Goal: Task Accomplishment & Management: Complete application form

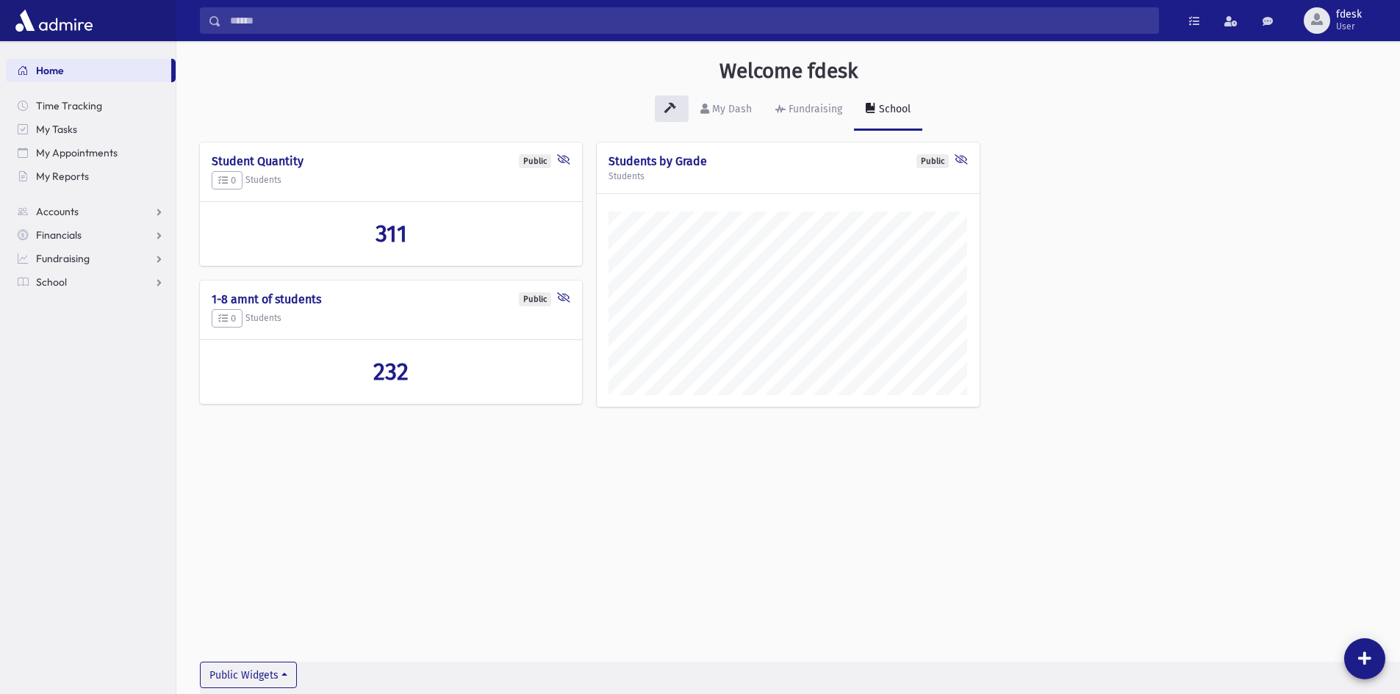
scroll to position [686, 1223]
click at [242, 17] on input "Search" at bounding box center [689, 20] width 937 height 26
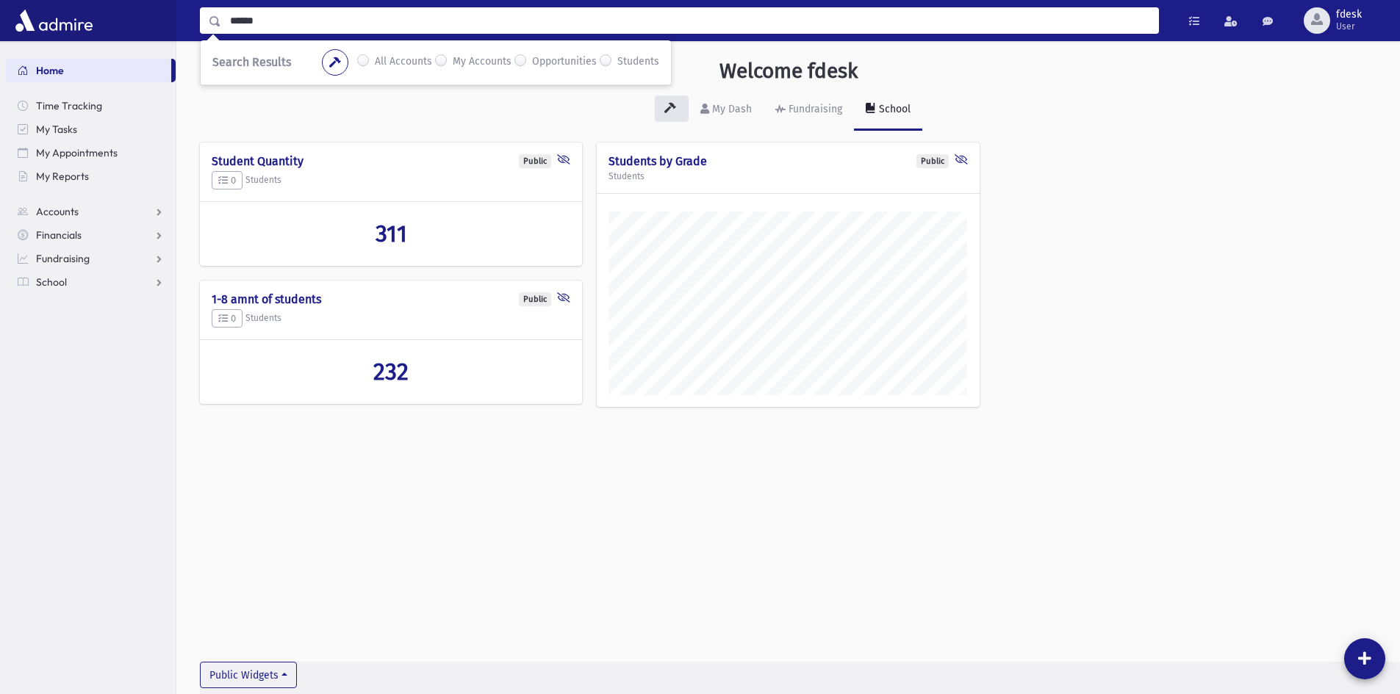
type input "******"
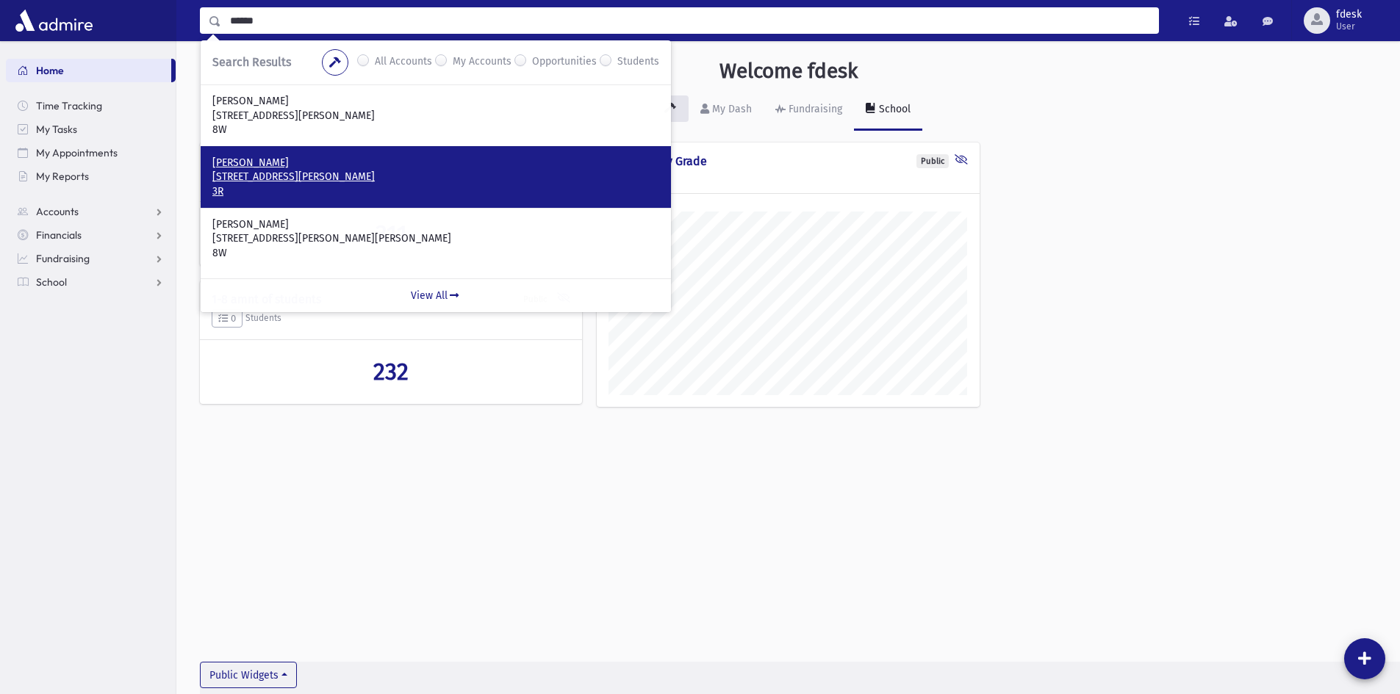
click at [254, 181] on p "229 Spring Gate Boulevard Thornhill, ON L4J 3G3 CANADA" at bounding box center [435, 177] width 447 height 15
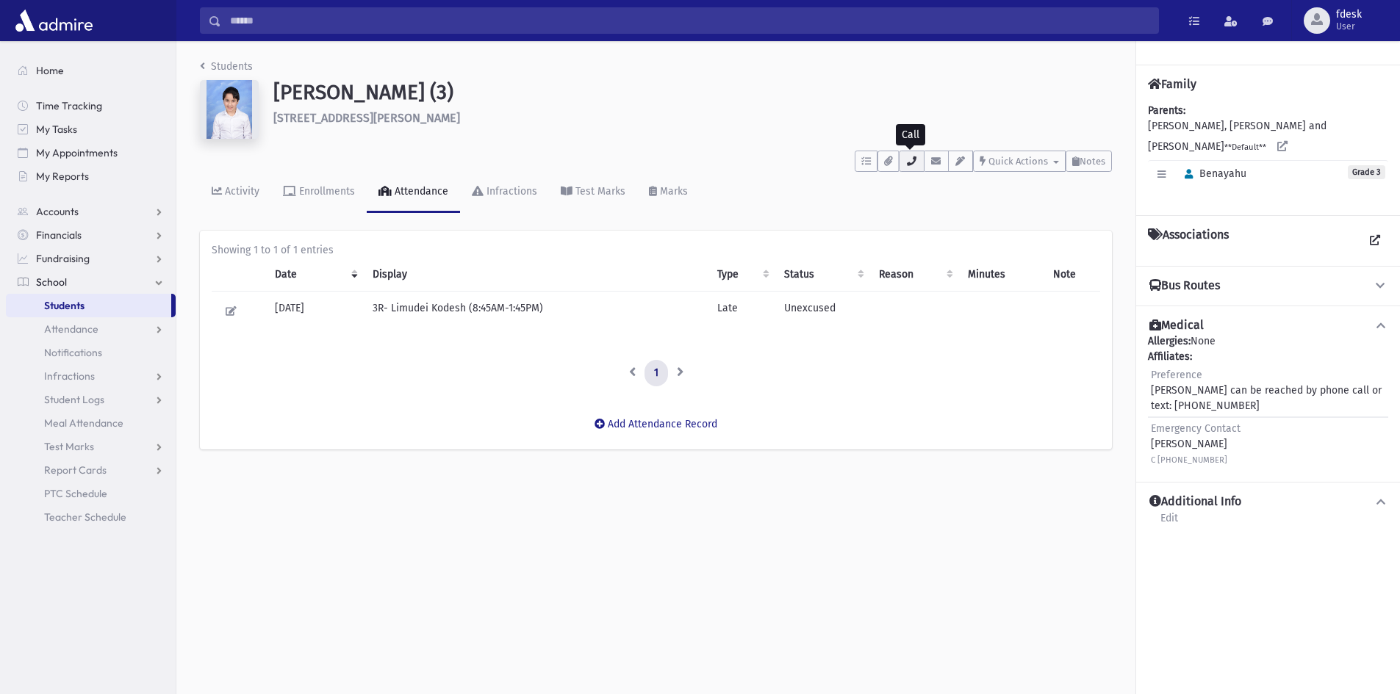
click at [914, 159] on icon "button" at bounding box center [911, 162] width 12 height 10
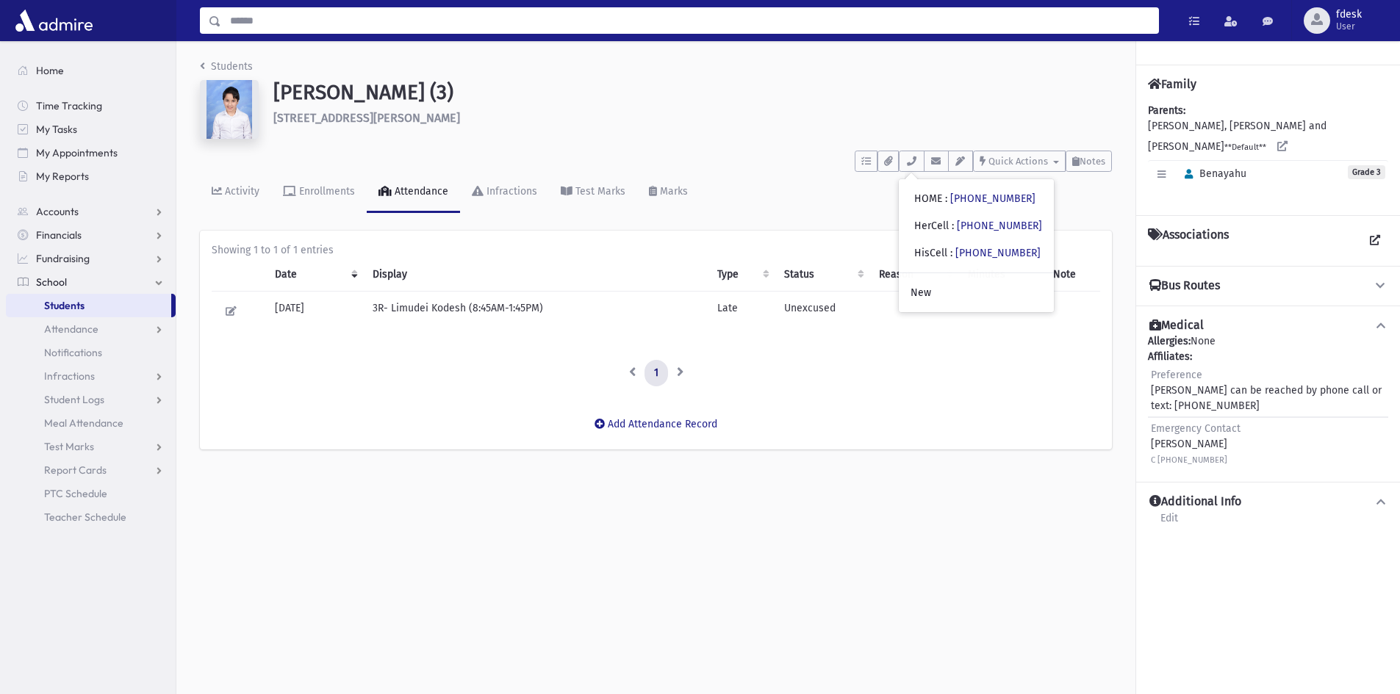
click at [305, 21] on input "Search" at bounding box center [689, 20] width 937 height 26
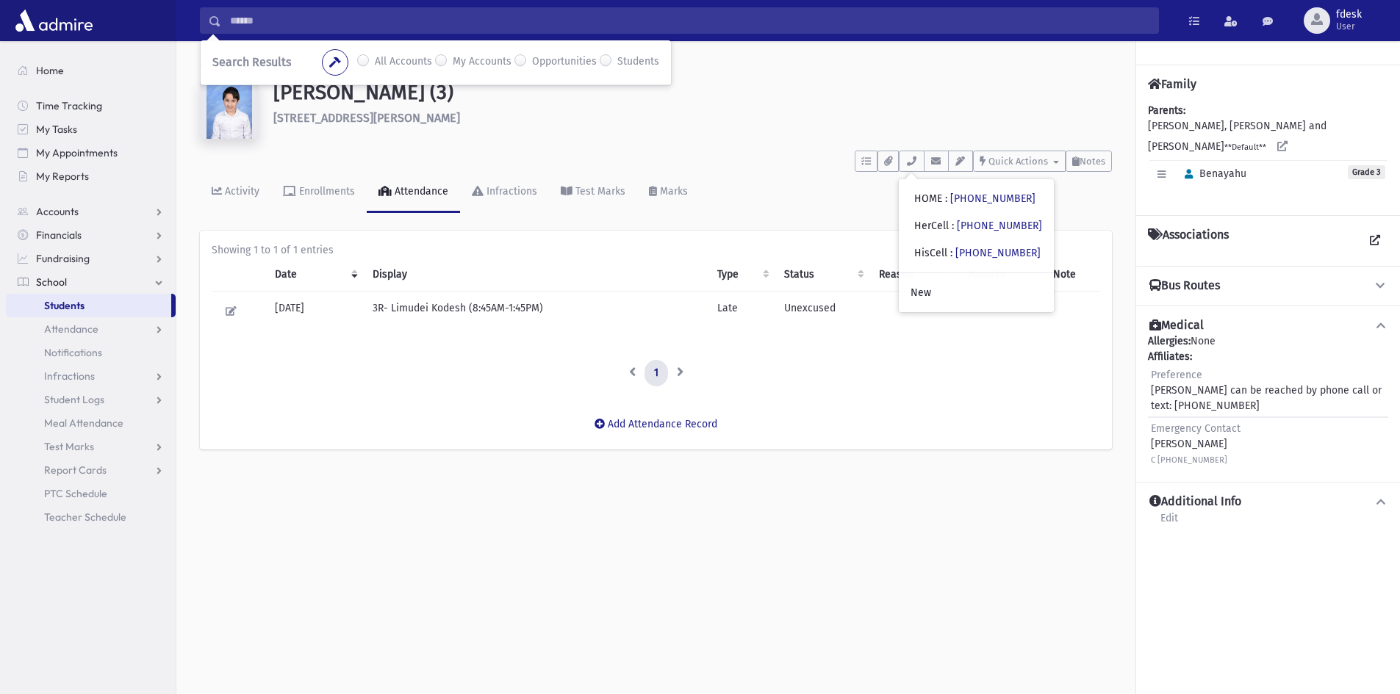
click at [368, 53] on div "All Accounts My Accounts Opportunities Students" at bounding box center [490, 62] width 337 height 26
click at [375, 60] on label "All Accounts" at bounding box center [403, 63] width 57 height 18
click at [269, 22] on input "Search" at bounding box center [689, 20] width 937 height 26
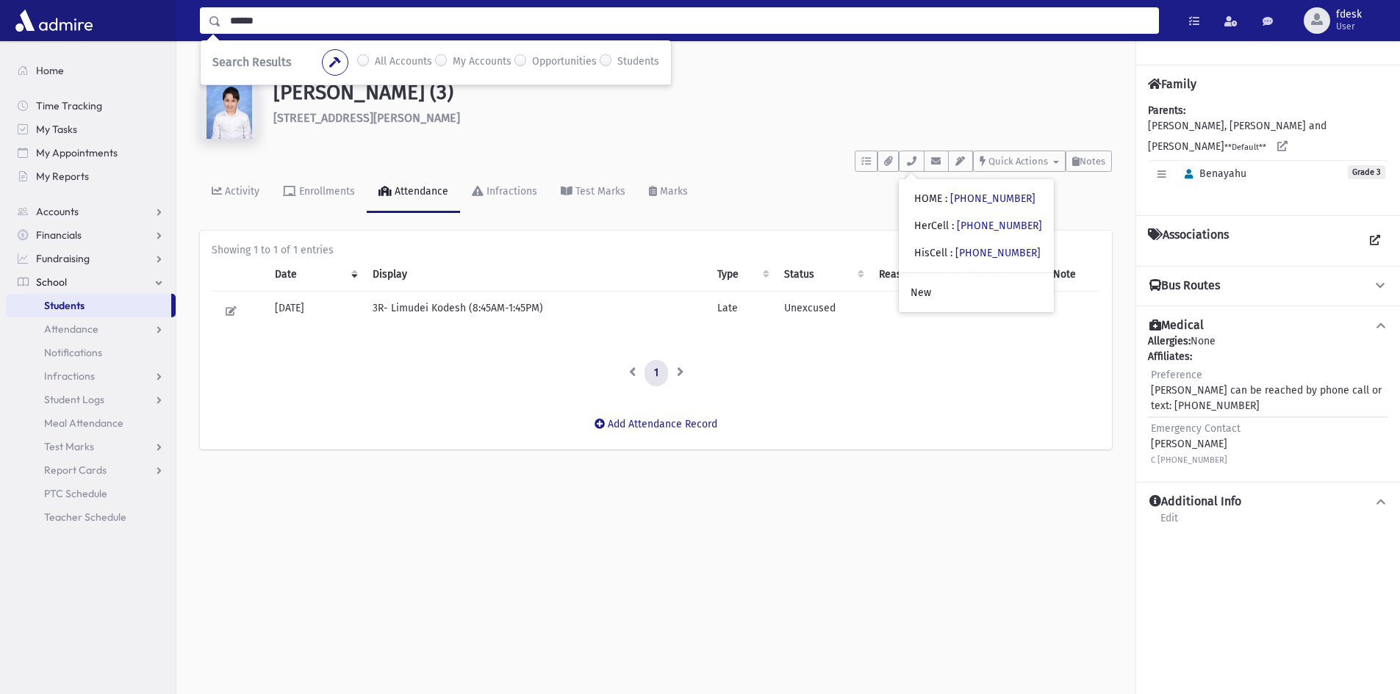
type input "******"
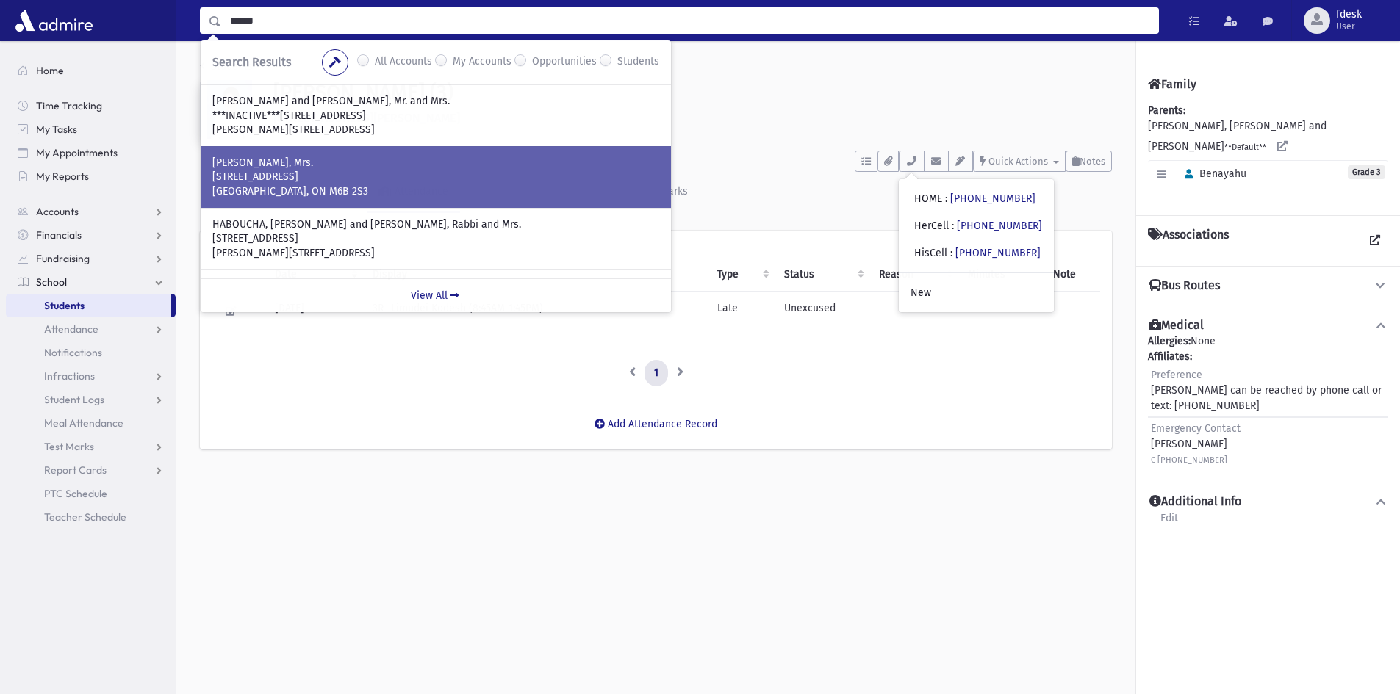
click at [283, 181] on p "4- 21 Meadowbrook Road" at bounding box center [435, 177] width 447 height 15
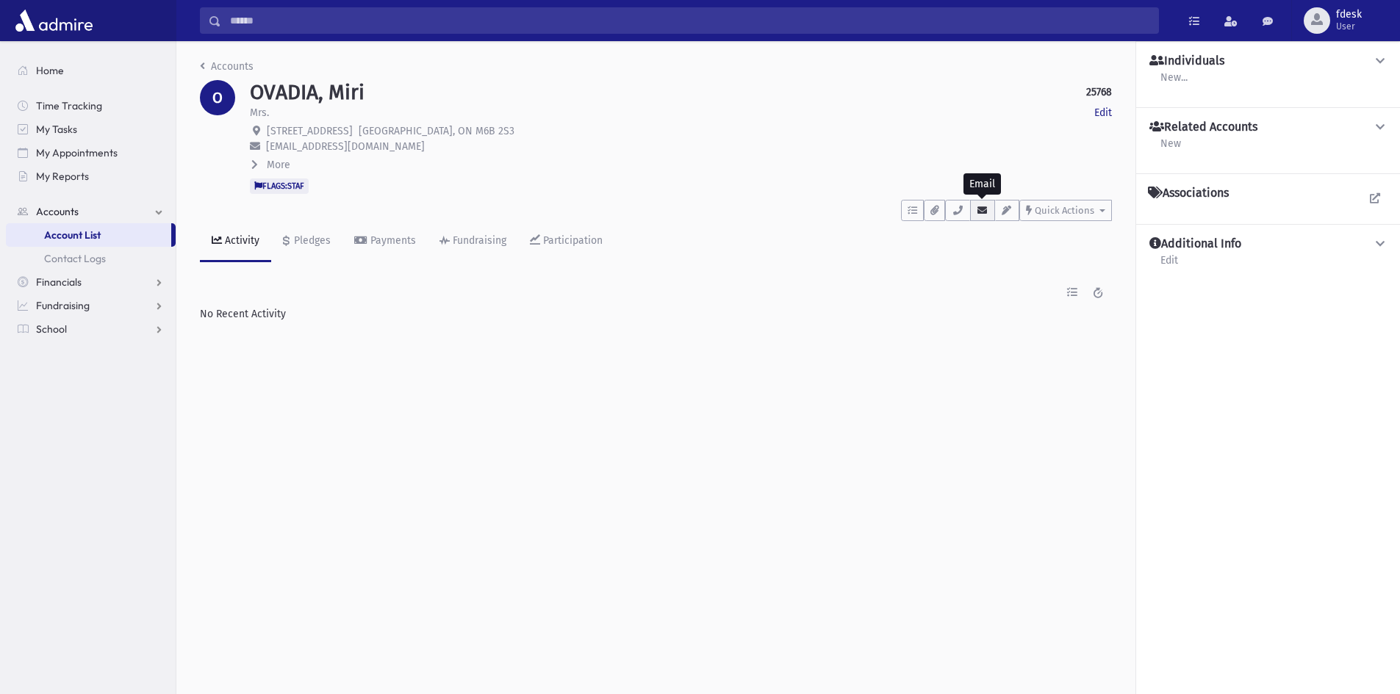
click at [977, 218] on button "button" at bounding box center [982, 210] width 25 height 21
click at [959, 213] on icon "button" at bounding box center [958, 211] width 12 height 10
click at [339, 168] on div "More" at bounding box center [681, 165] width 862 height 16
drag, startPoint x: 484, startPoint y: 130, endPoint x: 267, endPoint y: 123, distance: 217.6
click at [267, 123] on p "4- 21 Meadowbrook Road Toronto, ON M6B 2S3" at bounding box center [681, 130] width 862 height 15
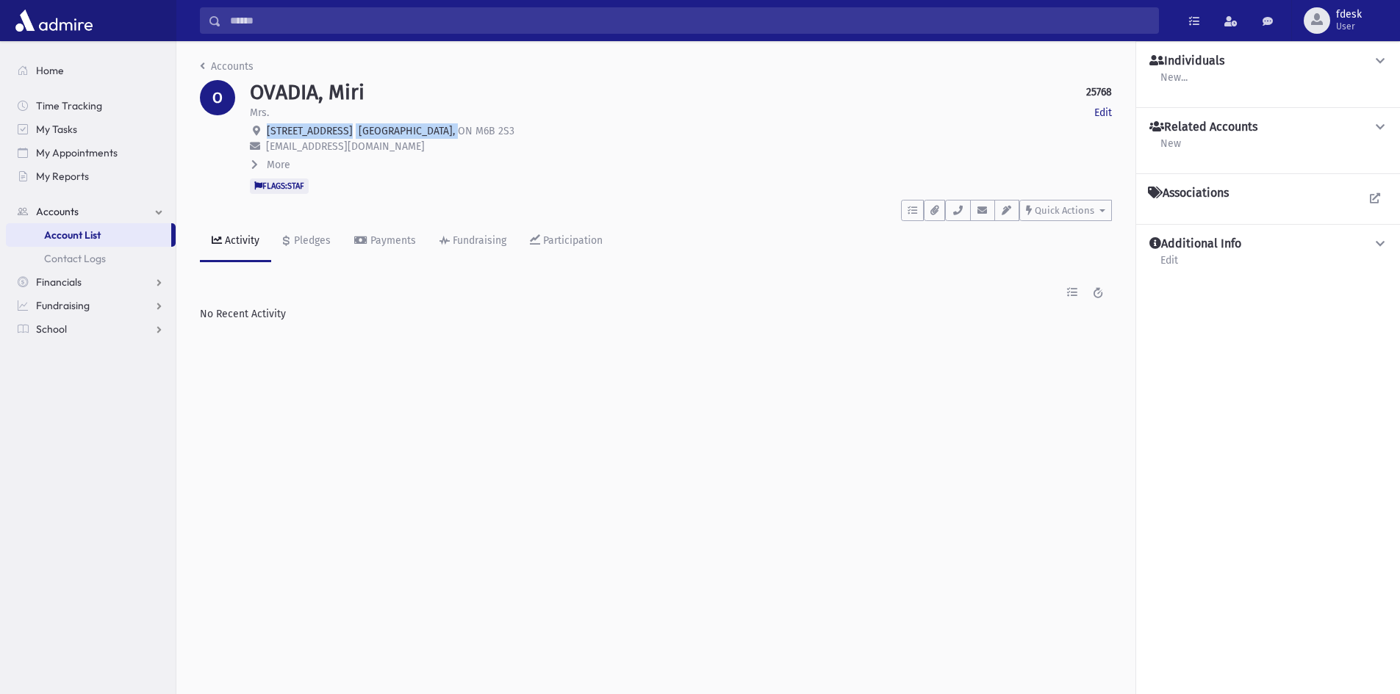
copy span "4- 21 Meadowbrook Road Toronto, ON M6B 2S3"
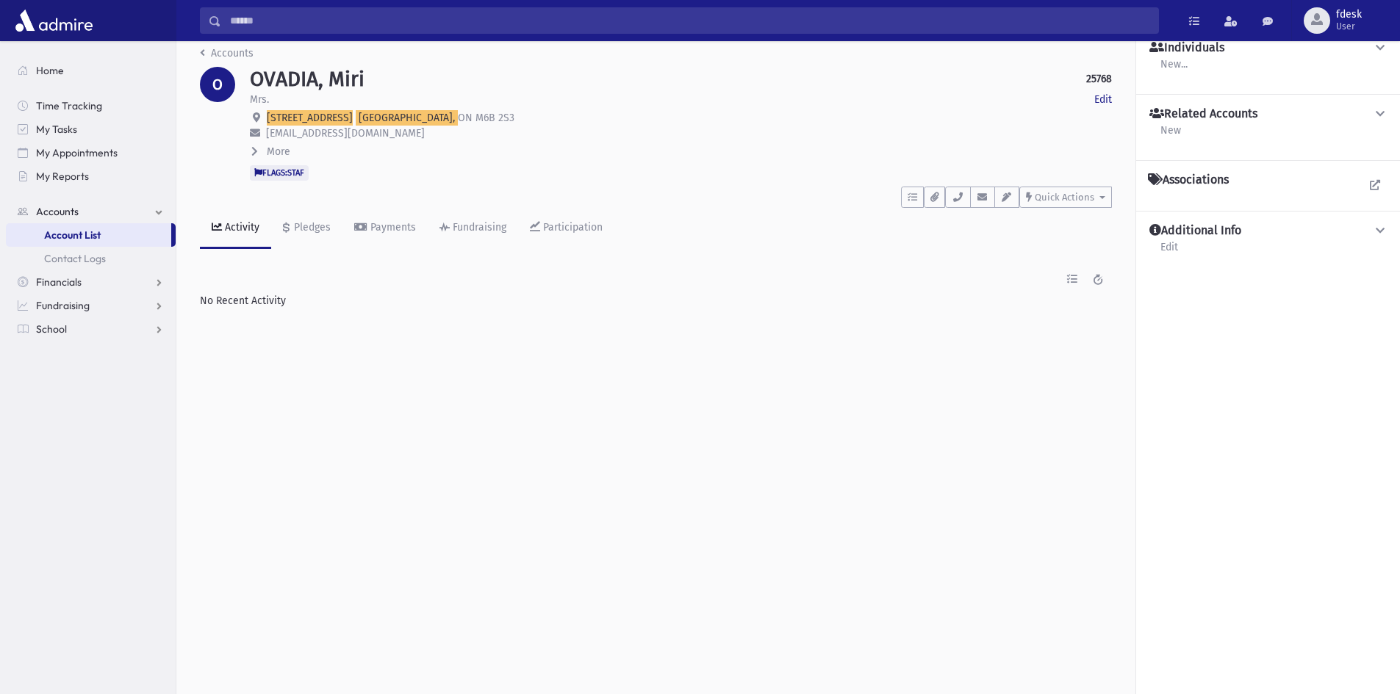
scroll to position [33, 0]
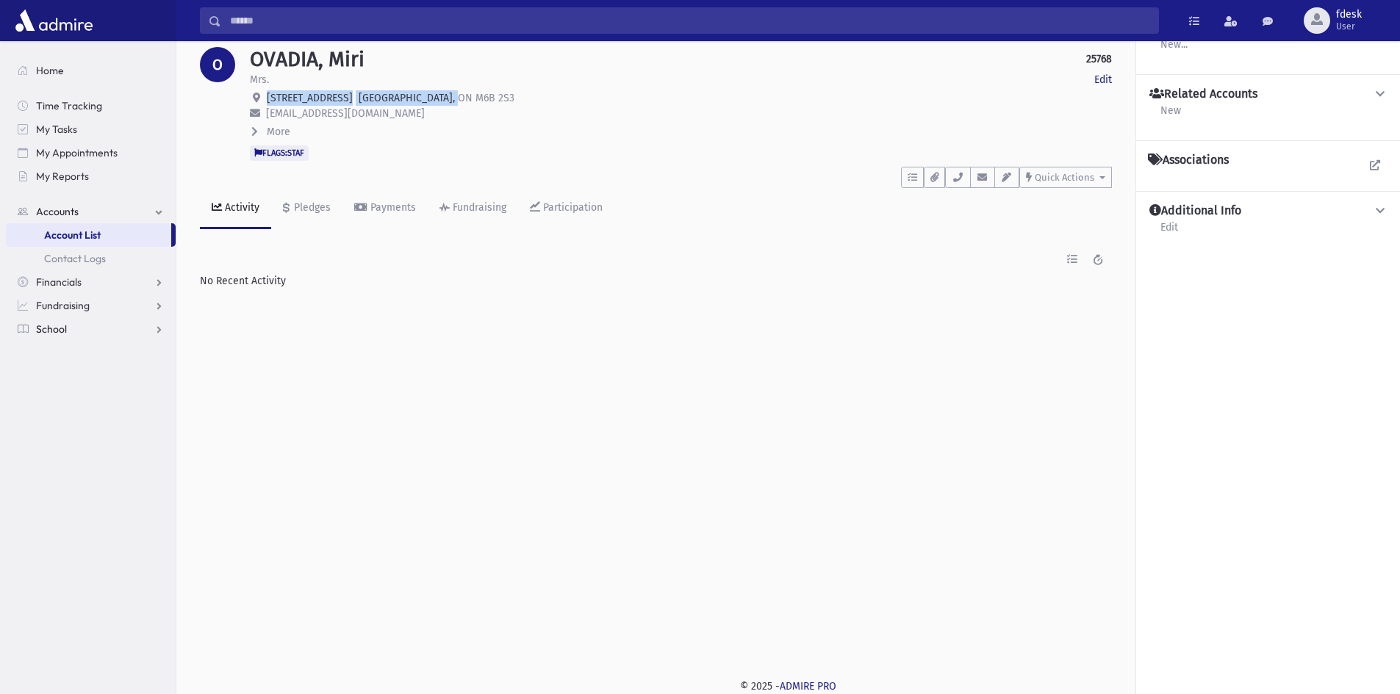
click at [65, 329] on span "School" at bounding box center [51, 329] width 31 height 13
click at [78, 331] on span "Attendance" at bounding box center [71, 329] width 54 height 13
click at [73, 353] on span "Entry" at bounding box center [68, 352] width 25 height 13
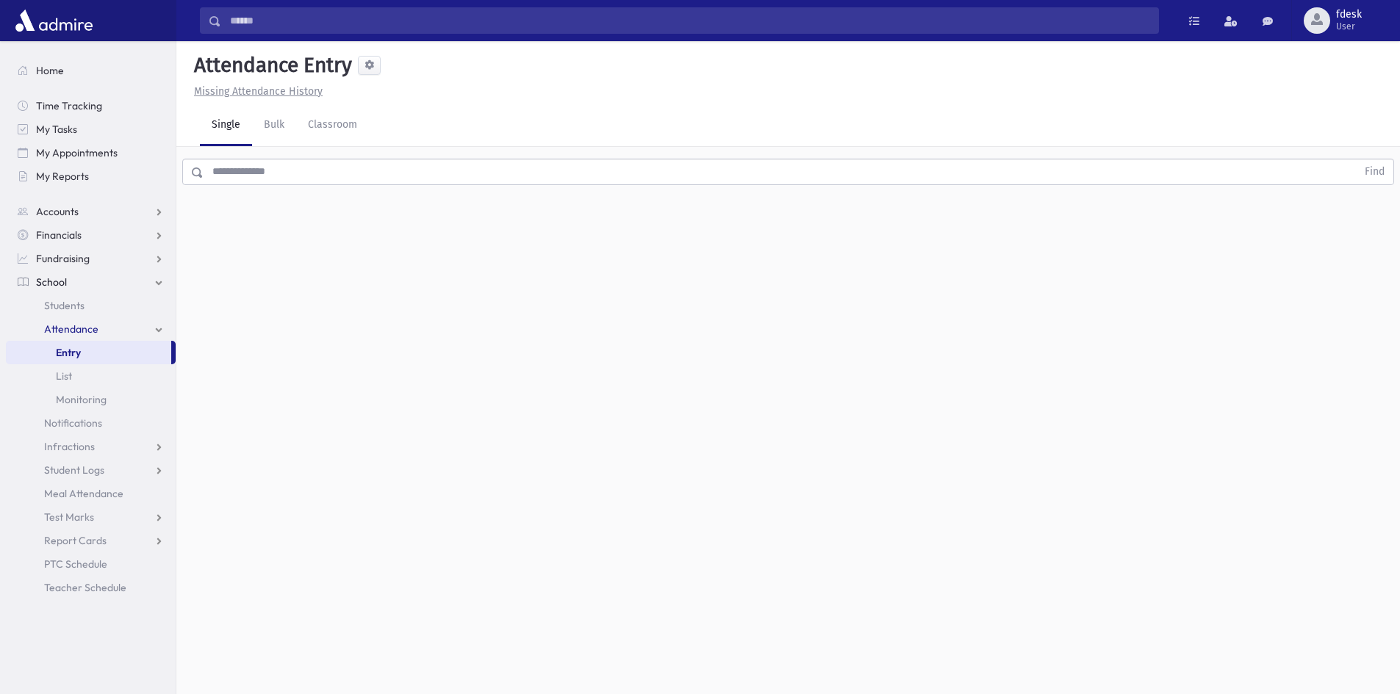
click at [280, 168] on input "text" at bounding box center [780, 172] width 1153 height 26
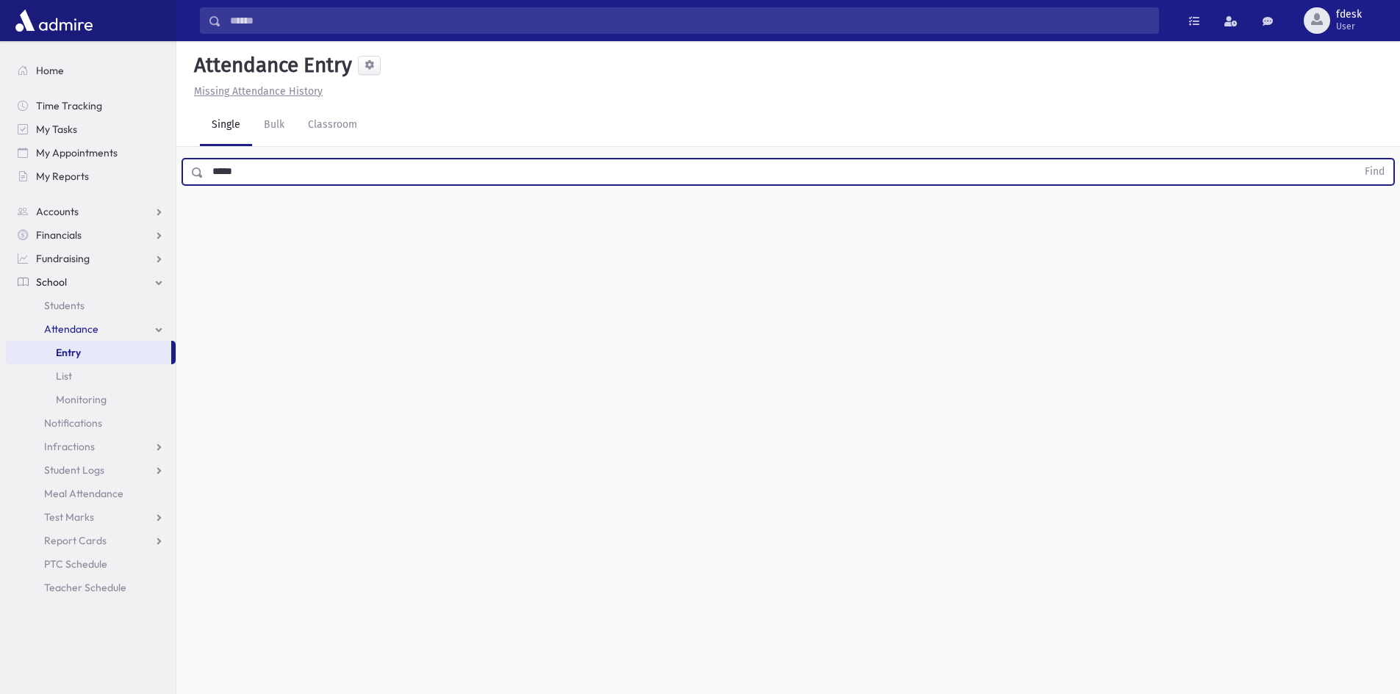
click at [1356, 159] on button "Find" at bounding box center [1374, 171] width 37 height 25
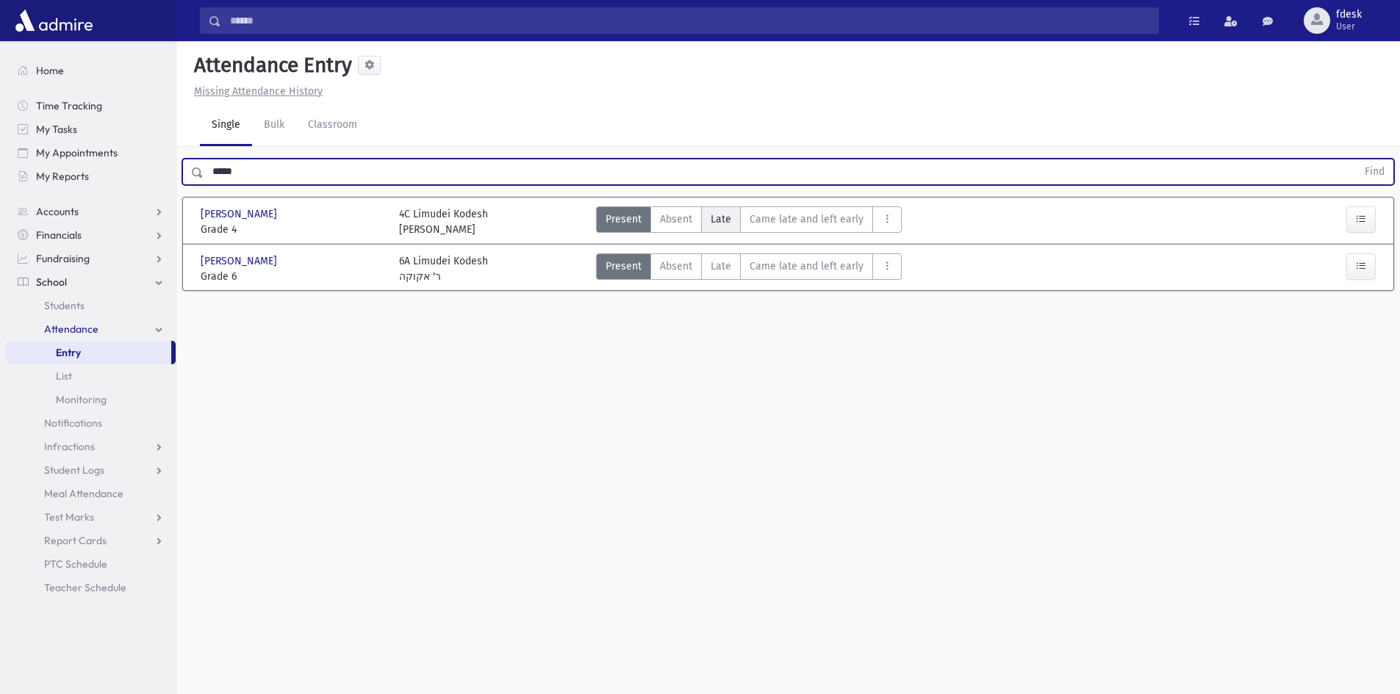
click at [717, 214] on span "Late" at bounding box center [721, 219] width 21 height 15
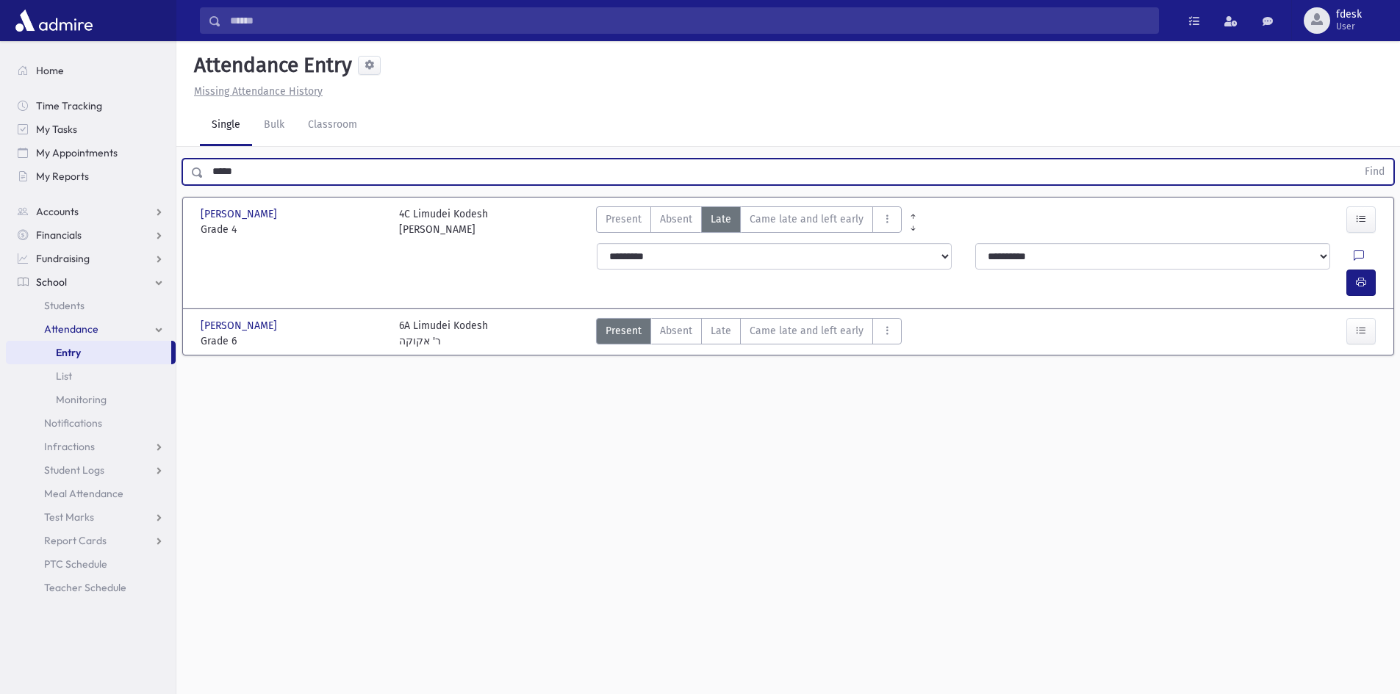
drag, startPoint x: 243, startPoint y: 173, endPoint x: 191, endPoint y: 179, distance: 52.4
click at [191, 179] on div "***** Find" at bounding box center [788, 172] width 1212 height 26
type input "******"
click at [1356, 159] on button "Find" at bounding box center [1374, 171] width 37 height 25
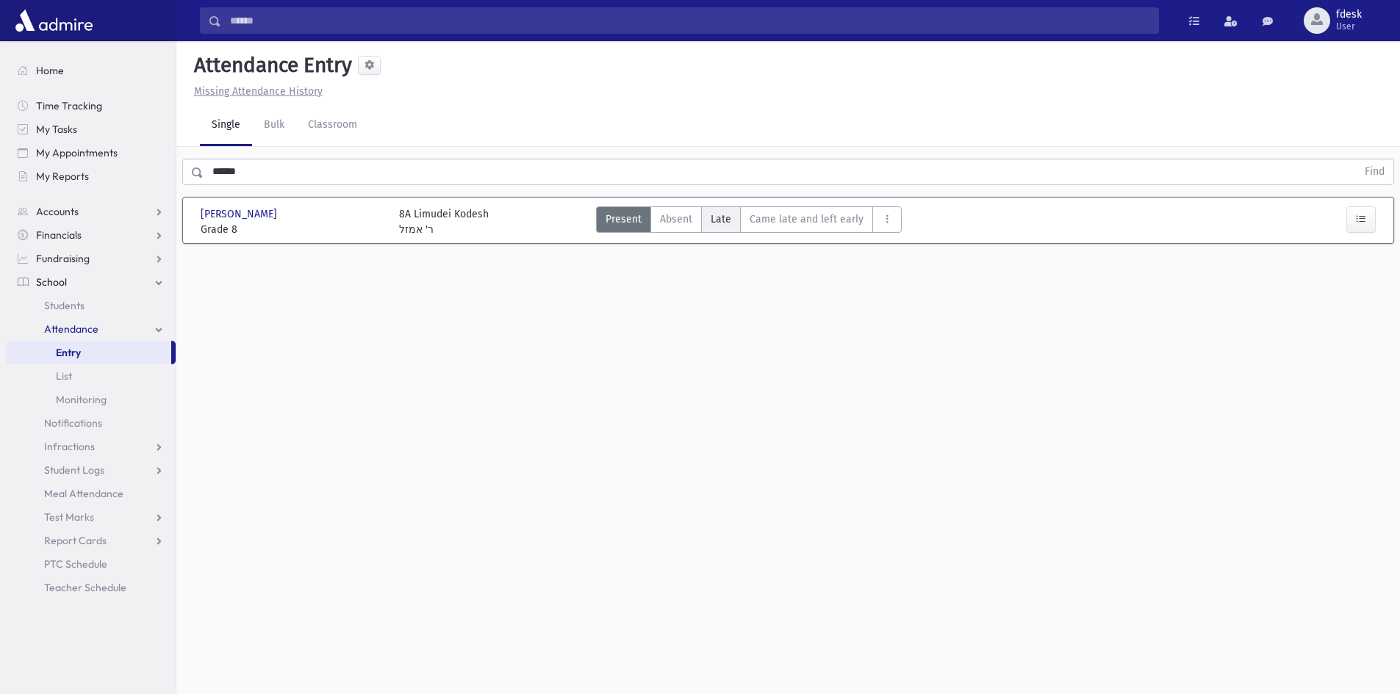
click at [714, 224] on span "Late" at bounding box center [721, 219] width 21 height 15
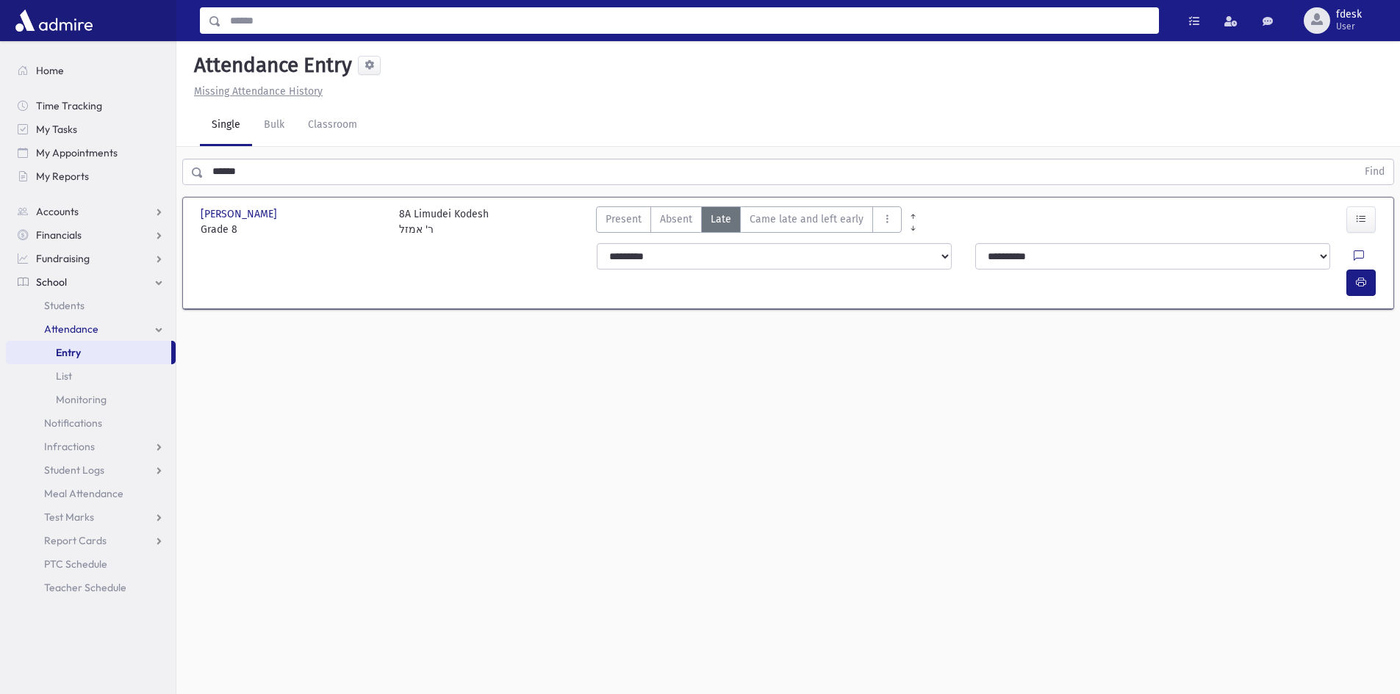
click at [413, 22] on input "Search" at bounding box center [689, 20] width 937 height 26
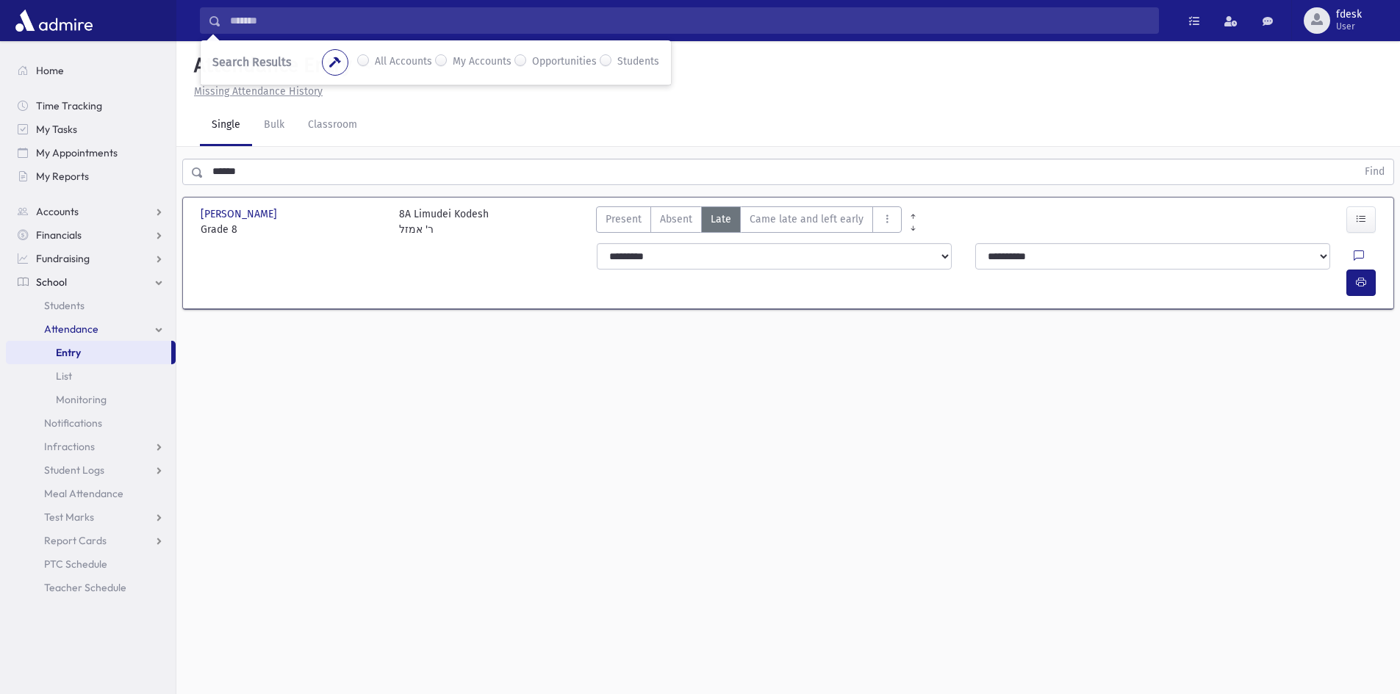
click at [375, 60] on label "All Accounts" at bounding box center [403, 63] width 57 height 18
click at [355, 21] on input "*******" at bounding box center [689, 20] width 937 height 26
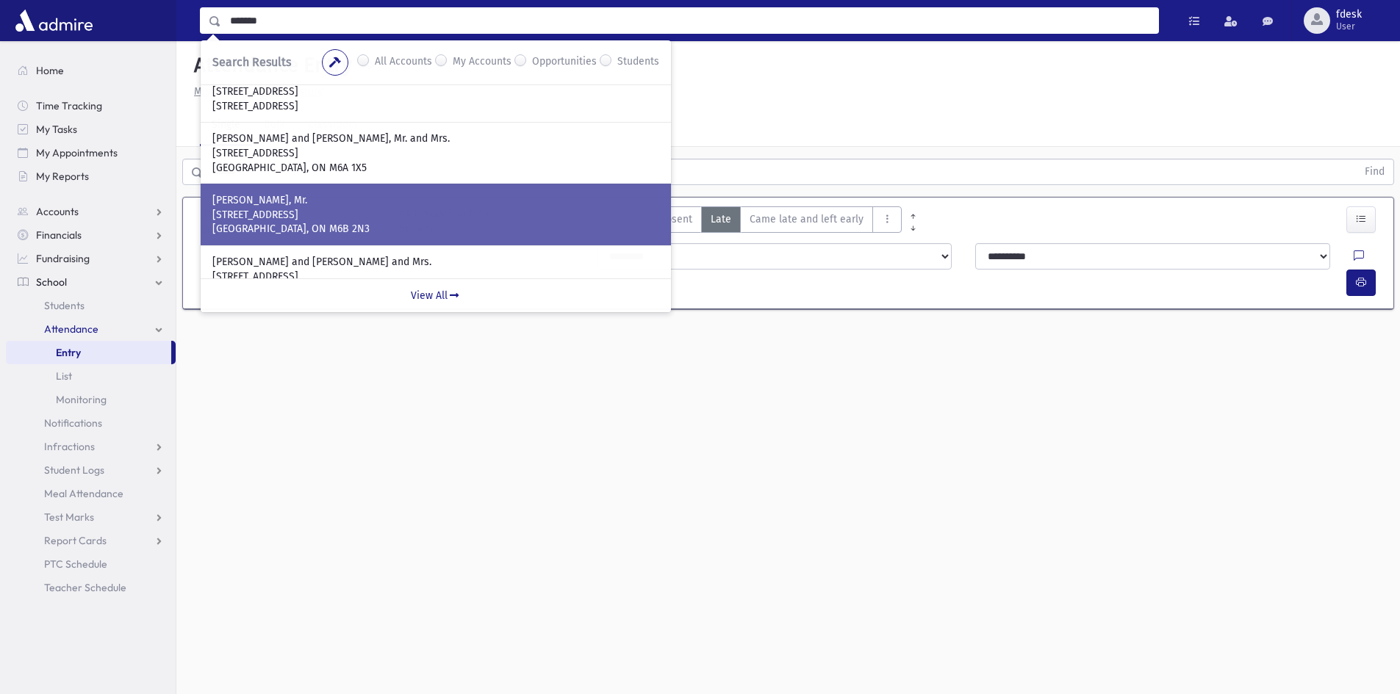
scroll to position [220, 0]
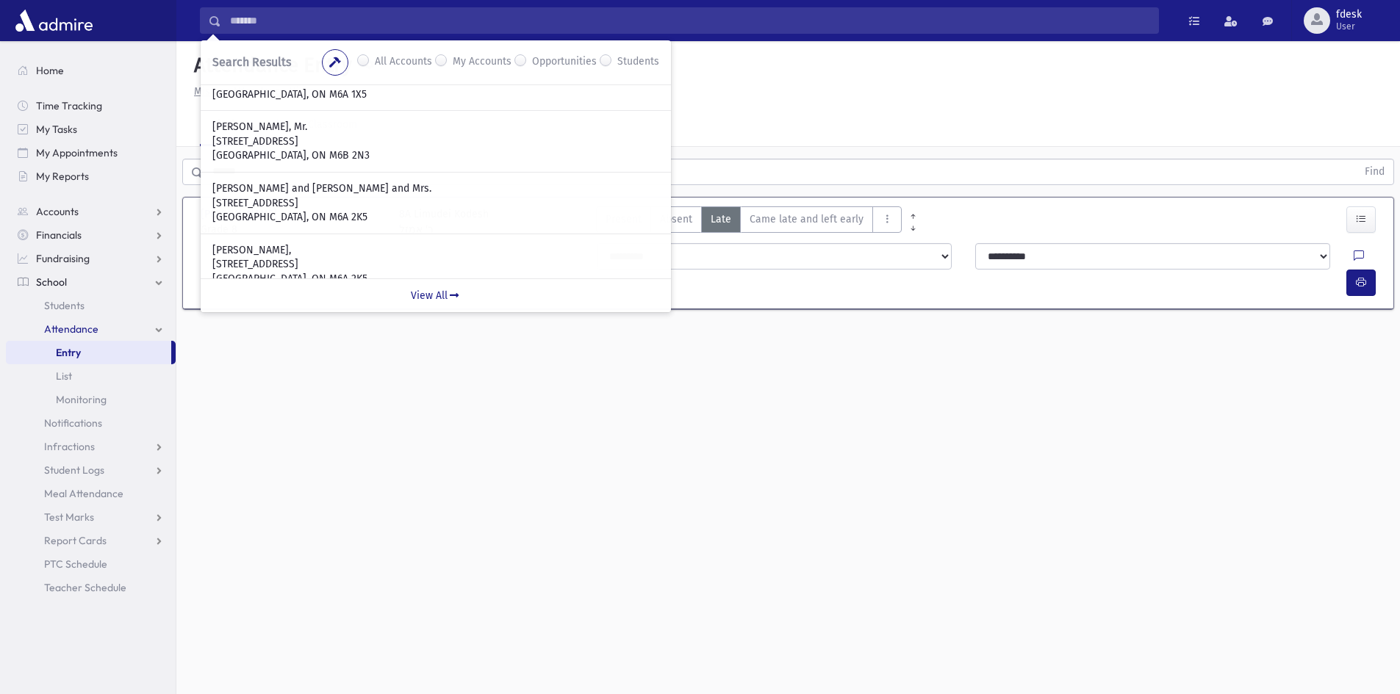
click at [172, 194] on ul "Home Time Tracking My Tasks My Appointments My Reports Accounts Accounts Accoun…" at bounding box center [91, 329] width 170 height 541
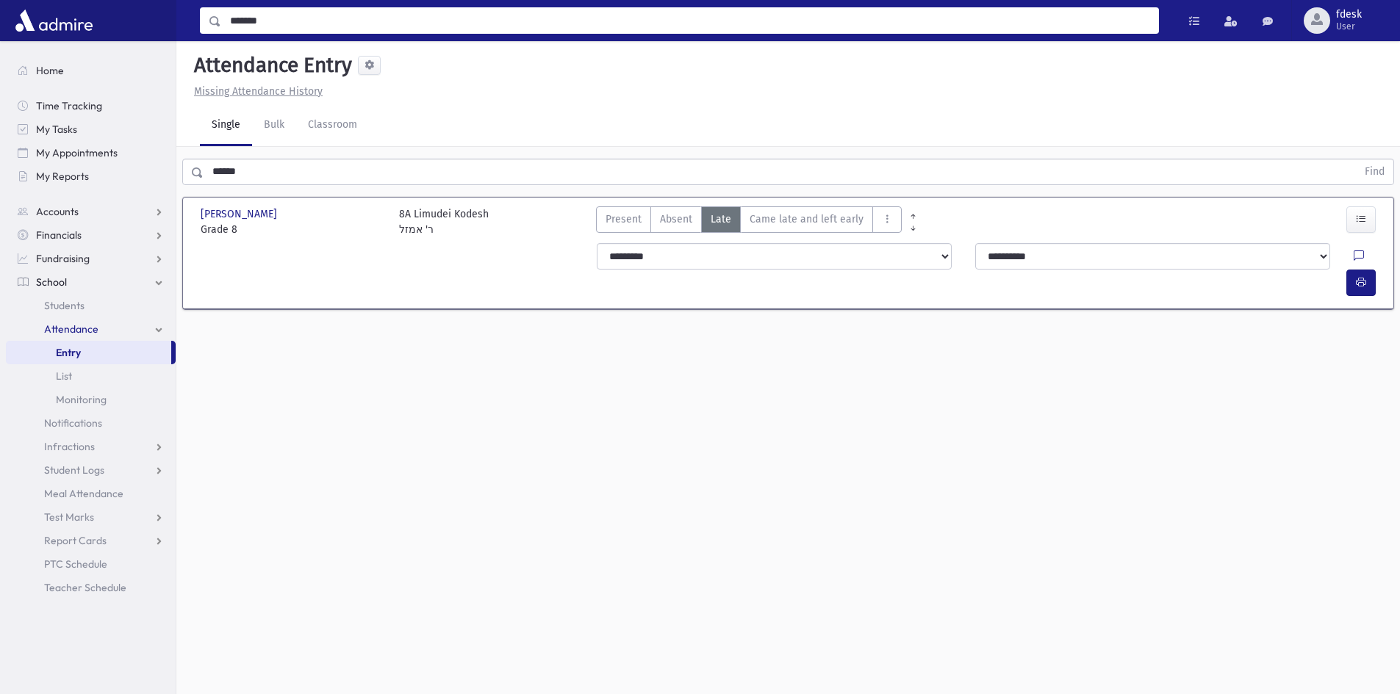
click at [247, 18] on input "*******" at bounding box center [689, 20] width 937 height 26
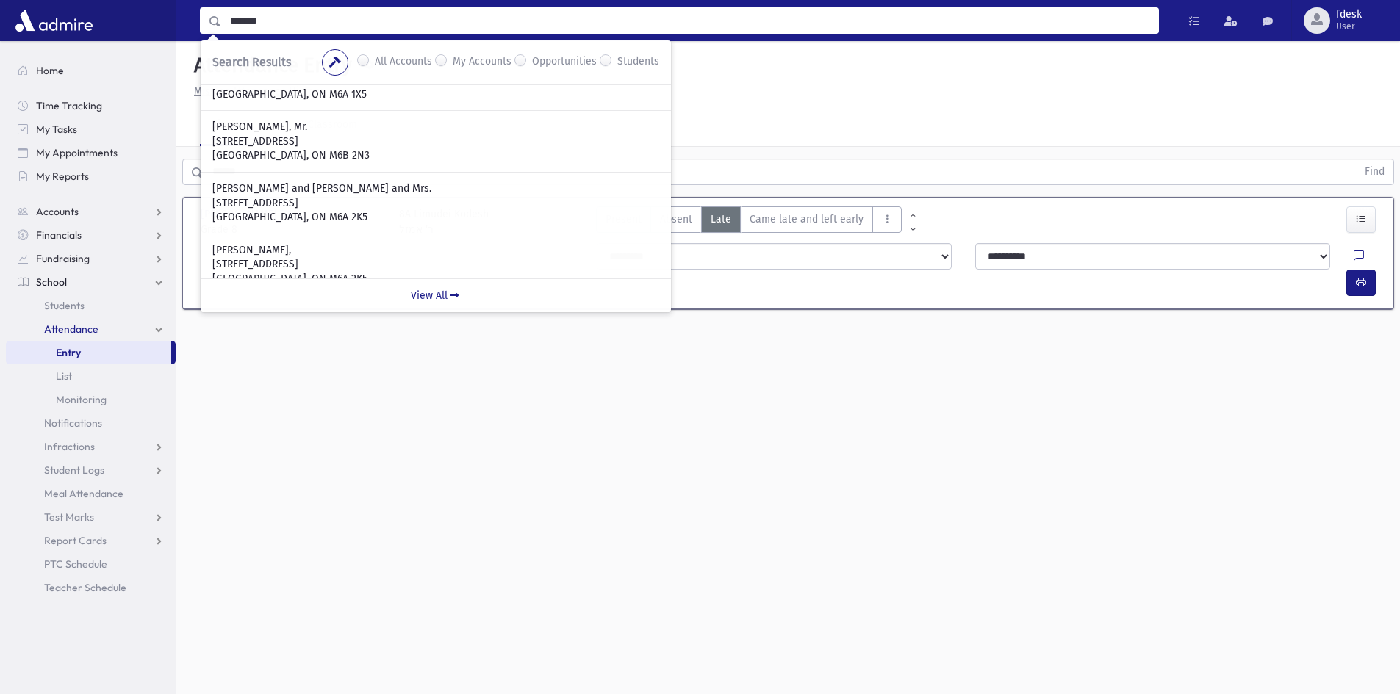
drag, startPoint x: 294, startPoint y: 24, endPoint x: 181, endPoint y: 23, distance: 112.4
click at [181, 23] on div "******* Search Results All Accounts My Accounts Opportunities Students" at bounding box center [673, 20] width 994 height 26
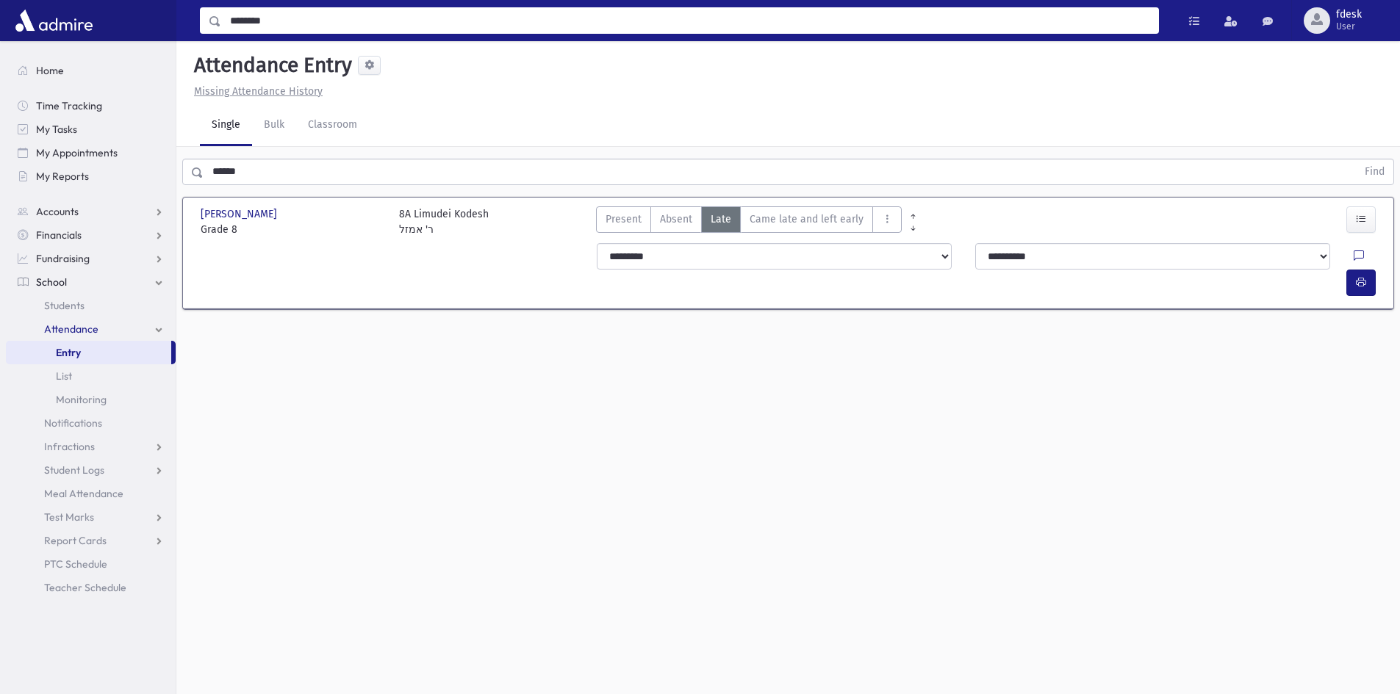
type input "********"
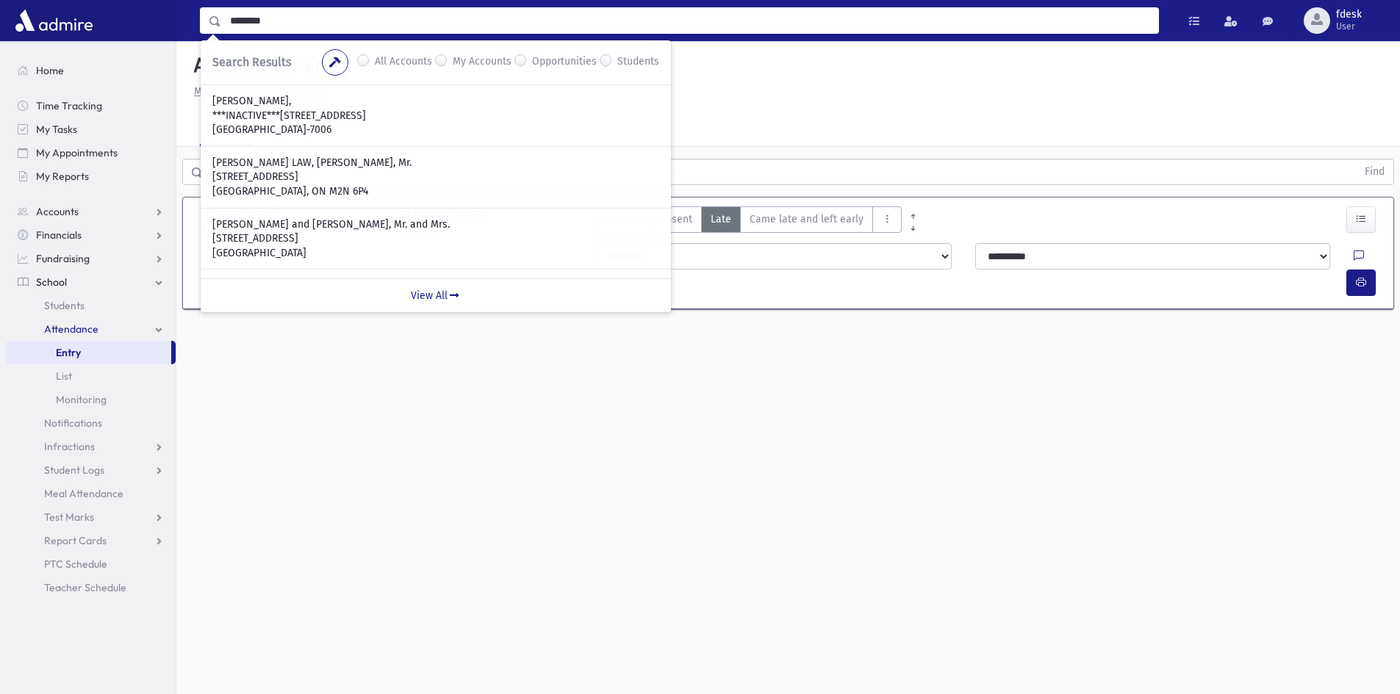
drag, startPoint x: 609, startPoint y: 62, endPoint x: 598, endPoint y: 62, distance: 11.0
click at [617, 62] on label "Students" at bounding box center [638, 63] width 42 height 18
click at [428, 21] on input "********" at bounding box center [689, 20] width 937 height 26
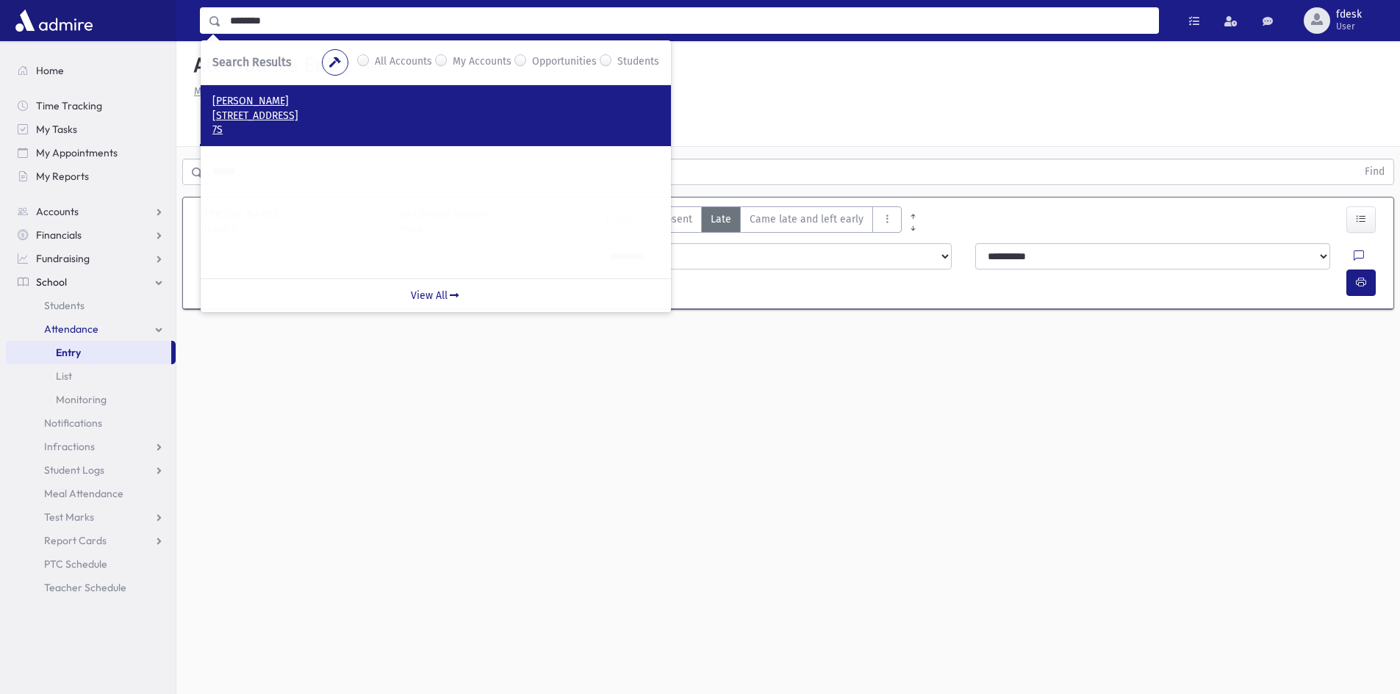
click at [356, 111] on p "76 Dell Park Avenue Toronto, ON M6B 2T8 CANADA" at bounding box center [435, 116] width 447 height 15
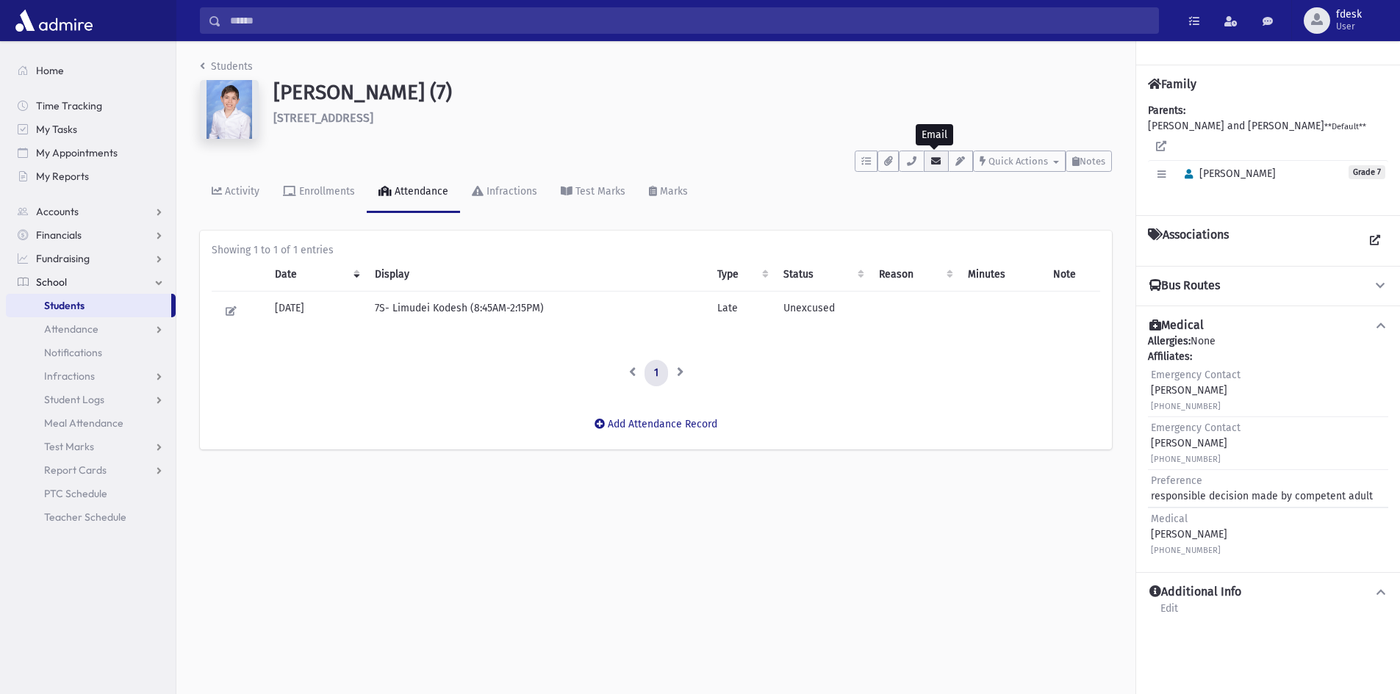
click at [924, 160] on button "button" at bounding box center [936, 161] width 25 height 21
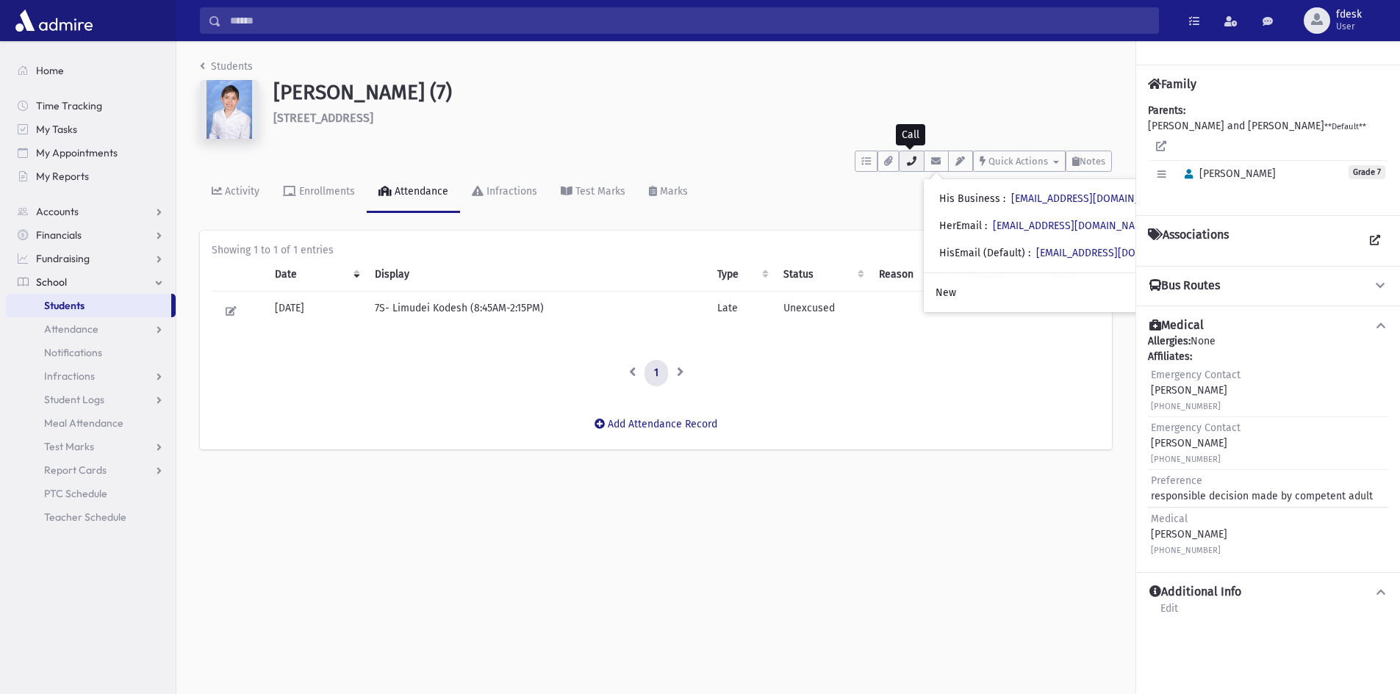
click at [905, 158] on icon "button" at bounding box center [911, 162] width 12 height 10
click at [479, 54] on div "Students Feintuch, Zev (7) 76 Dell Park Avenue Toronto **** To Do's No open tas…" at bounding box center [655, 261] width 959 height 441
click at [905, 165] on icon "button" at bounding box center [911, 162] width 12 height 10
click at [360, 57] on div "Students Feintuch, Zev (7) 76 Dell Park Avenue Toronto **** To Do's No open tas…" at bounding box center [655, 261] width 959 height 441
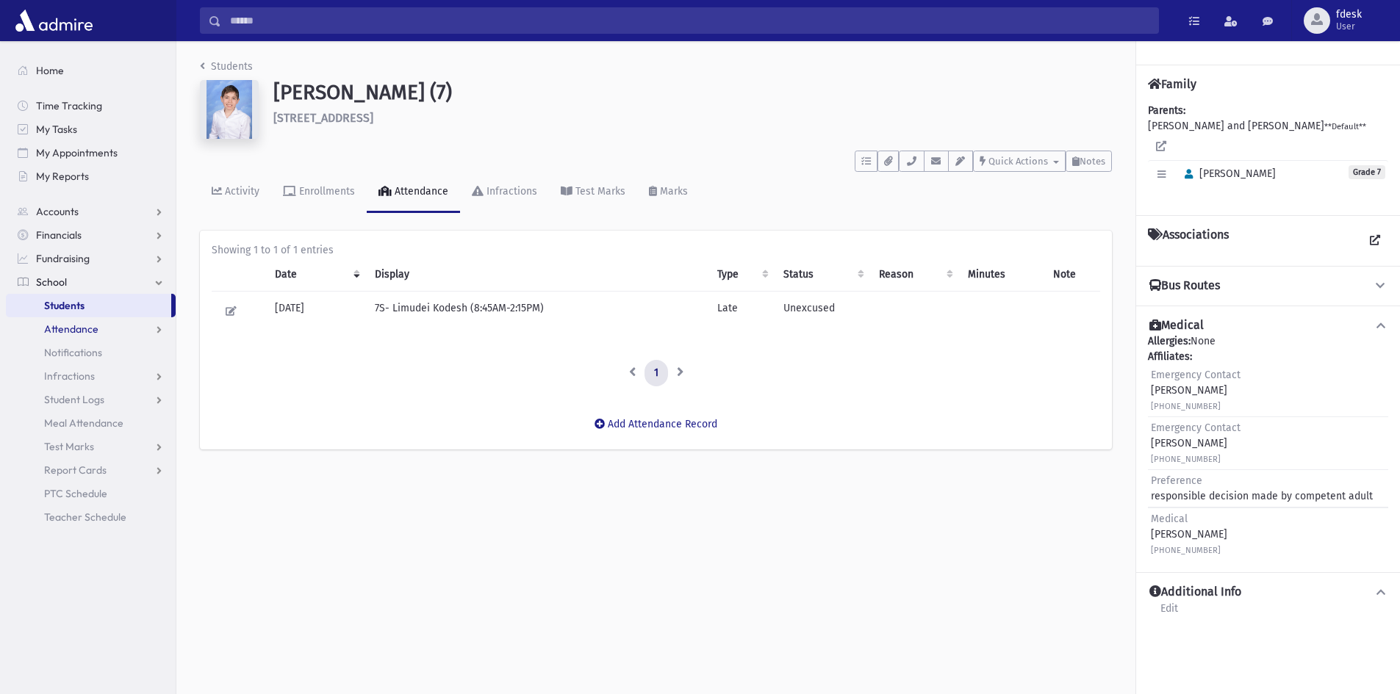
click at [79, 334] on span "Attendance" at bounding box center [71, 329] width 54 height 13
click at [72, 353] on span "Entry" at bounding box center [68, 352] width 25 height 13
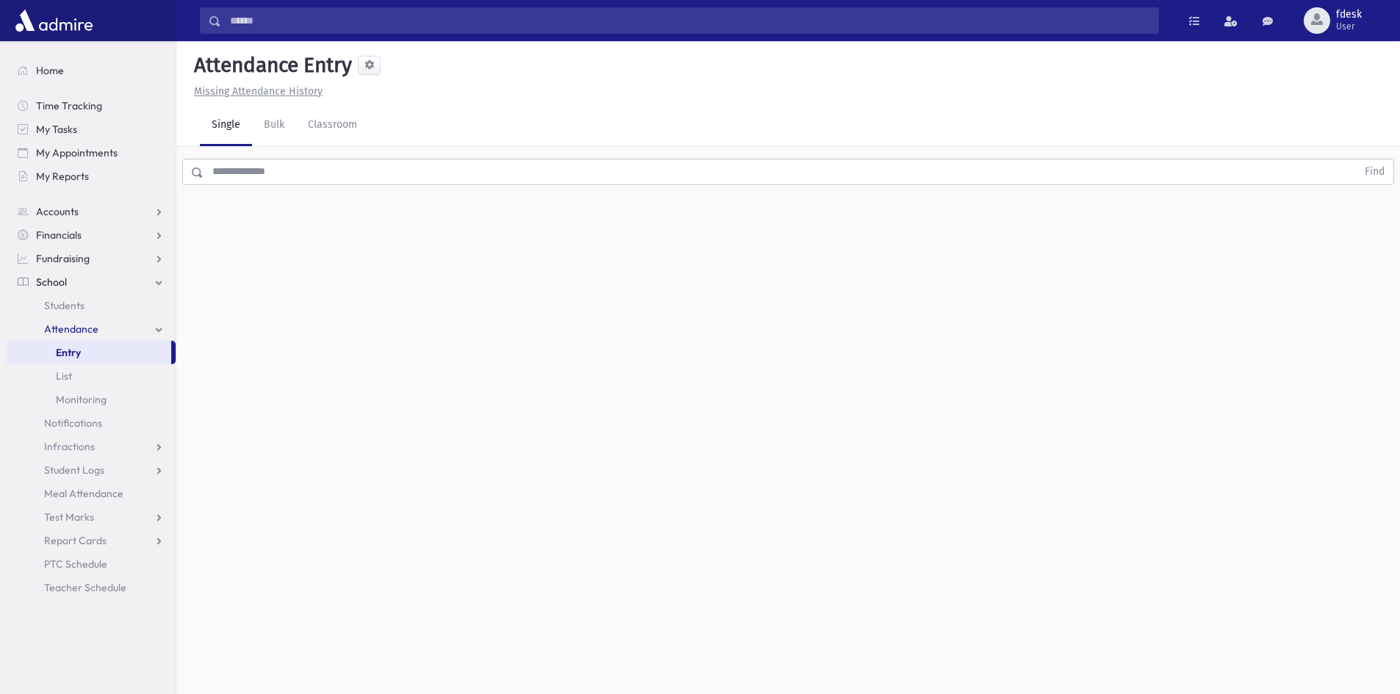
click at [296, 179] on input "text" at bounding box center [780, 172] width 1153 height 26
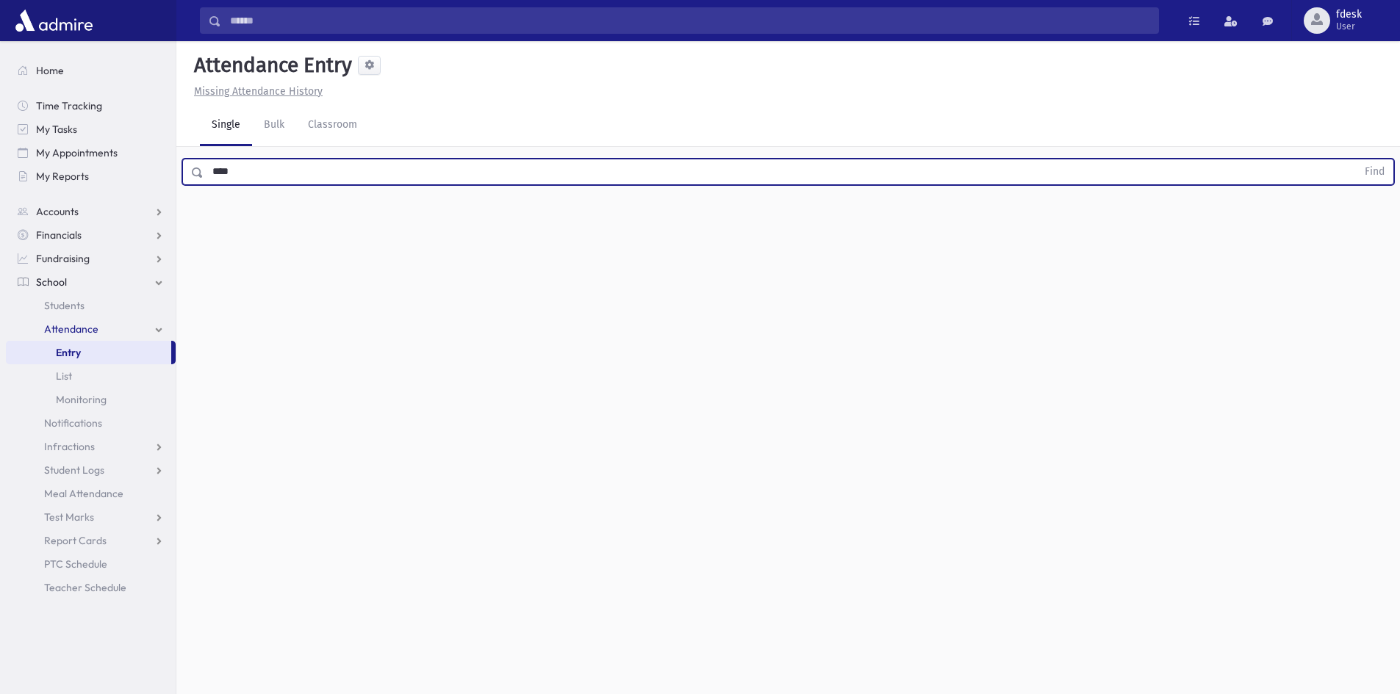
click at [1356, 159] on button "Find" at bounding box center [1374, 171] width 37 height 25
click at [725, 212] on span "Late" at bounding box center [721, 219] width 21 height 15
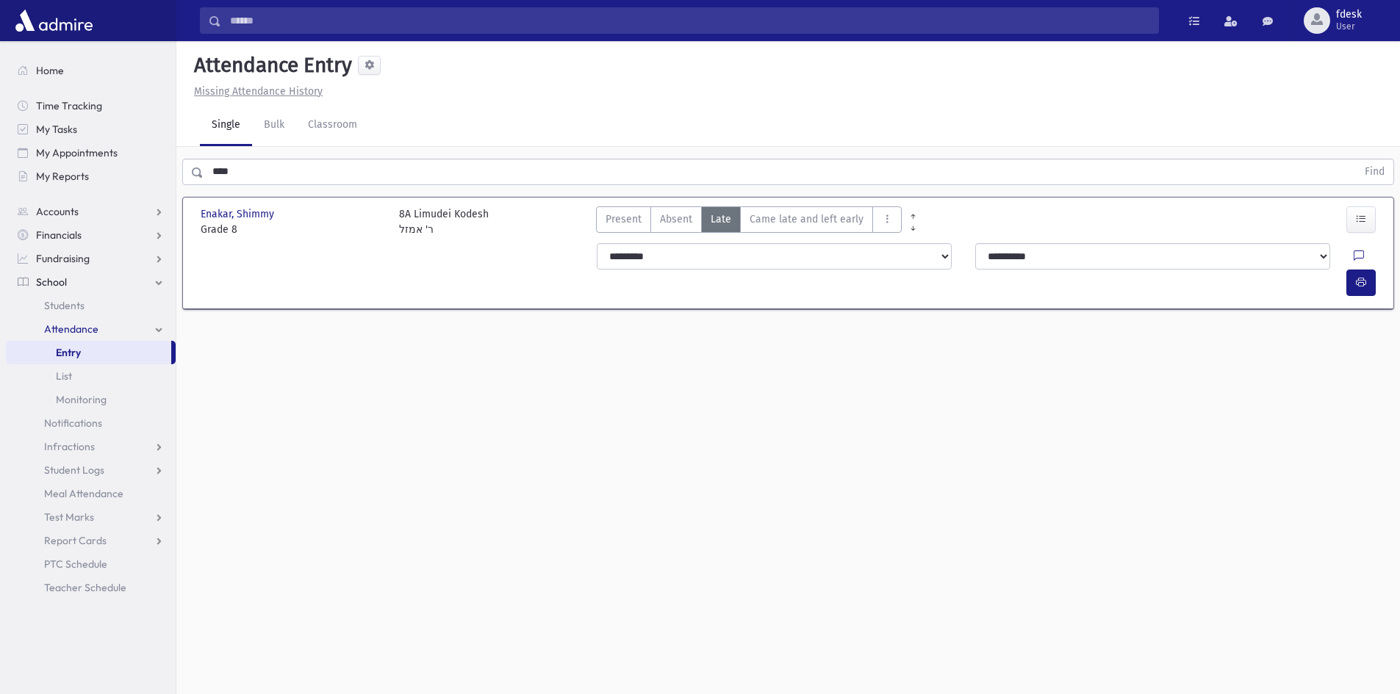
click at [482, 394] on div "Attendance Entry Missing Attendance History Single Bulk Classroom **** Find Ena…" at bounding box center [787, 367] width 1223 height 653
drag, startPoint x: 428, startPoint y: 499, endPoint x: 411, endPoint y: 516, distance: 23.9
click at [424, 502] on div "Attendance Entry Missing Attendance History Single Bulk Classroom **** Find Ena…" at bounding box center [787, 367] width 1223 height 653
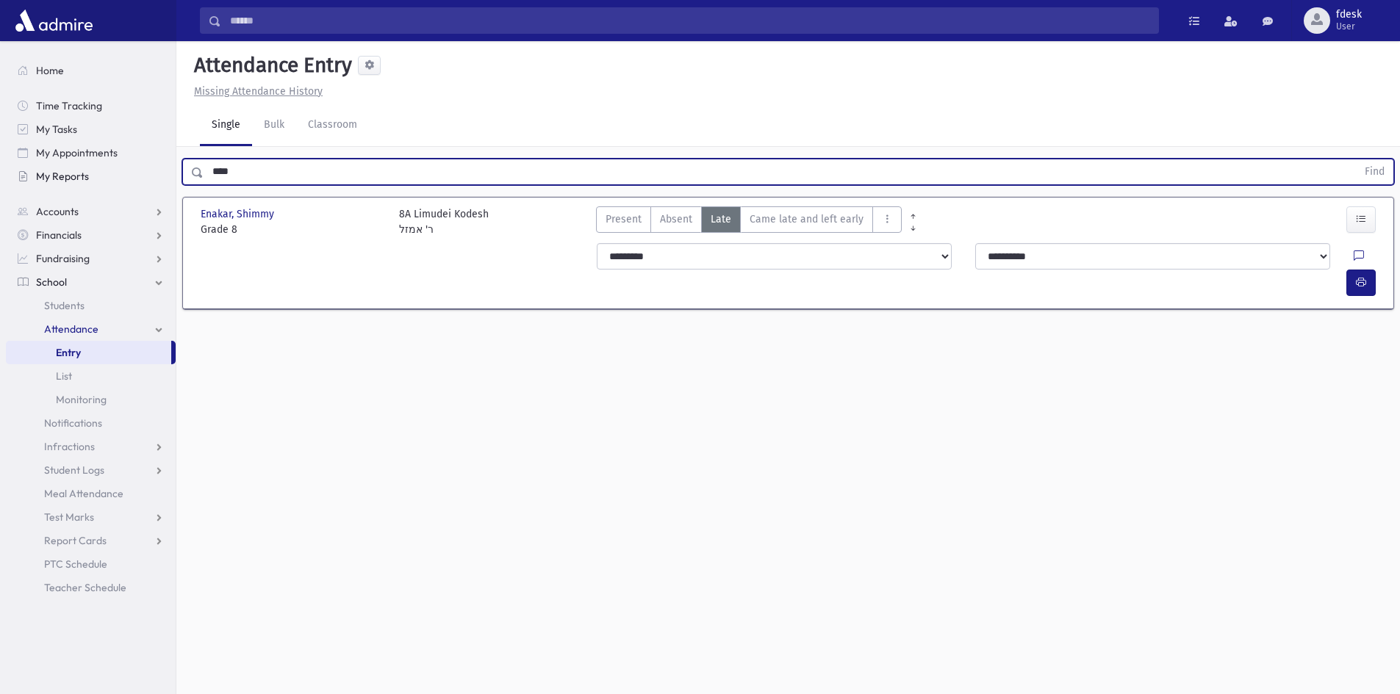
click at [169, 171] on div "Search Results All Accounts" at bounding box center [700, 363] width 1400 height 727
click at [1356, 159] on button "Find" at bounding box center [1374, 171] width 37 height 25
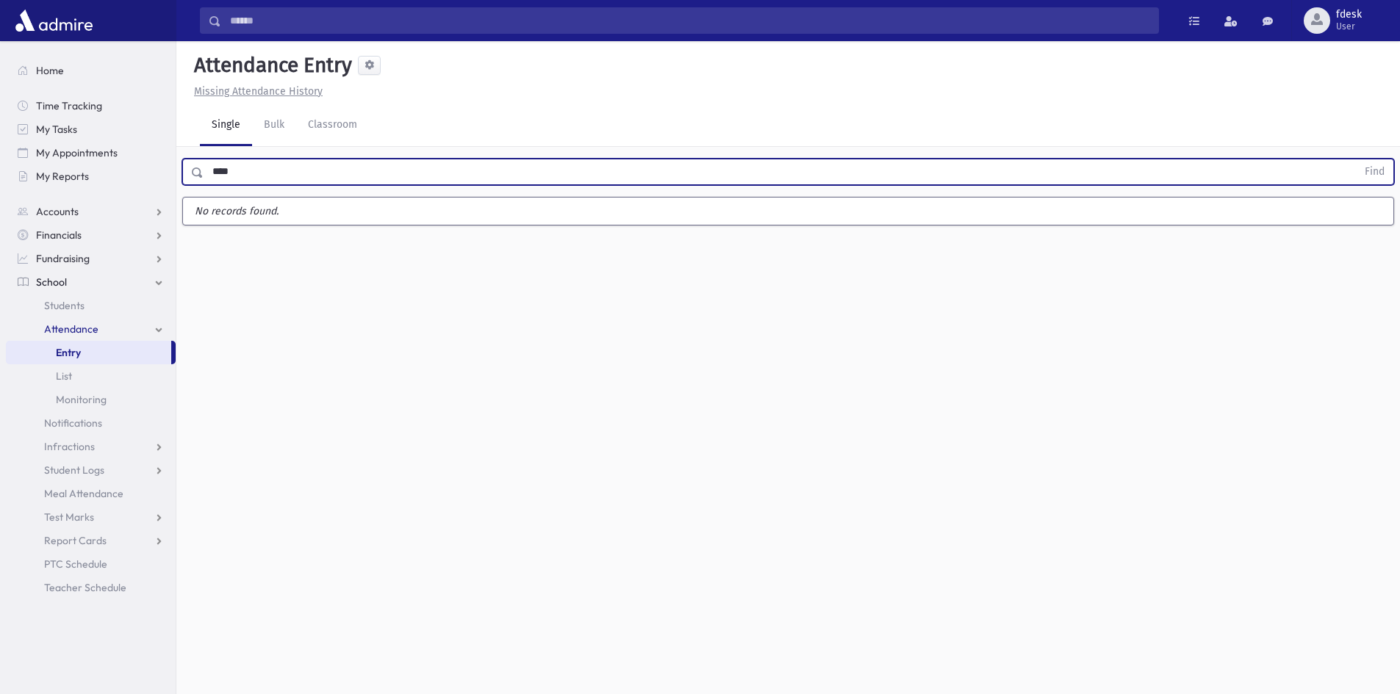
drag, startPoint x: 245, startPoint y: 168, endPoint x: 212, endPoint y: 163, distance: 33.5
click at [212, 163] on input "****" at bounding box center [780, 172] width 1153 height 26
type input "******"
click at [1356, 159] on button "Find" at bounding box center [1374, 171] width 37 height 25
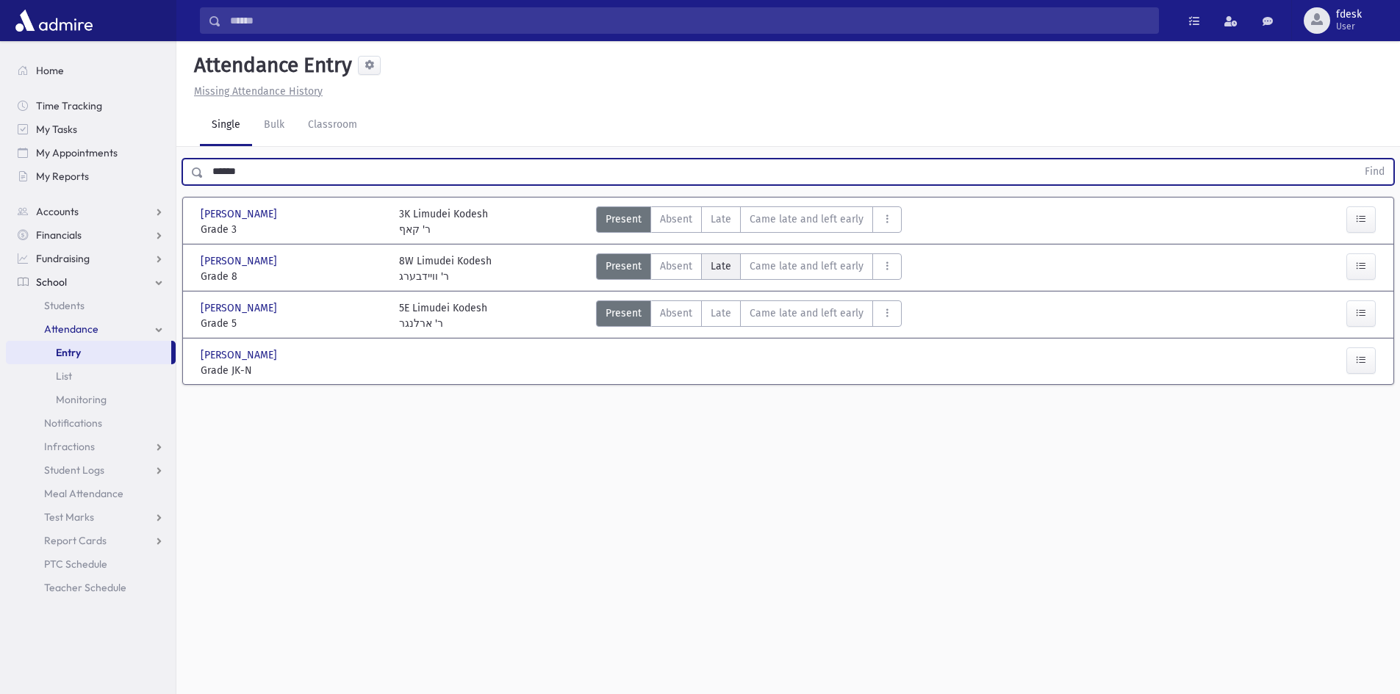
click at [707, 256] on label "Late L" at bounding box center [721, 266] width 40 height 26
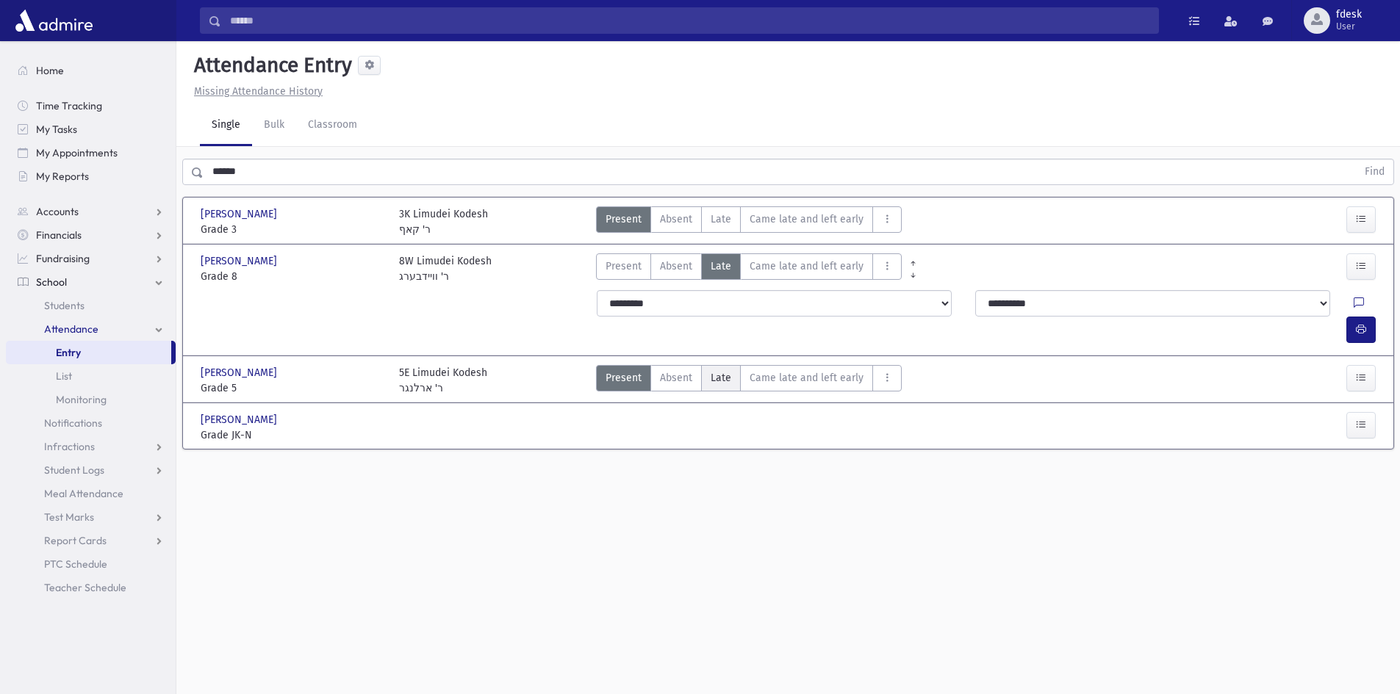
click at [714, 370] on span "Late" at bounding box center [721, 377] width 21 height 15
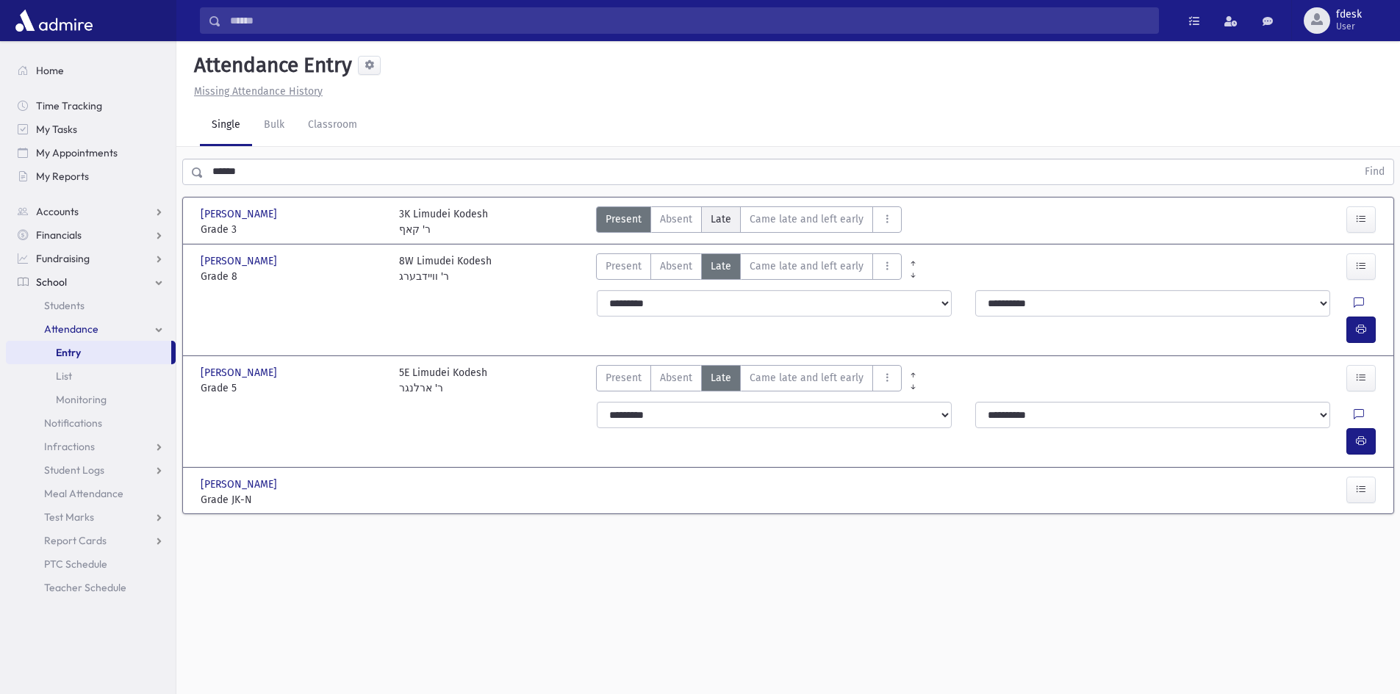
click at [716, 229] on label "Late L" at bounding box center [721, 219] width 40 height 26
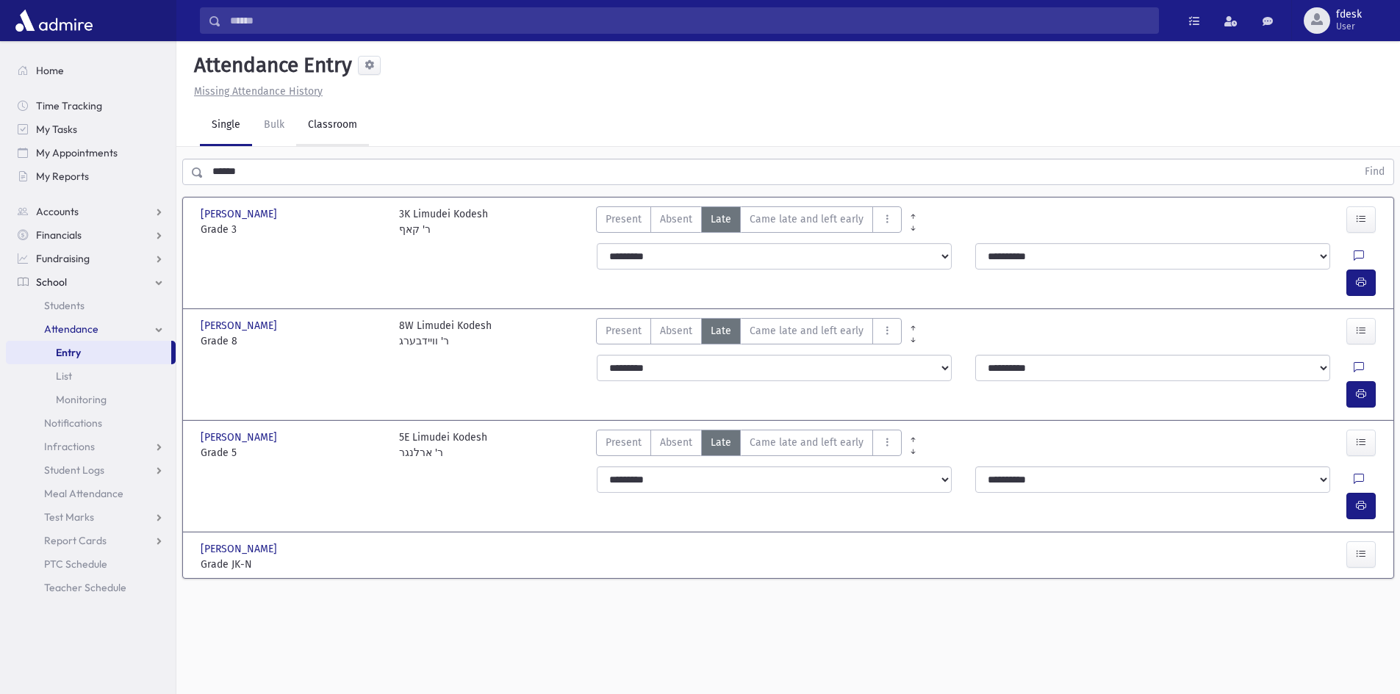
click at [331, 119] on link "Classroom" at bounding box center [332, 125] width 73 height 41
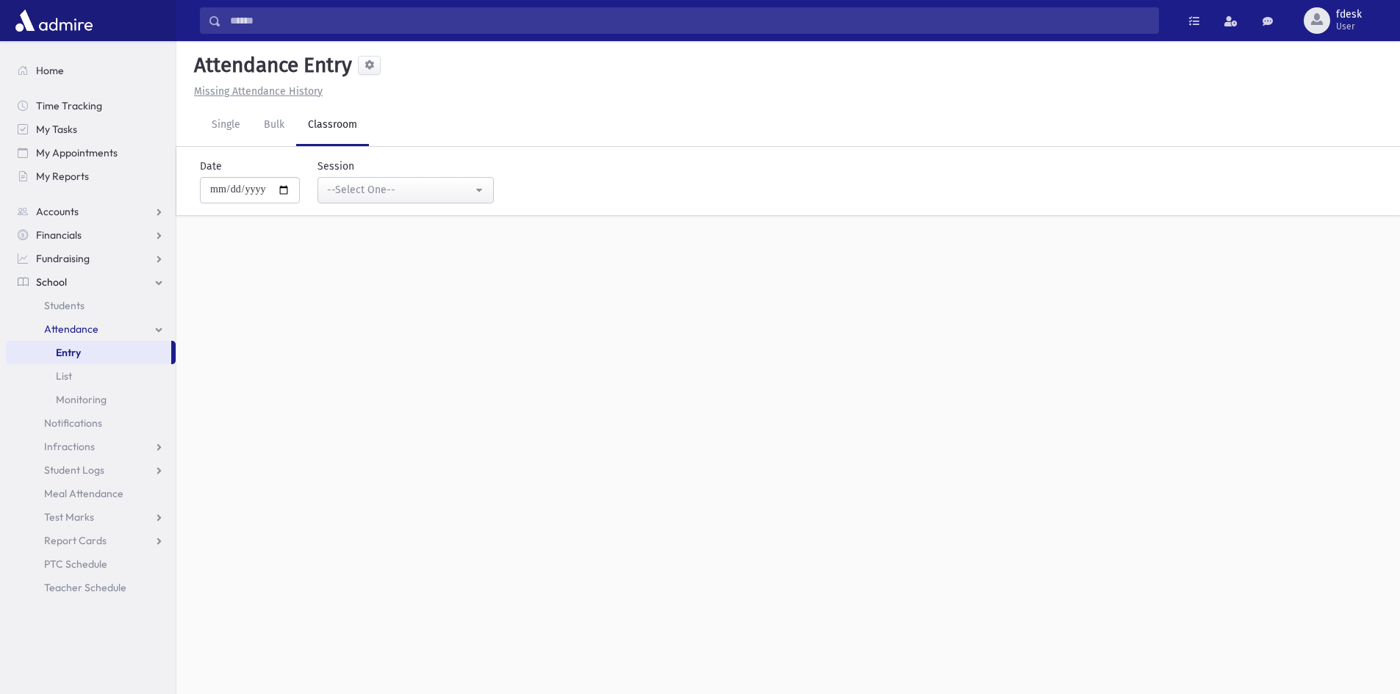
drag, startPoint x: 339, startPoint y: 170, endPoint x: 346, endPoint y: 175, distance: 8.6
click at [342, 173] on label "Session" at bounding box center [335, 166] width 37 height 15
click at [350, 187] on div "--Select One--" at bounding box center [399, 189] width 145 height 15
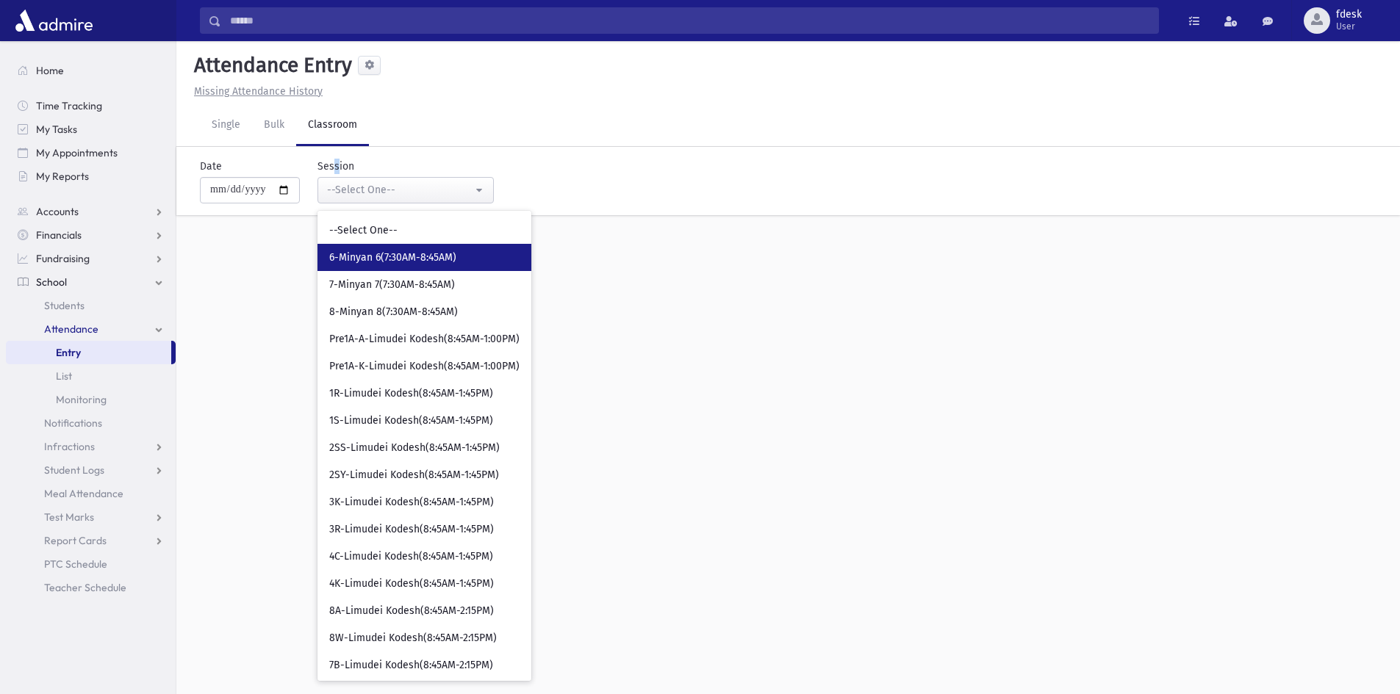
click at [398, 255] on span "6-Minyan 6(7:30AM-8:45AM)" at bounding box center [392, 258] width 127 height 15
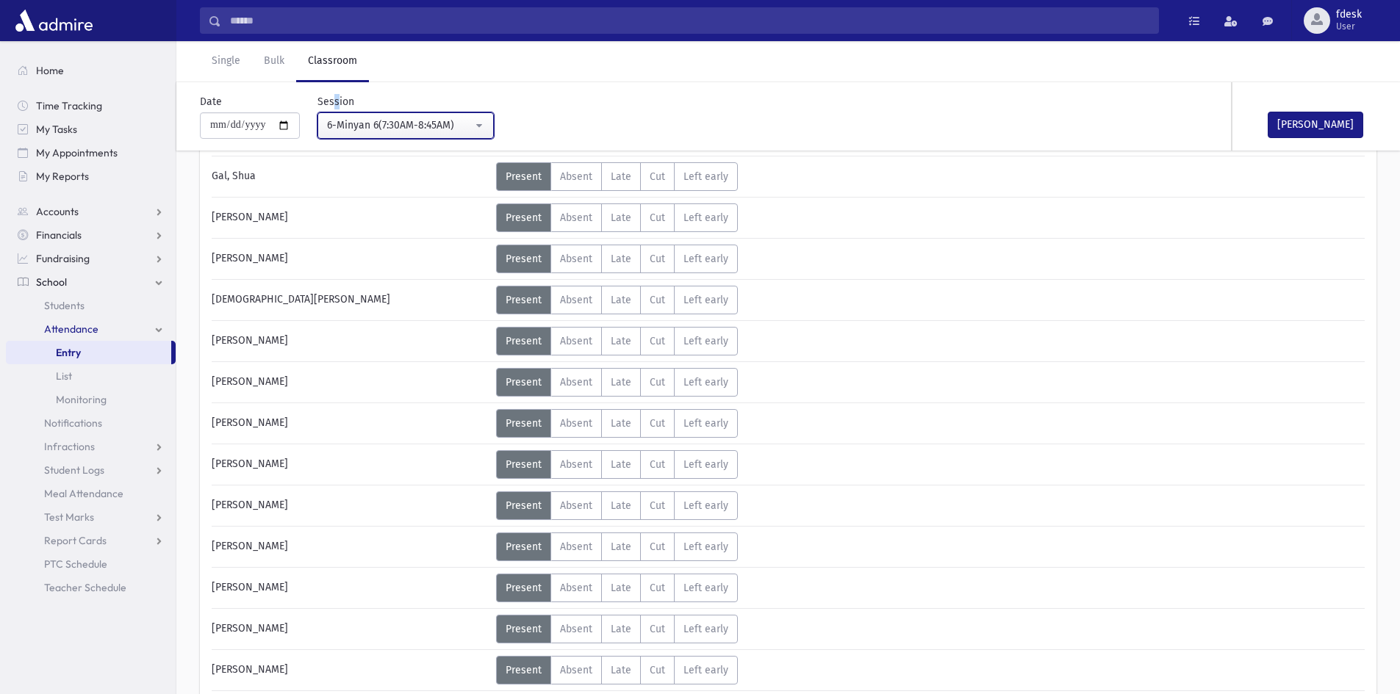
scroll to position [367, 0]
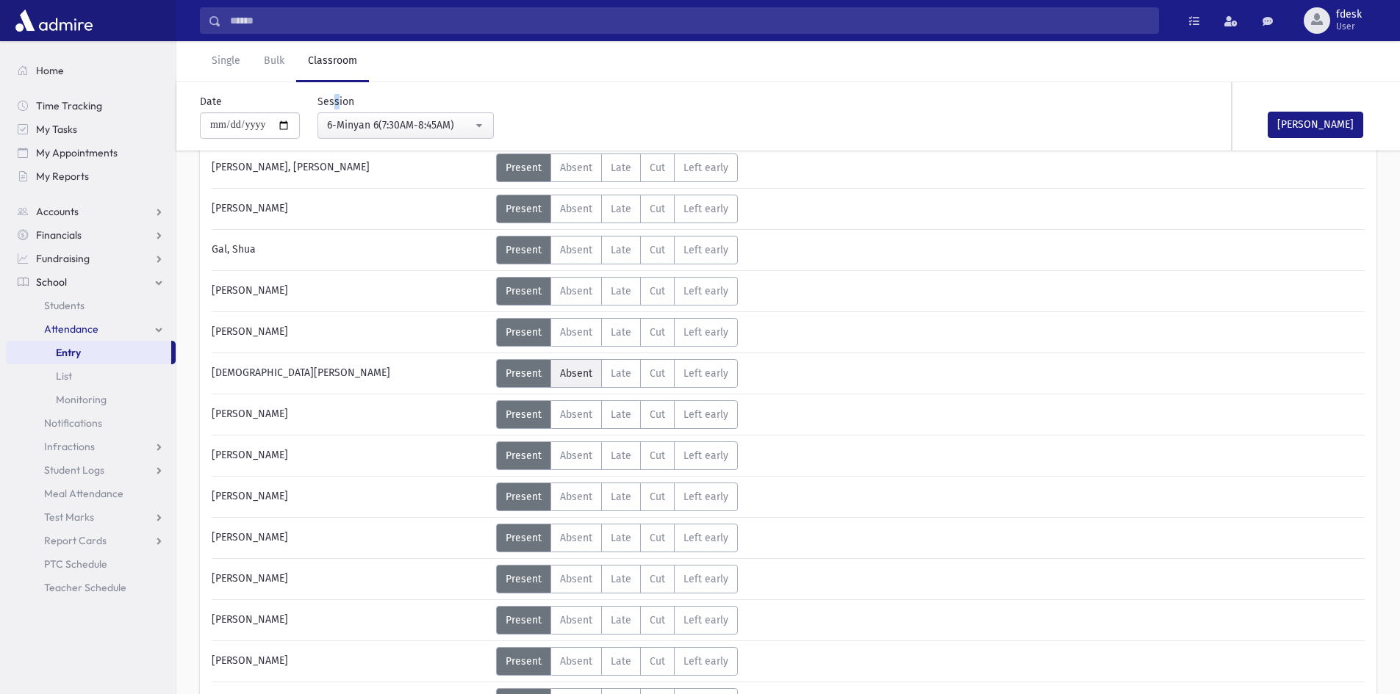
click at [585, 374] on span "Absent" at bounding box center [576, 373] width 32 height 12
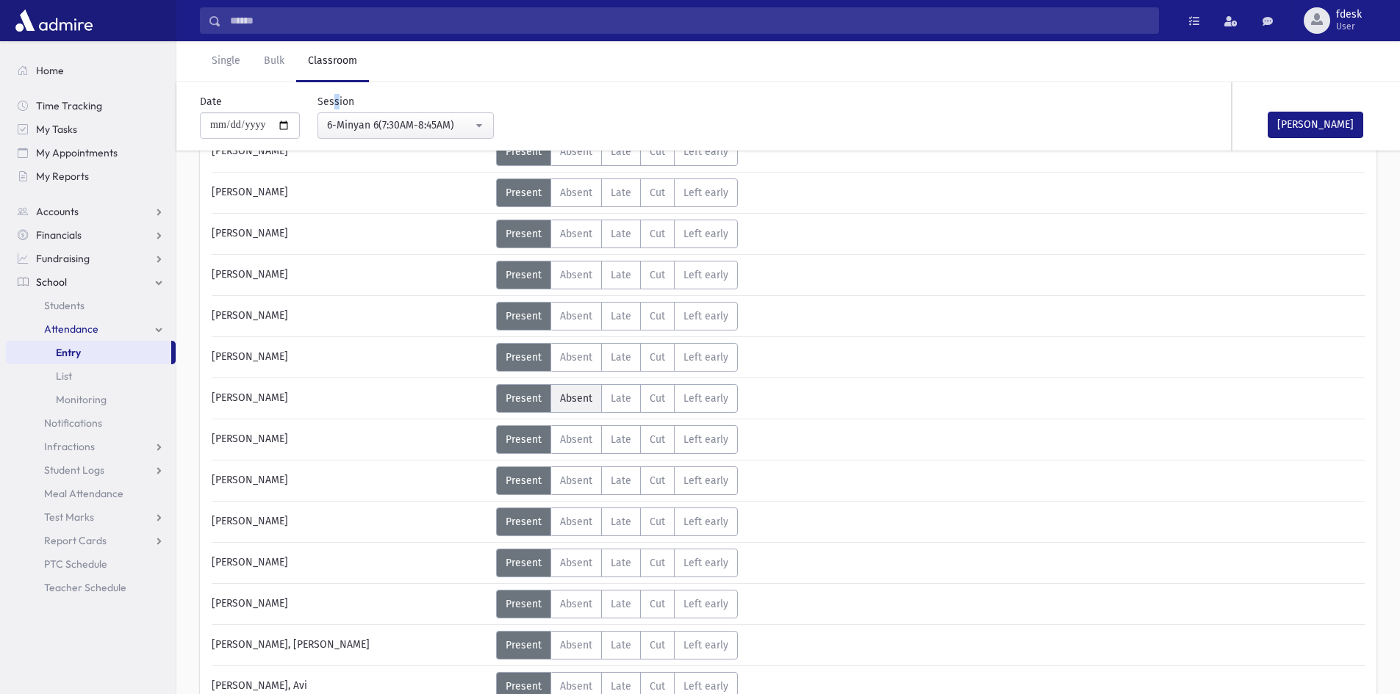
scroll to position [661, 0]
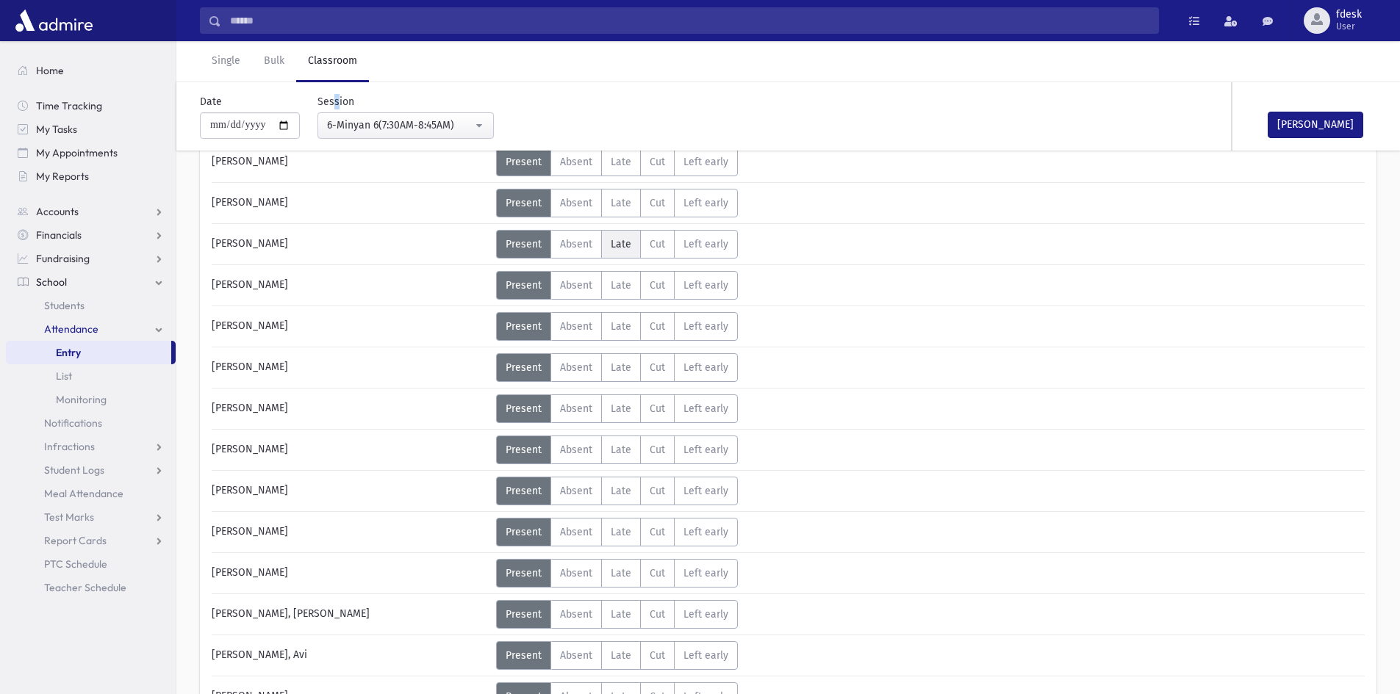
click at [616, 242] on span "Late" at bounding box center [621, 244] width 21 height 12
click at [622, 281] on span "Late" at bounding box center [621, 285] width 21 height 12
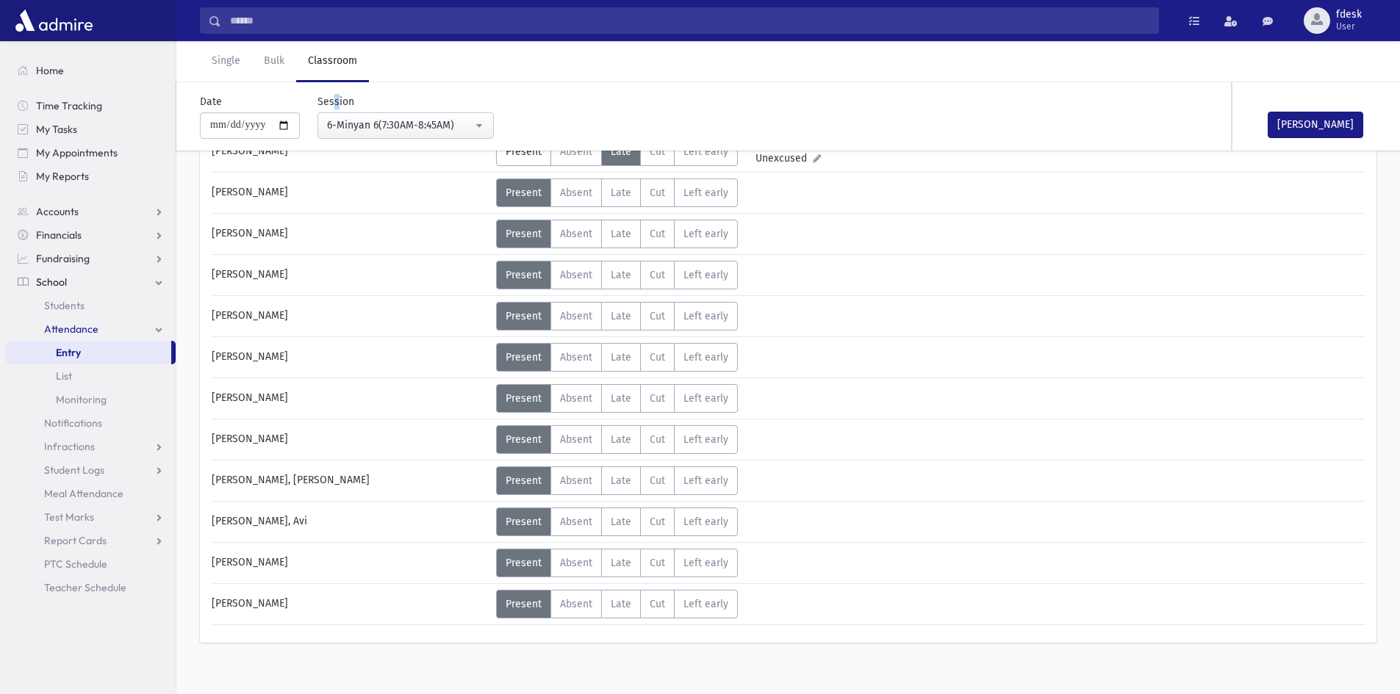
scroll to position [809, 0]
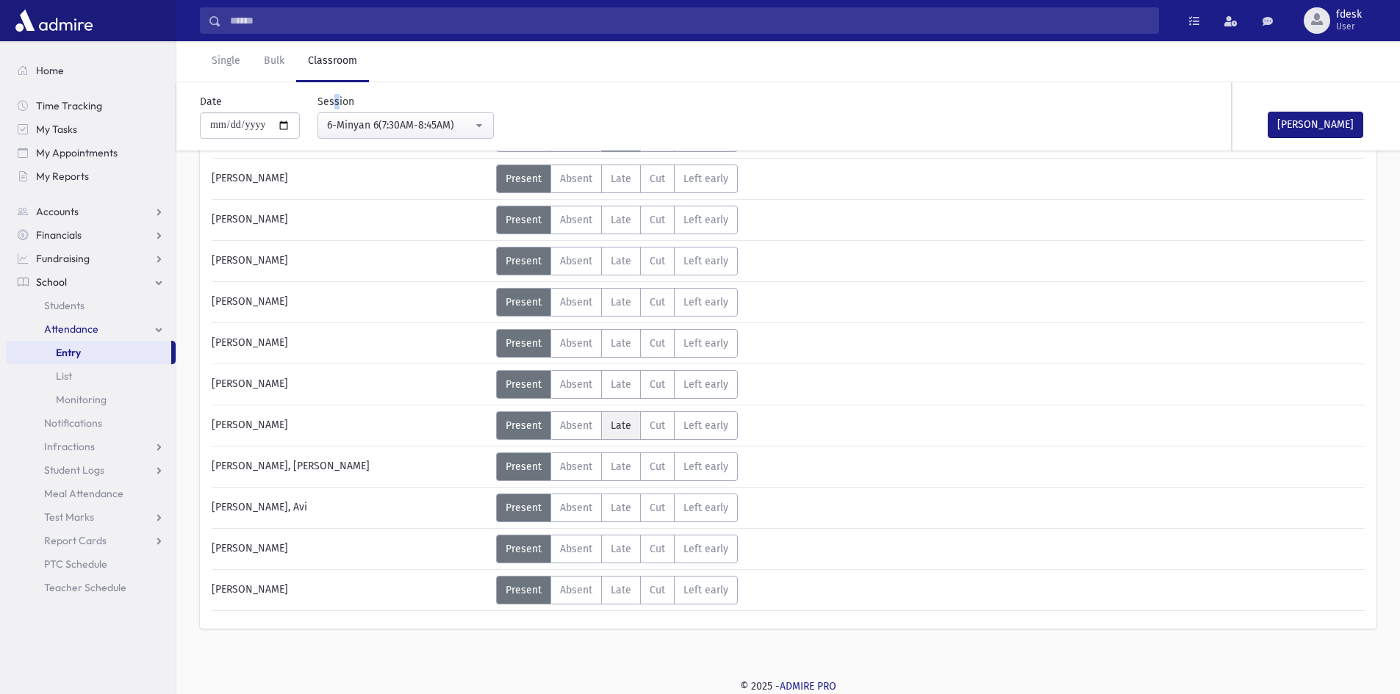
click at [607, 426] on label "Late L" at bounding box center [621, 425] width 40 height 29
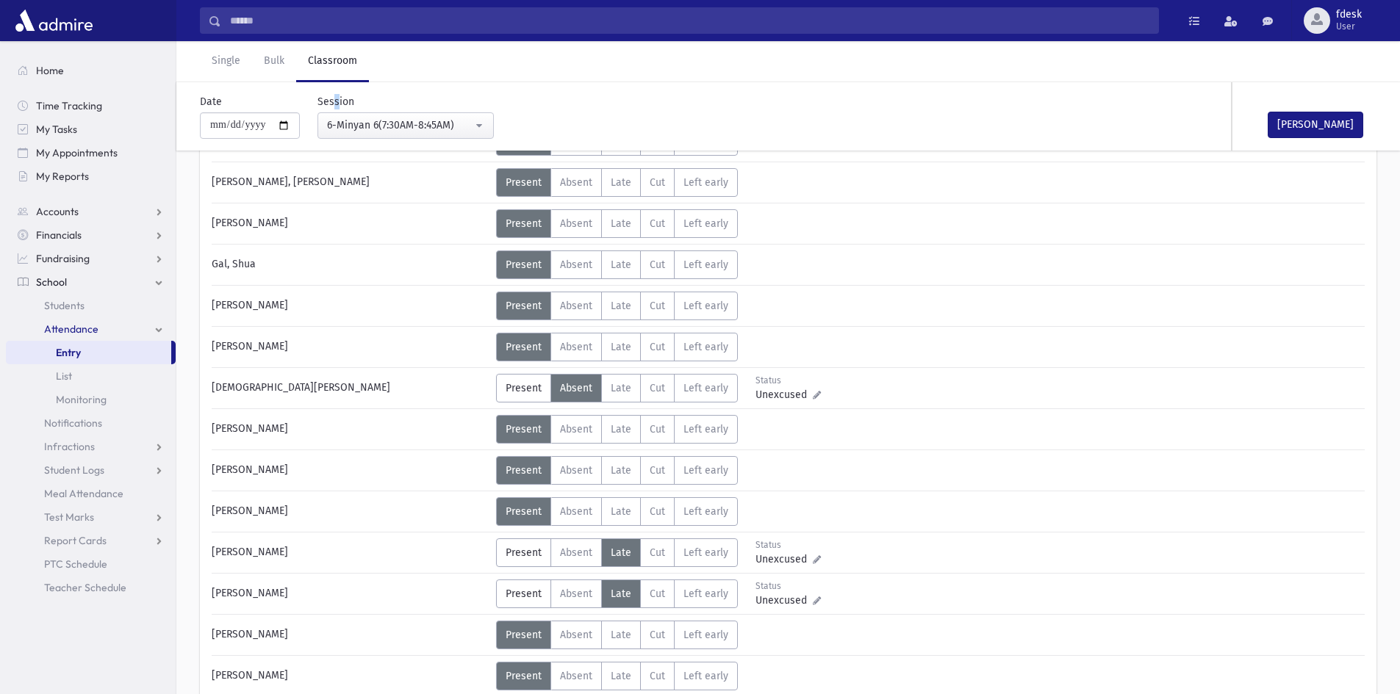
scroll to position [0, 0]
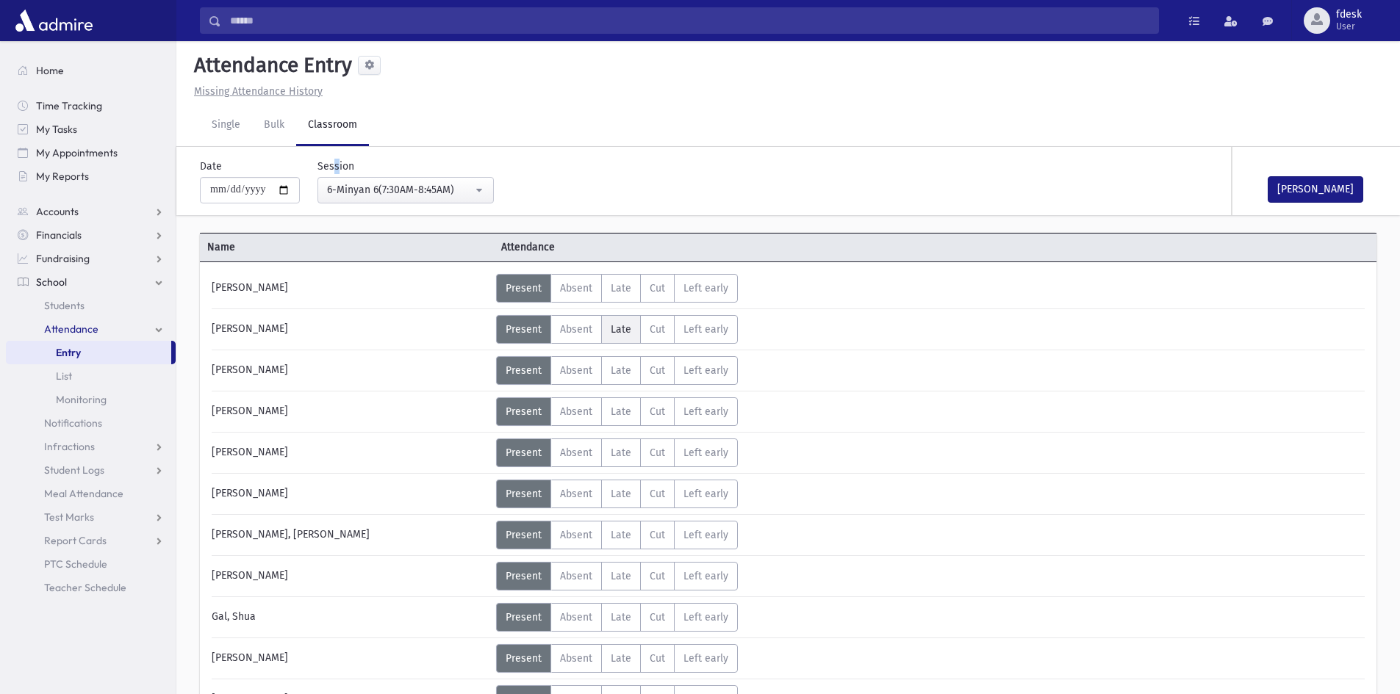
click at [611, 331] on span "Late" at bounding box center [621, 329] width 21 height 12
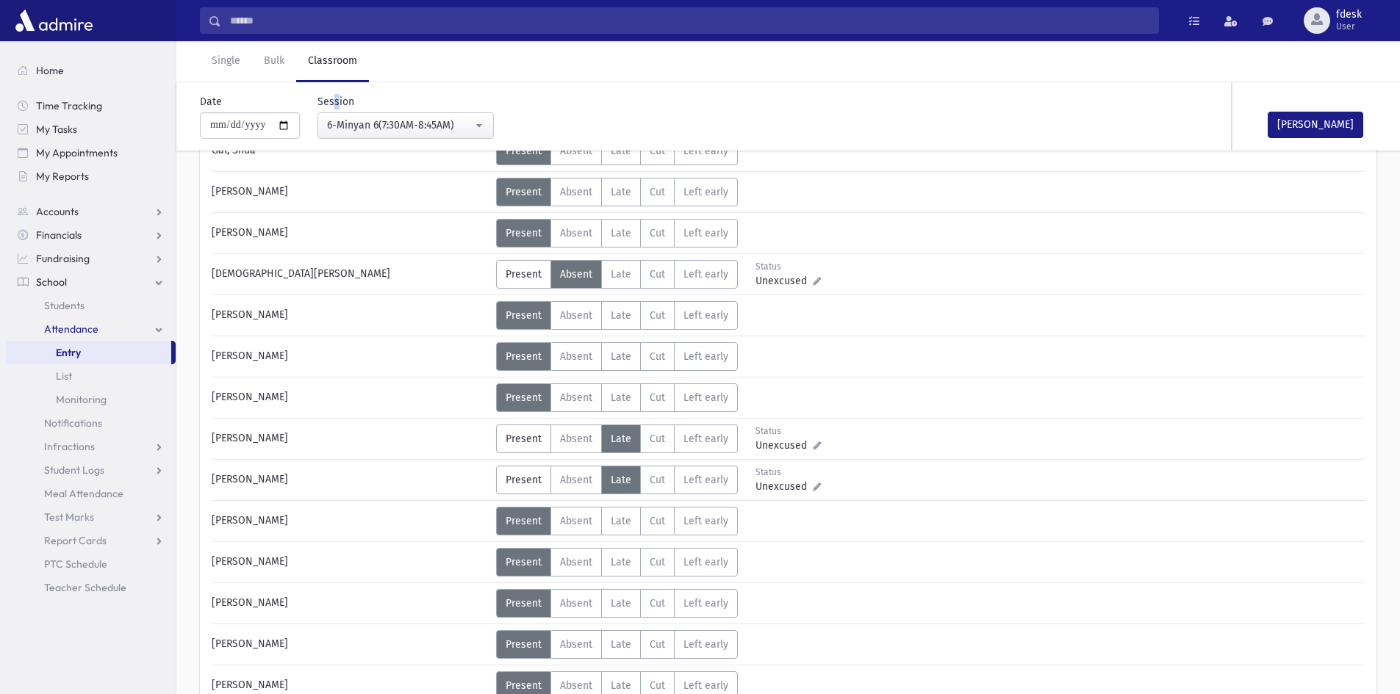
scroll to position [441, 0]
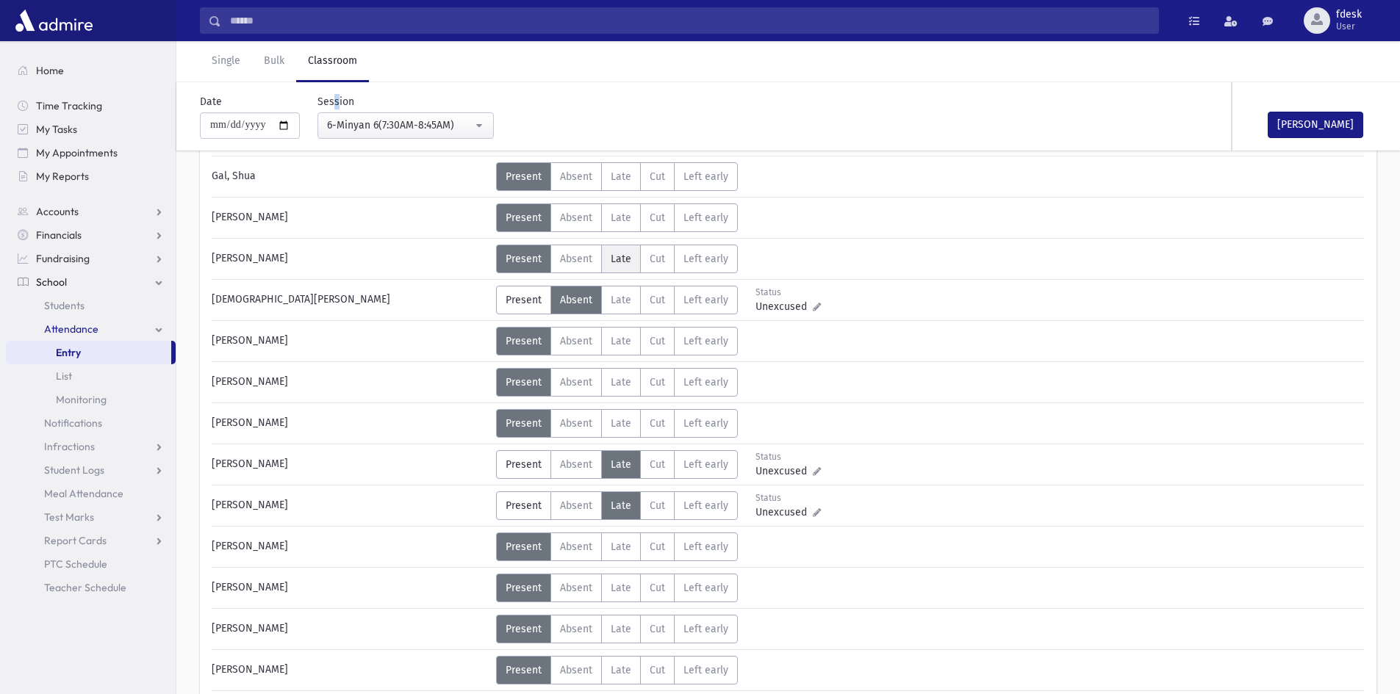
click at [619, 257] on span "Late" at bounding box center [621, 259] width 21 height 12
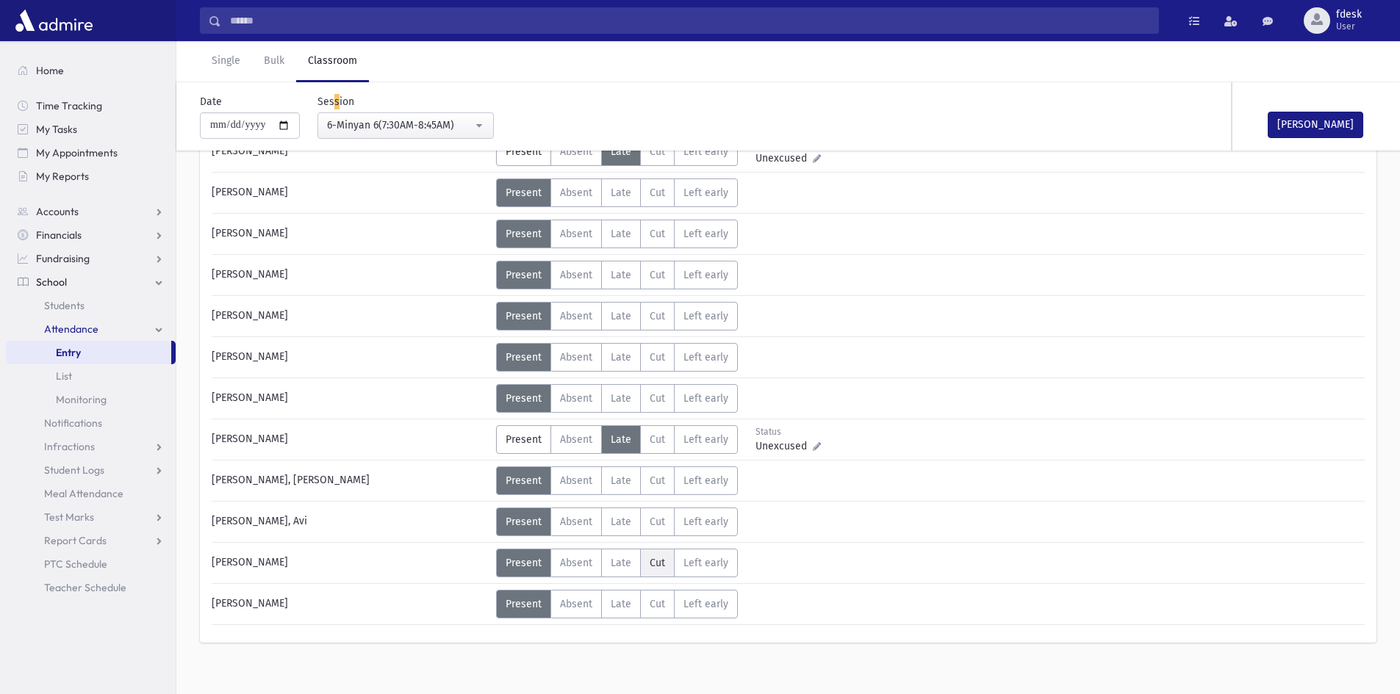
scroll to position [809, 0]
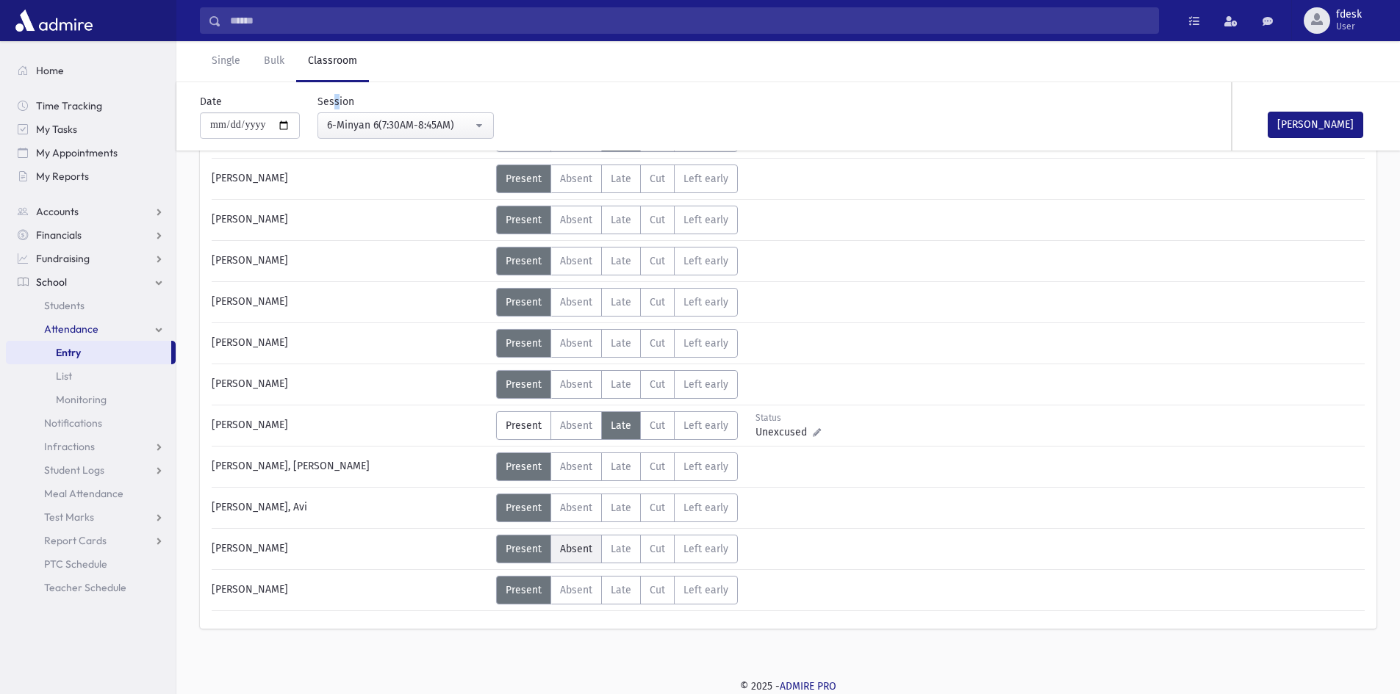
click at [582, 558] on label "Absent A" at bounding box center [575, 549] width 51 height 29
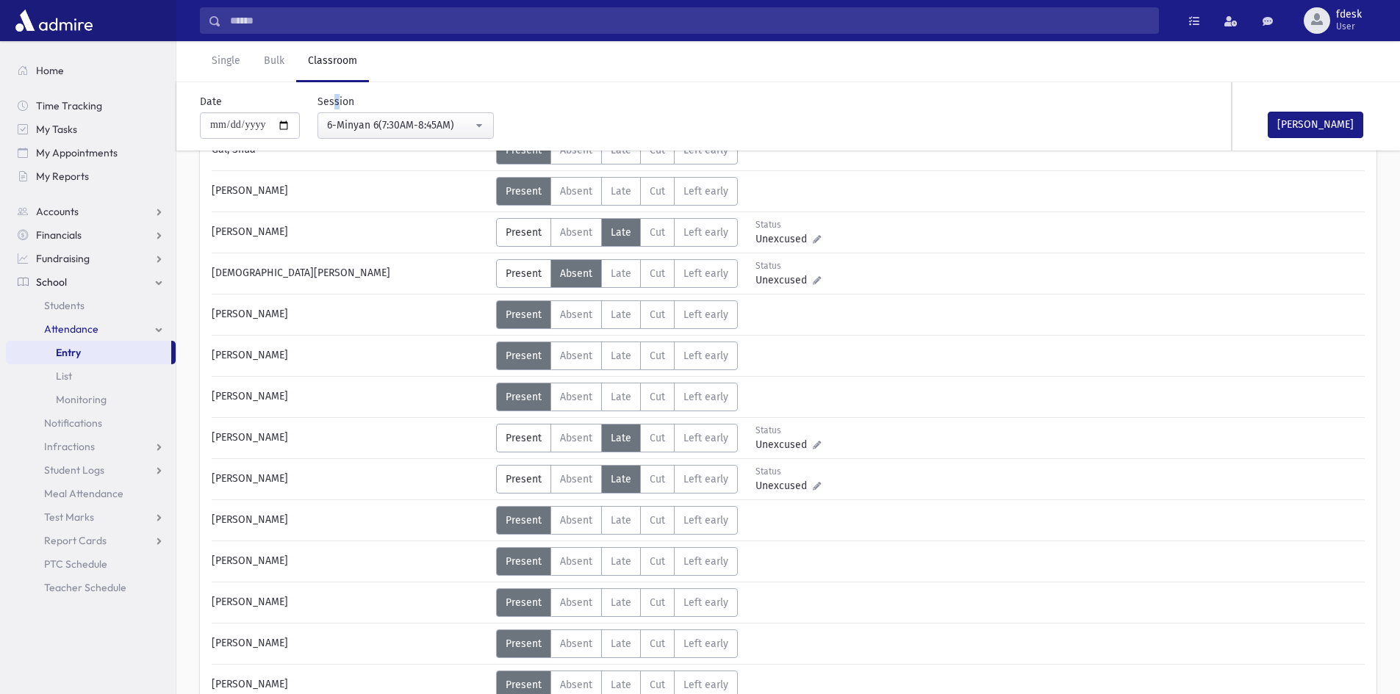
scroll to position [442, 0]
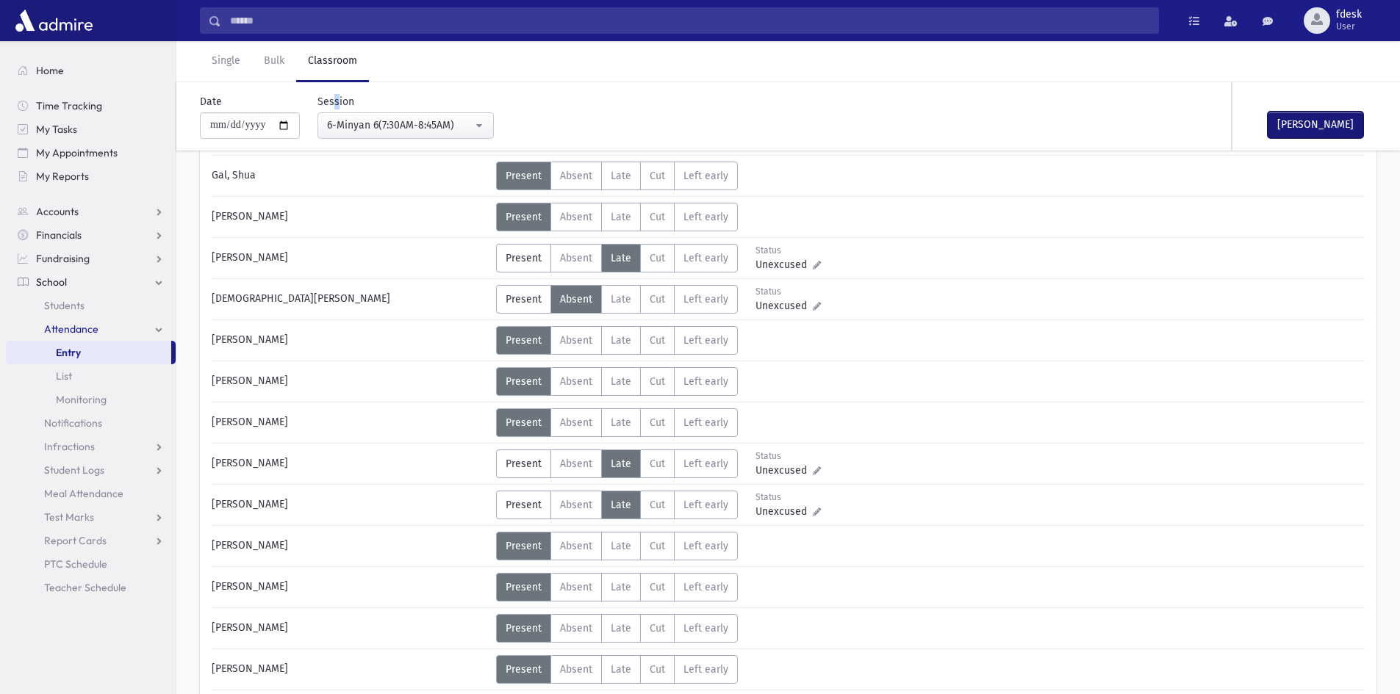
click at [1294, 126] on button "Mark Done" at bounding box center [1315, 125] width 96 height 26
click at [400, 132] on div "6-Minyan 6(7:30AM-8:45AM)" at bounding box center [399, 125] width 145 height 15
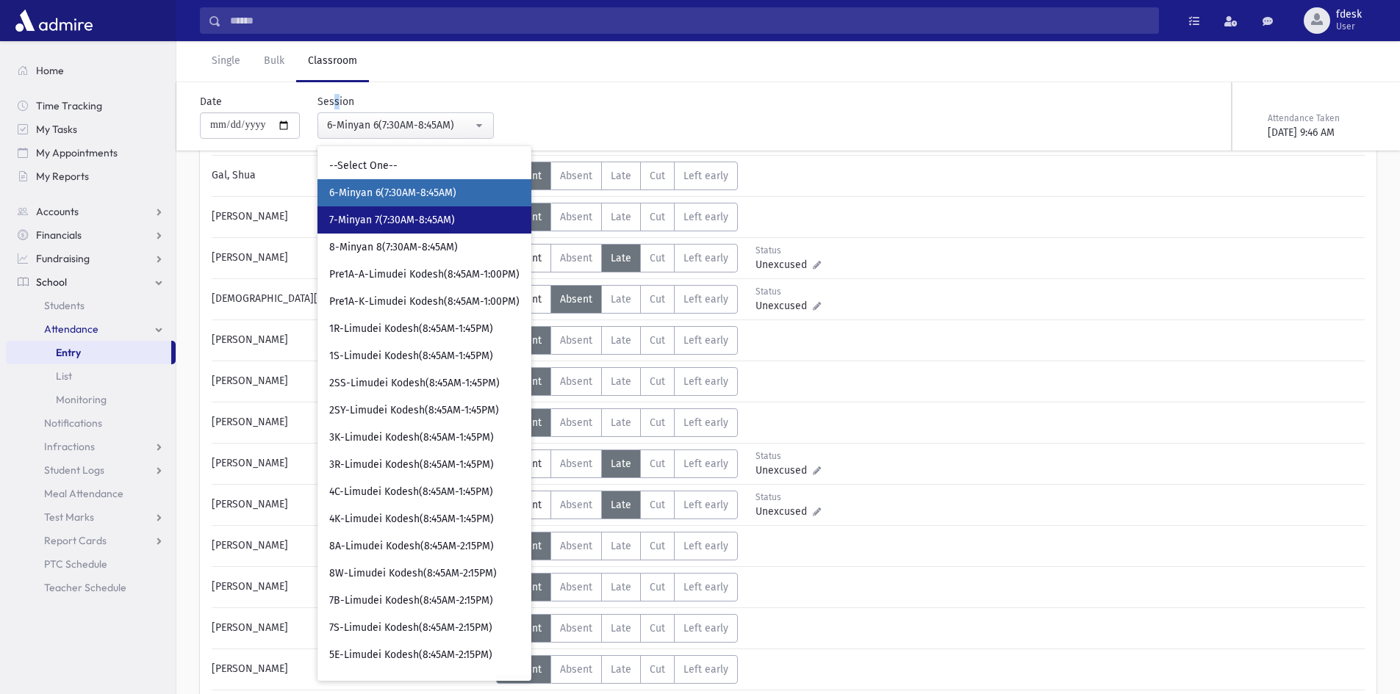
click at [383, 223] on span "7-Minyan 7(7:30AM-8:45AM)" at bounding box center [392, 220] width 126 height 15
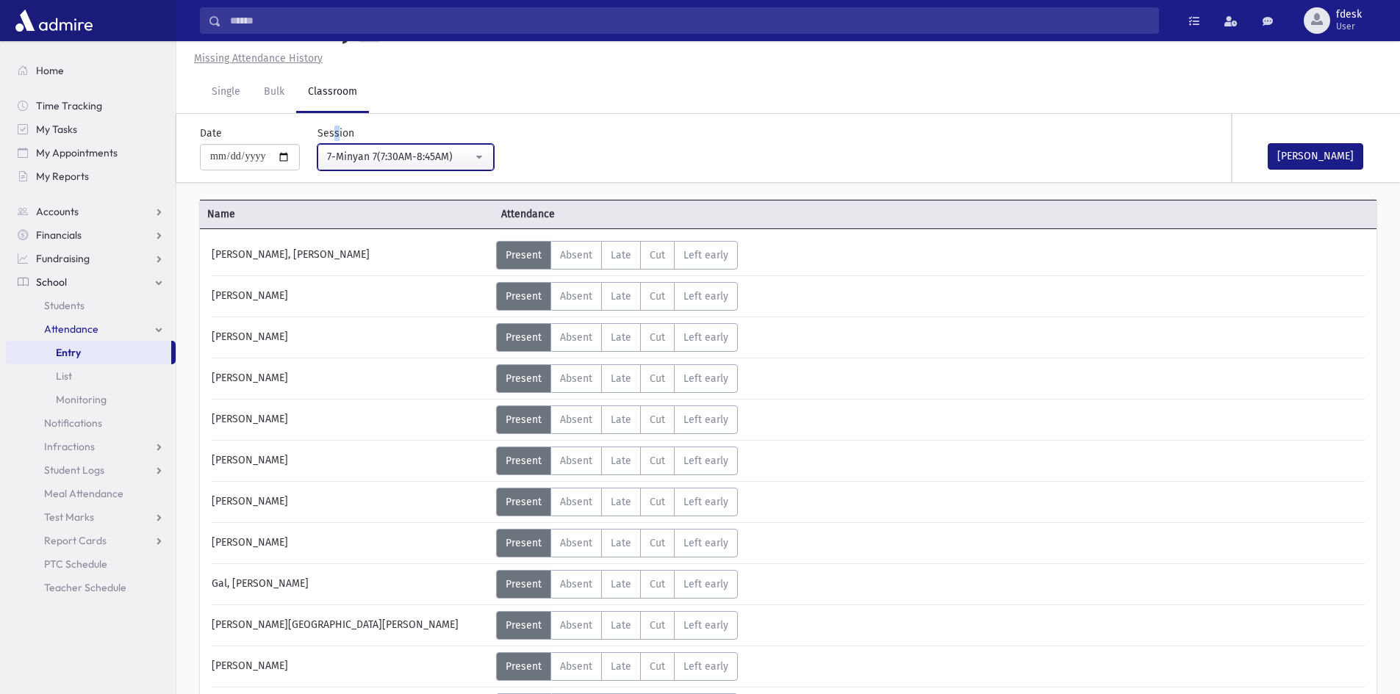
scroll to position [442, 0]
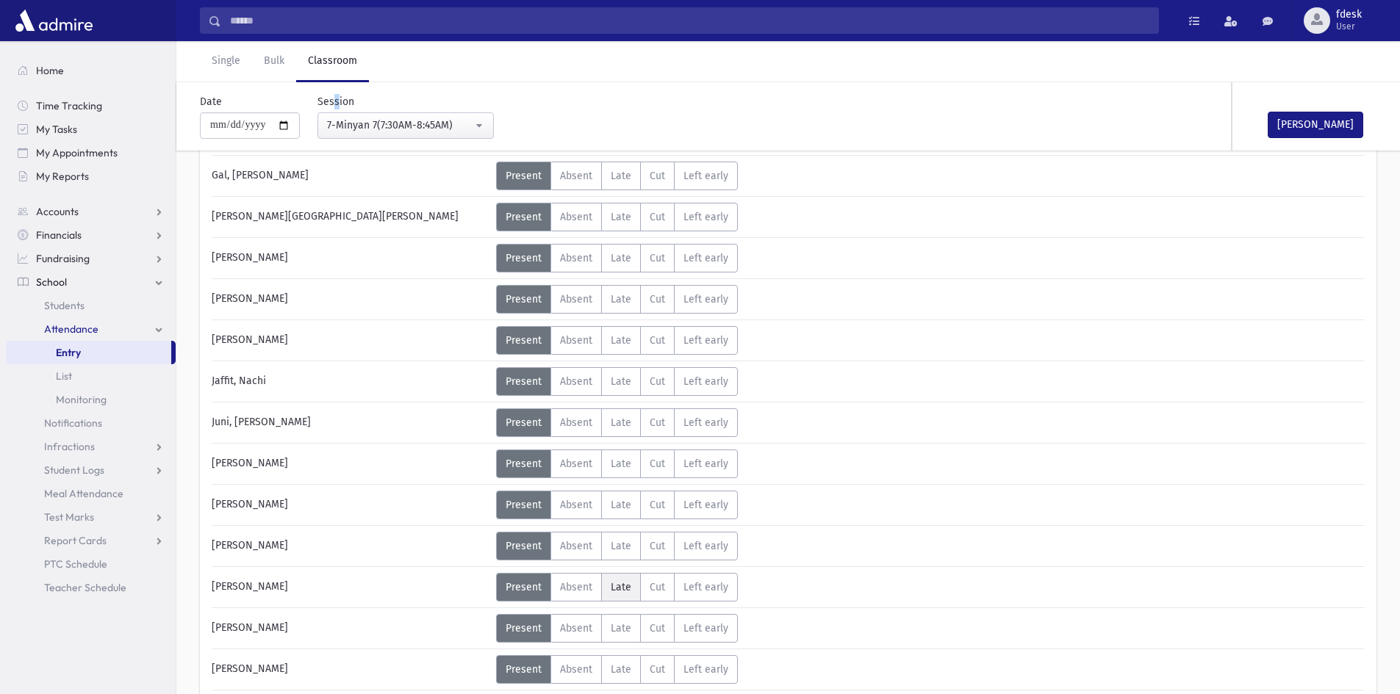
click at [617, 586] on span "Late" at bounding box center [621, 587] width 21 height 12
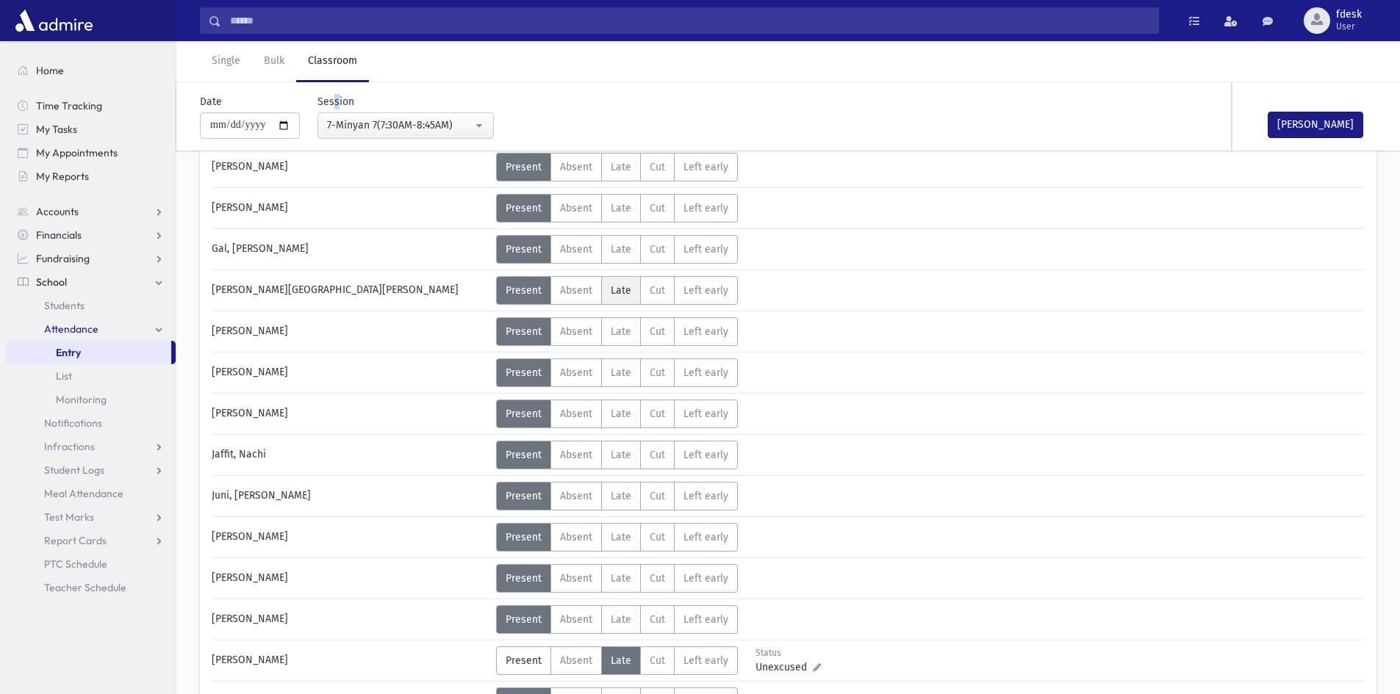
drag, startPoint x: 616, startPoint y: 290, endPoint x: 609, endPoint y: 301, distance: 12.2
click at [616, 292] on span "Late" at bounding box center [621, 290] width 21 height 12
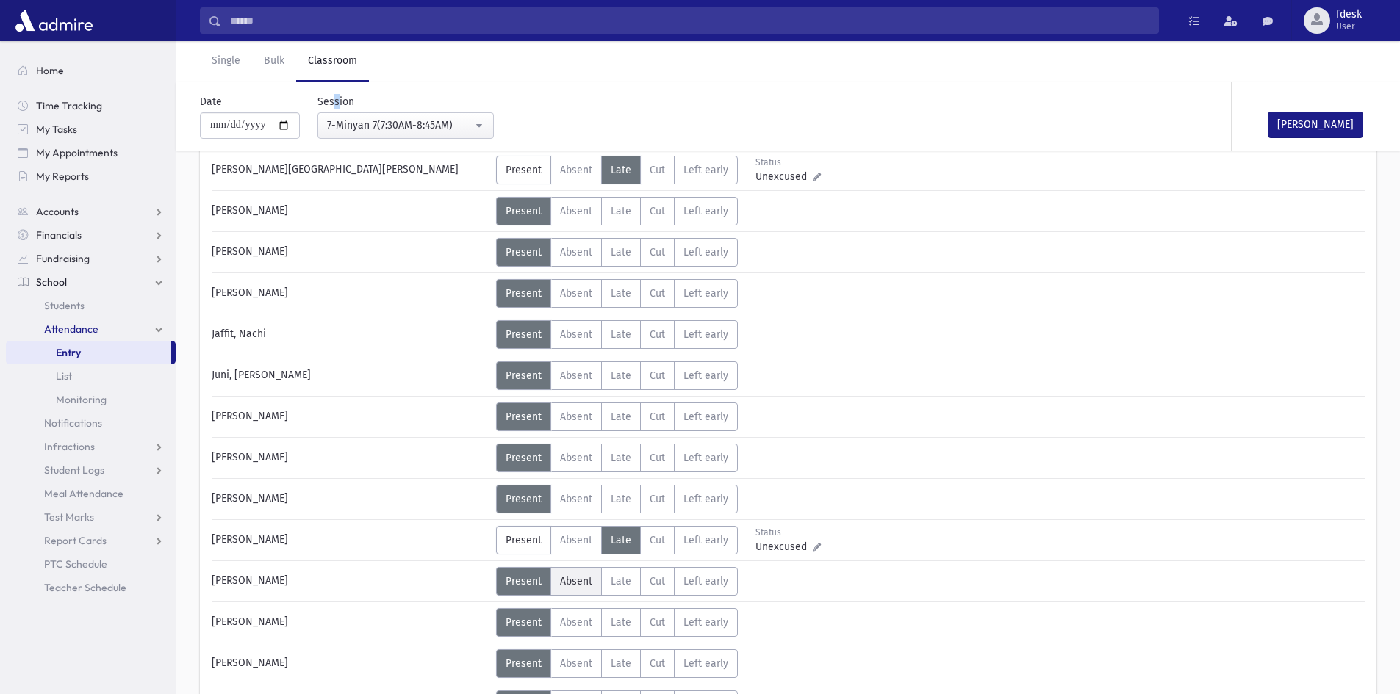
scroll to position [515, 0]
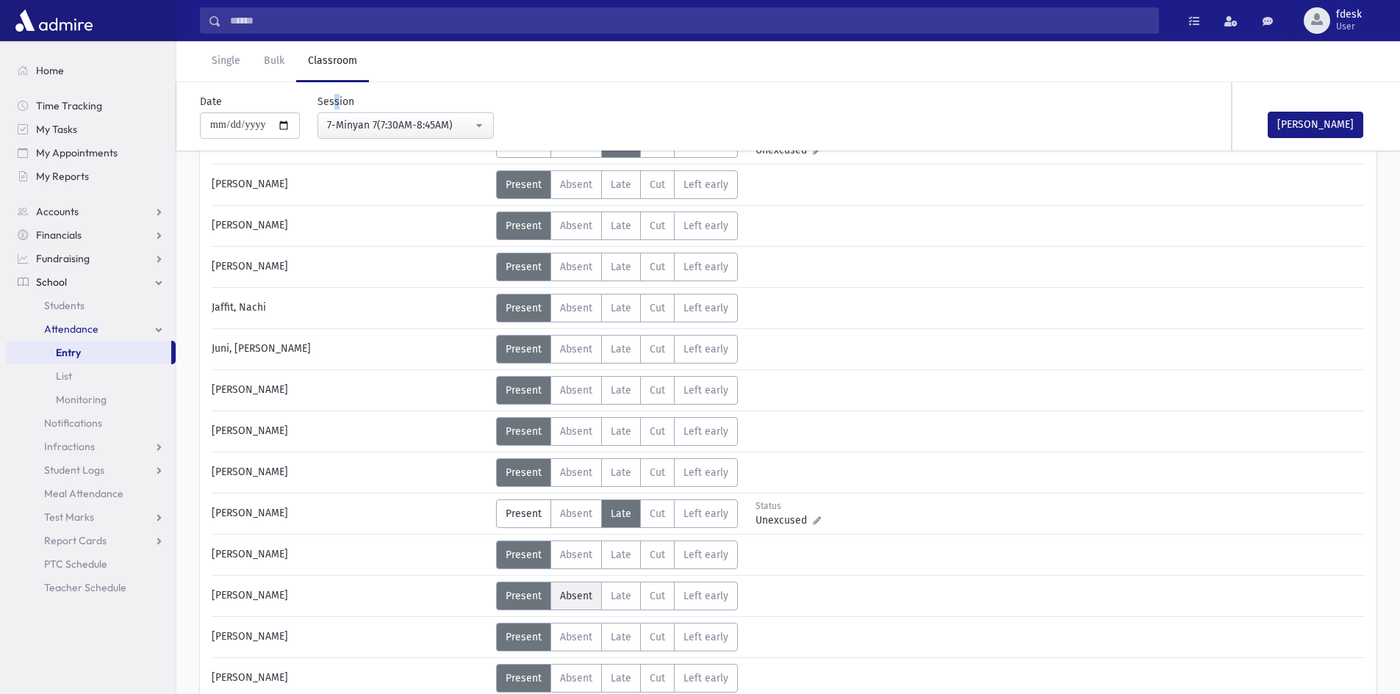
click at [570, 593] on span "Absent" at bounding box center [576, 596] width 32 height 12
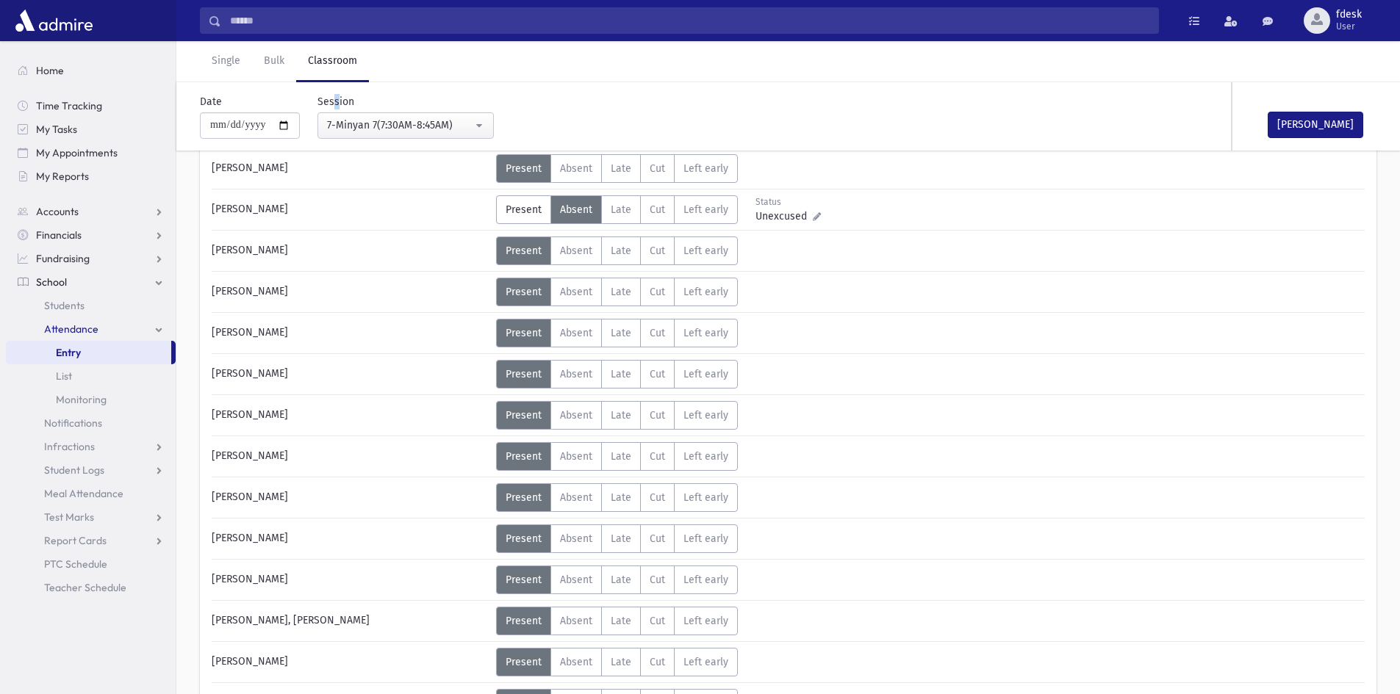
scroll to position [956, 0]
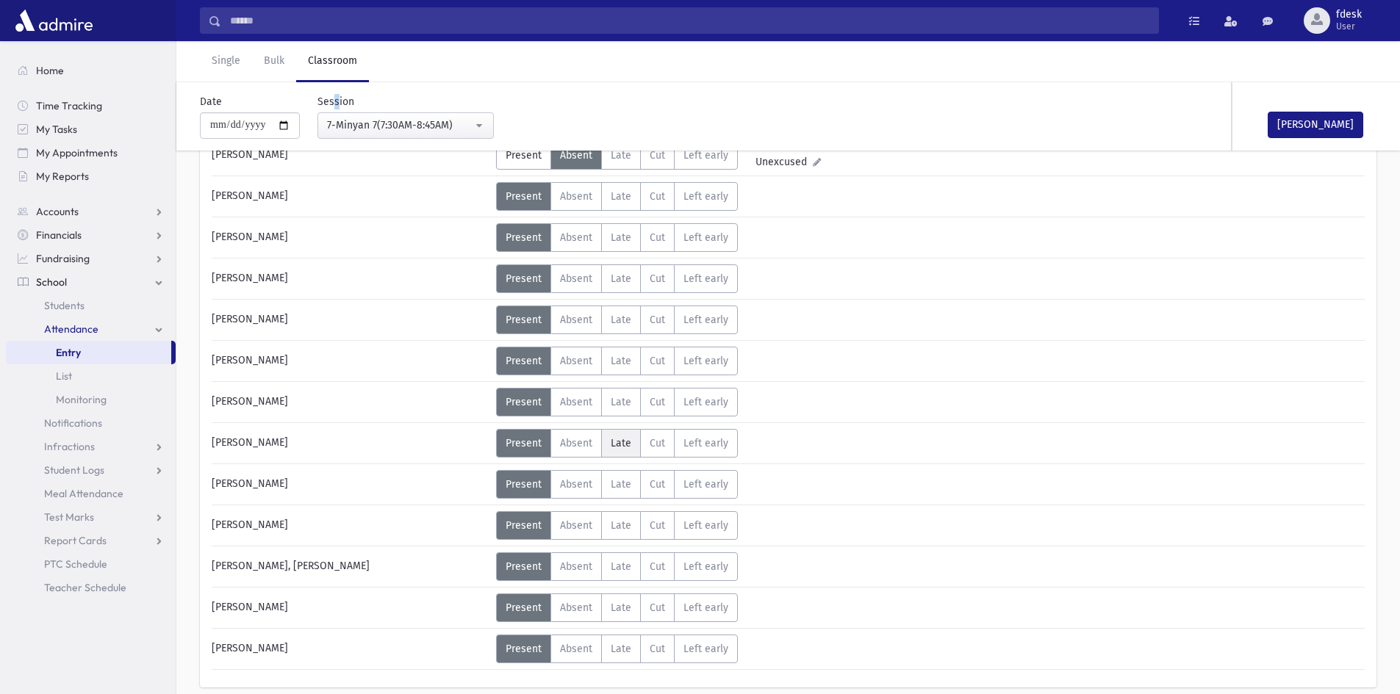
click at [621, 444] on span "Late" at bounding box center [621, 443] width 21 height 12
click at [617, 490] on span "Late" at bounding box center [621, 484] width 21 height 12
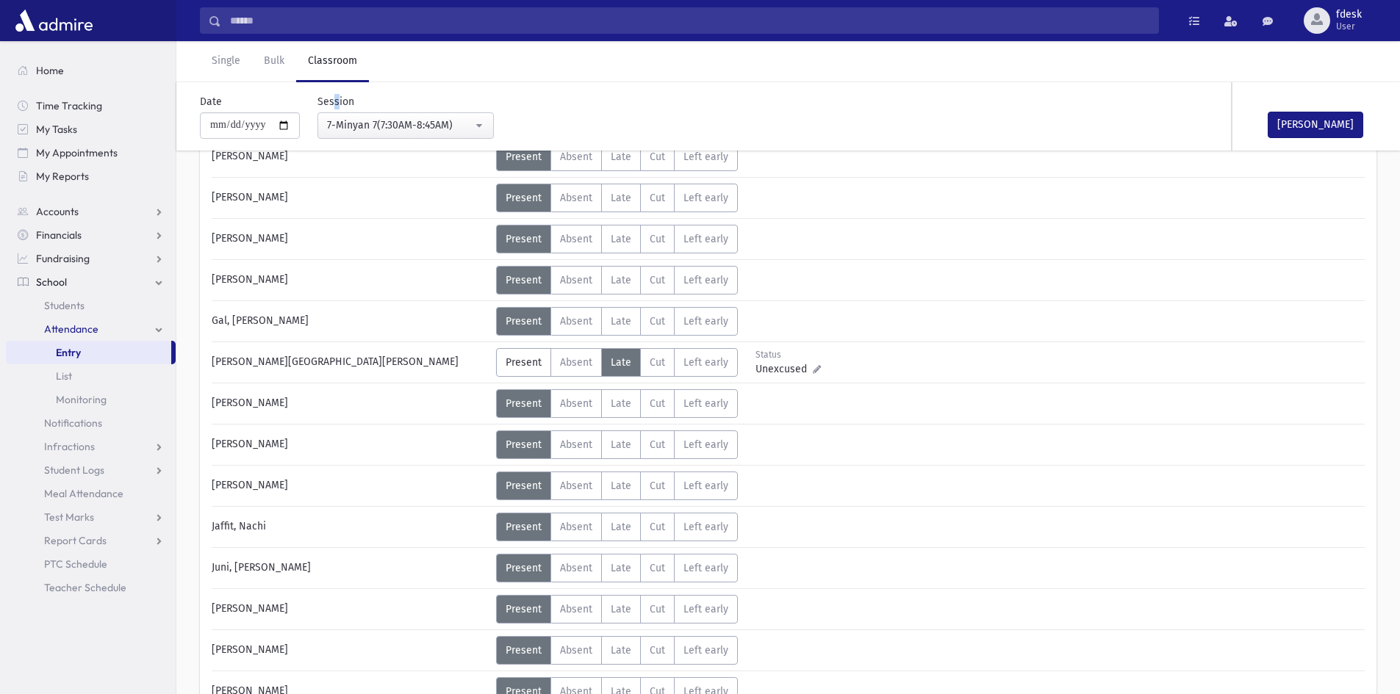
scroll to position [0, 0]
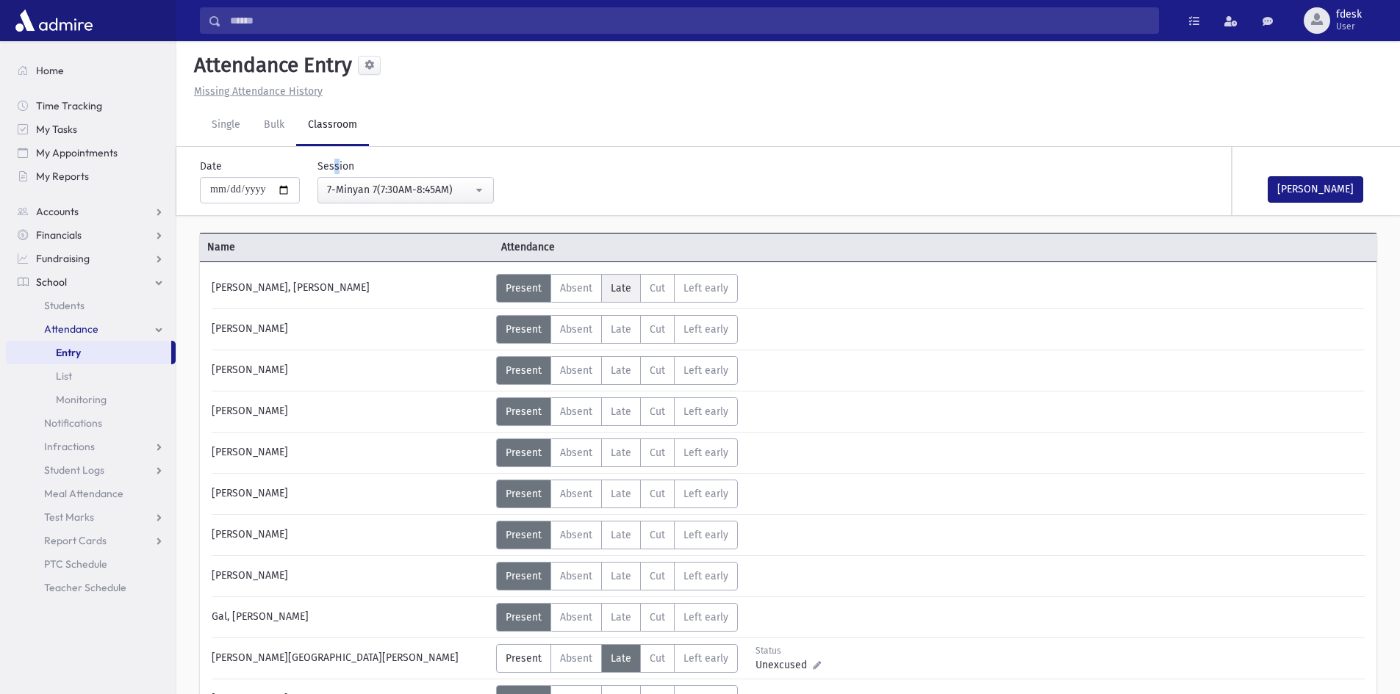
click at [611, 284] on span "Late" at bounding box center [621, 288] width 21 height 12
click at [607, 453] on label "Late L" at bounding box center [621, 453] width 40 height 29
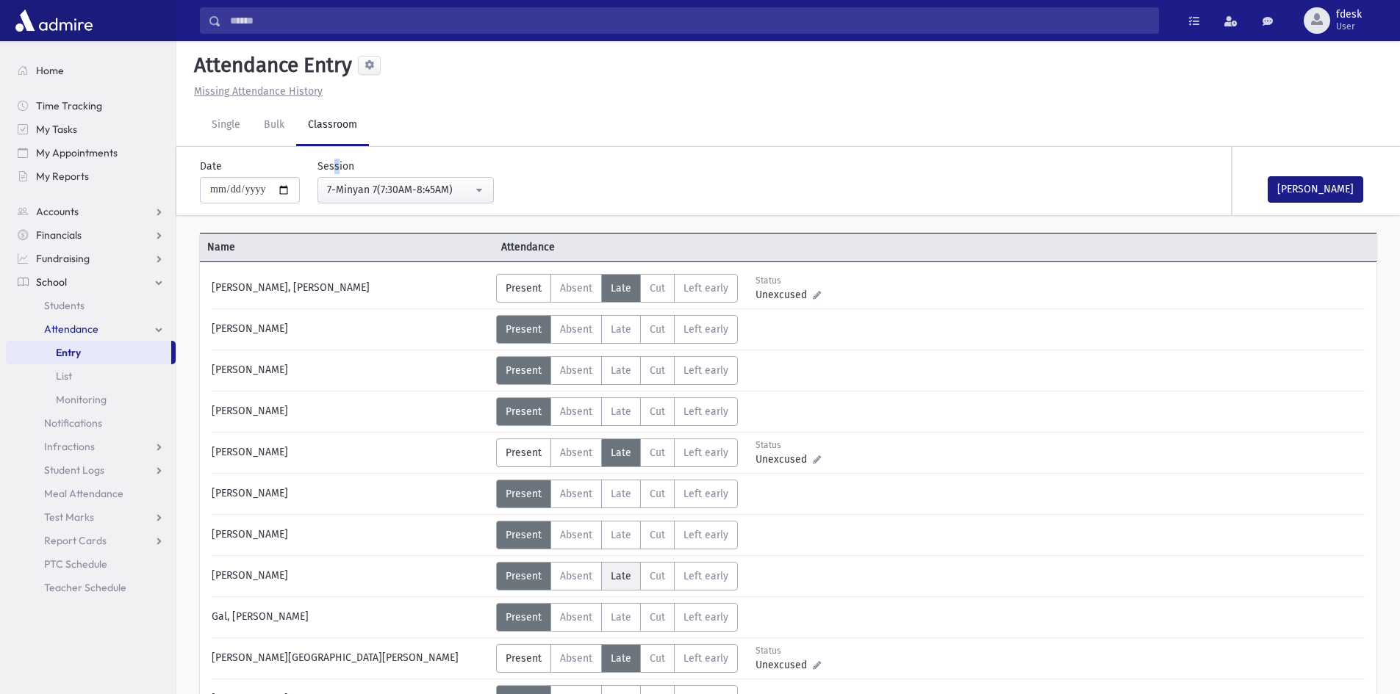
click at [619, 575] on span "Late" at bounding box center [621, 576] width 21 height 12
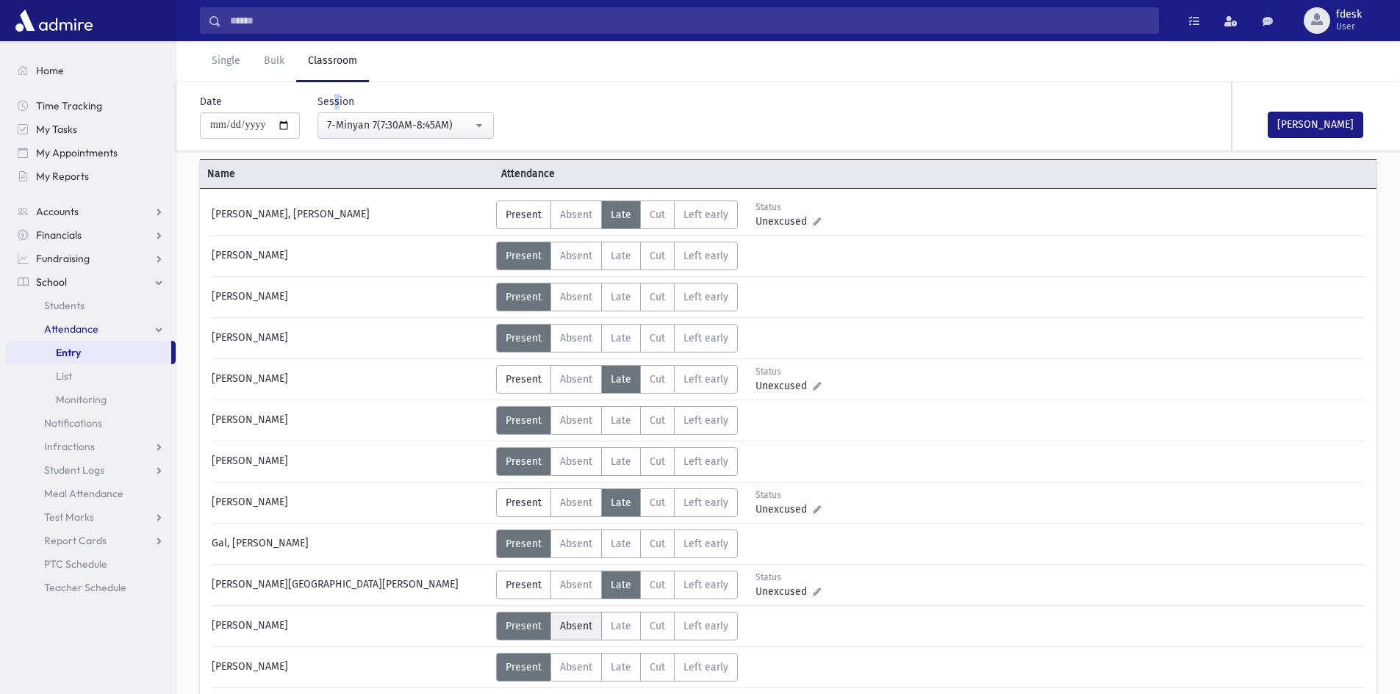
click at [575, 638] on label "Absent A" at bounding box center [575, 626] width 51 height 29
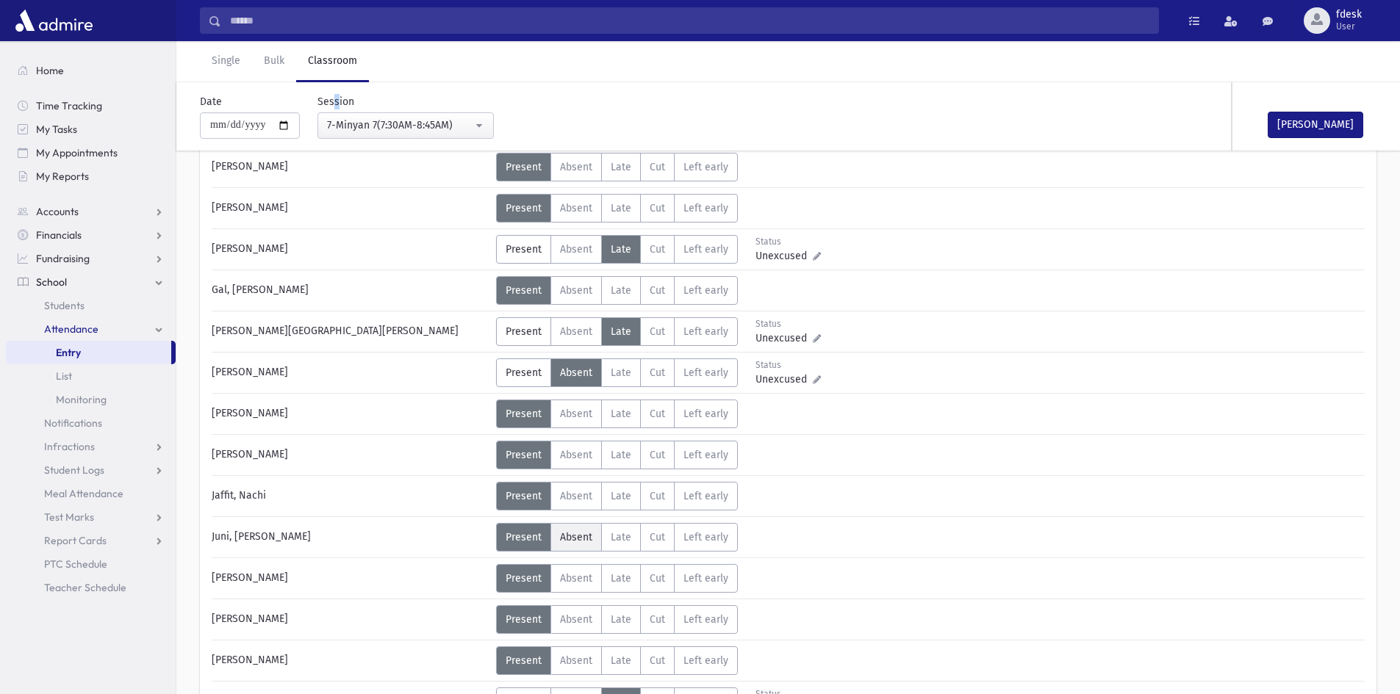
scroll to position [367, 0]
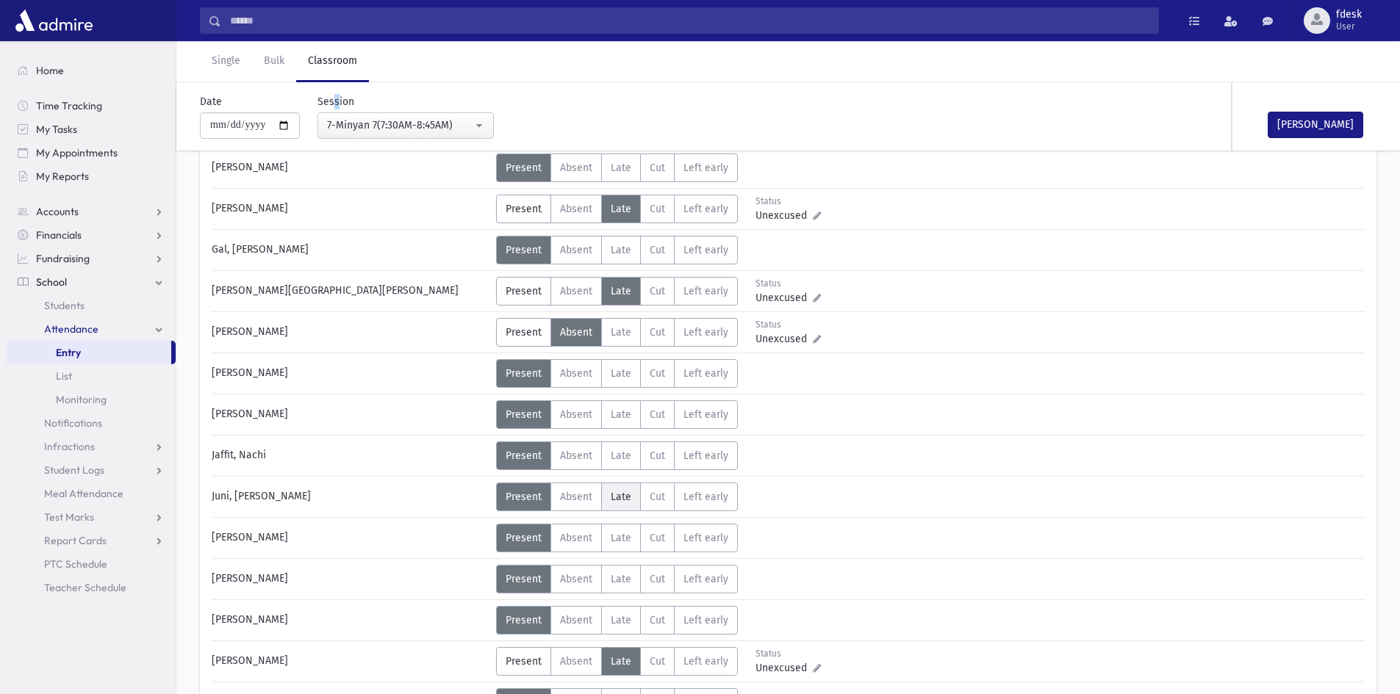
click at [624, 507] on label "Late L" at bounding box center [621, 497] width 40 height 29
click at [619, 583] on span "Late" at bounding box center [621, 579] width 21 height 12
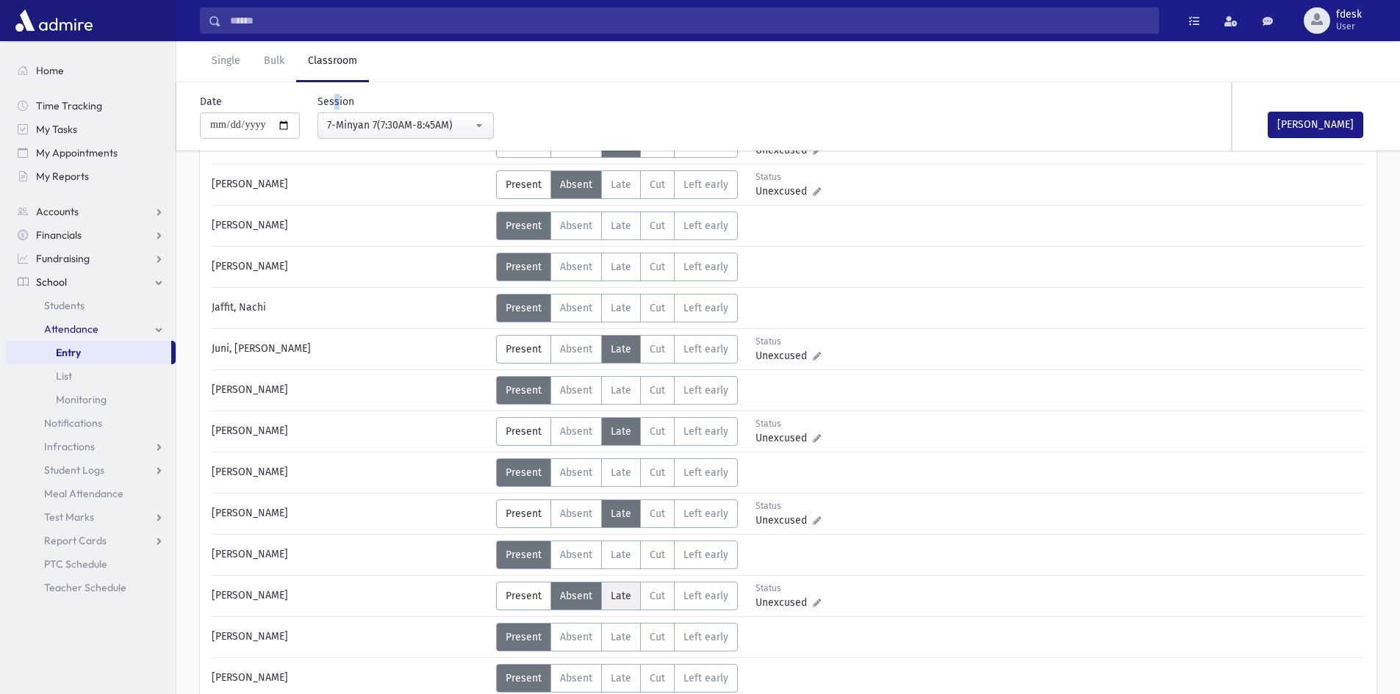
scroll to position [588, 0]
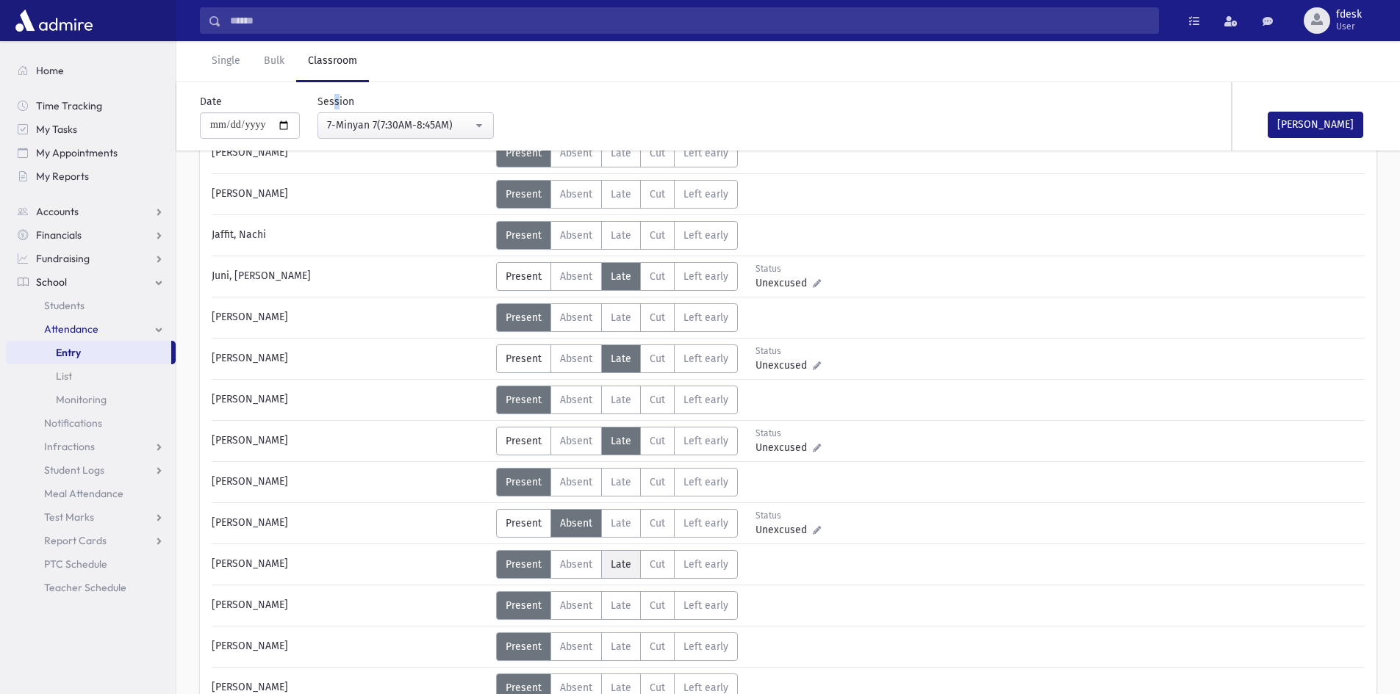
click at [606, 564] on label "Late L" at bounding box center [621, 564] width 40 height 29
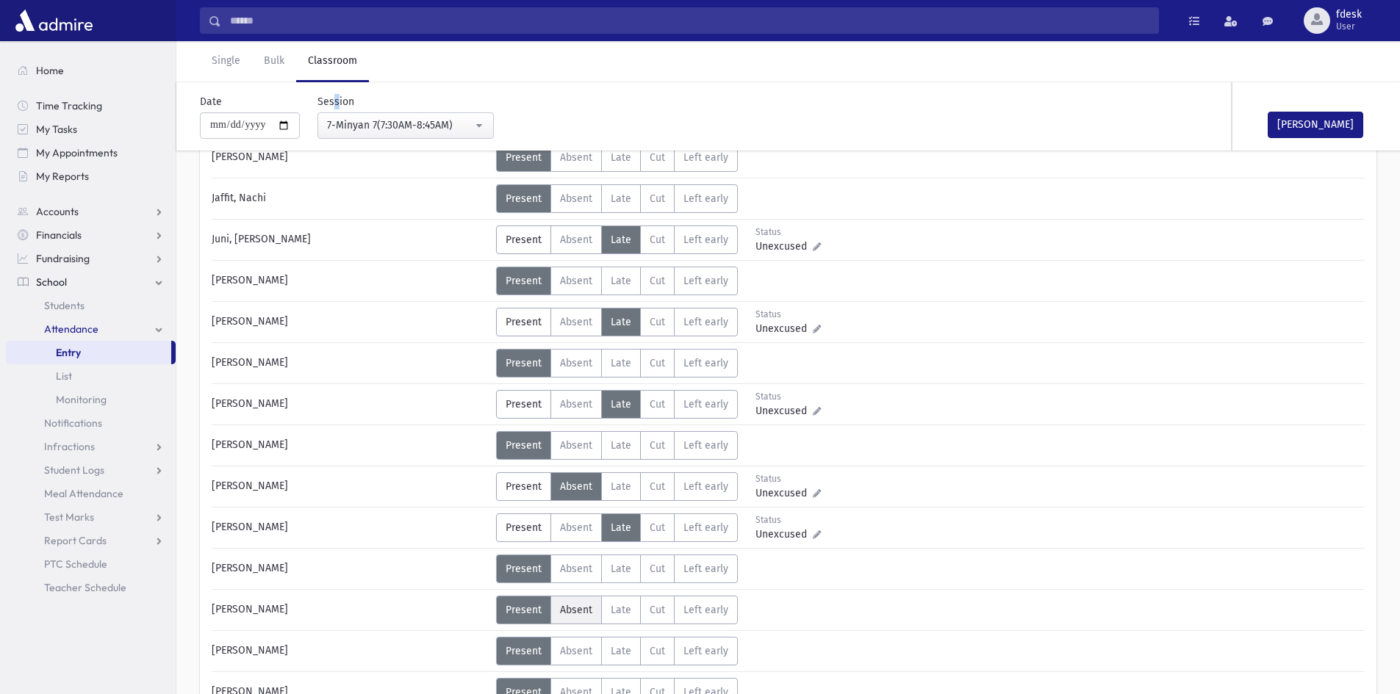
scroll to position [661, 0]
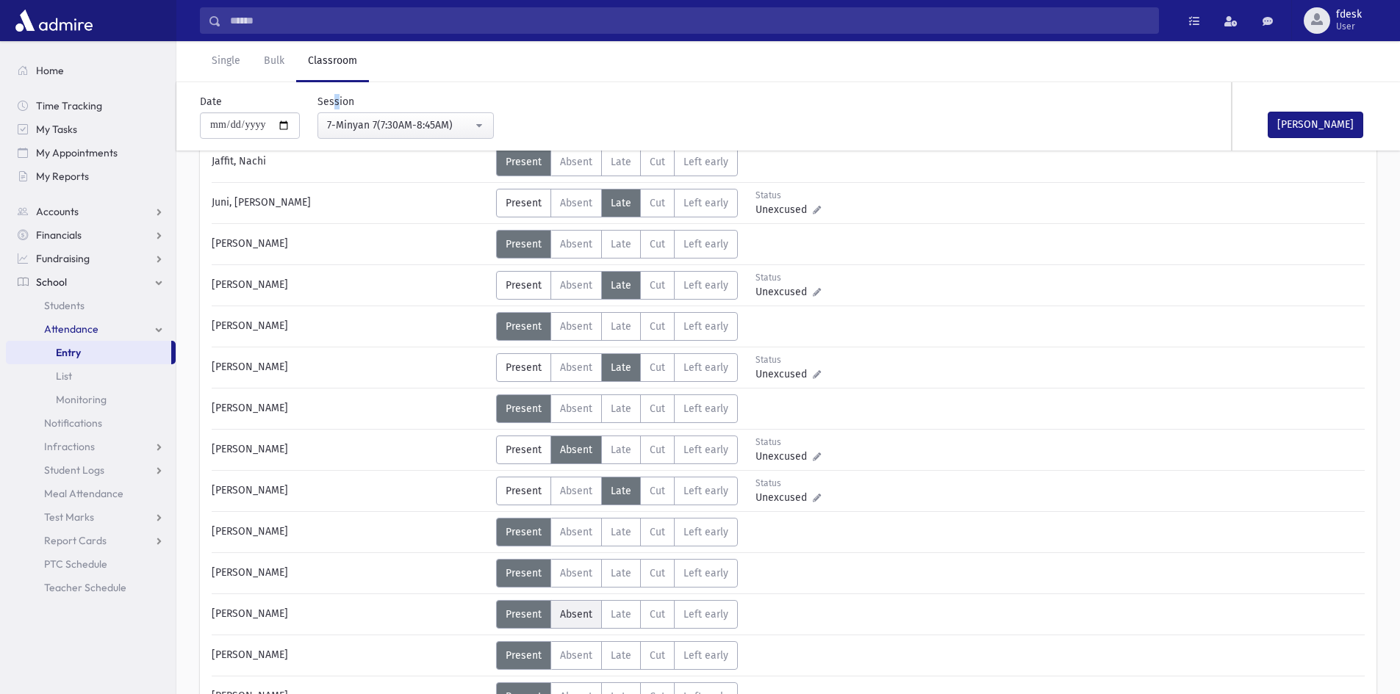
click at [561, 616] on span "Absent" at bounding box center [576, 614] width 32 height 12
click at [1294, 118] on button "Mark Done" at bounding box center [1315, 125] width 96 height 26
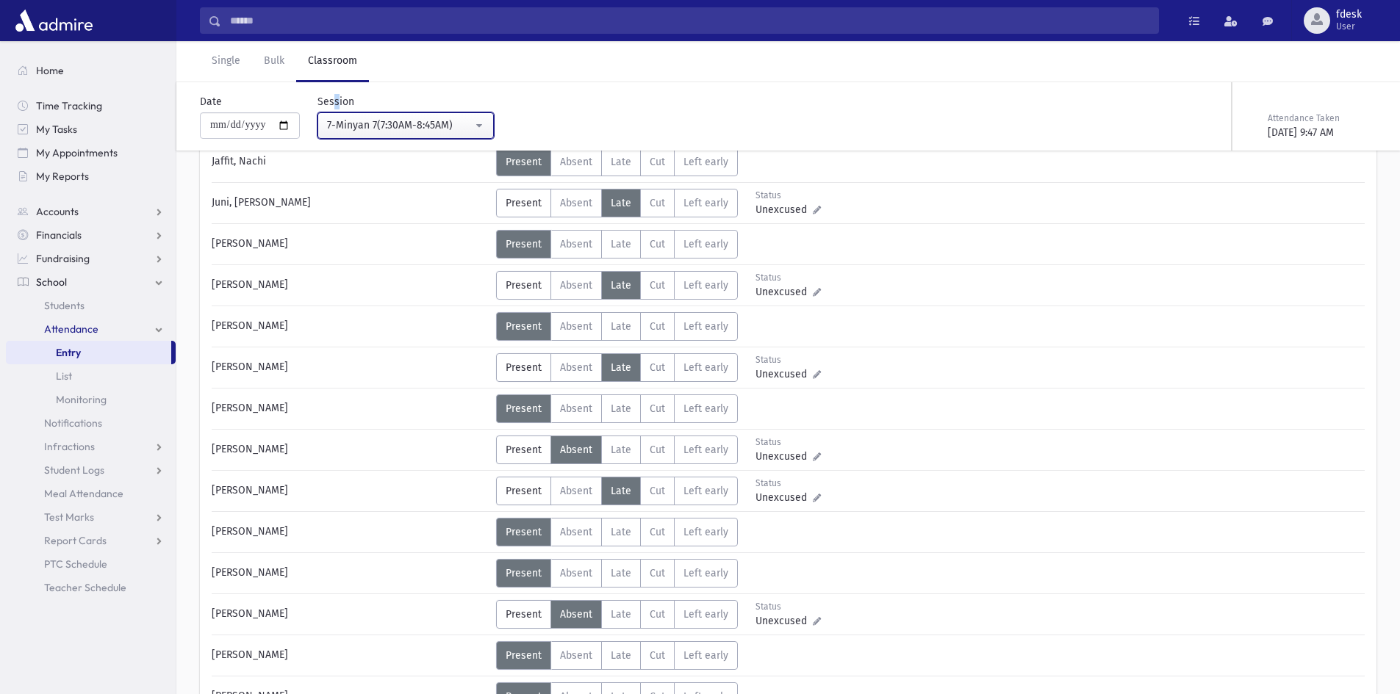
drag, startPoint x: 440, startPoint y: 123, endPoint x: 436, endPoint y: 145, distance: 22.5
click at [439, 124] on div "7-Minyan 7(7:30AM-8:45AM)" at bounding box center [399, 125] width 145 height 15
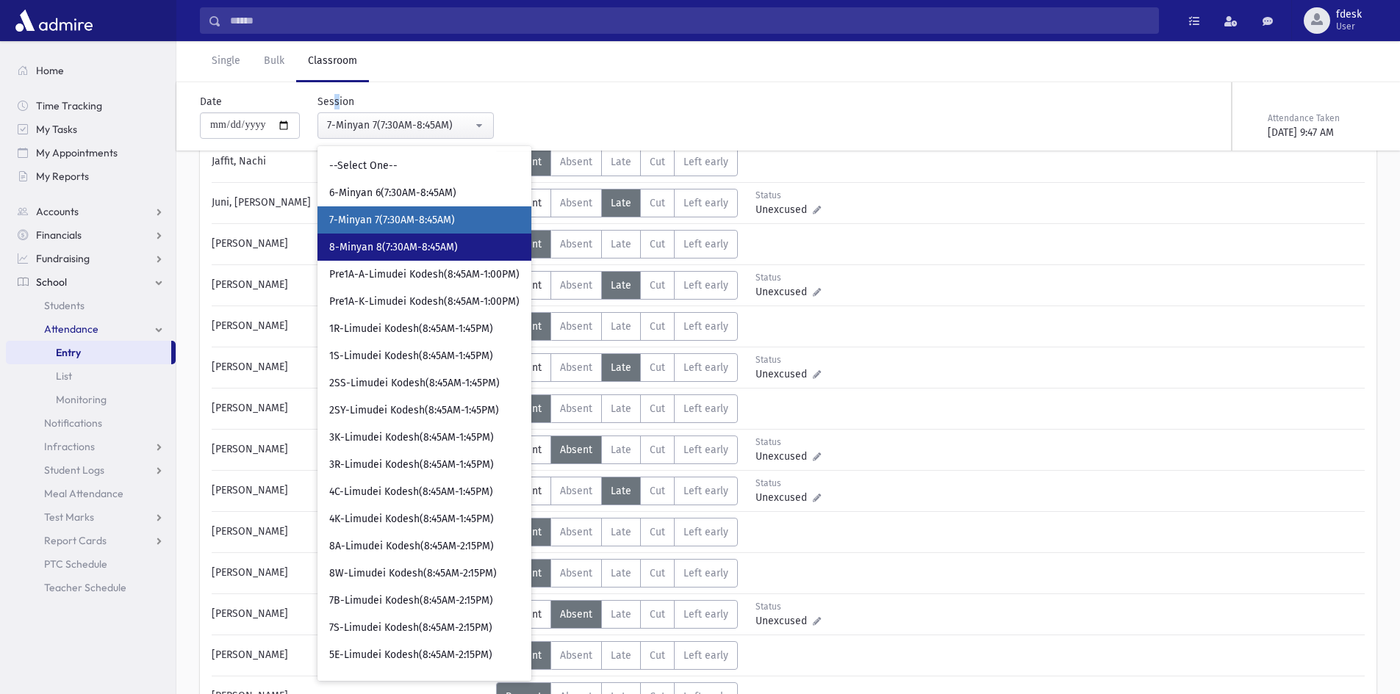
click at [436, 255] on link "8-Minyan 8(7:30AM-8:45AM)" at bounding box center [424, 247] width 214 height 27
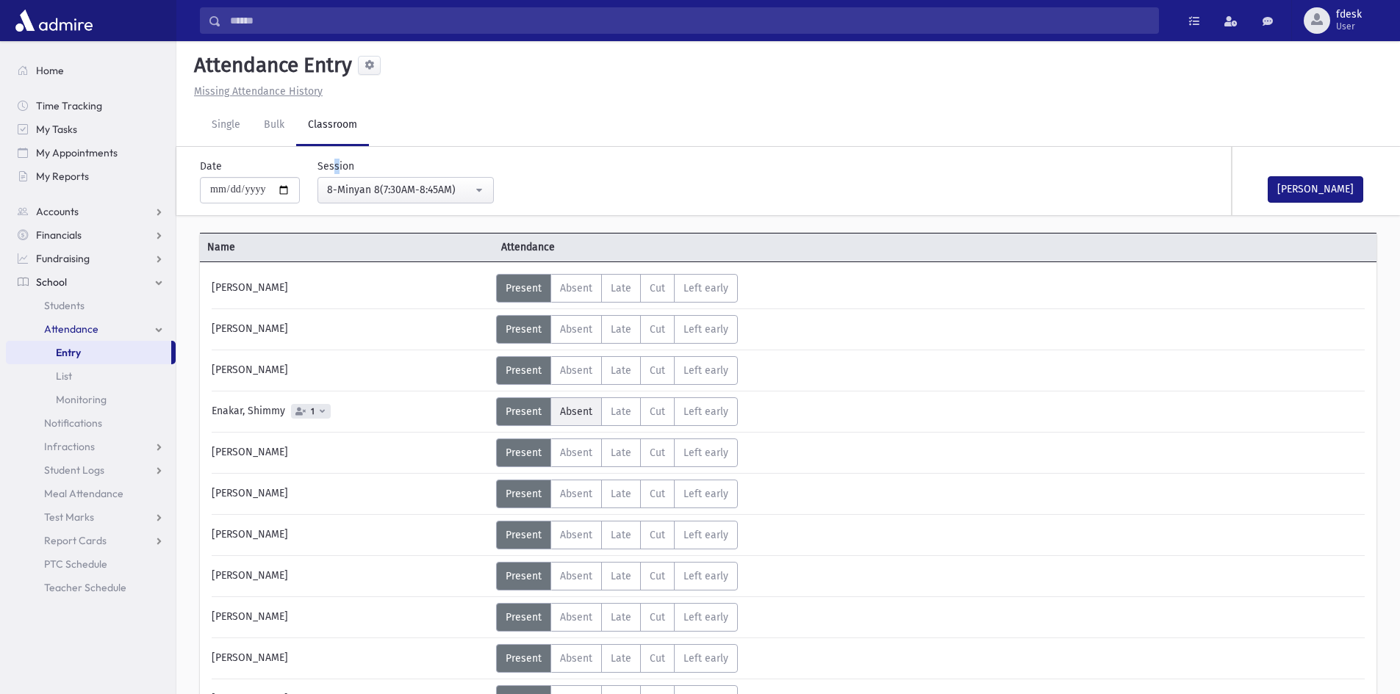
click at [568, 410] on span "Absent" at bounding box center [576, 412] width 32 height 12
click at [614, 457] on span "Late" at bounding box center [621, 453] width 21 height 12
click at [619, 491] on span "Late" at bounding box center [621, 494] width 21 height 12
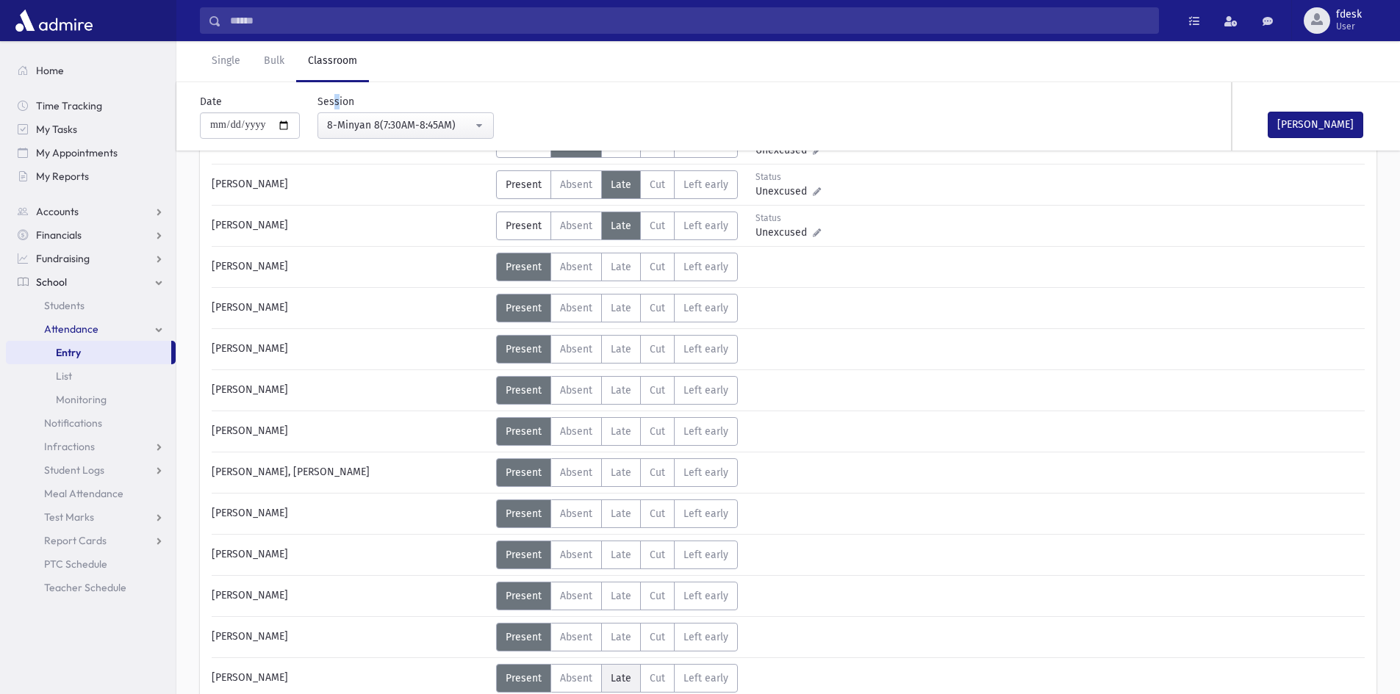
scroll to position [294, 0]
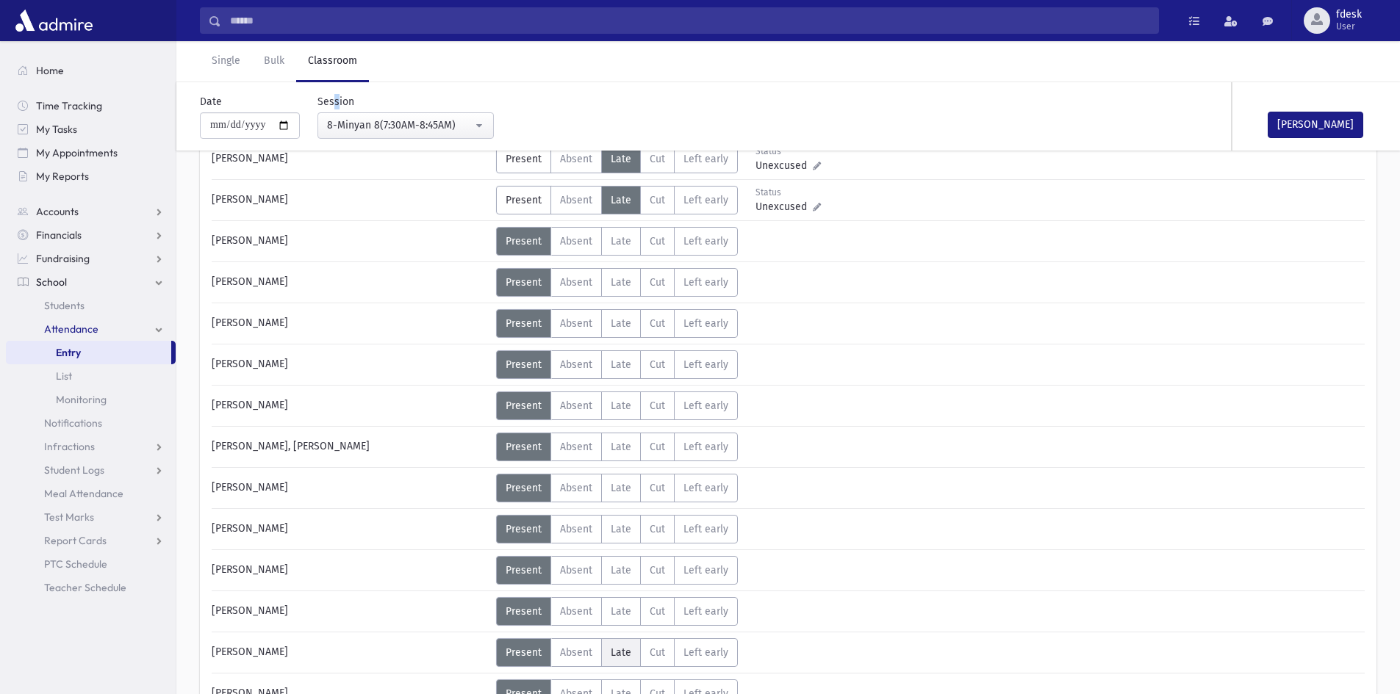
click at [614, 650] on span "Late" at bounding box center [621, 653] width 21 height 12
click at [558, 370] on label "Absent A" at bounding box center [575, 364] width 51 height 29
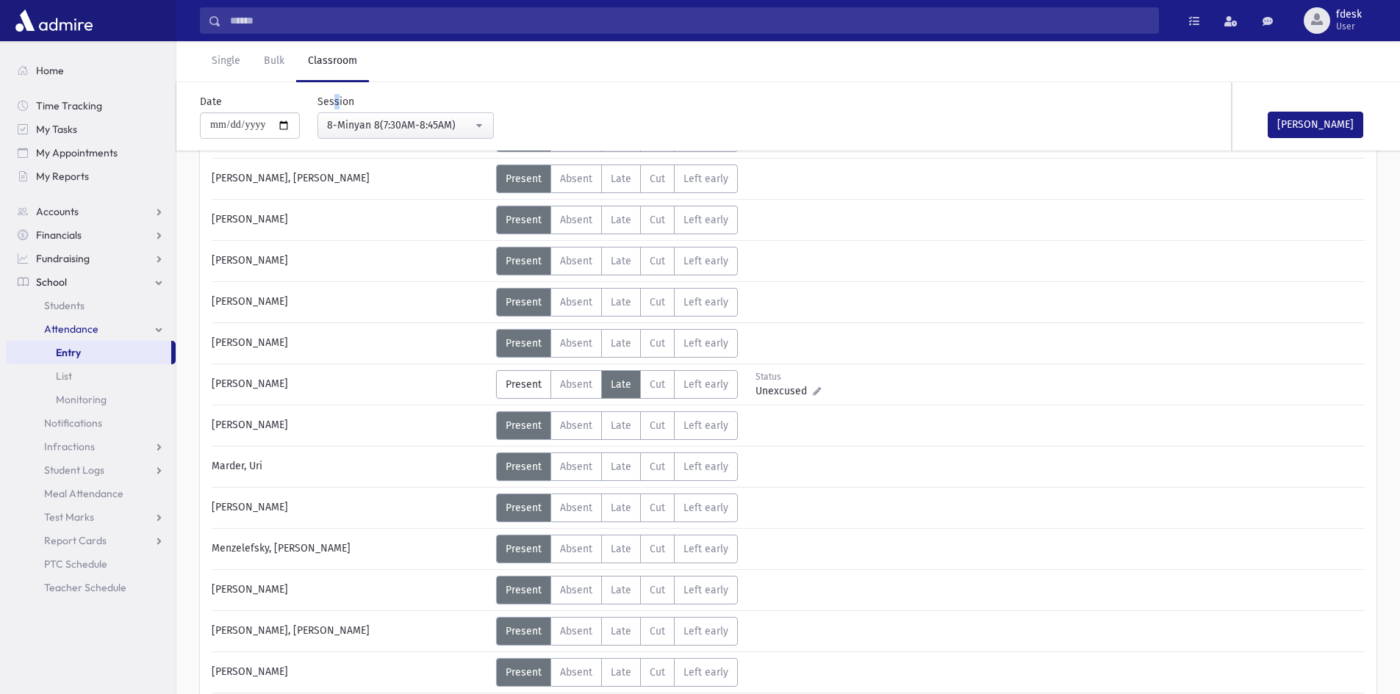
scroll to position [588, 0]
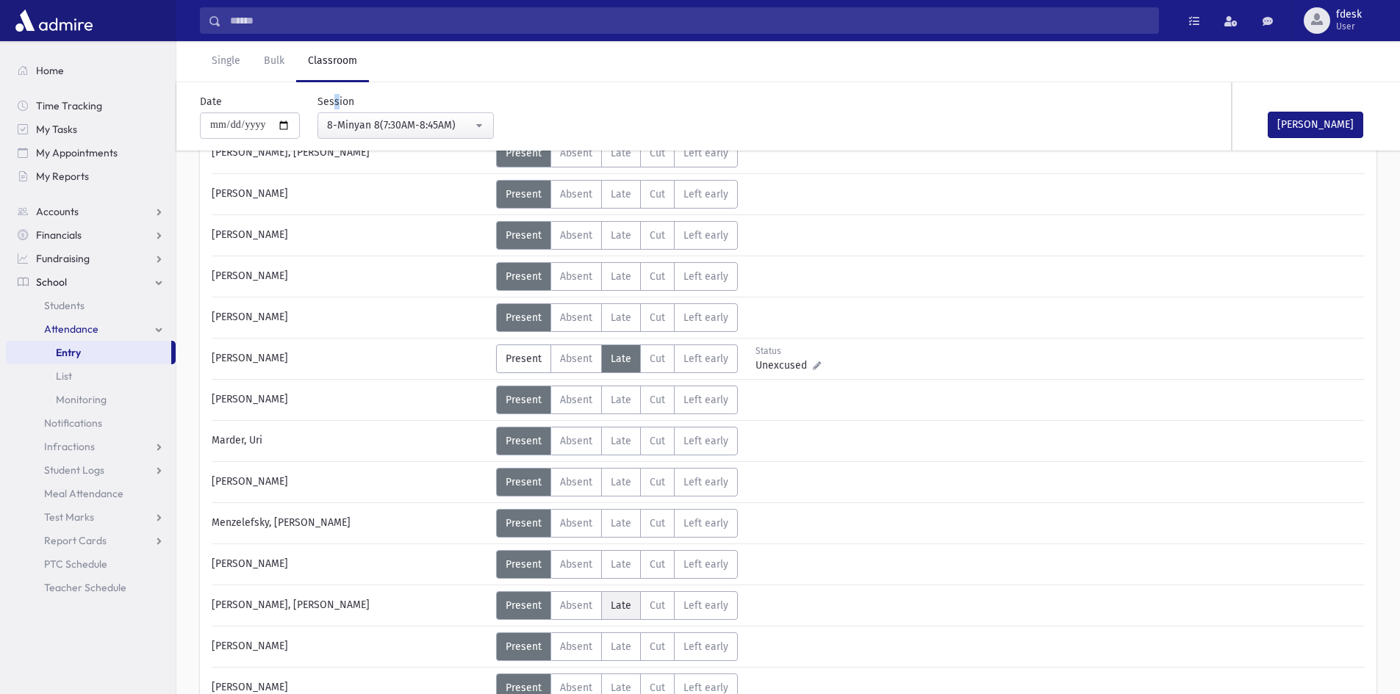
click at [623, 608] on span "Late" at bounding box center [621, 606] width 21 height 12
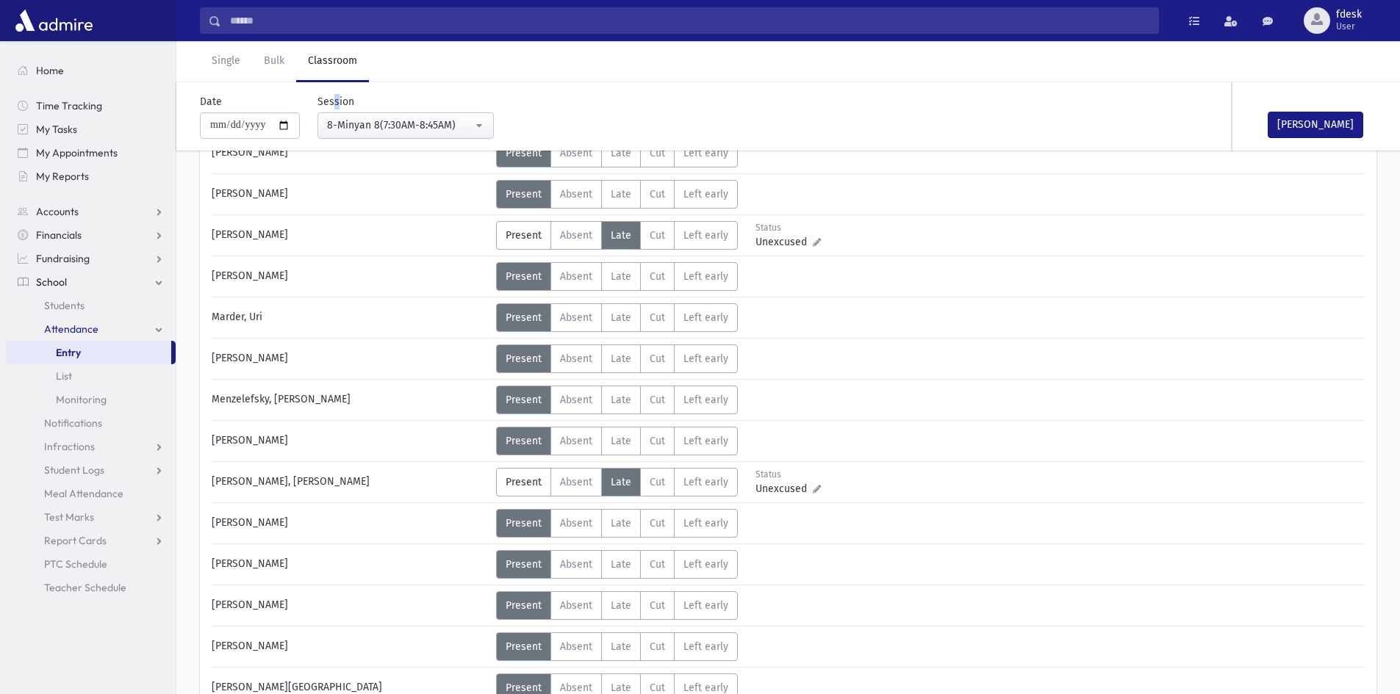
scroll to position [735, 0]
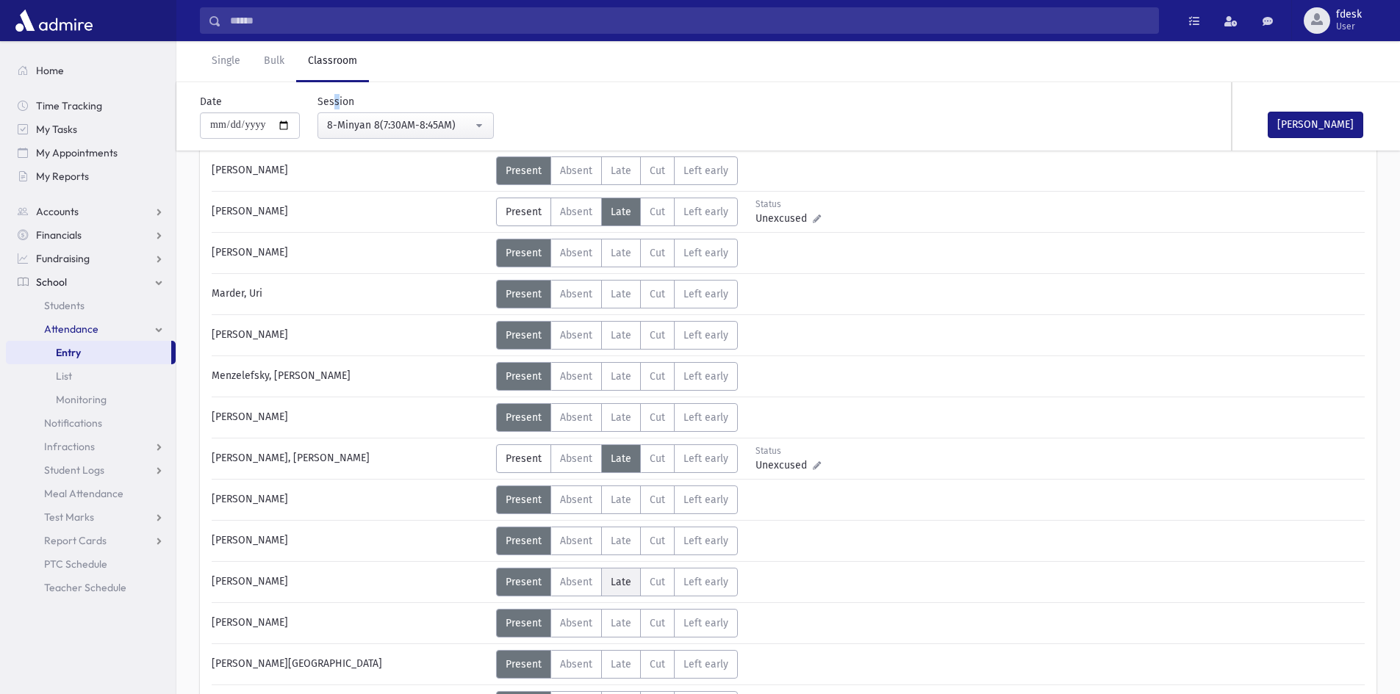
click at [615, 586] on span "Late" at bounding box center [621, 582] width 21 height 12
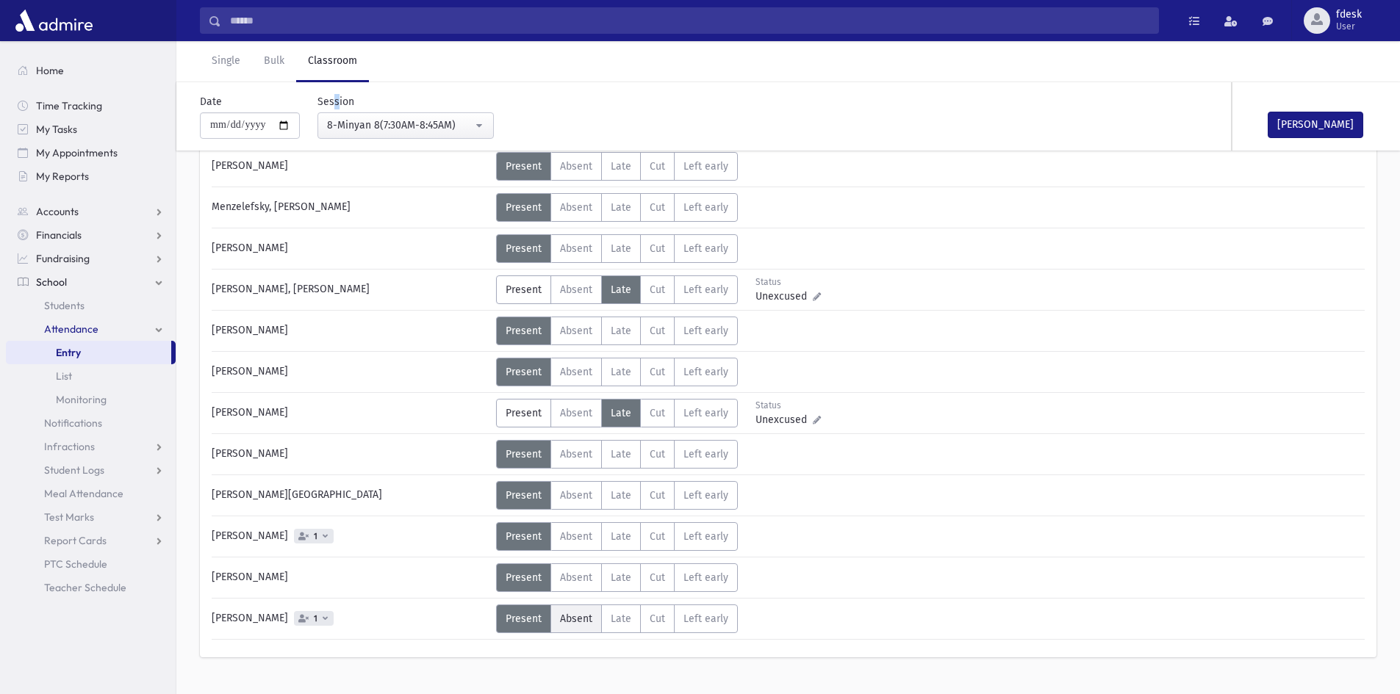
scroll to position [932, 0]
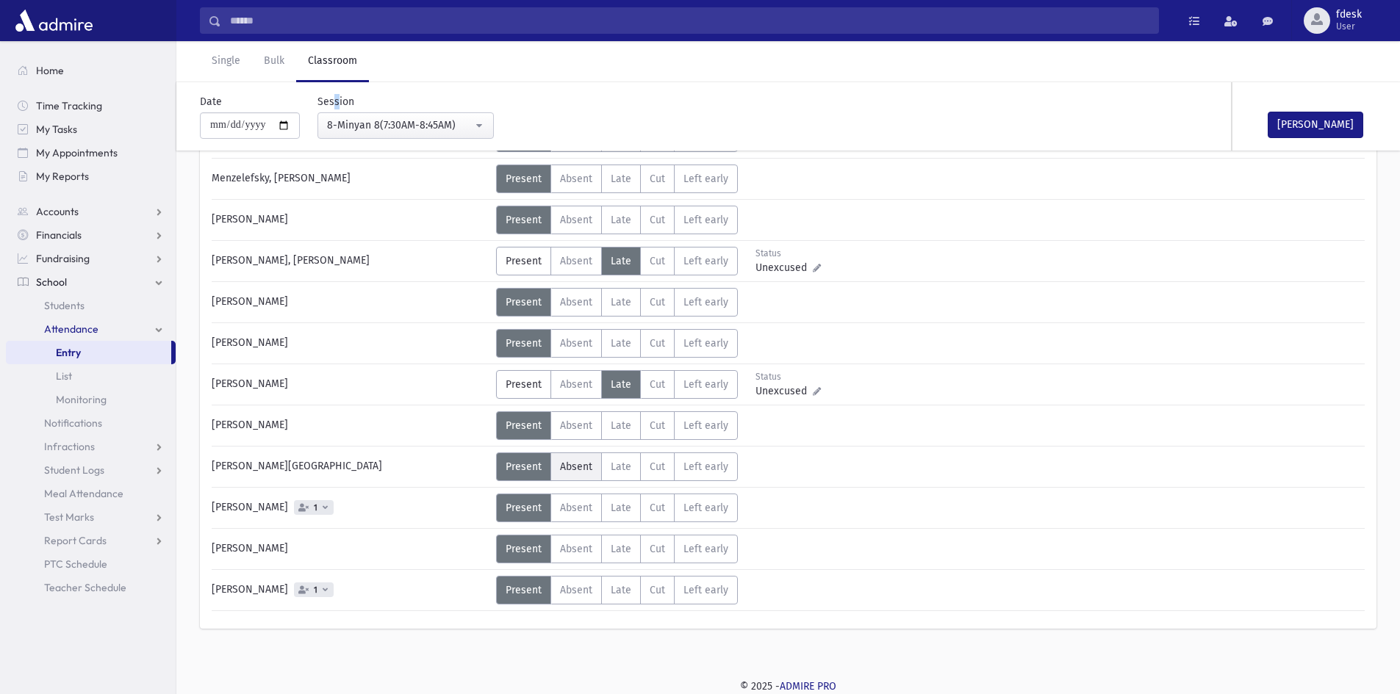
click at [589, 467] on span "Absent" at bounding box center [576, 467] width 32 height 12
click at [564, 517] on label "Absent A" at bounding box center [575, 508] width 51 height 29
click at [619, 546] on span "Late" at bounding box center [621, 549] width 21 height 12
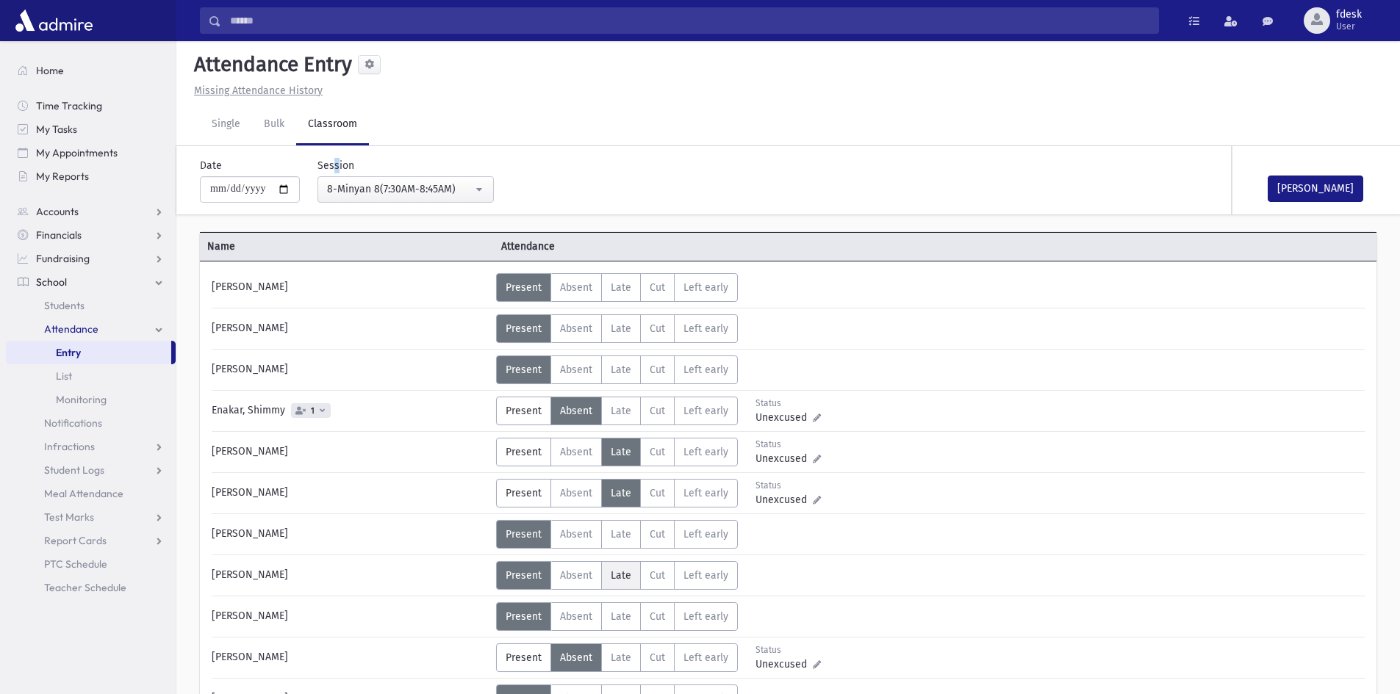
scroll to position [0, 0]
click at [614, 292] on span "Late" at bounding box center [621, 288] width 21 height 12
click at [608, 574] on label "Late L" at bounding box center [621, 576] width 40 height 29
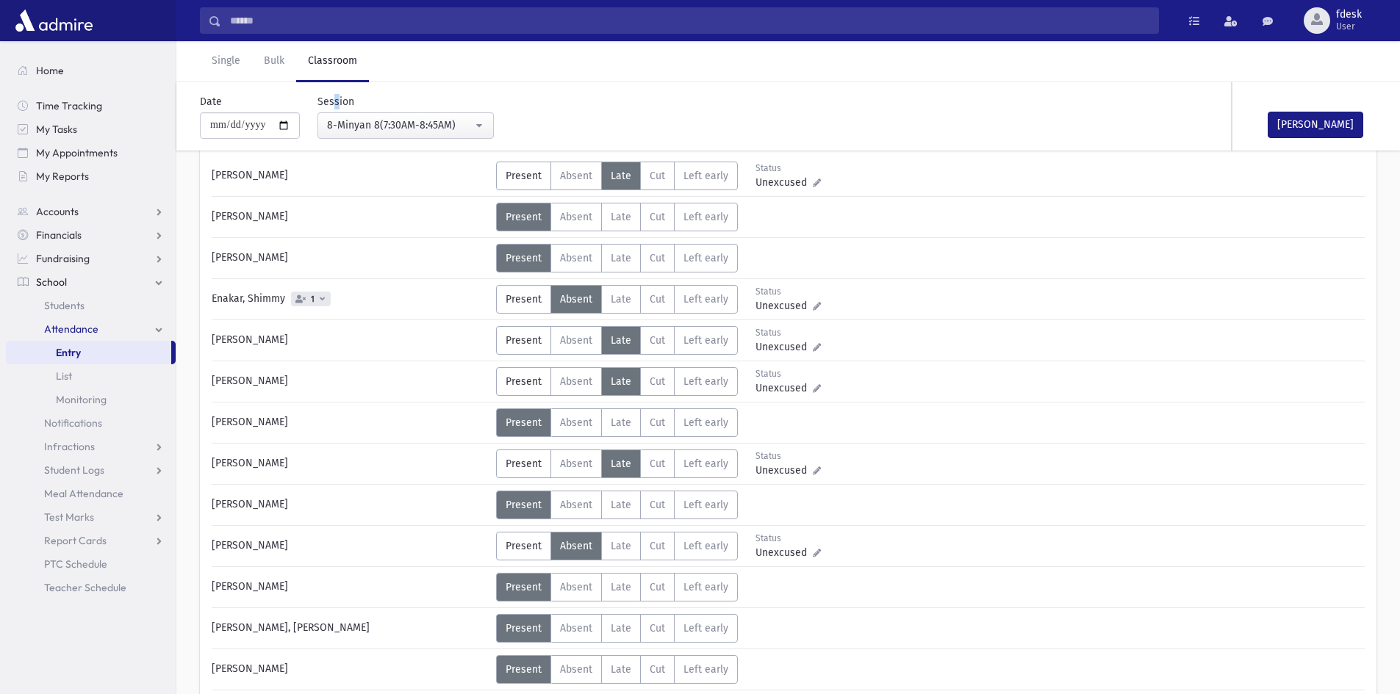
scroll to position [147, 0]
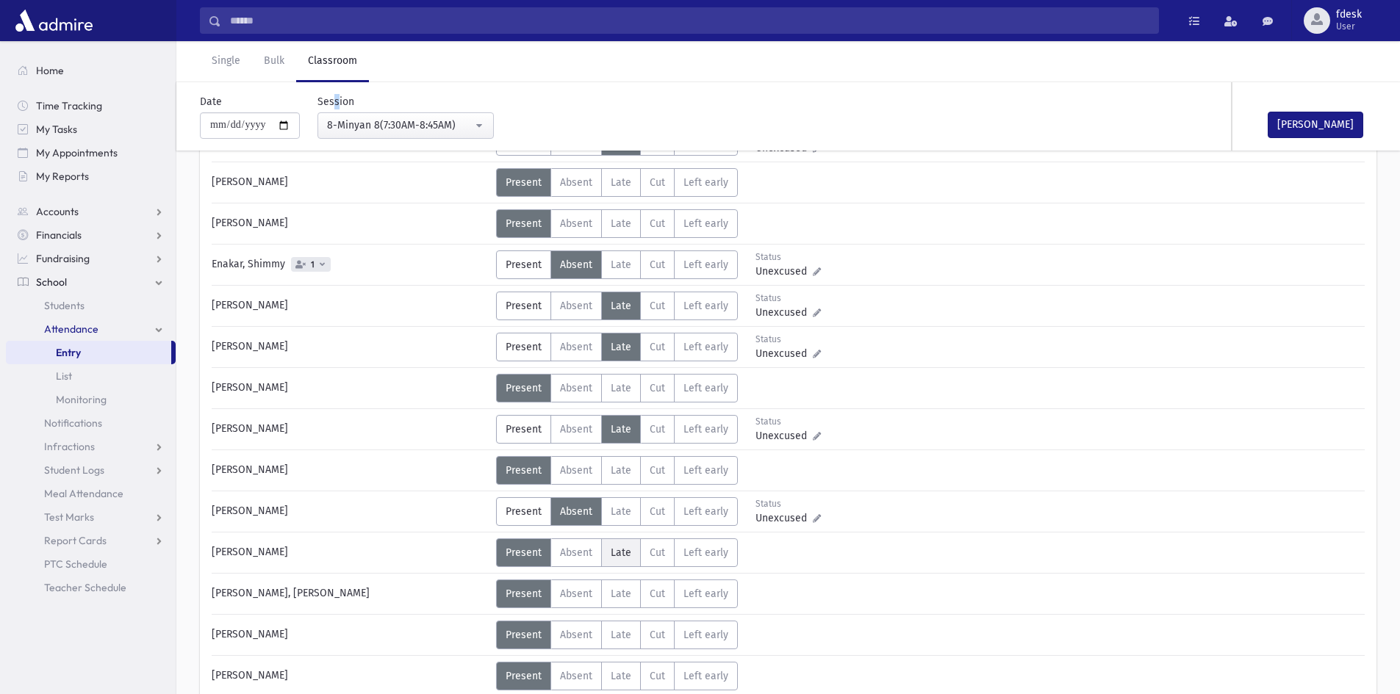
click at [624, 550] on span "Late" at bounding box center [621, 553] width 21 height 12
click at [612, 591] on span "Late" at bounding box center [621, 594] width 21 height 12
click at [573, 630] on span "Absent" at bounding box center [576, 635] width 32 height 12
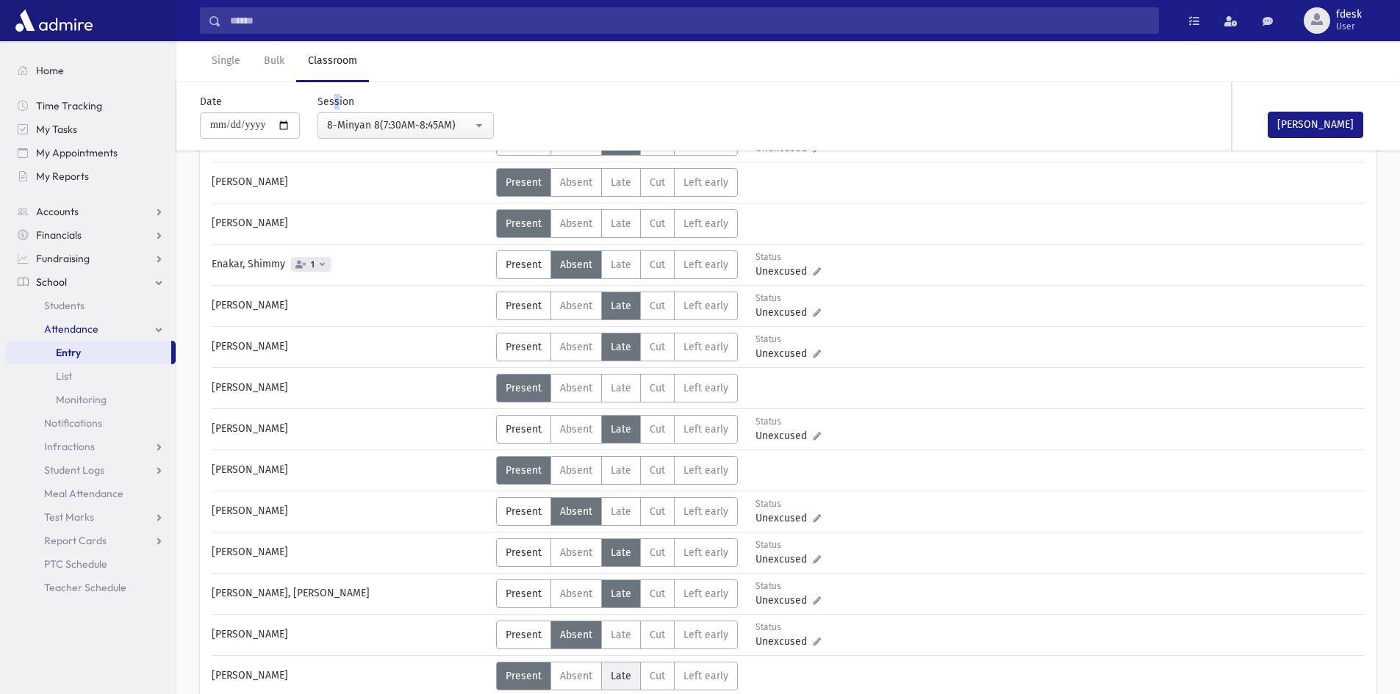
click at [619, 680] on span "Late" at bounding box center [621, 676] width 21 height 12
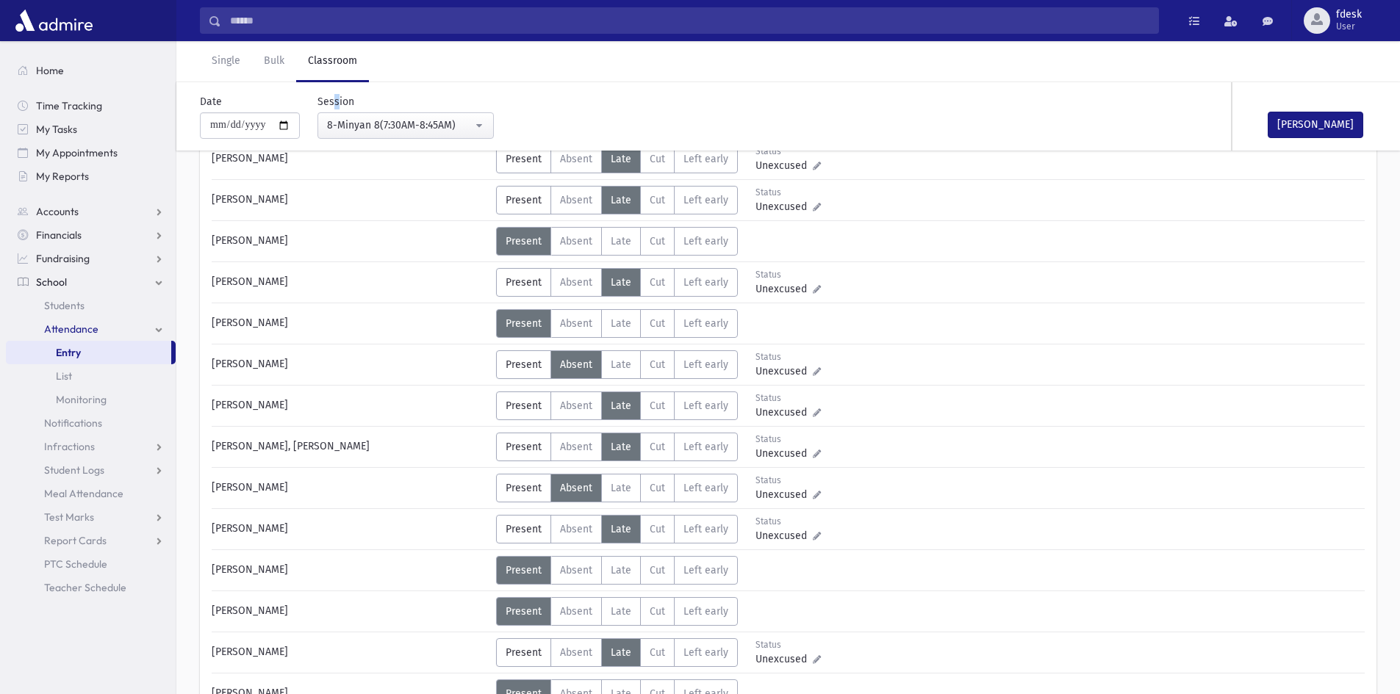
scroll to position [367, 0]
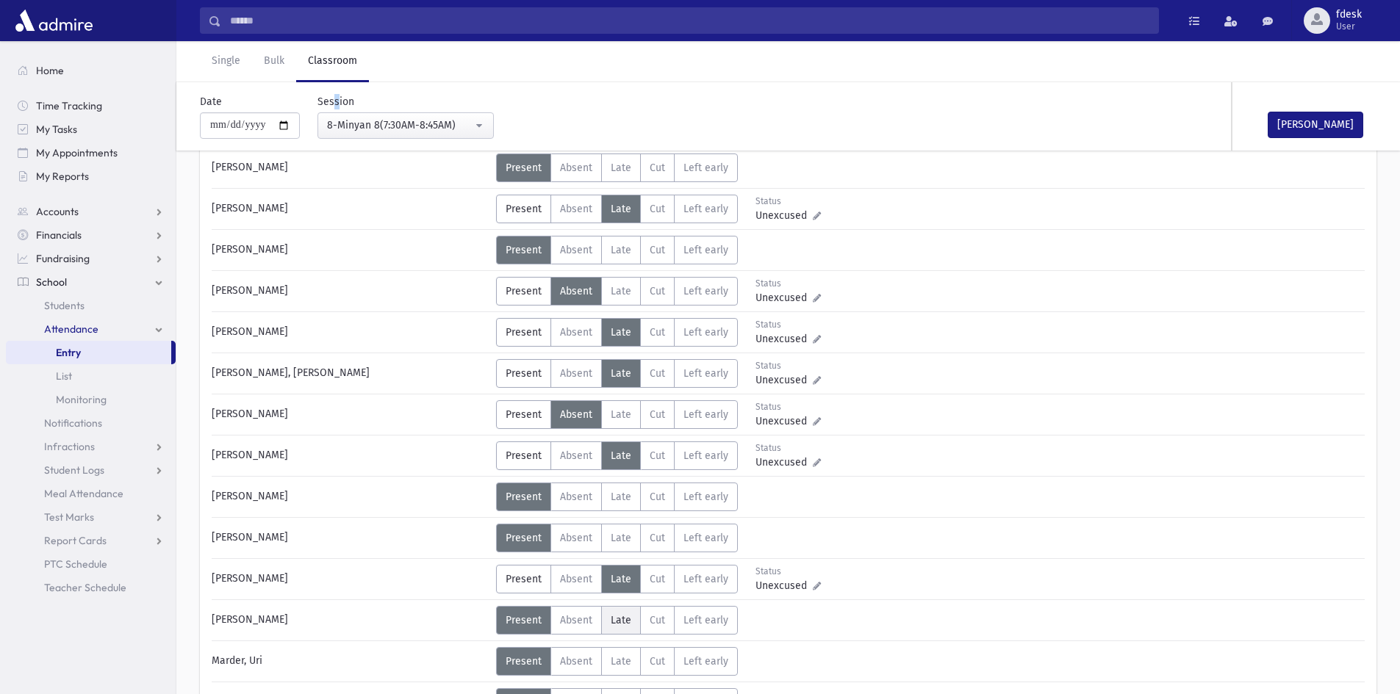
click at [626, 616] on span "Late" at bounding box center [621, 620] width 21 height 12
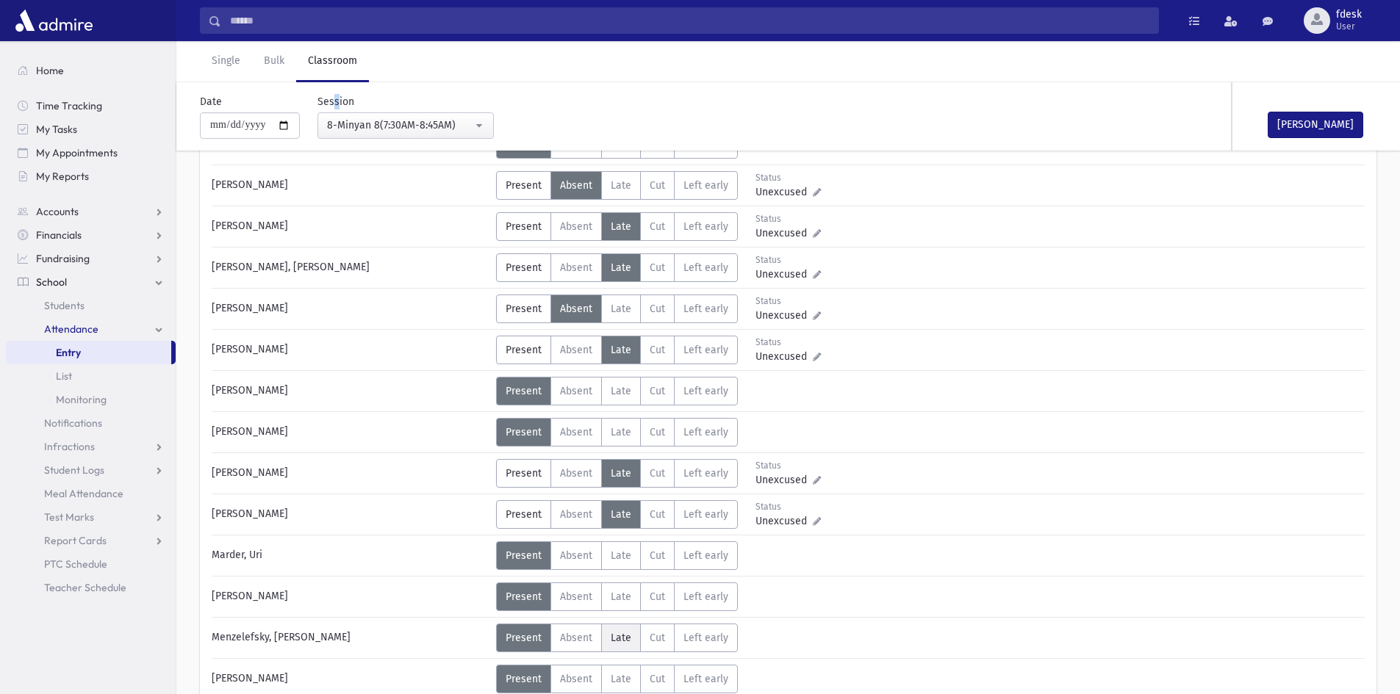
scroll to position [514, 0]
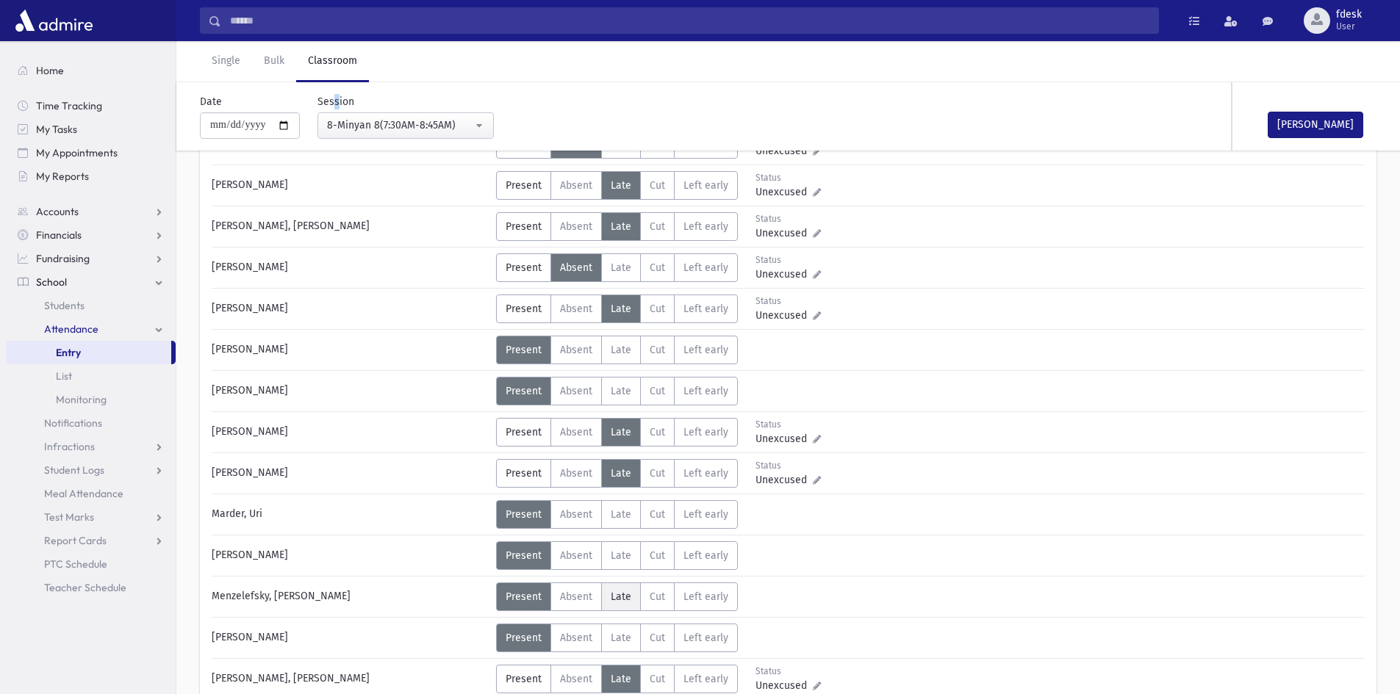
click at [614, 603] on span "Late" at bounding box center [621, 597] width 21 height 12
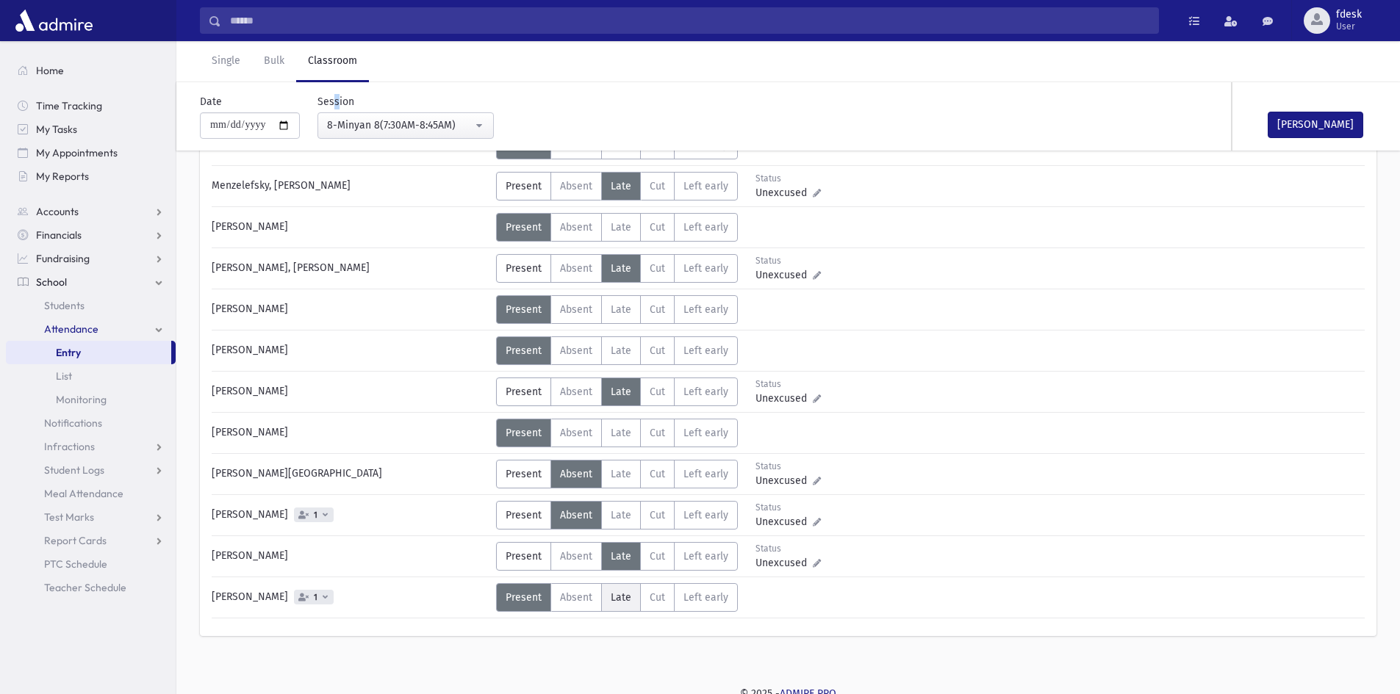
scroll to position [932, 0]
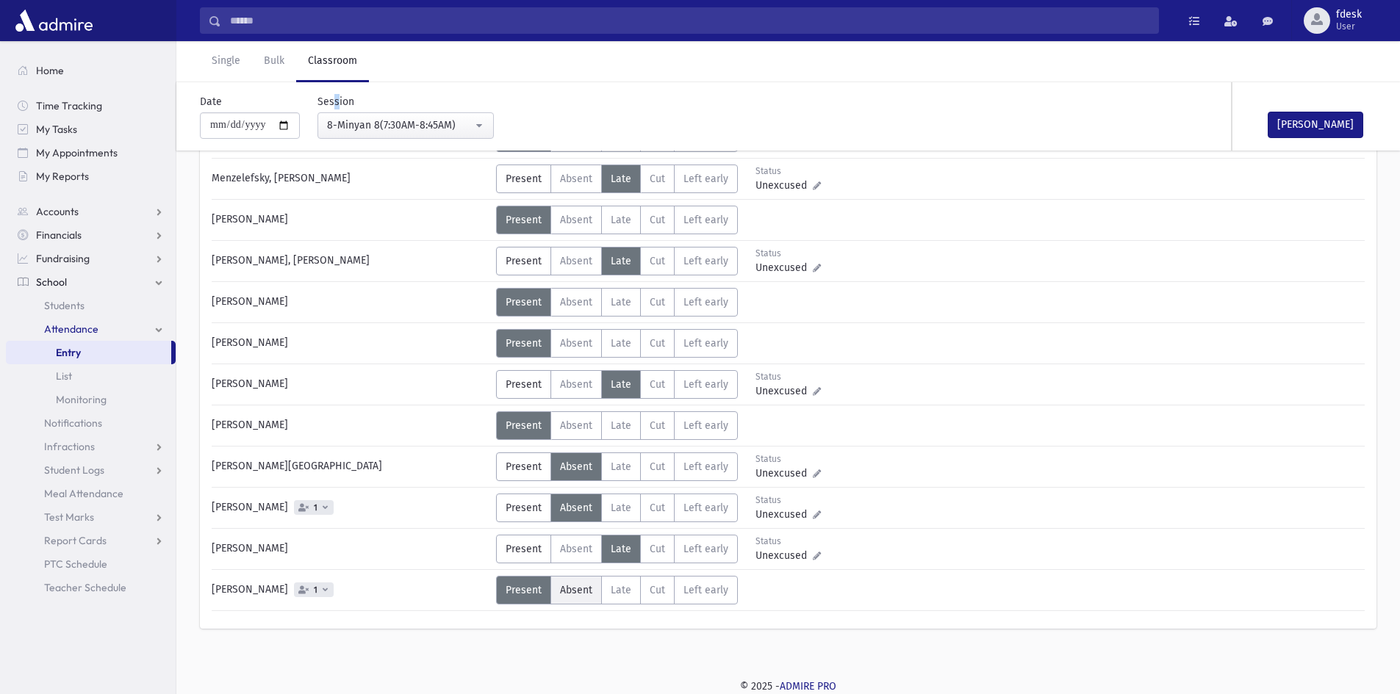
click at [578, 594] on span "Absent" at bounding box center [576, 590] width 32 height 12
click at [1310, 123] on button "Mark Done" at bounding box center [1315, 125] width 96 height 26
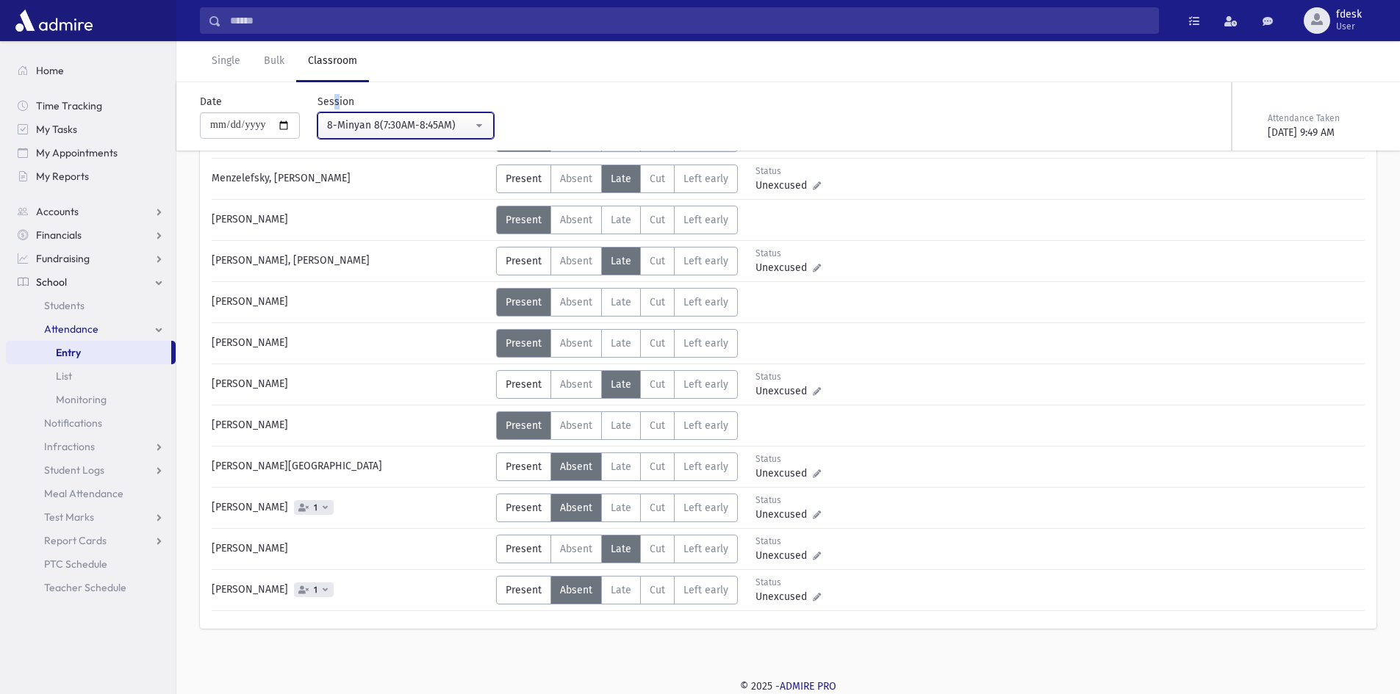
click at [420, 120] on div "8-Minyan 8(7:30AM-8:45AM)" at bounding box center [399, 125] width 145 height 15
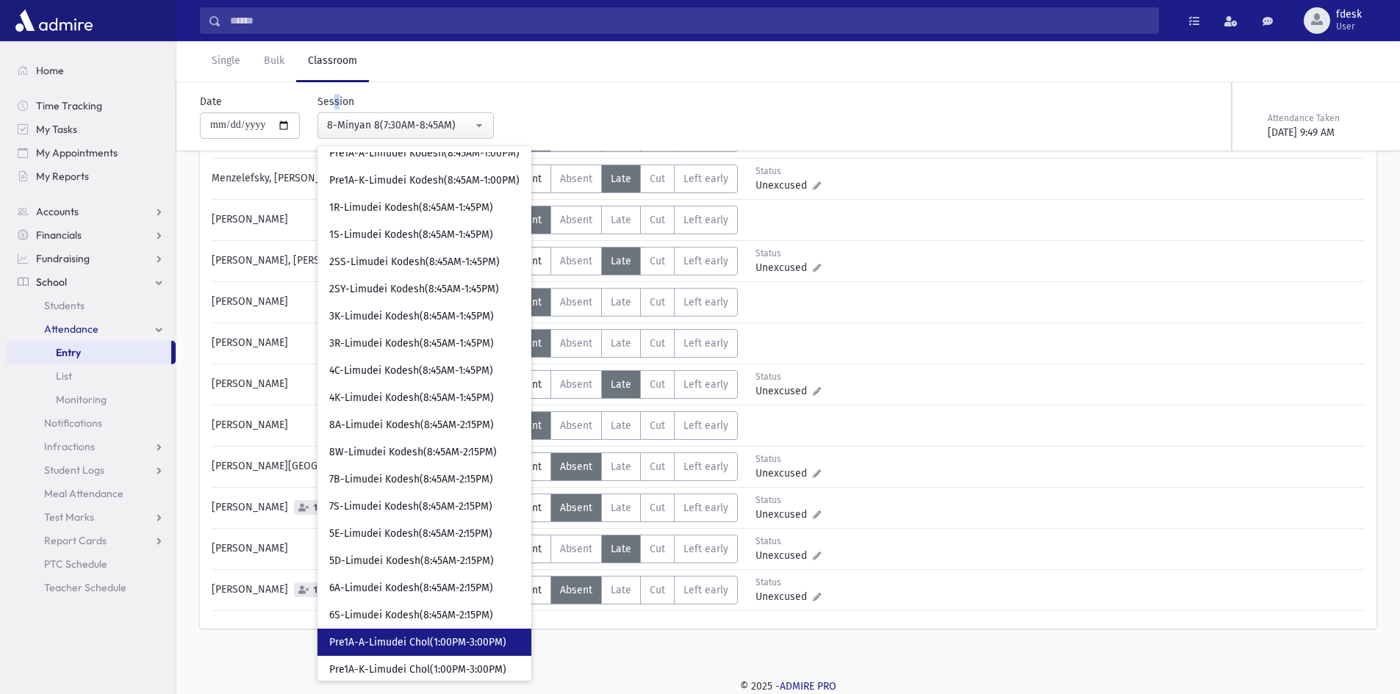
scroll to position [147, 0]
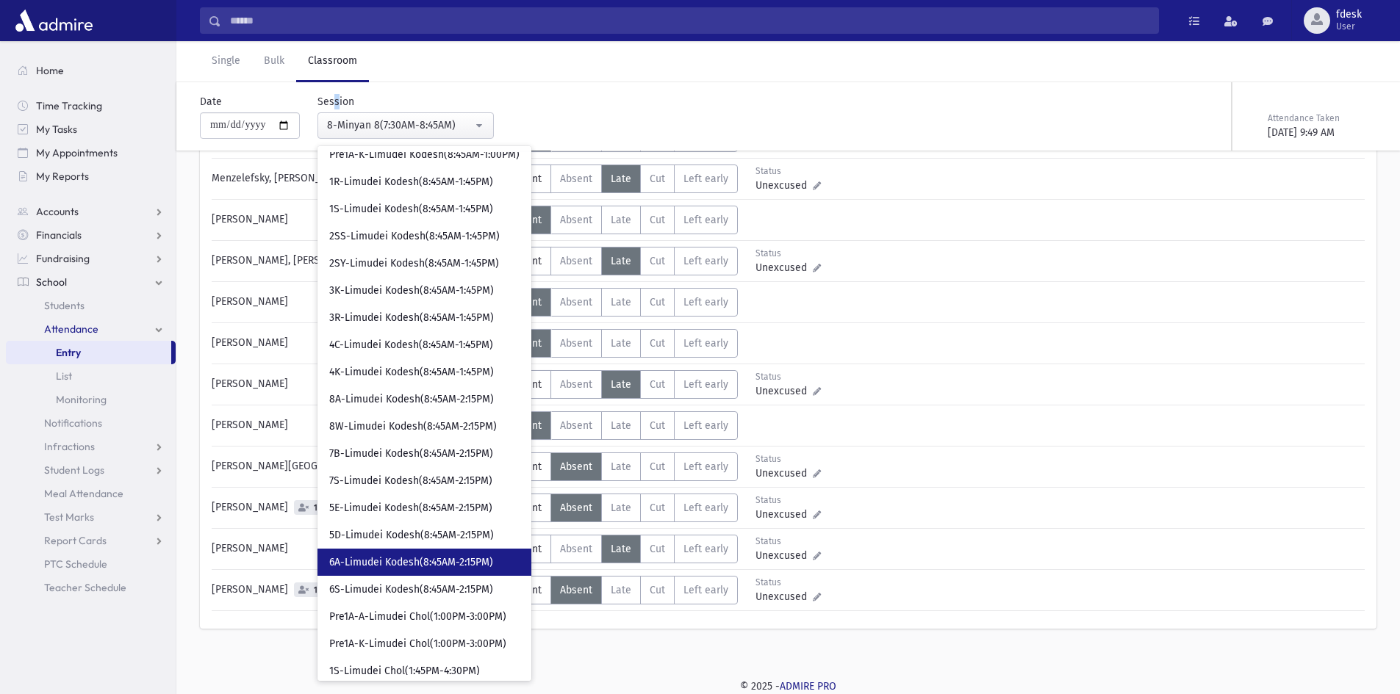
click at [417, 566] on span "6A-Limudei Kodesh(8:45AM-2:15PM)" at bounding box center [411, 562] width 164 height 15
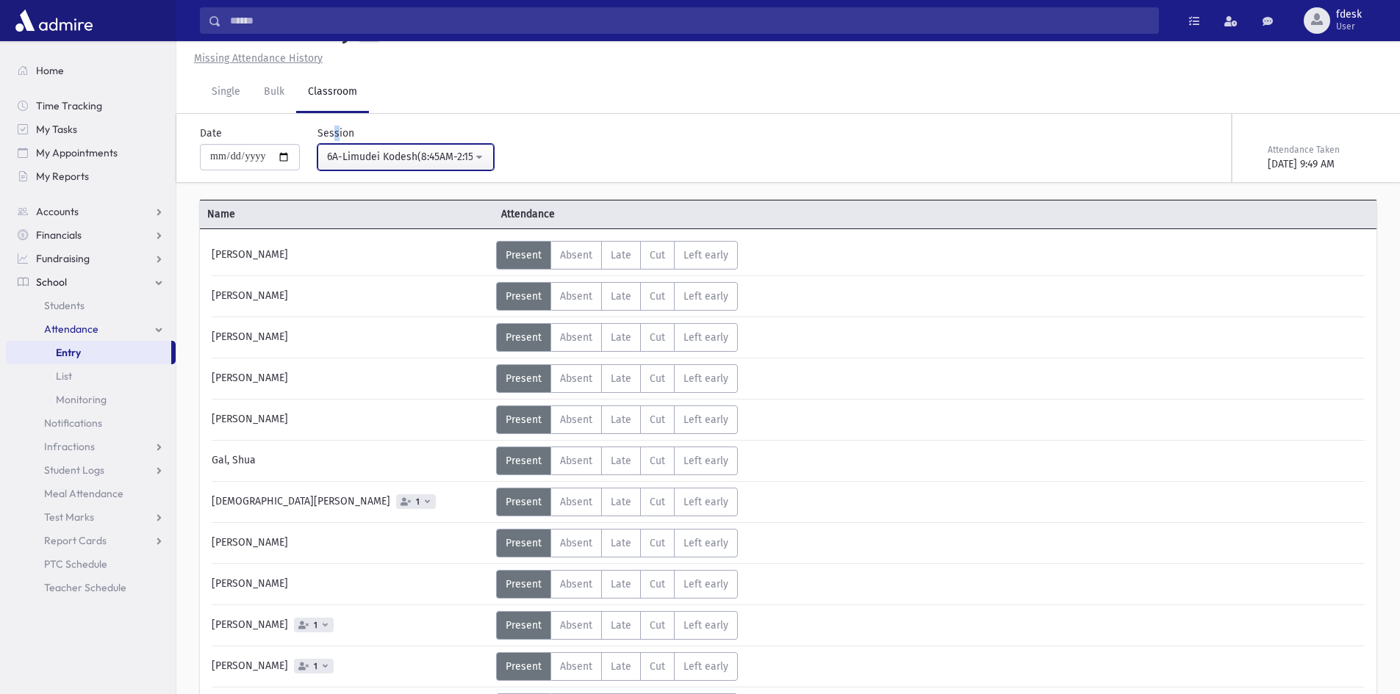
scroll to position [233, 0]
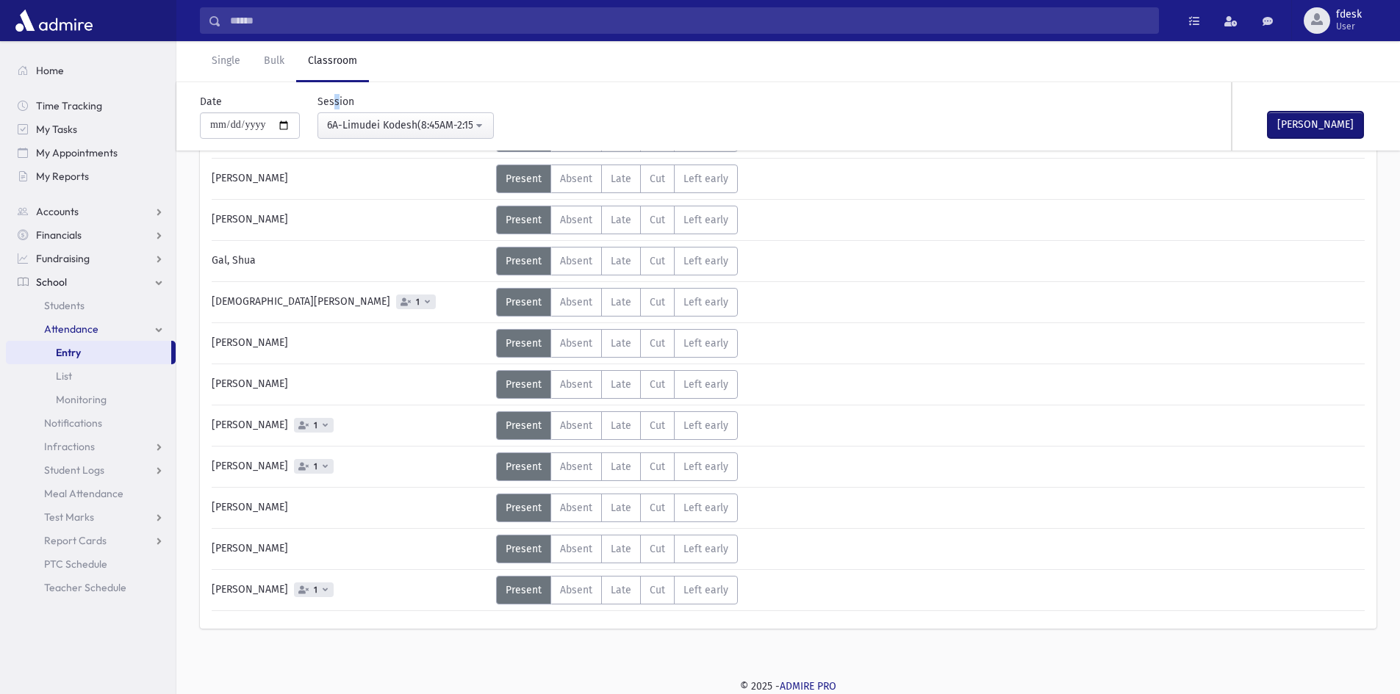
click at [1341, 122] on button "Mark Done" at bounding box center [1315, 125] width 96 height 26
click at [456, 121] on div "6A-Limudei Kodesh(8:45AM-2:15PM)" at bounding box center [399, 125] width 145 height 15
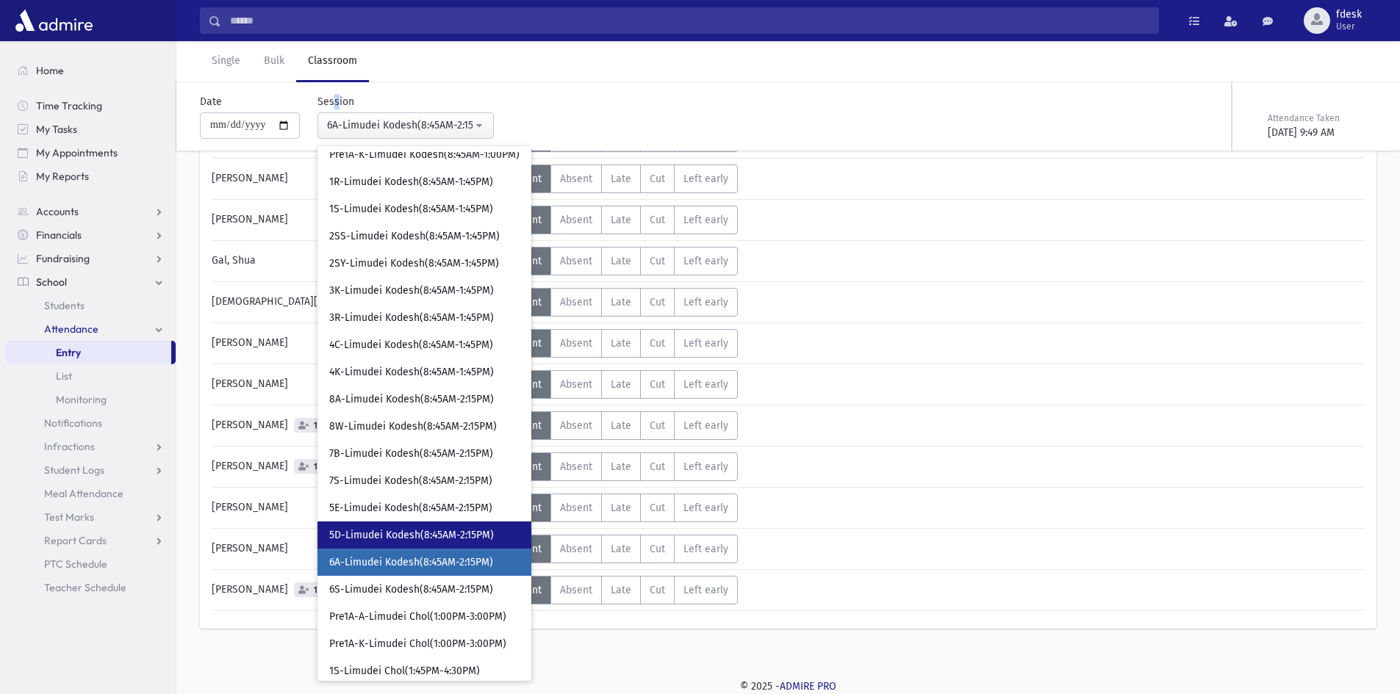
scroll to position [296, 0]
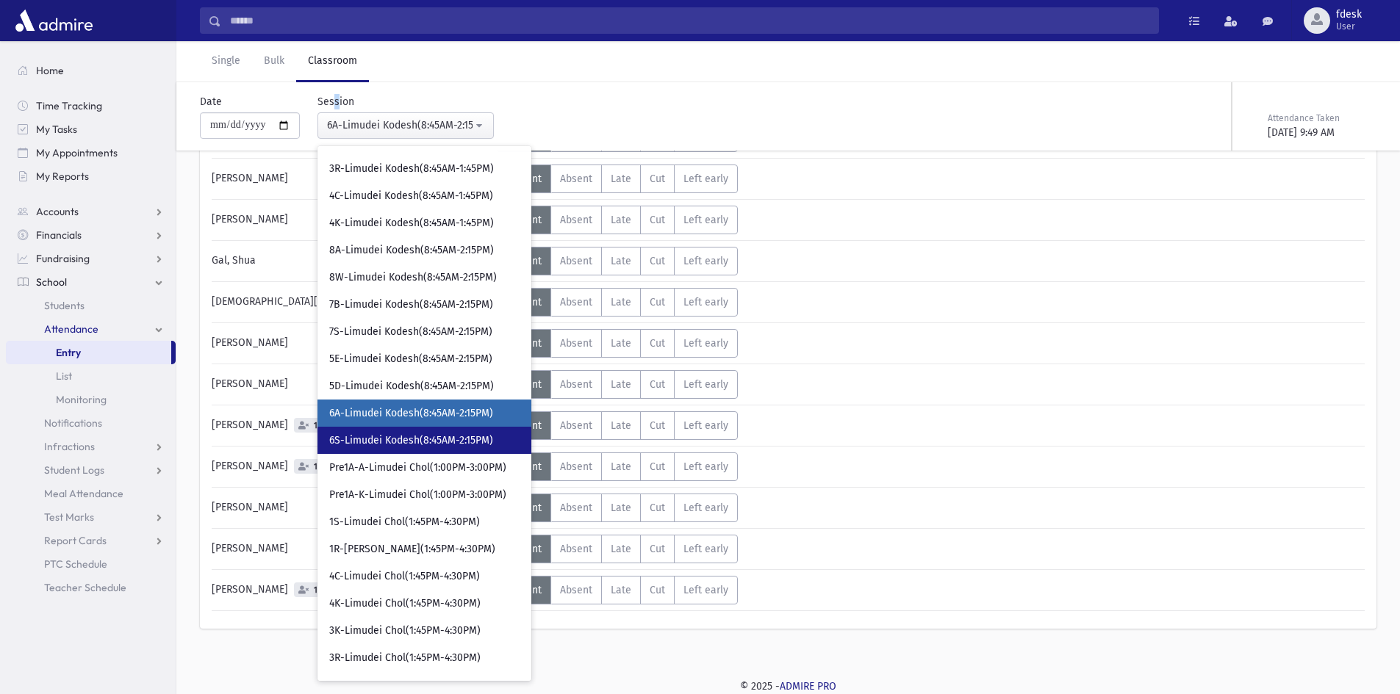
click at [433, 437] on span "6S-Limudei Kodesh(8:45AM-2:15PM)" at bounding box center [411, 441] width 164 height 15
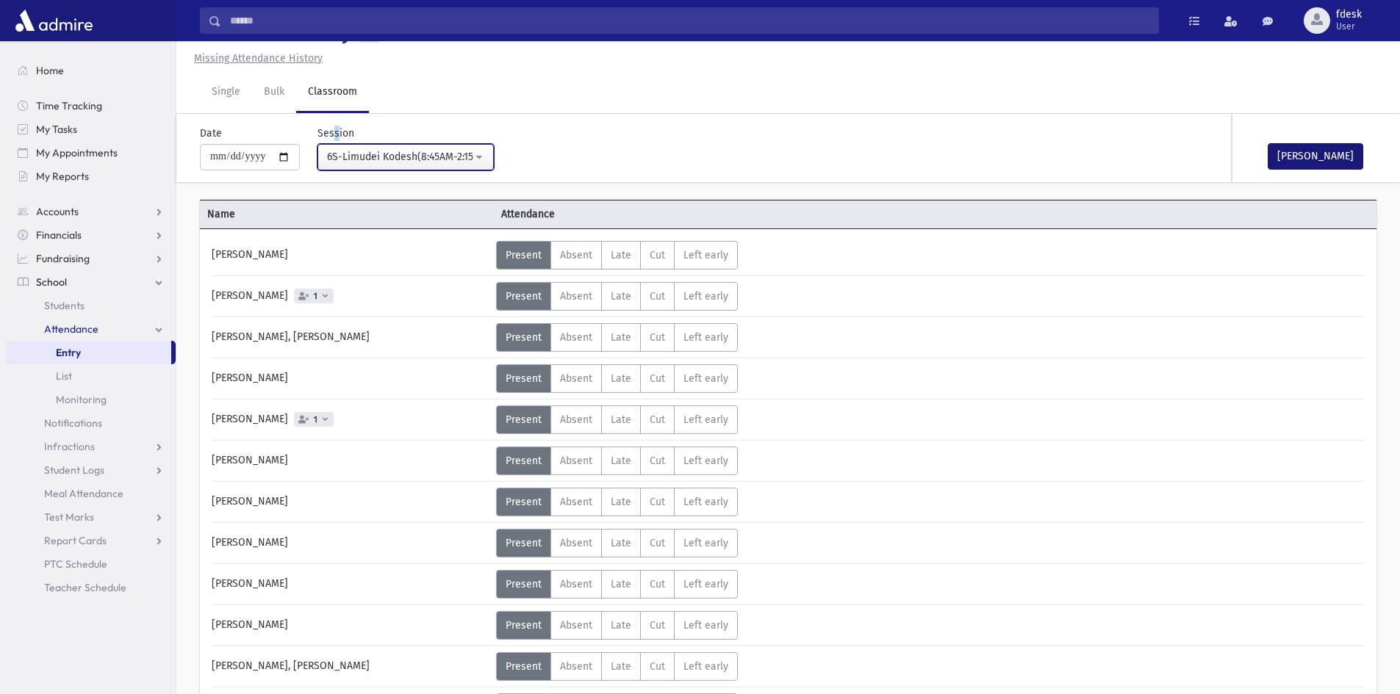
scroll to position [233, 0]
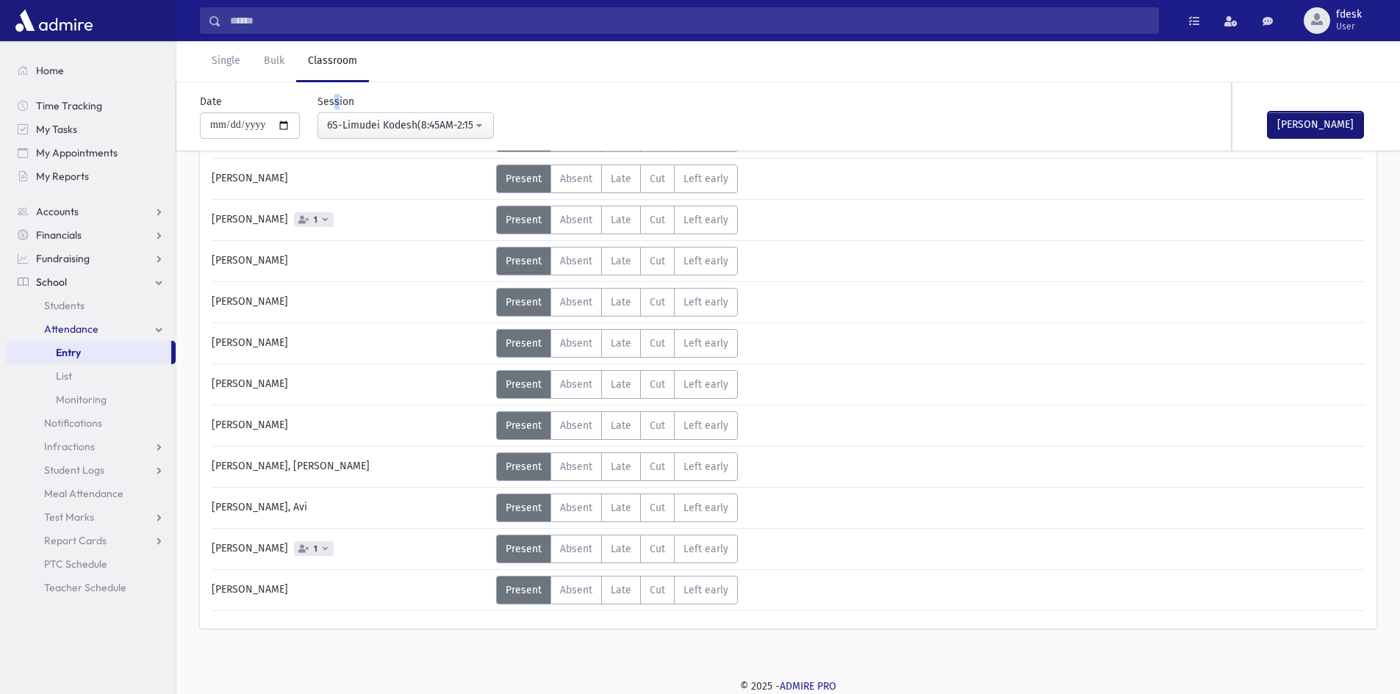
click at [1301, 121] on button "Mark Done" at bounding box center [1315, 125] width 96 height 26
click at [450, 123] on div "6S-Limudei Kodesh(8:45AM-2:15PM)" at bounding box center [399, 125] width 145 height 15
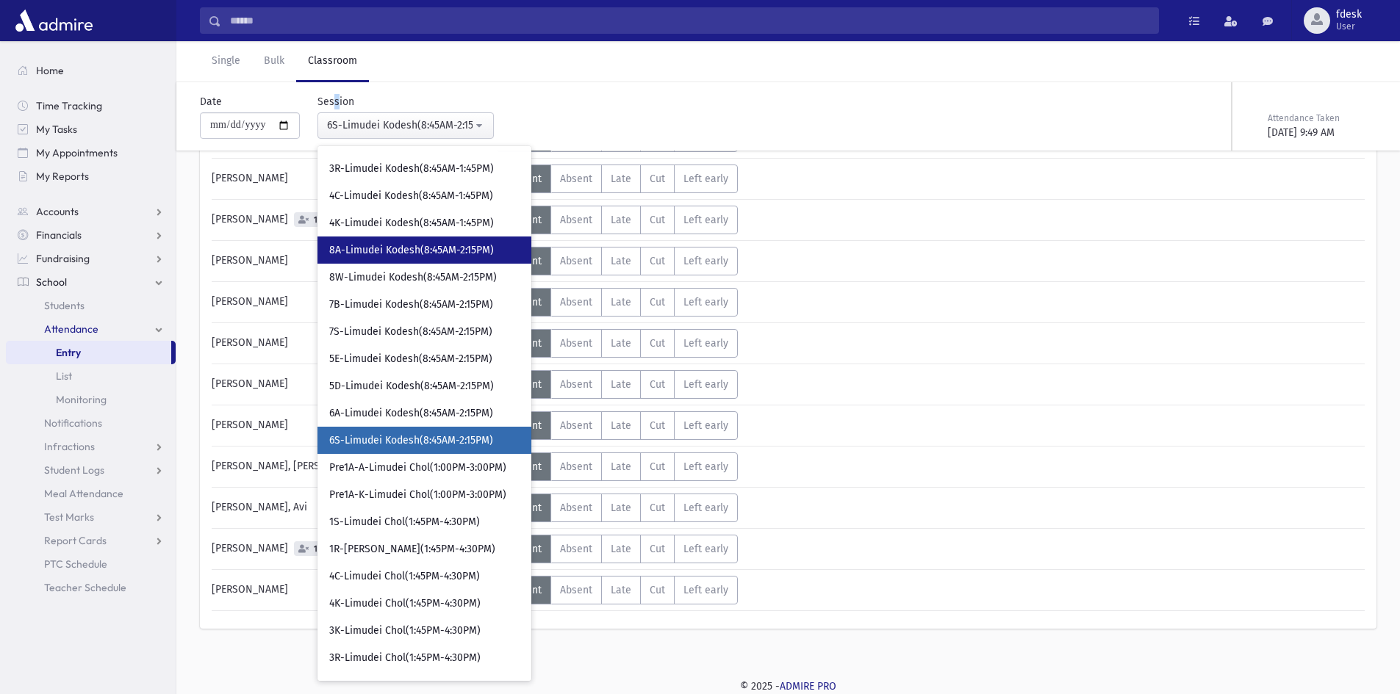
scroll to position [323, 0]
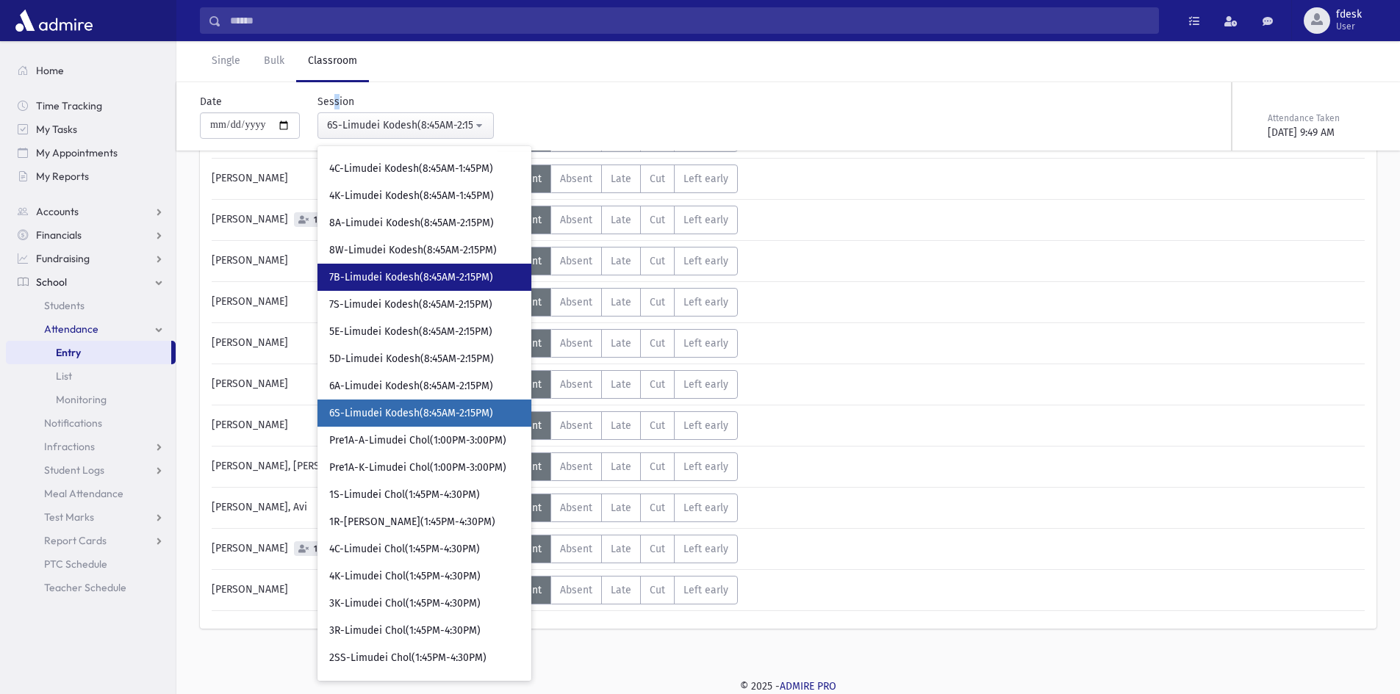
click at [431, 284] on span "7B-Limudei Kodesh(8:45AM-2:15PM)" at bounding box center [411, 277] width 164 height 15
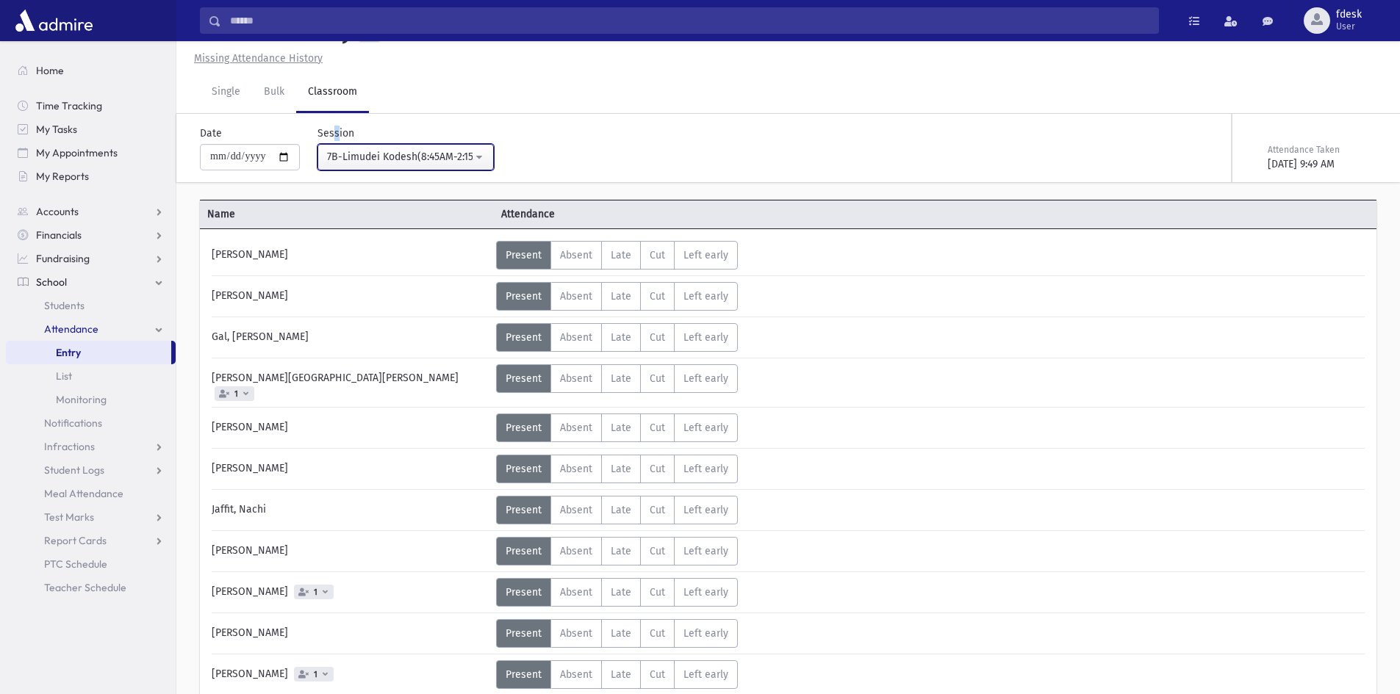
scroll to position [233, 0]
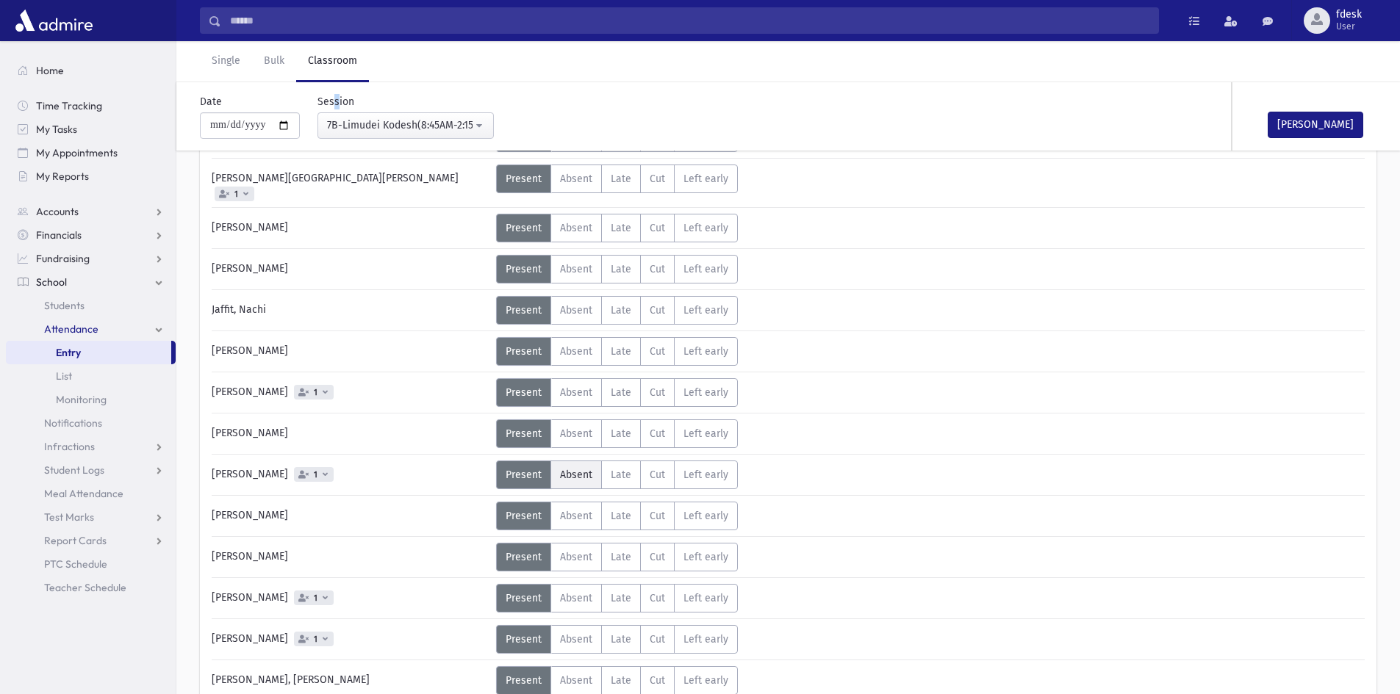
click at [580, 470] on span "Absent" at bounding box center [576, 475] width 32 height 12
click at [1323, 115] on button "Mark Done" at bounding box center [1315, 125] width 96 height 26
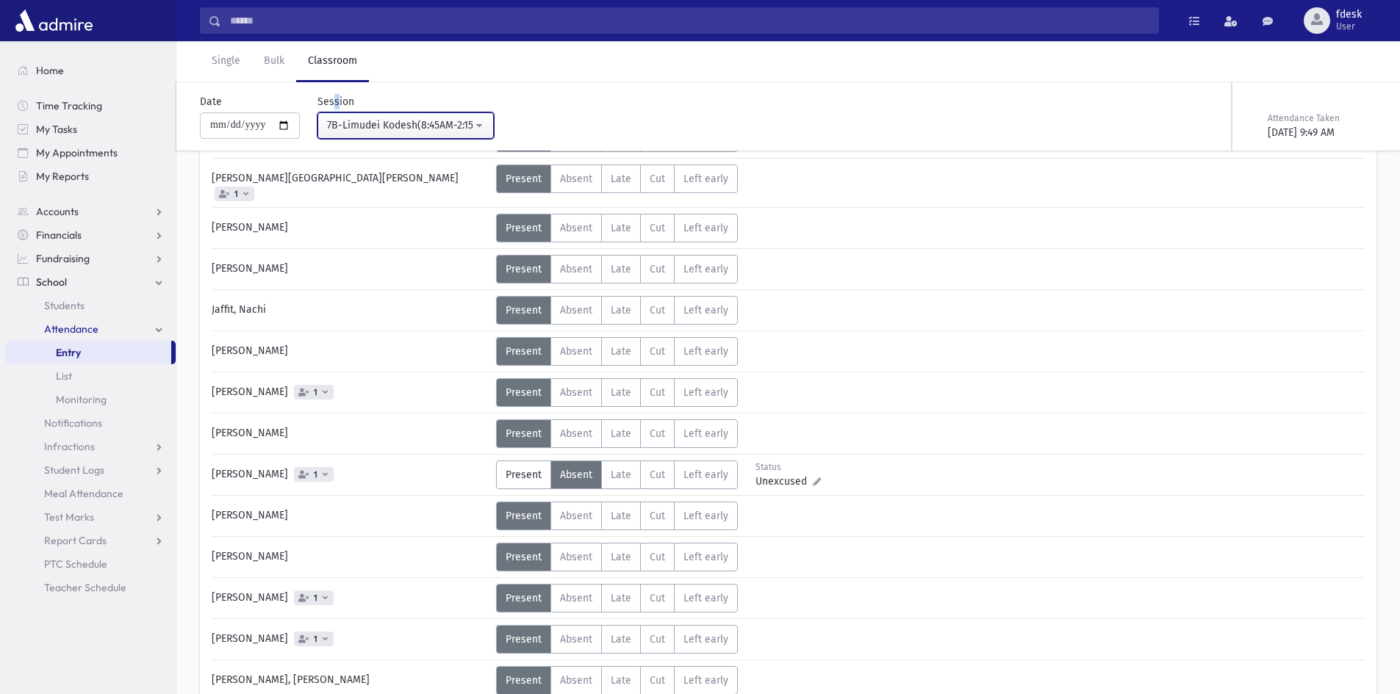
click at [363, 127] on div "7B-Limudei Kodesh(8:45AM-2:15PM)" at bounding box center [399, 125] width 145 height 15
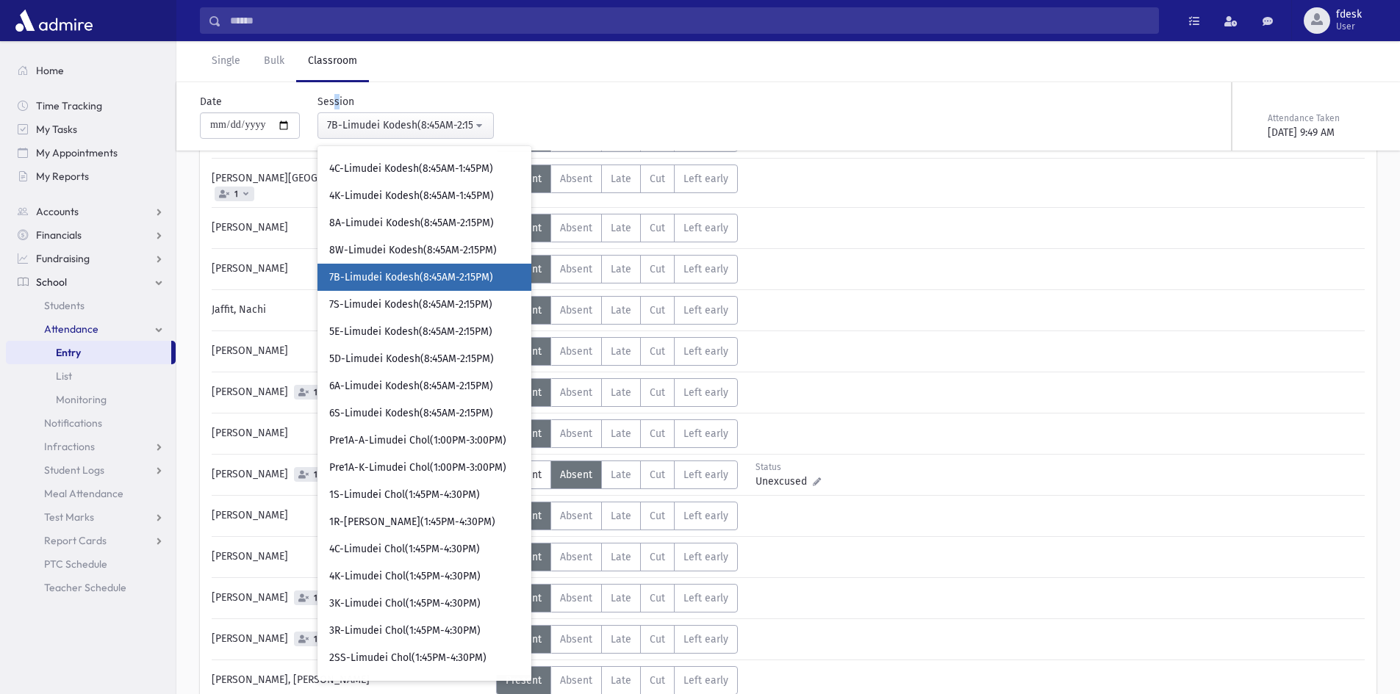
scroll to position [187, 0]
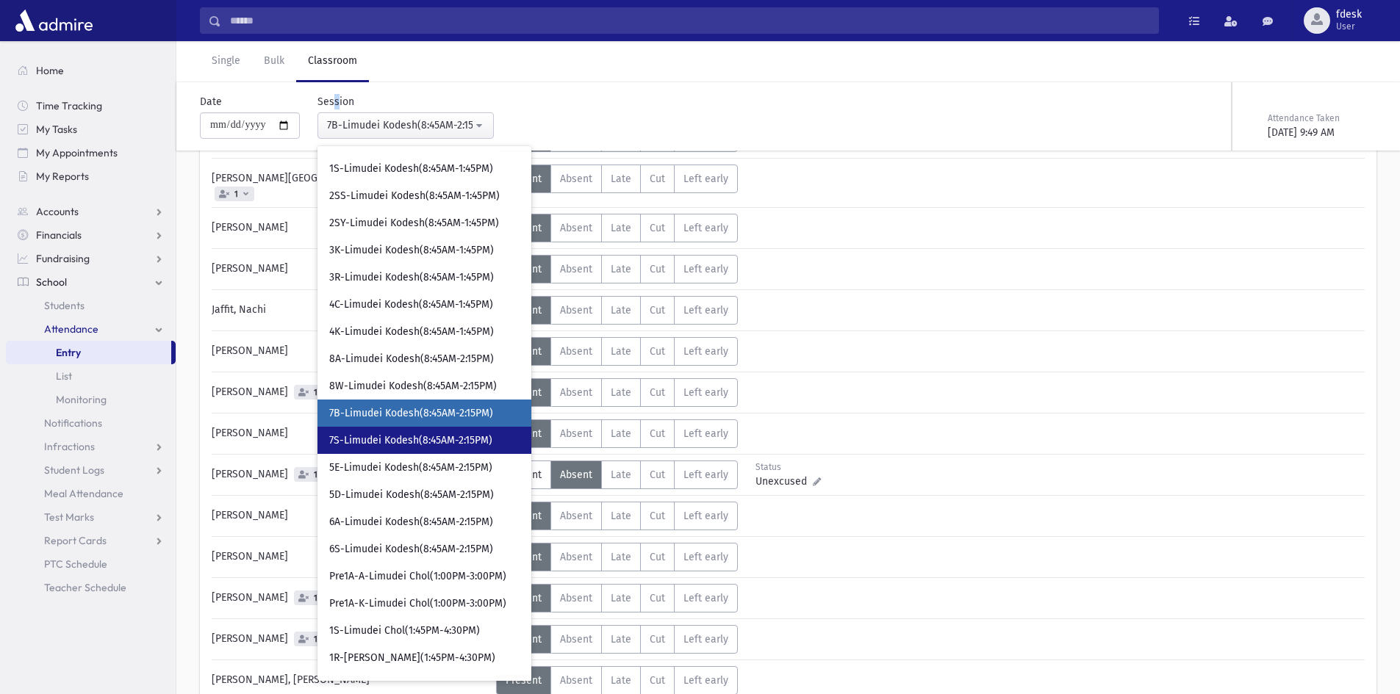
click at [423, 434] on span "7S-Limudei Kodesh(8:45AM-2:15PM)" at bounding box center [410, 441] width 163 height 15
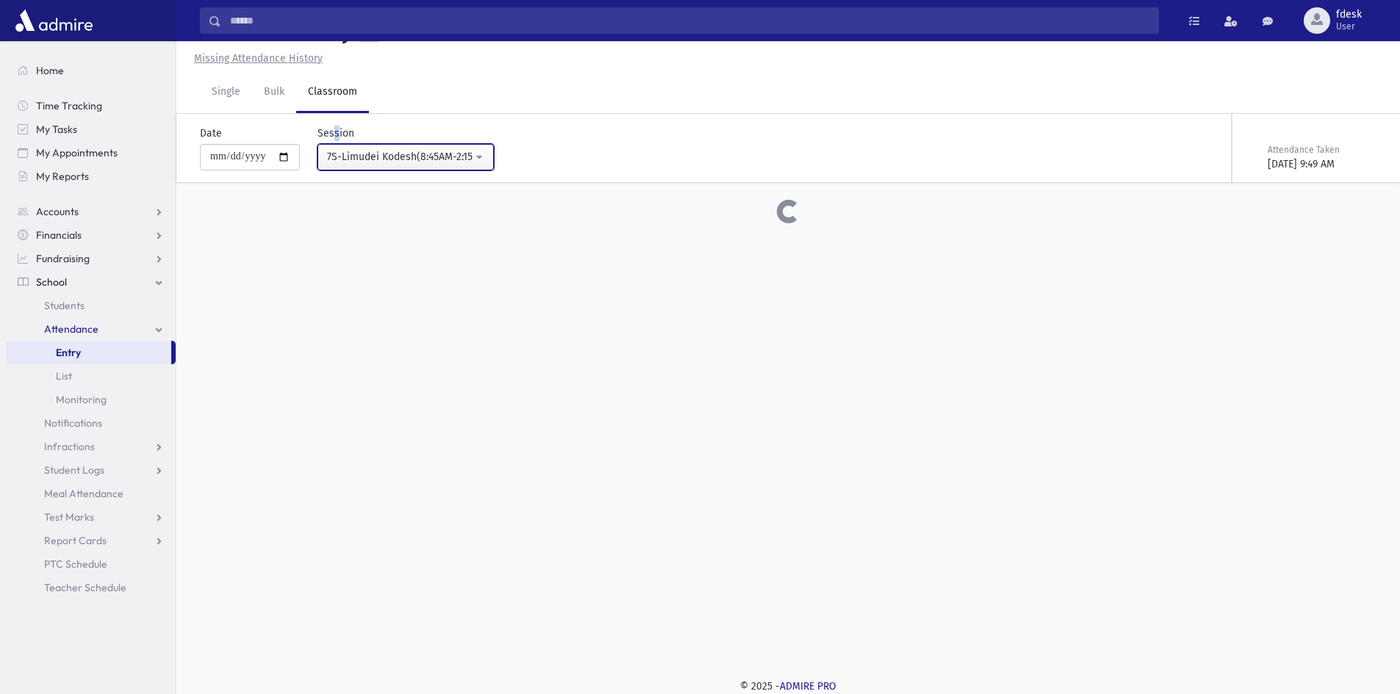
scroll to position [233, 0]
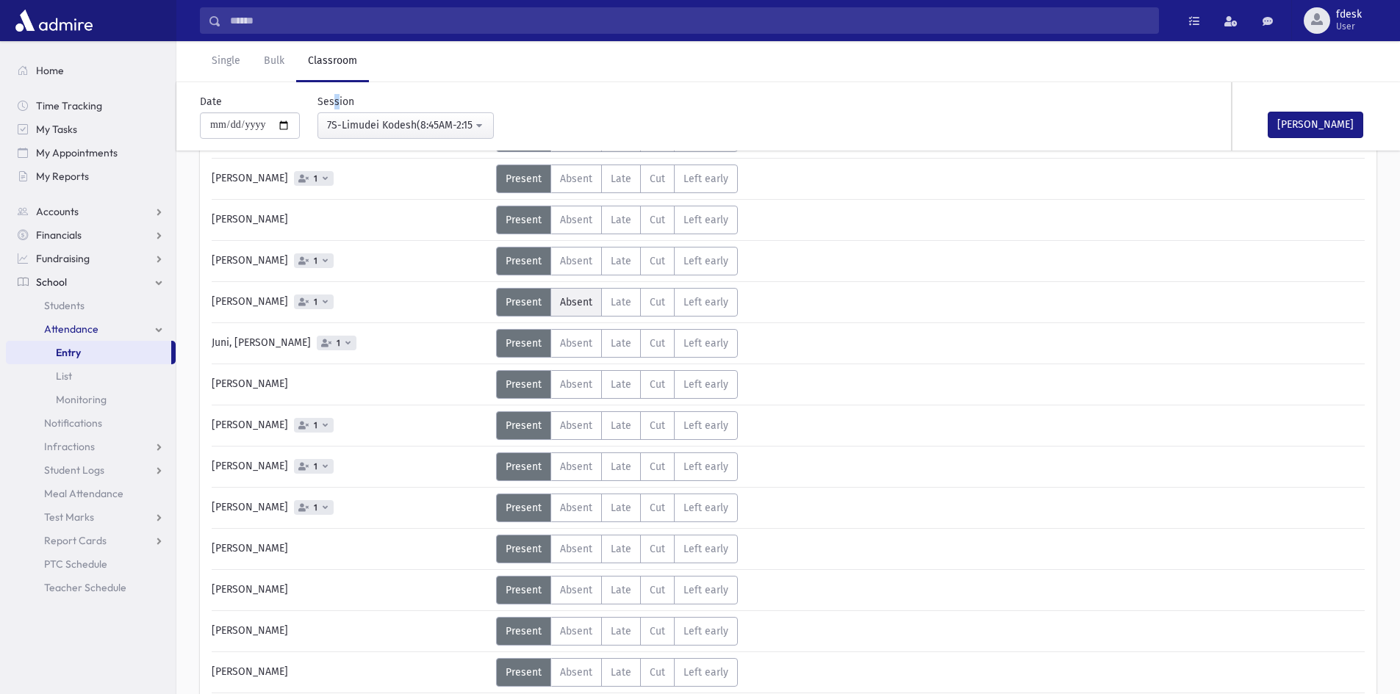
click at [572, 297] on span "Absent" at bounding box center [576, 302] width 32 height 12
click at [1301, 125] on button "Mark Done" at bounding box center [1315, 125] width 96 height 26
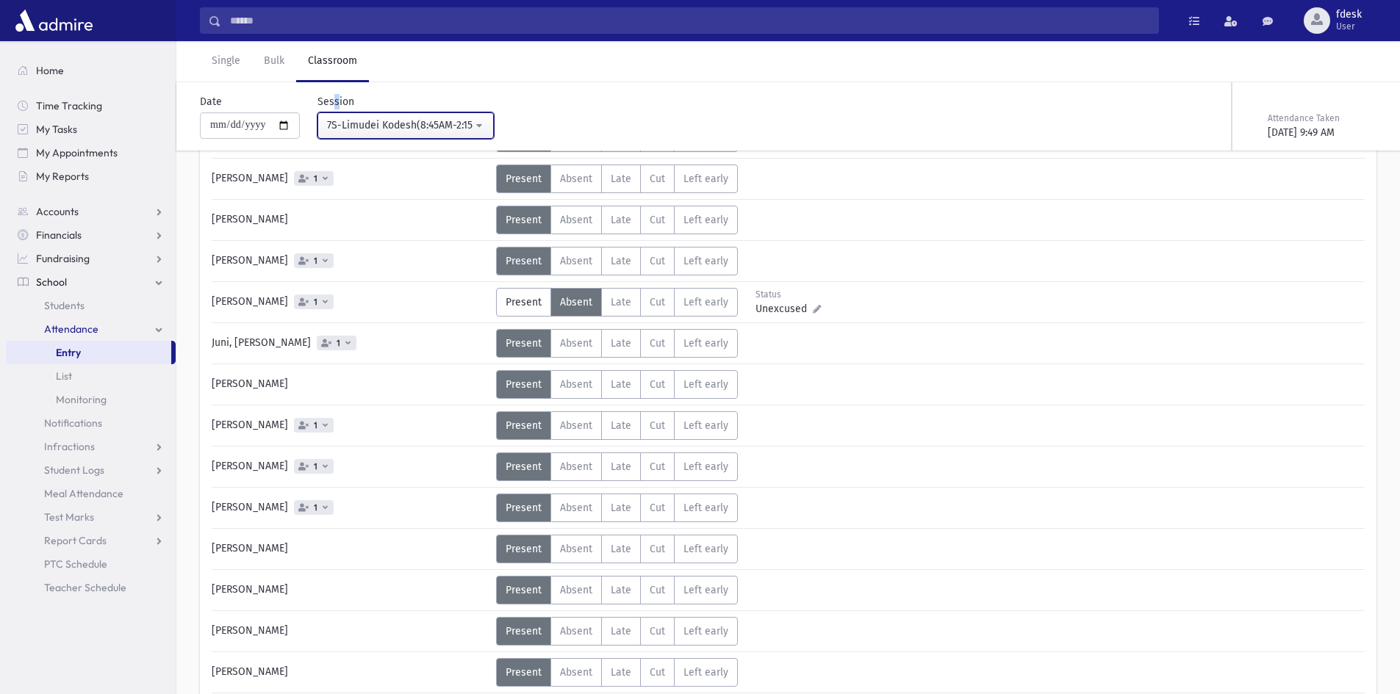
click at [388, 131] on div "7S-Limudei Kodesh(8:45AM-2:15PM)" at bounding box center [399, 125] width 145 height 15
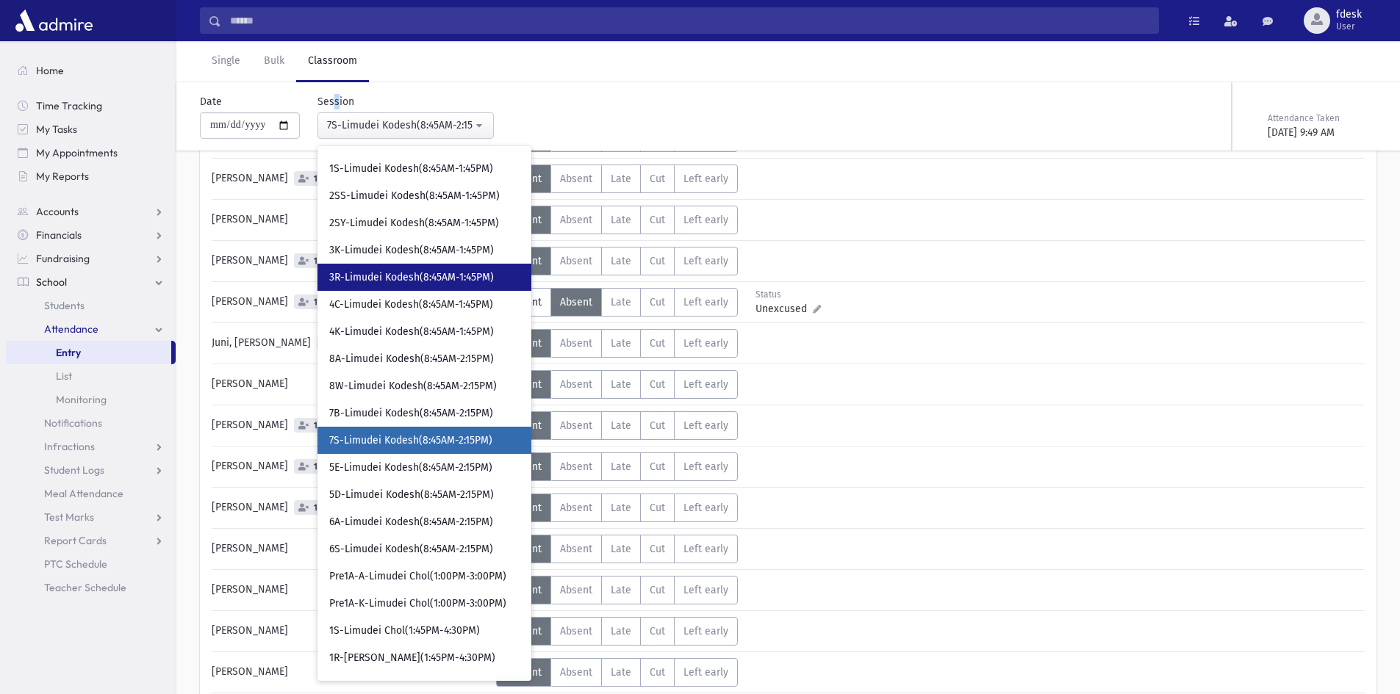
scroll to position [215, 0]
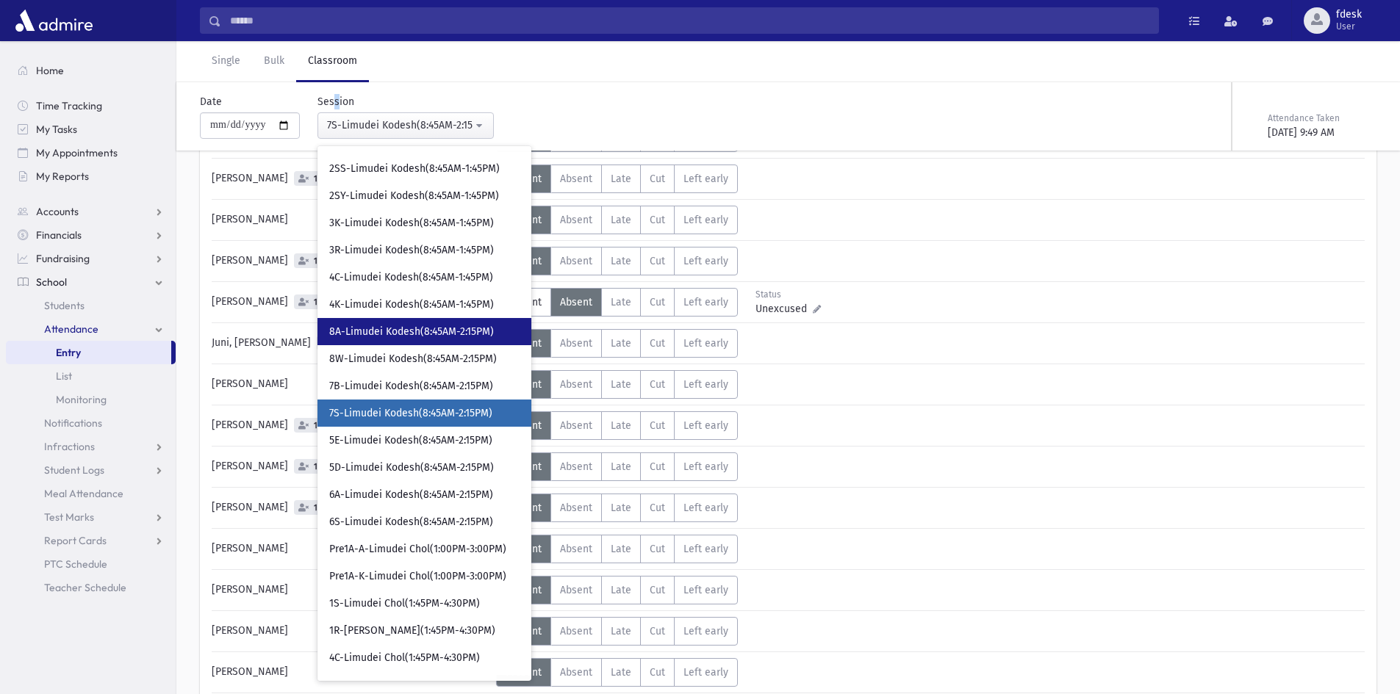
click at [388, 334] on span "8A-Limudei Kodesh(8:45AM-2:15PM)" at bounding box center [411, 332] width 165 height 15
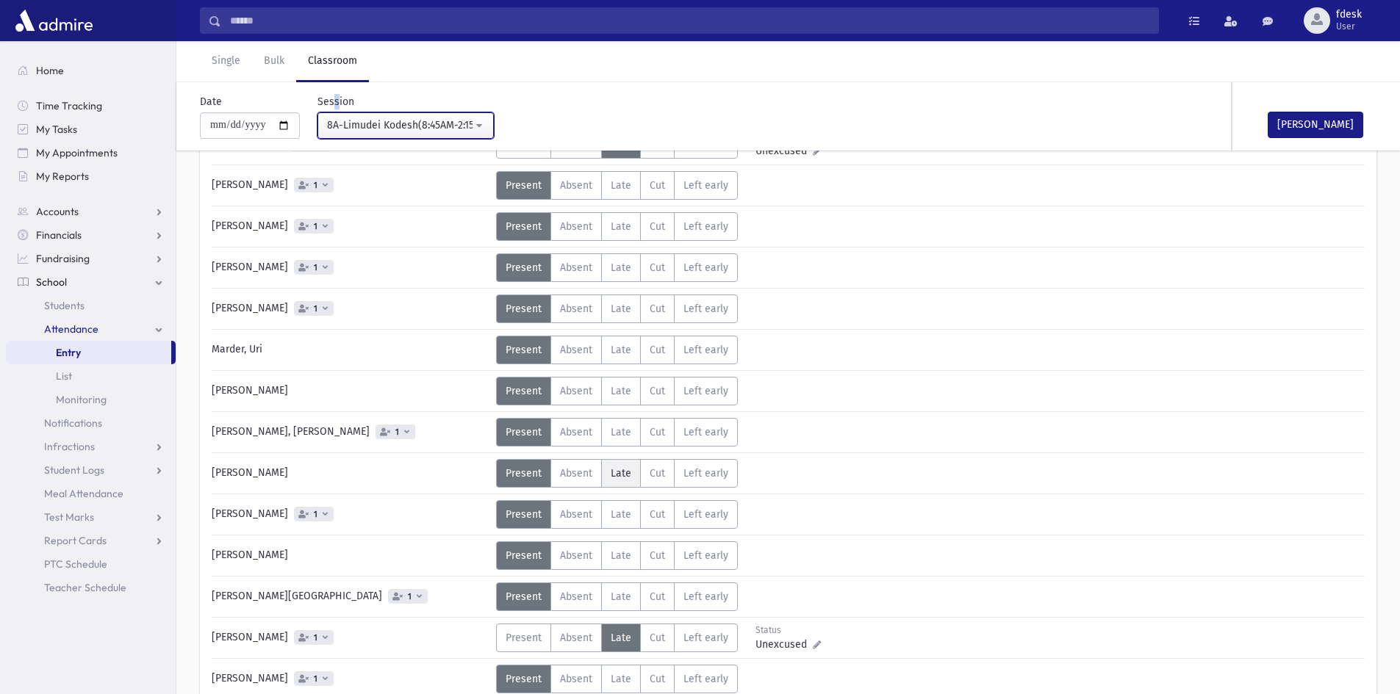
scroll to position [159, 0]
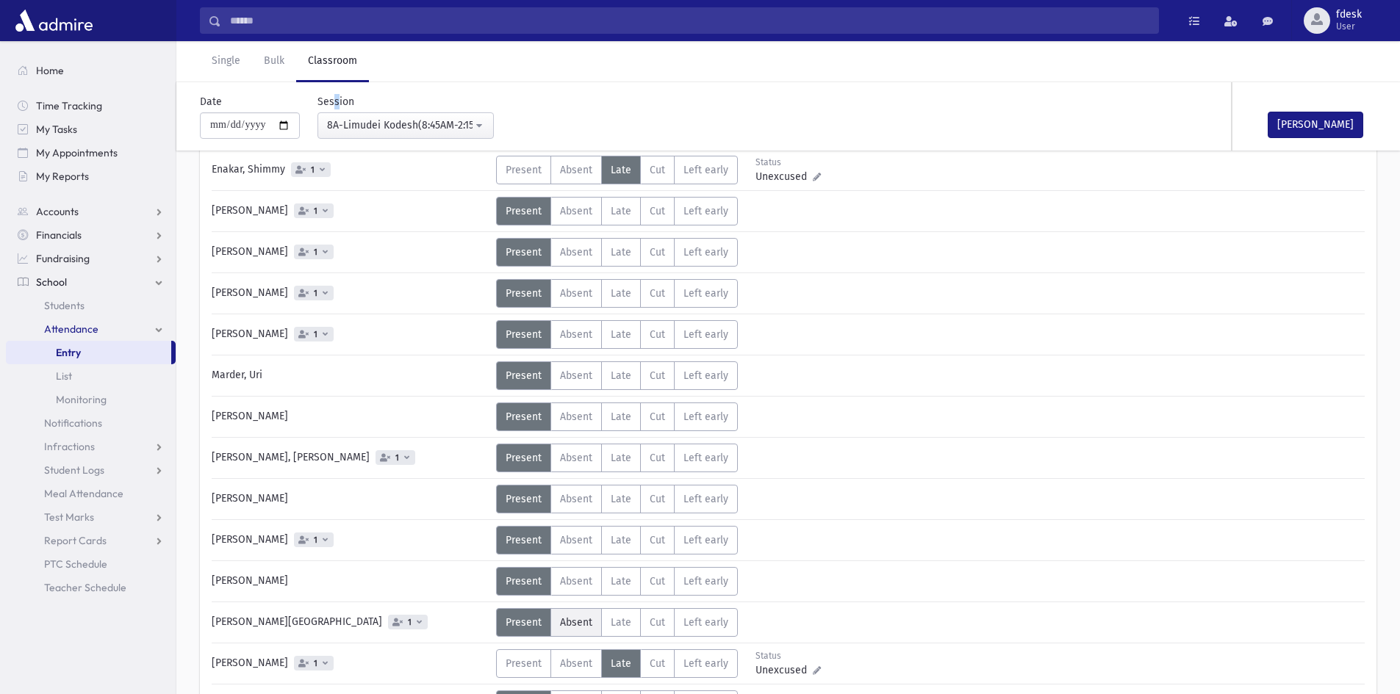
click at [554, 626] on label "Absent A" at bounding box center [575, 622] width 51 height 29
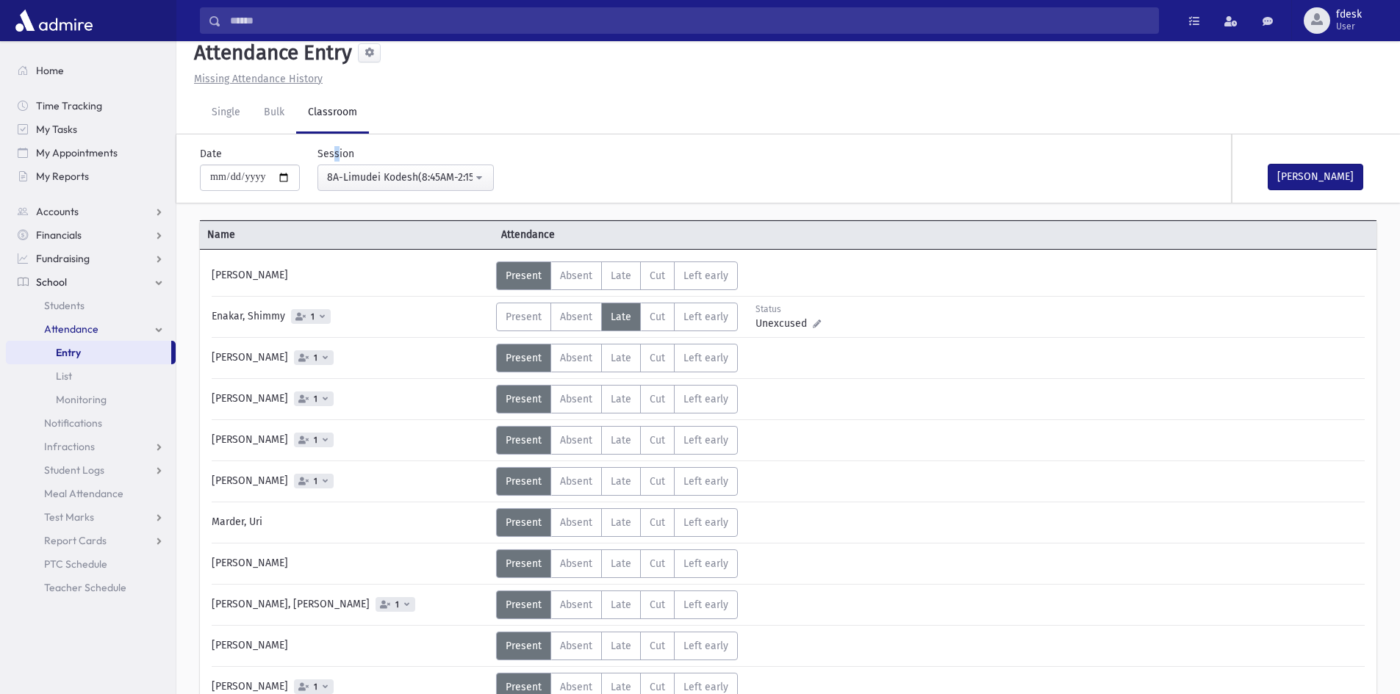
scroll to position [0, 0]
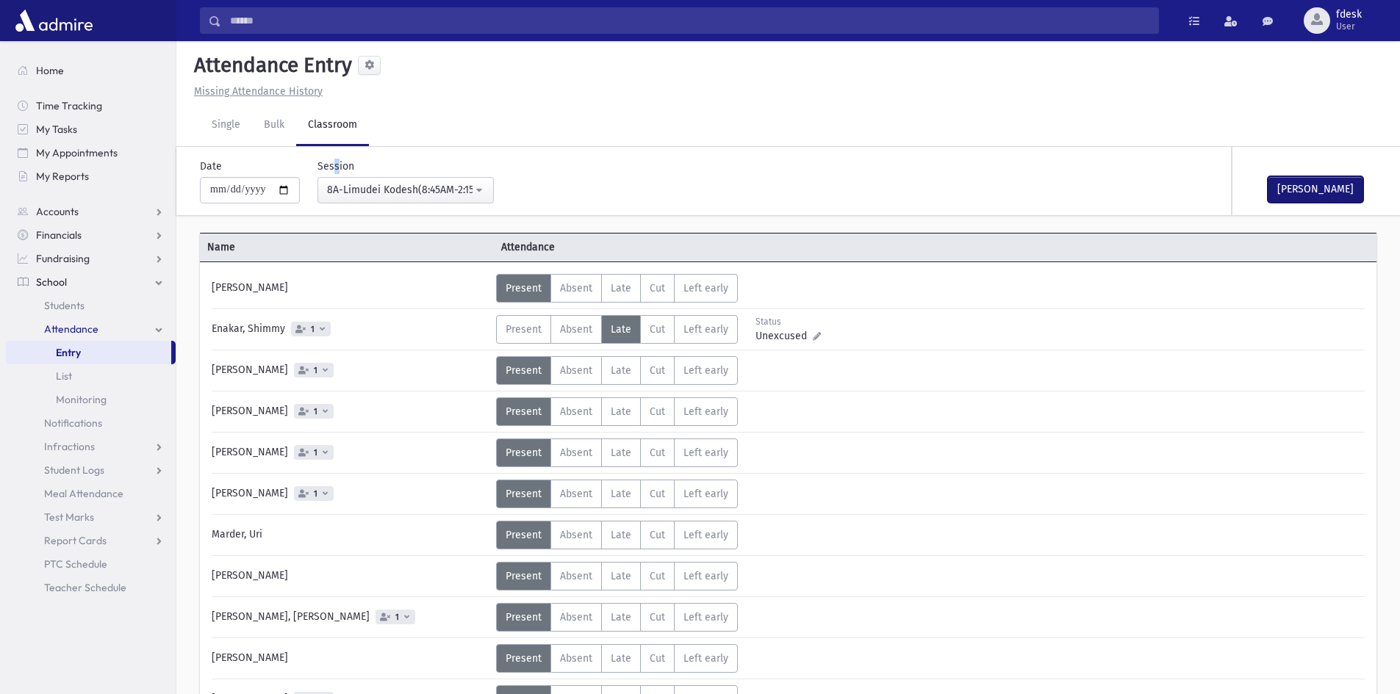
click at [1279, 187] on button "Mark Done" at bounding box center [1315, 189] width 96 height 26
click at [387, 184] on div "8A-Limudei Kodesh(8:45AM-2:15PM)" at bounding box center [399, 189] width 145 height 15
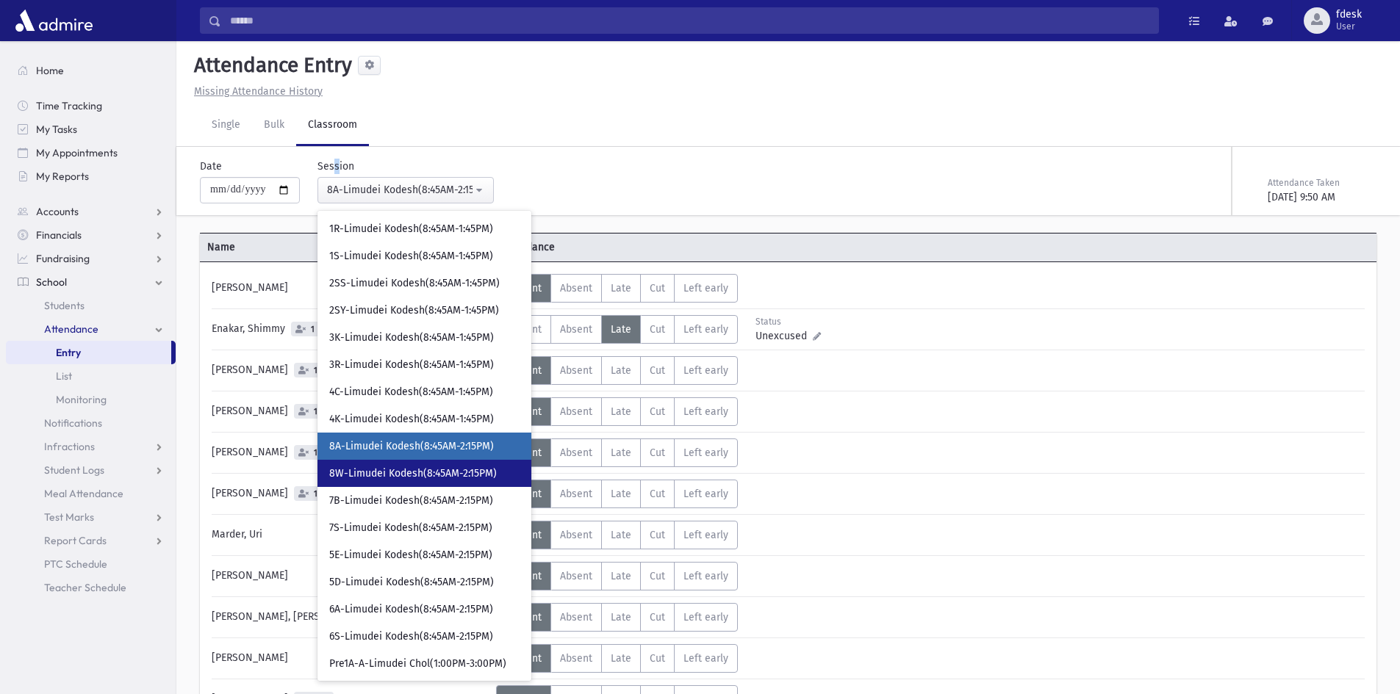
click at [365, 477] on span "8W-Limudei Kodesh(8:45AM-2:15PM)" at bounding box center [413, 474] width 168 height 15
select select "****"
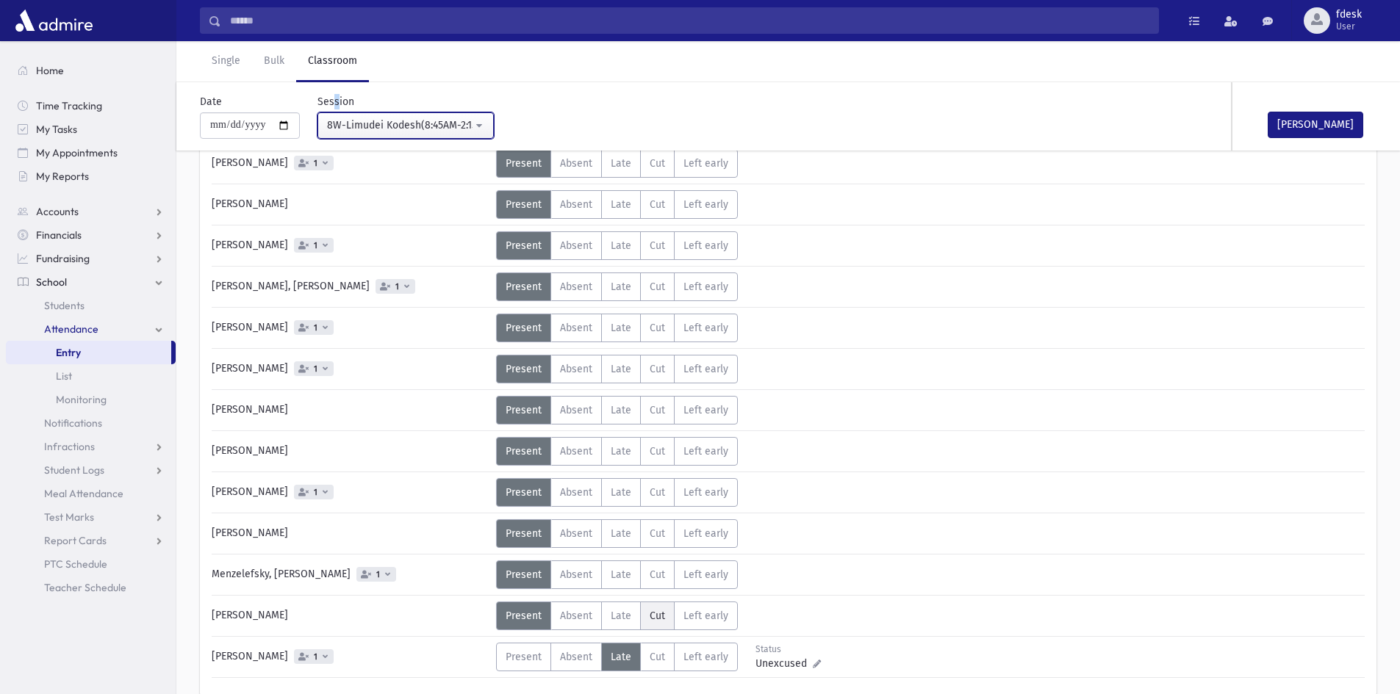
scroll to position [253, 0]
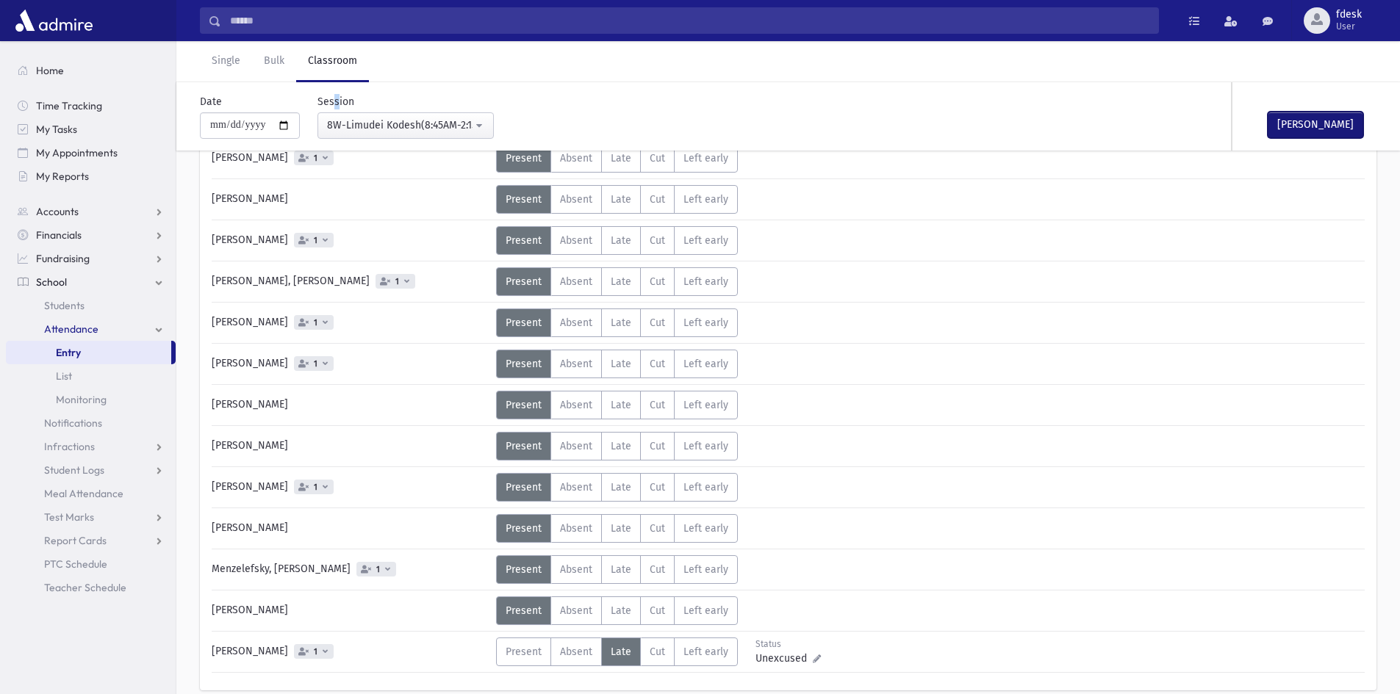
click at [1283, 118] on button "Mark Done" at bounding box center [1315, 125] width 96 height 26
click at [69, 349] on span "Entry" at bounding box center [68, 352] width 25 height 13
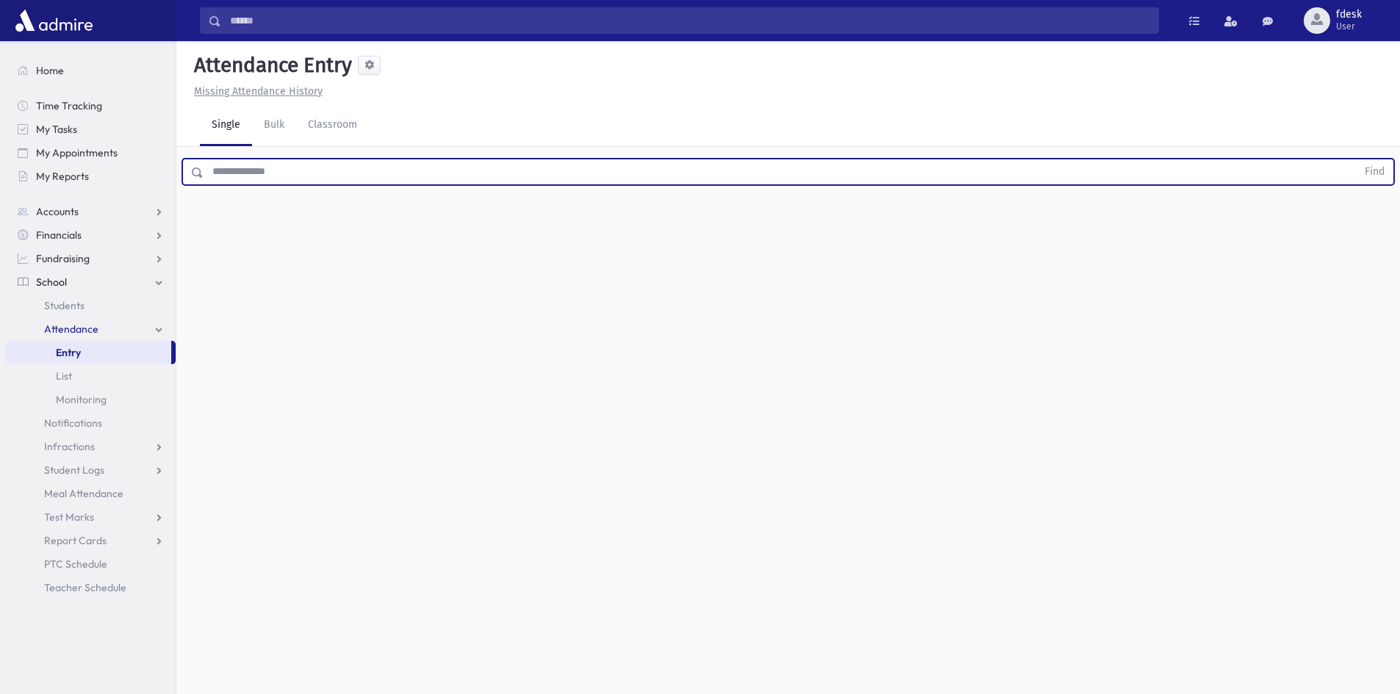
click at [232, 173] on input "text" at bounding box center [780, 172] width 1153 height 26
type input "******"
click at [1356, 159] on button "Find" at bounding box center [1374, 171] width 37 height 25
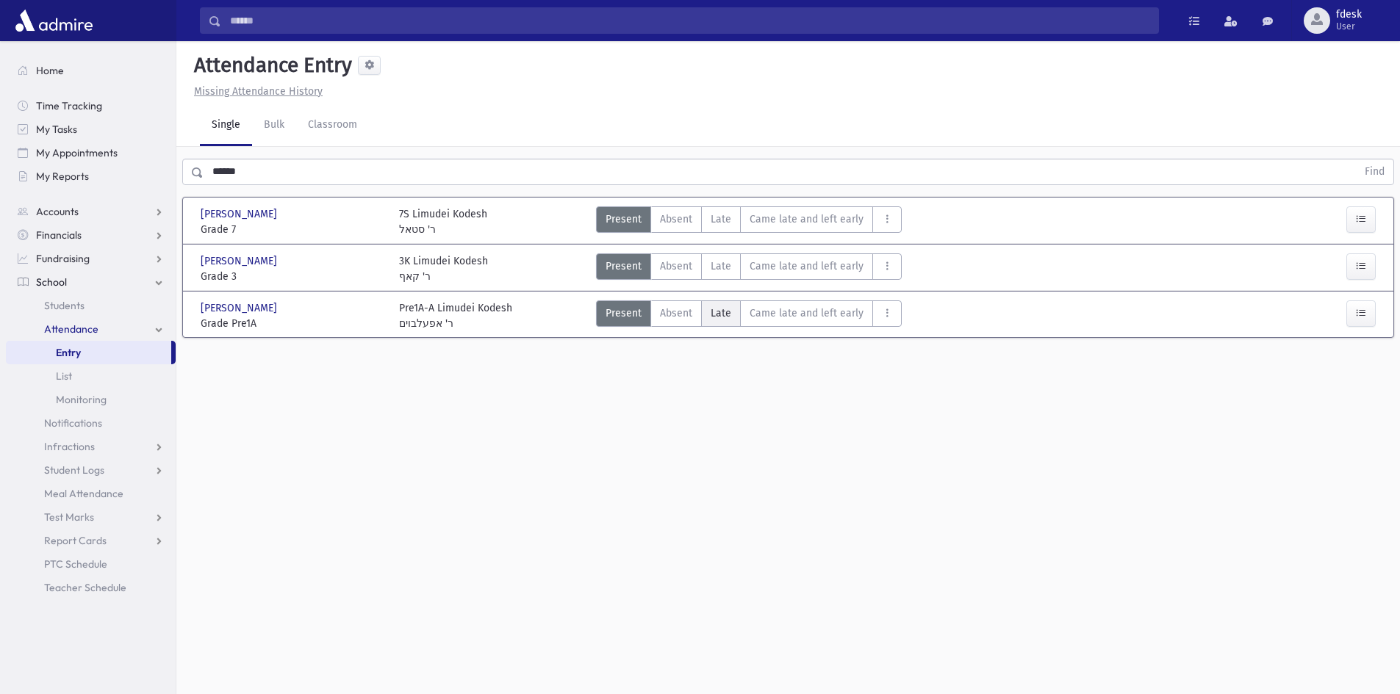
click at [711, 313] on span "Late" at bounding box center [721, 313] width 21 height 15
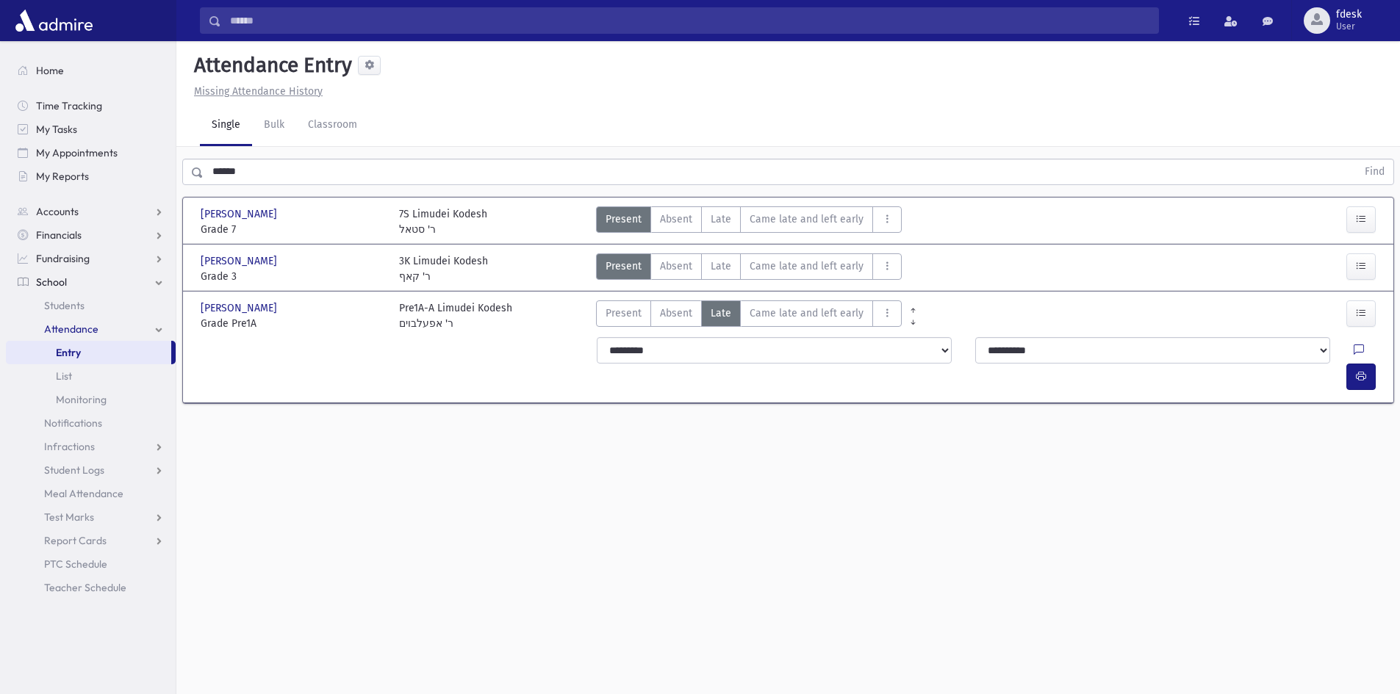
click at [280, 21] on input "Search" at bounding box center [689, 20] width 937 height 26
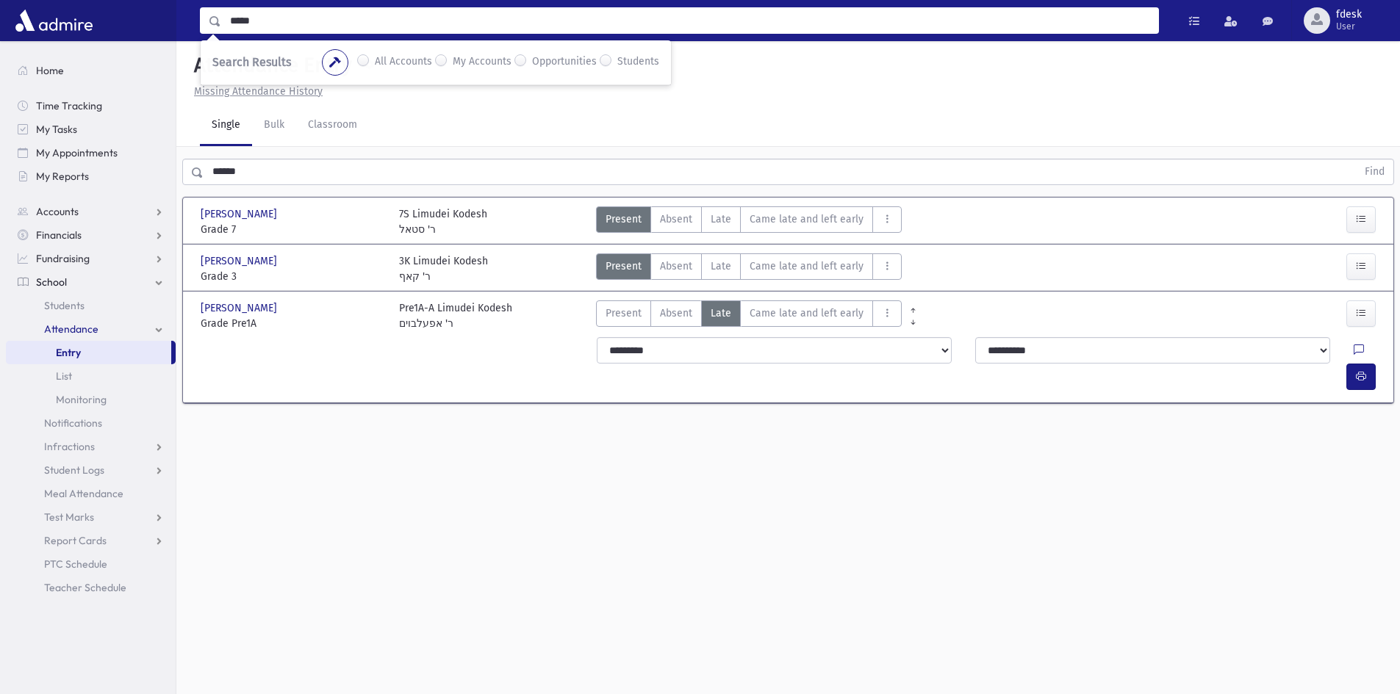
type input "*****"
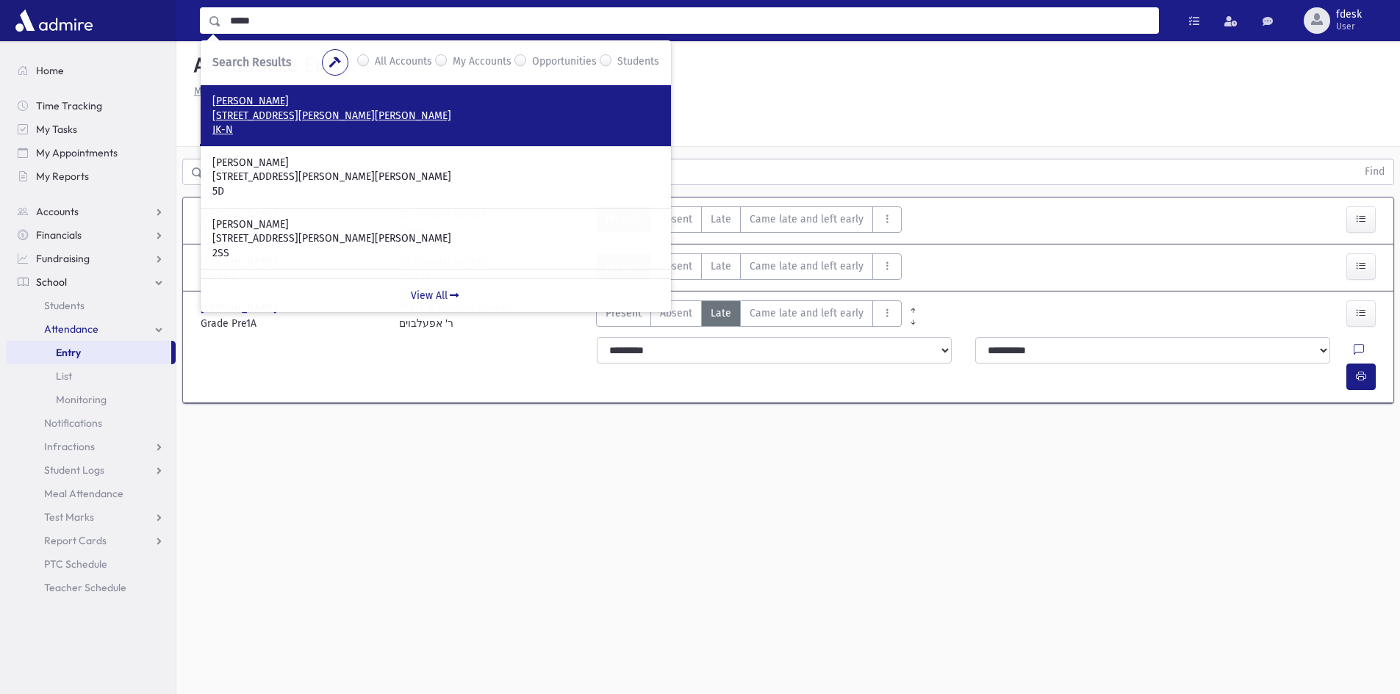
click at [351, 113] on p "9 Christine Court Thornhill, ON L4J 3K1 CANADA" at bounding box center [435, 116] width 447 height 15
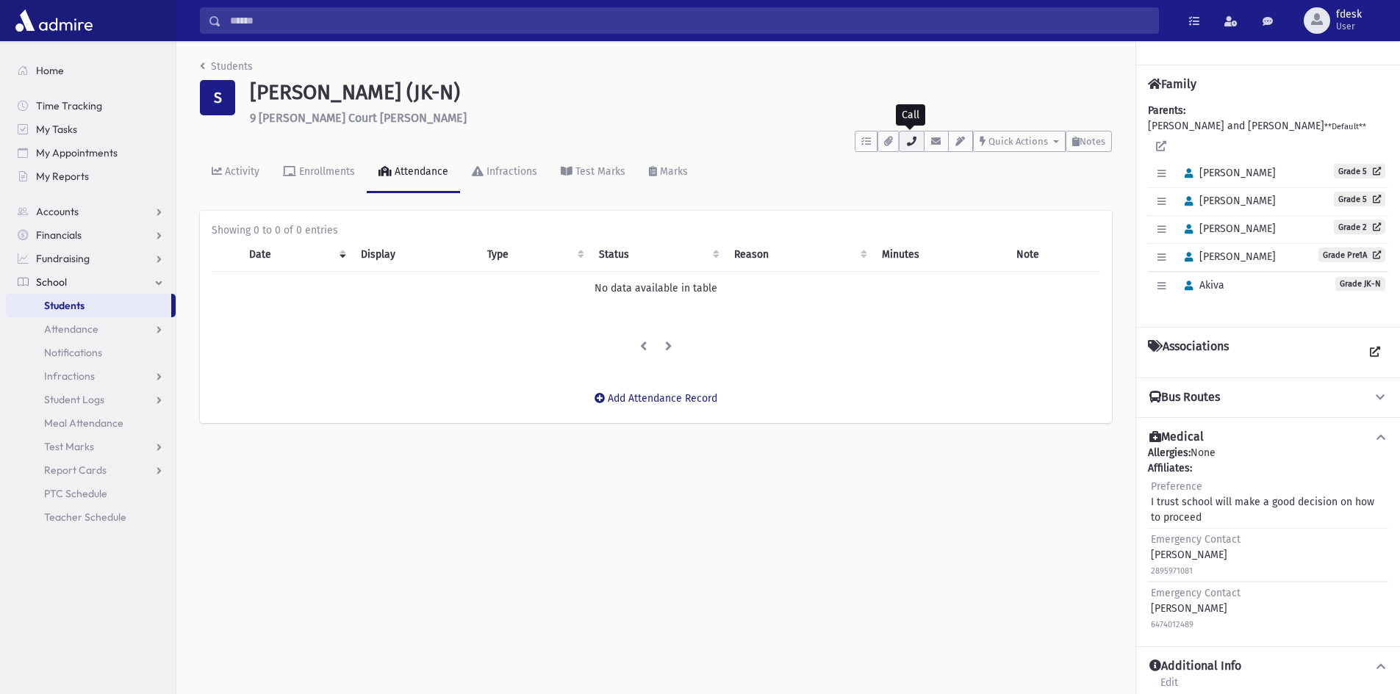
click at [914, 143] on icon "button" at bounding box center [911, 142] width 12 height 10
click at [87, 326] on span "Attendance" at bounding box center [71, 329] width 54 height 13
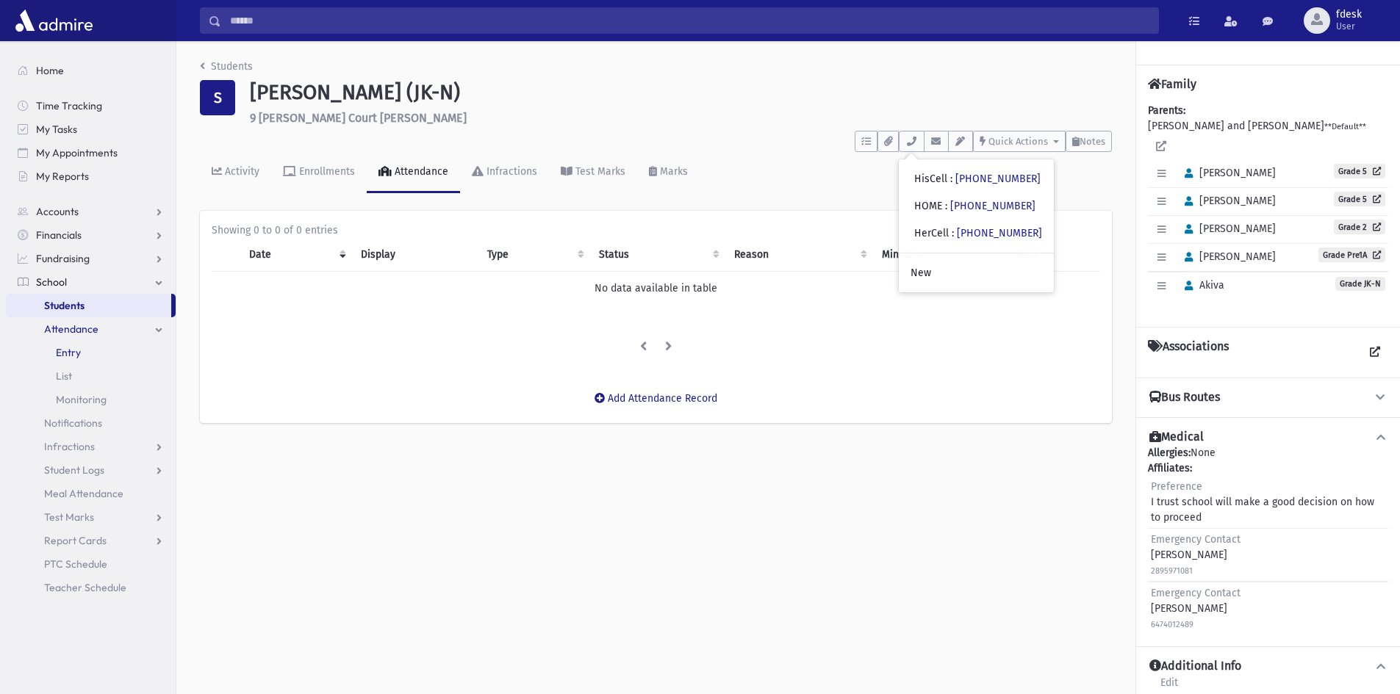
click at [74, 350] on span "Entry" at bounding box center [68, 352] width 25 height 13
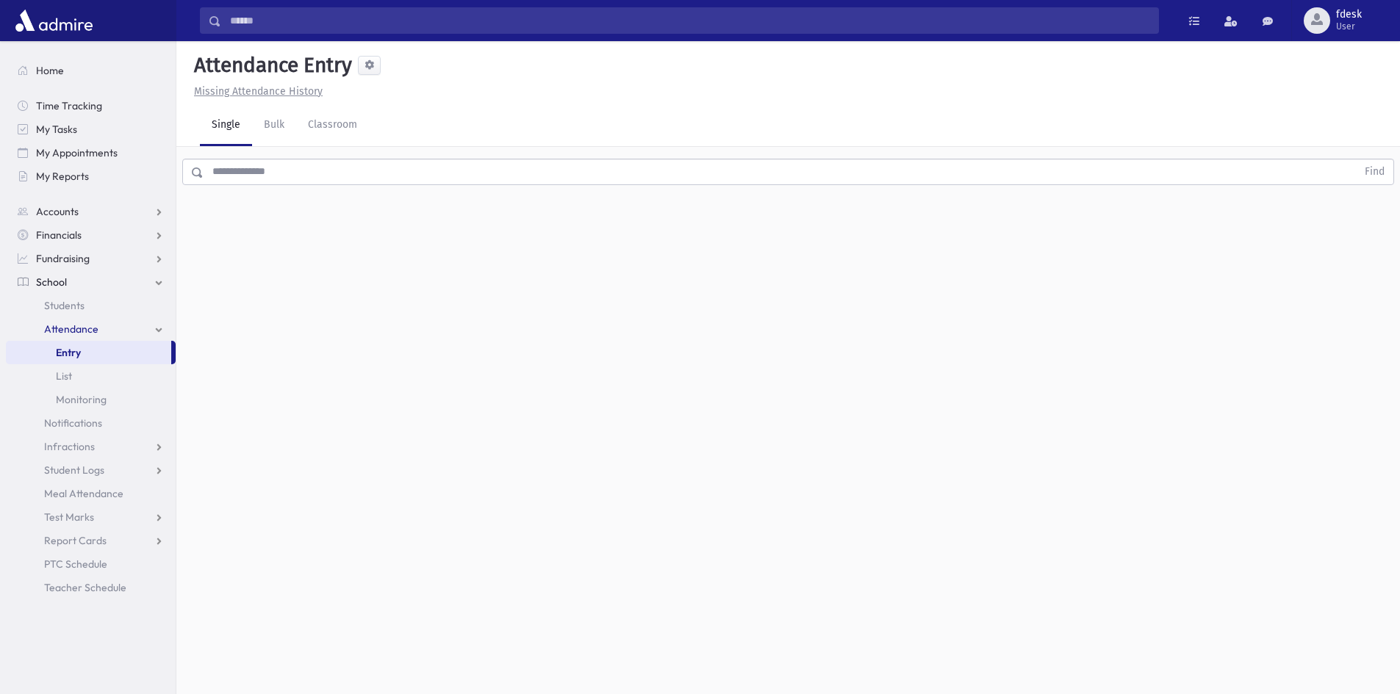
click at [259, 177] on input "text" at bounding box center [780, 172] width 1153 height 26
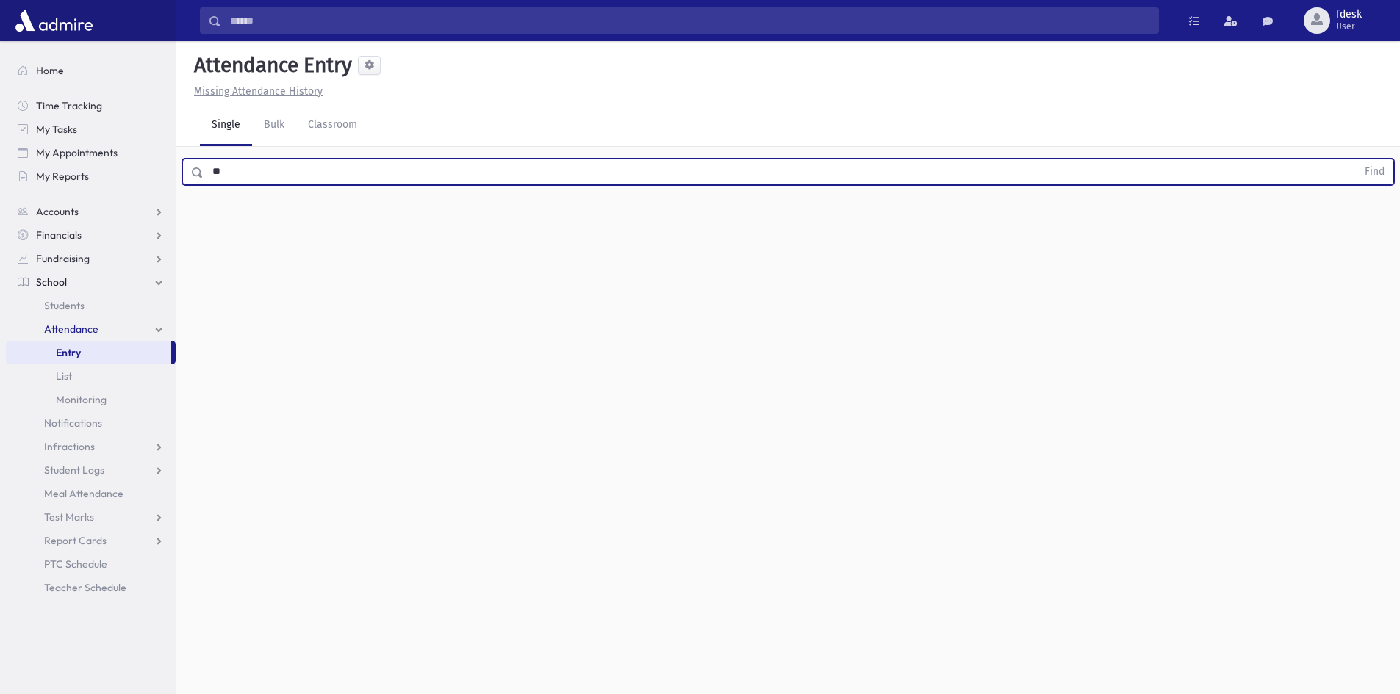
type input "*"
type input "****"
click at [1356, 159] on button "Find" at bounding box center [1374, 171] width 37 height 25
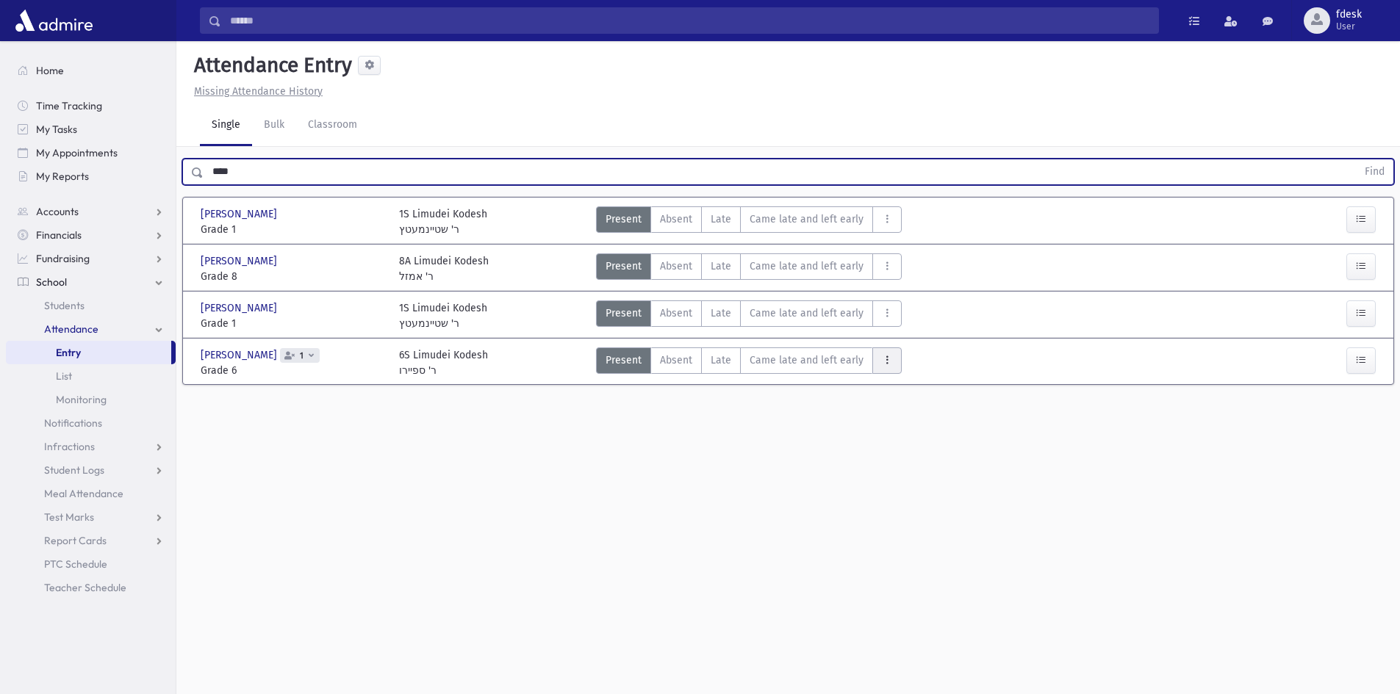
click at [883, 362] on icon "AttTypes" at bounding box center [887, 360] width 10 height 12
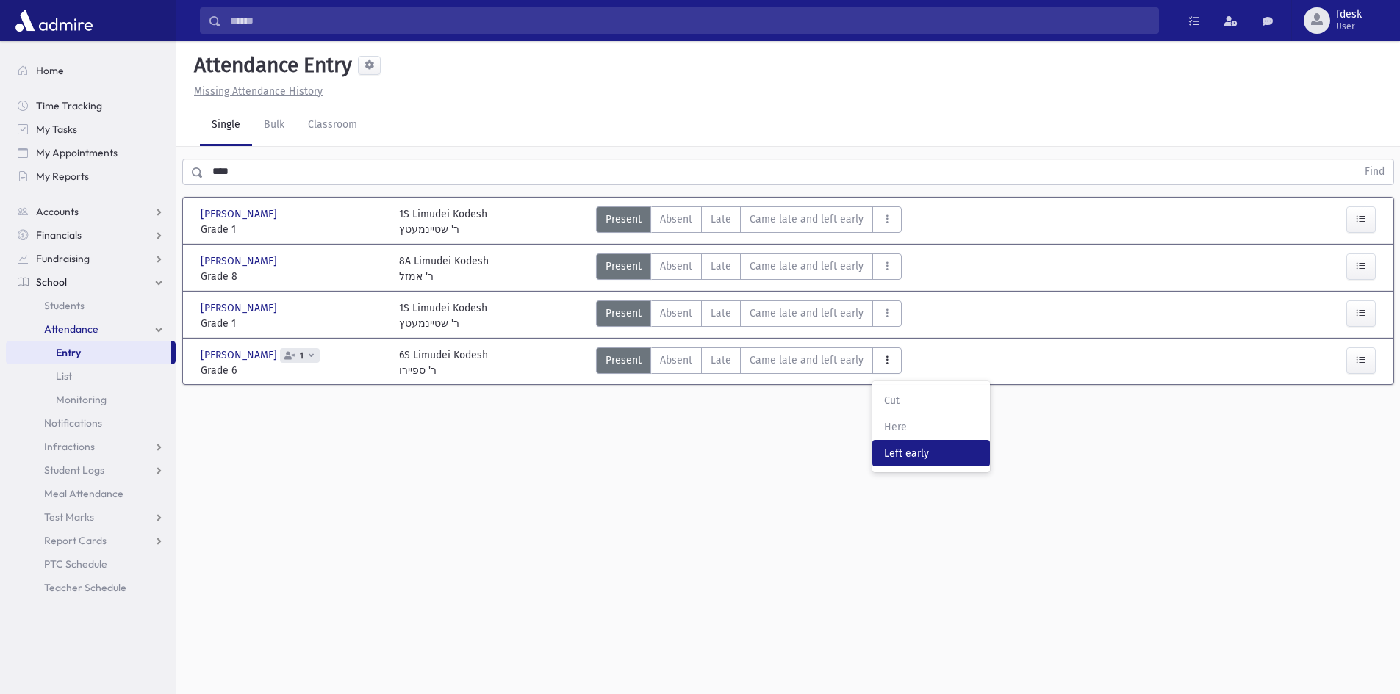
click at [886, 461] on span "Left early" at bounding box center [931, 453] width 94 height 15
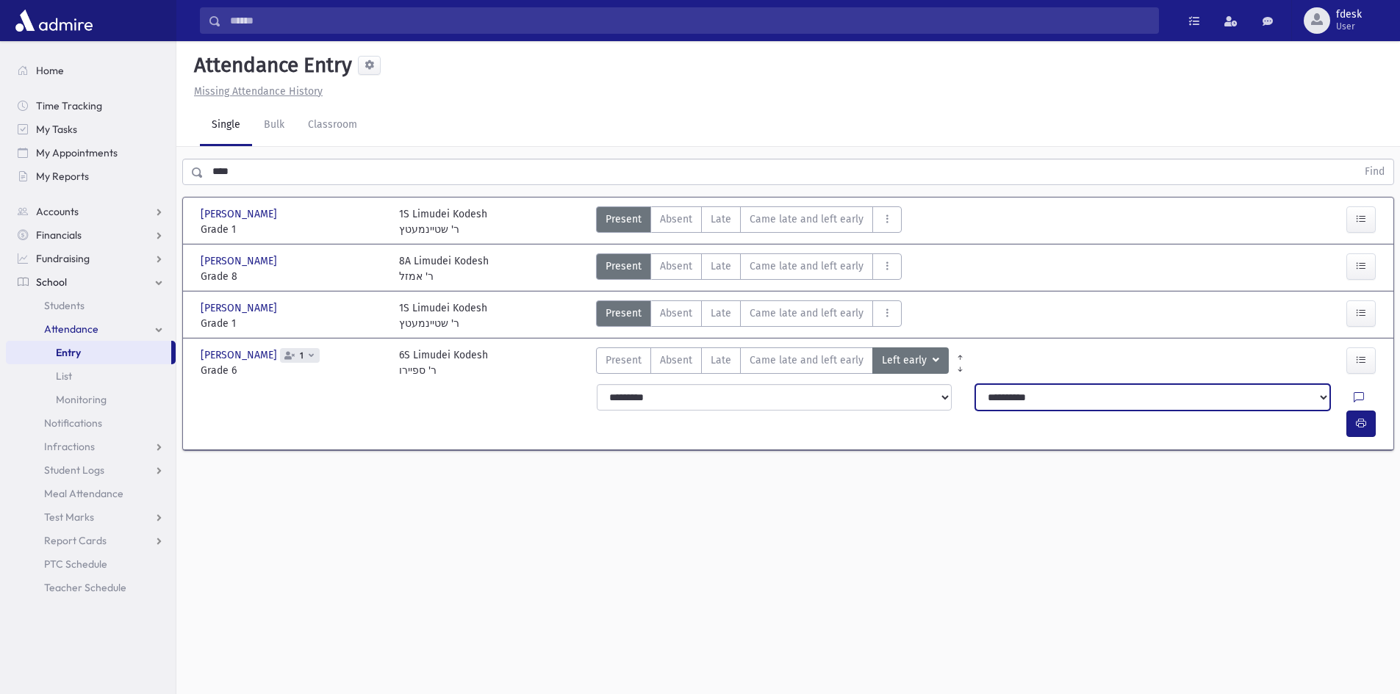
click at [1091, 398] on select "**********" at bounding box center [1152, 397] width 355 height 26
select select "**********"
click at [975, 384] on select "**********" at bounding box center [1152, 397] width 355 height 26
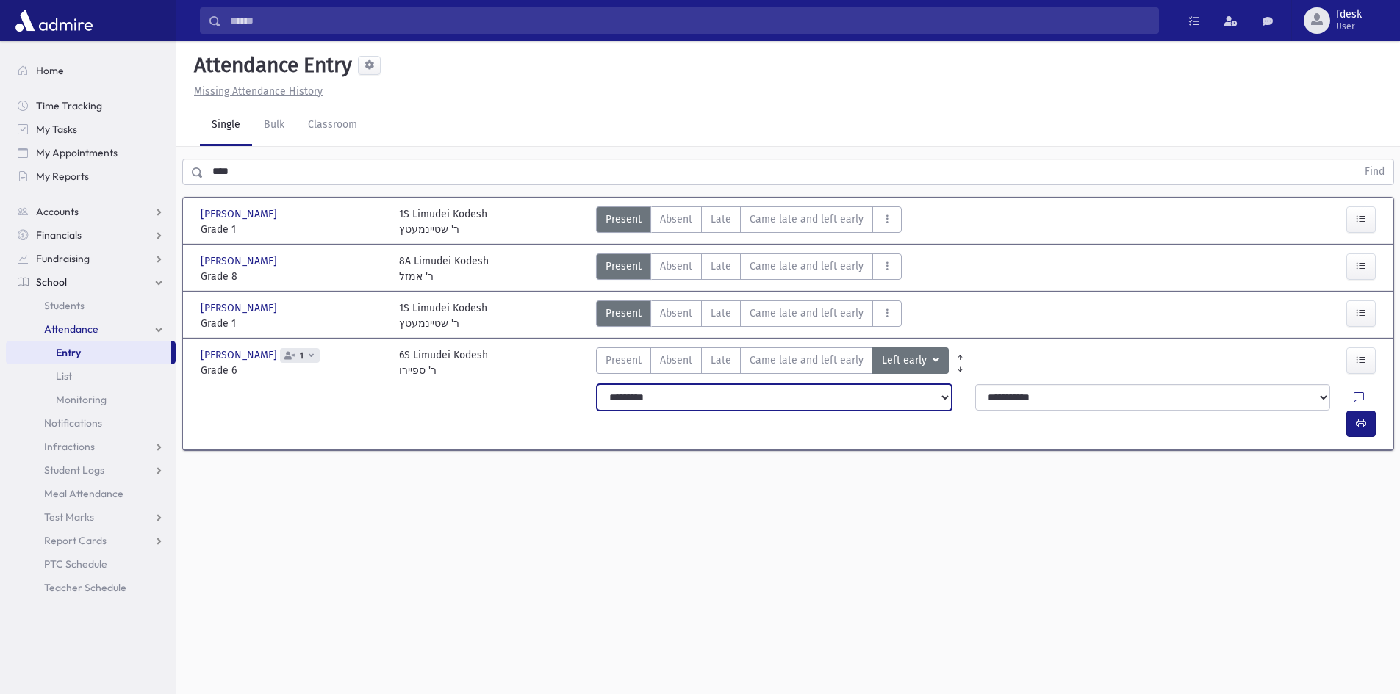
drag, startPoint x: 900, startPoint y: 414, endPoint x: 869, endPoint y: 409, distance: 32.0
click at [880, 397] on select "**********" at bounding box center [774, 397] width 355 height 26
select select "*******"
click at [597, 384] on select "**********" at bounding box center [774, 397] width 355 height 26
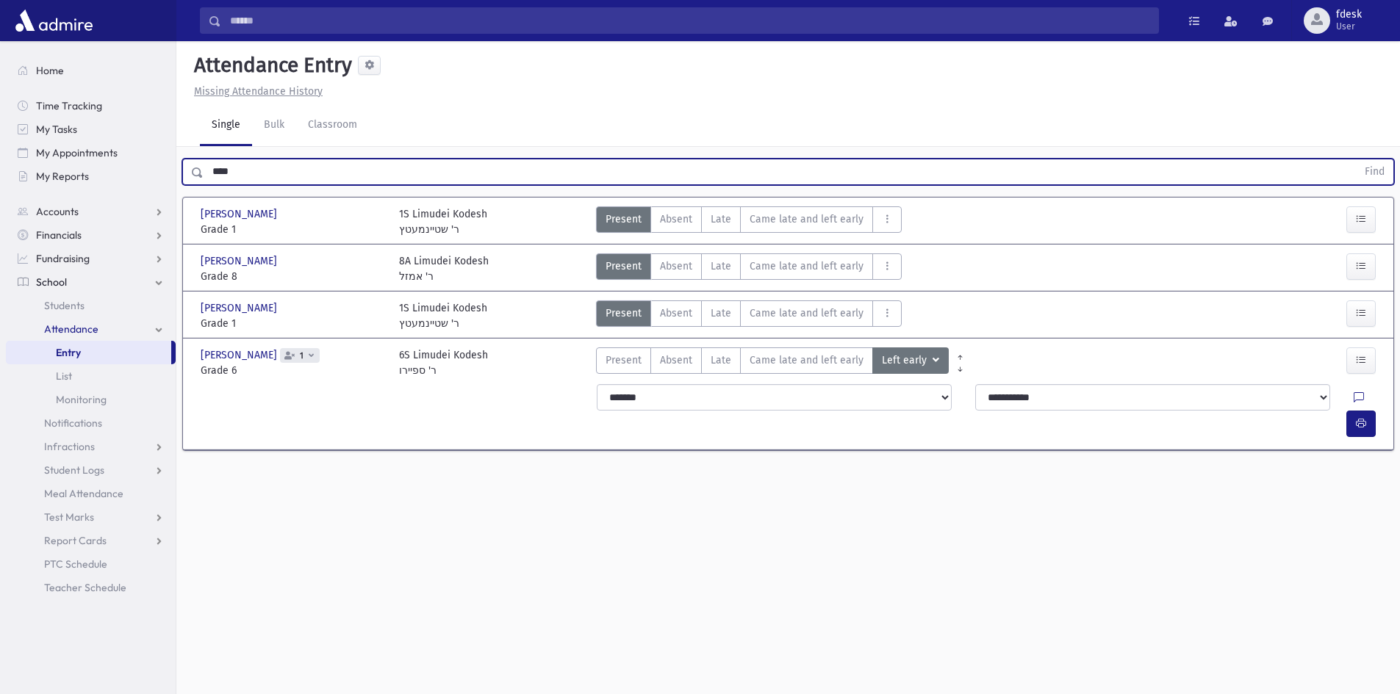
drag, startPoint x: 247, startPoint y: 170, endPoint x: 190, endPoint y: 173, distance: 57.4
click at [190, 173] on div "**** Find" at bounding box center [788, 172] width 1212 height 26
type input "*****"
click at [1356, 159] on button "Find" at bounding box center [1374, 171] width 37 height 25
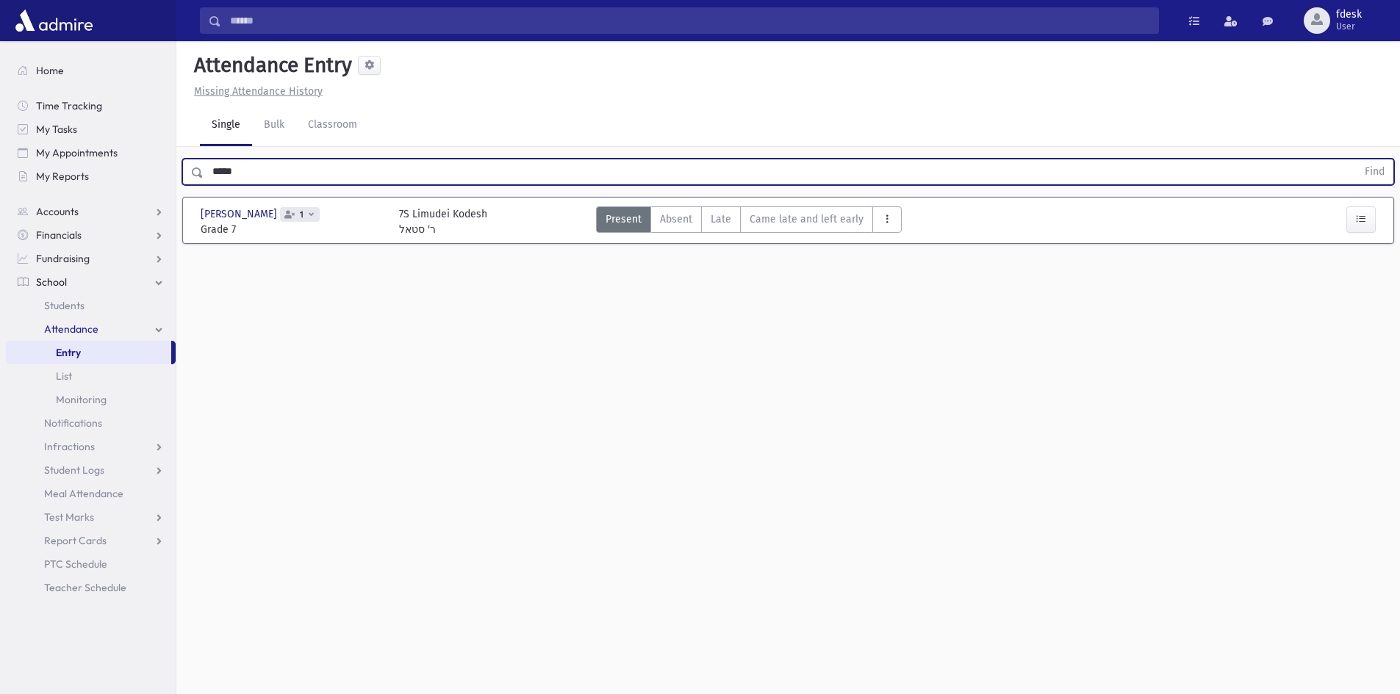
click at [882, 221] on icon "AttTypes" at bounding box center [887, 219] width 10 height 12
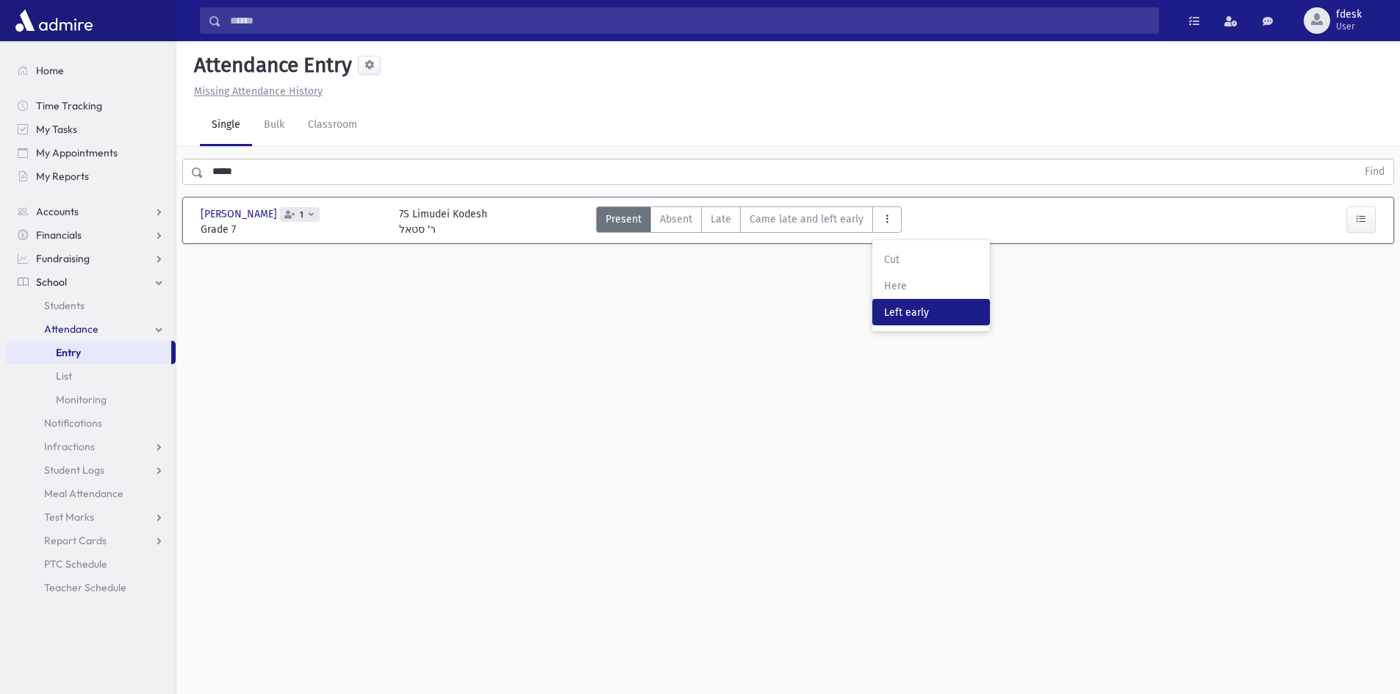
click at [940, 324] on early"] "Left early LE" at bounding box center [931, 312] width 118 height 26
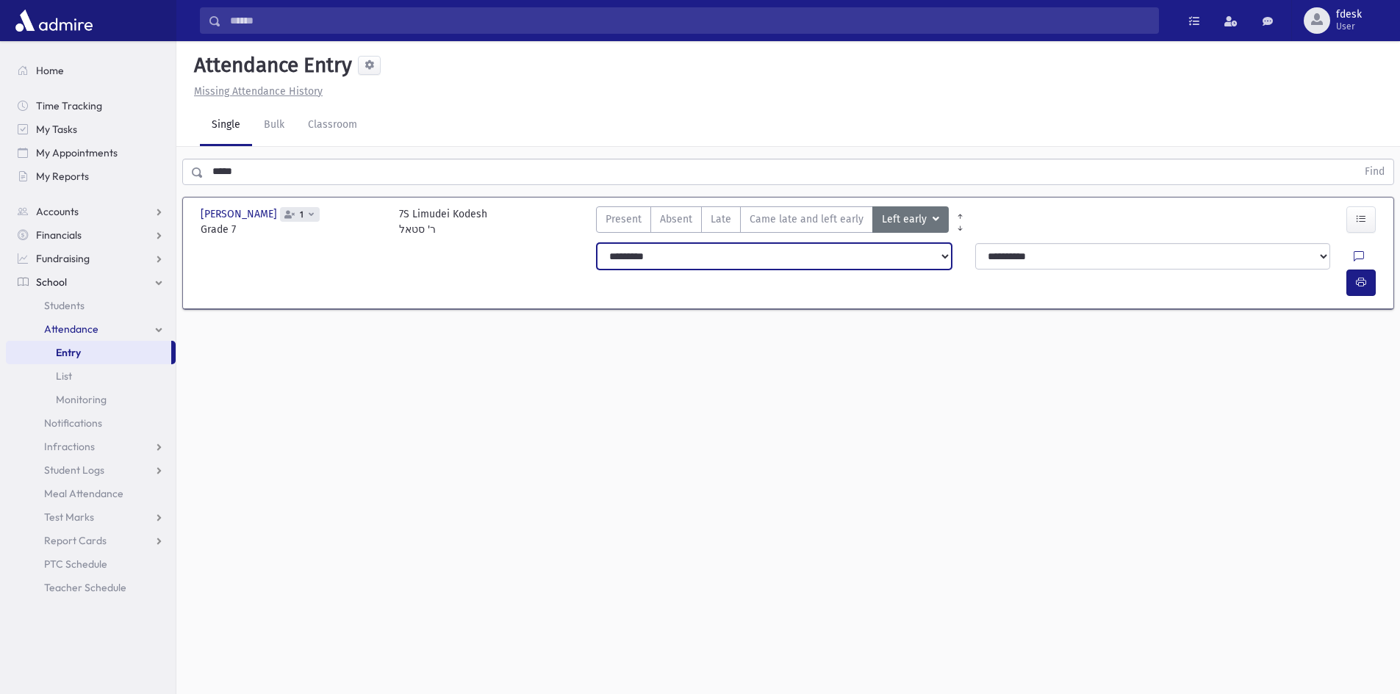
drag, startPoint x: 923, startPoint y: 256, endPoint x: 910, endPoint y: 265, distance: 15.9
click at [923, 256] on select "**********" at bounding box center [774, 256] width 355 height 26
select select "*******"
click at [597, 243] on select "**********" at bounding box center [774, 256] width 355 height 26
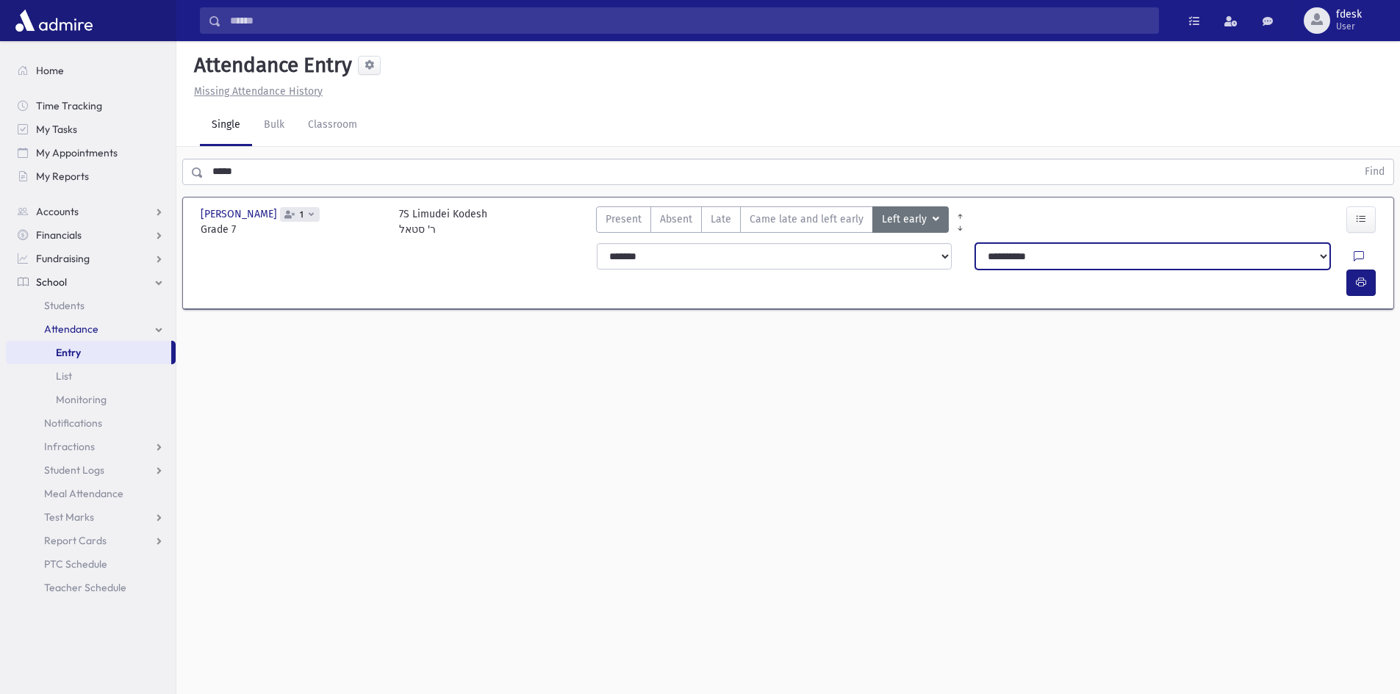
click at [1043, 251] on select "**********" at bounding box center [1152, 256] width 355 height 26
select select "****"
click at [975, 243] on select "**********" at bounding box center [1152, 256] width 355 height 26
drag, startPoint x: 245, startPoint y: 175, endPoint x: 143, endPoint y: 190, distance: 103.2
click at [143, 190] on div "Search Results All Accounts" at bounding box center [700, 363] width 1400 height 727
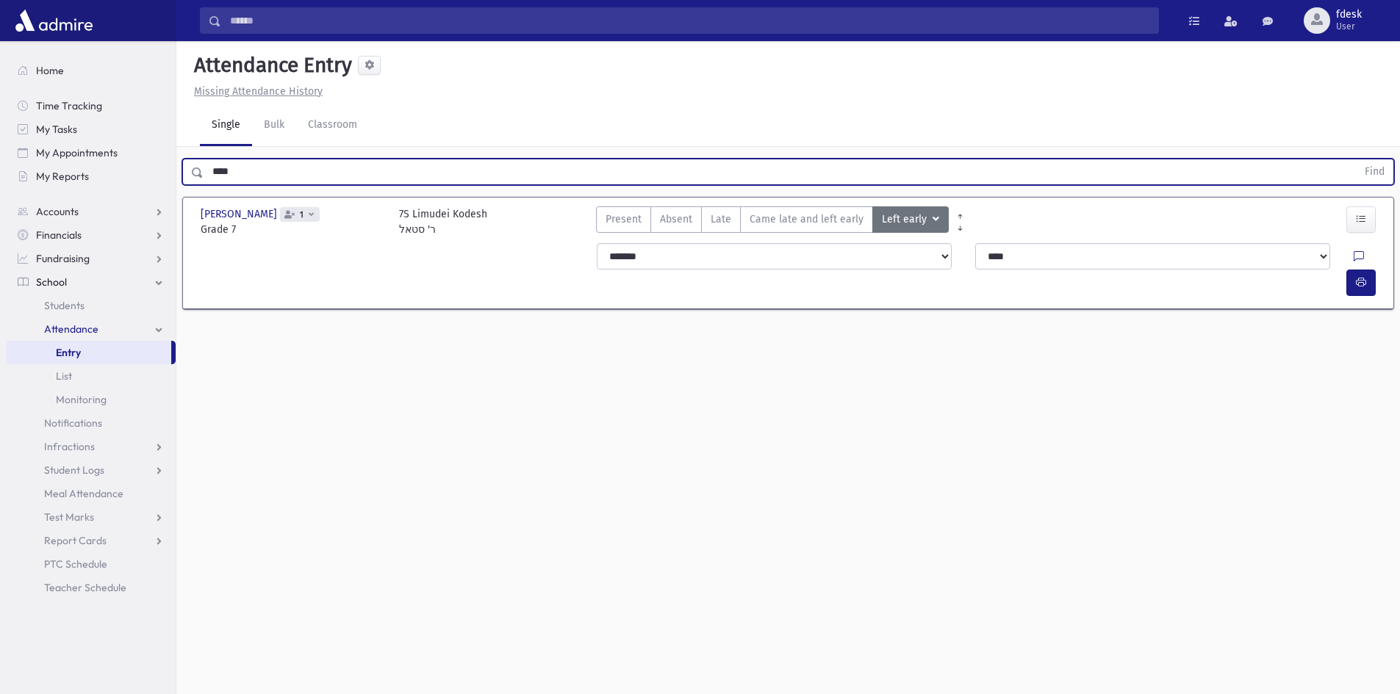
type input "****"
click at [1356, 159] on button "Find" at bounding box center [1374, 171] width 37 height 25
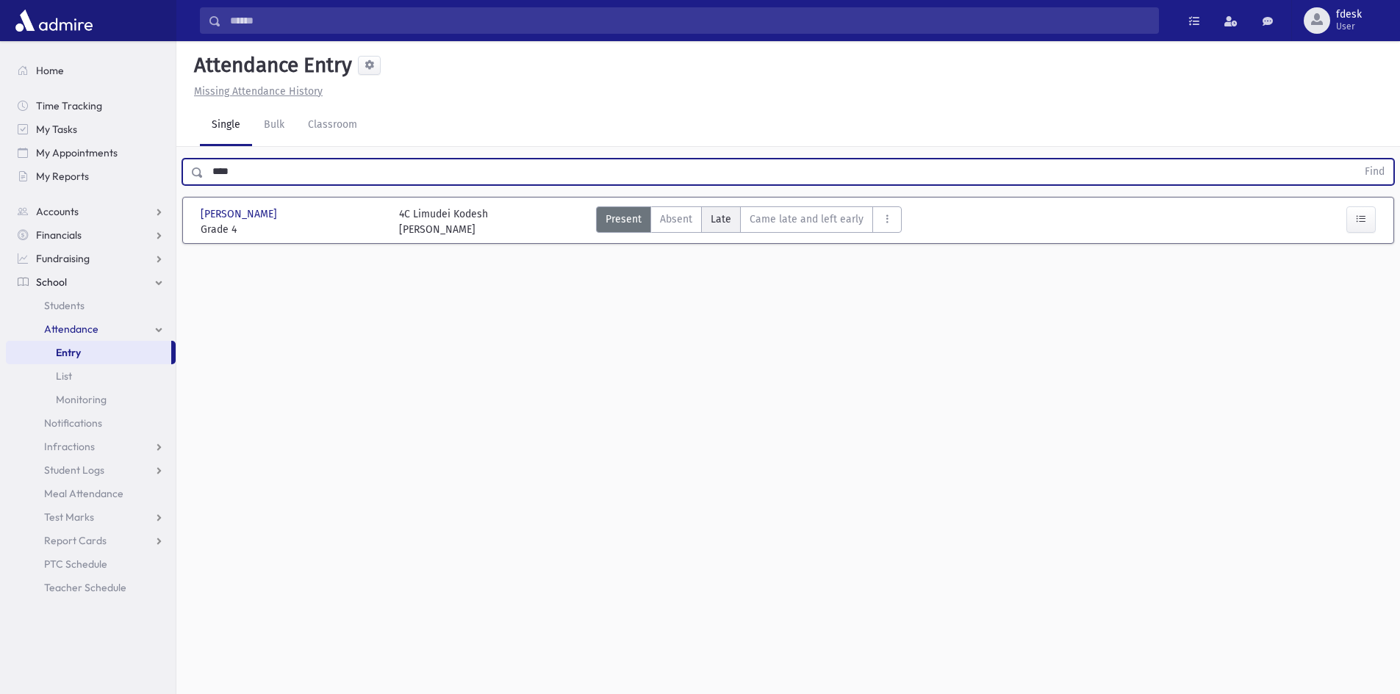
click at [708, 215] on label "Late L" at bounding box center [721, 219] width 40 height 26
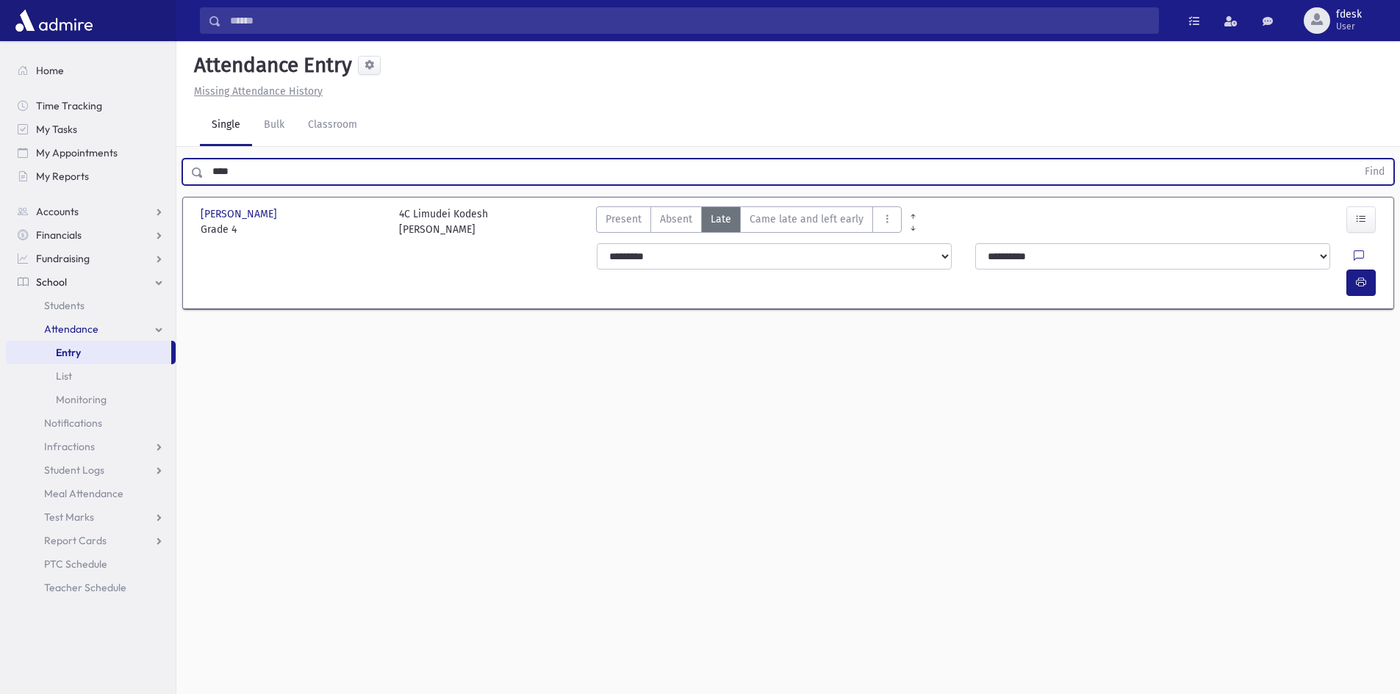
drag, startPoint x: 231, startPoint y: 171, endPoint x: 209, endPoint y: 165, distance: 22.3
click at [209, 165] on input "****" at bounding box center [780, 172] width 1153 height 26
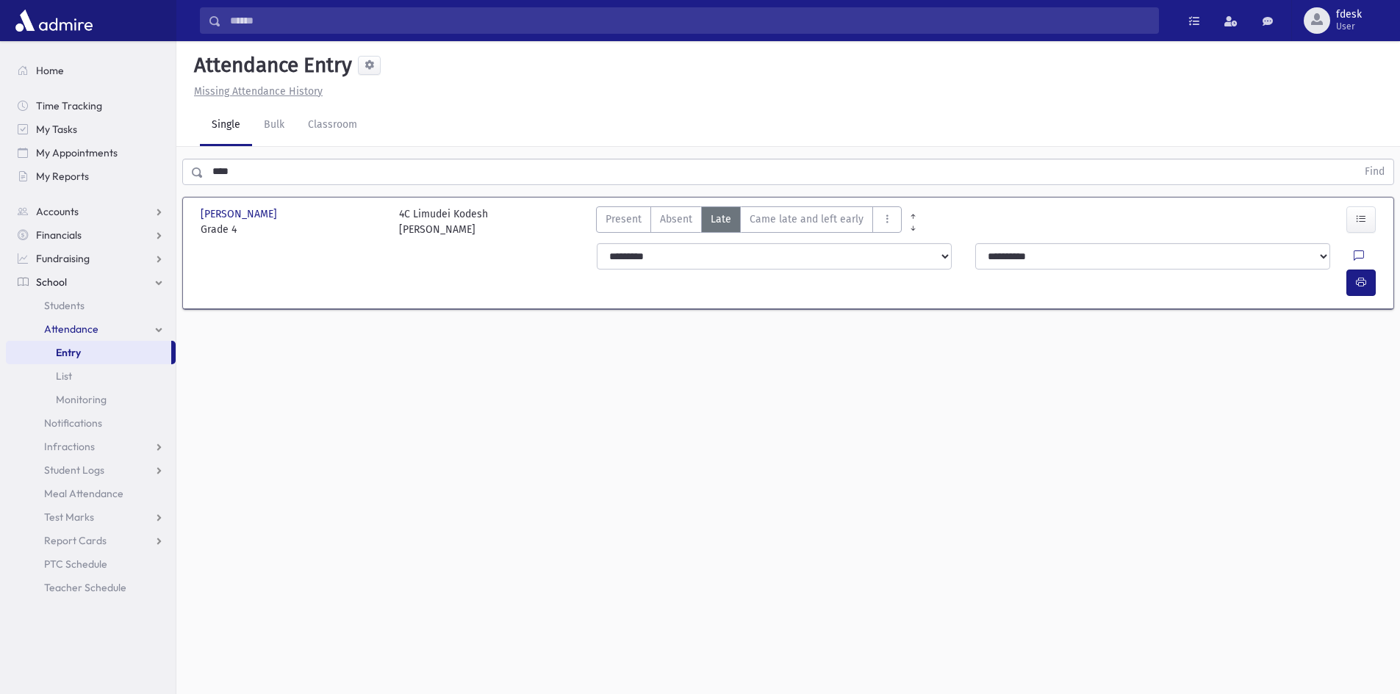
drag, startPoint x: 609, startPoint y: 522, endPoint x: 704, endPoint y: 611, distance: 130.5
click at [611, 525] on div "Attendance Entry Missing Attendance History Single Bulk Classroom **** Find [PE…" at bounding box center [787, 367] width 1223 height 653
